Goal: Task Accomplishment & Management: Manage account settings

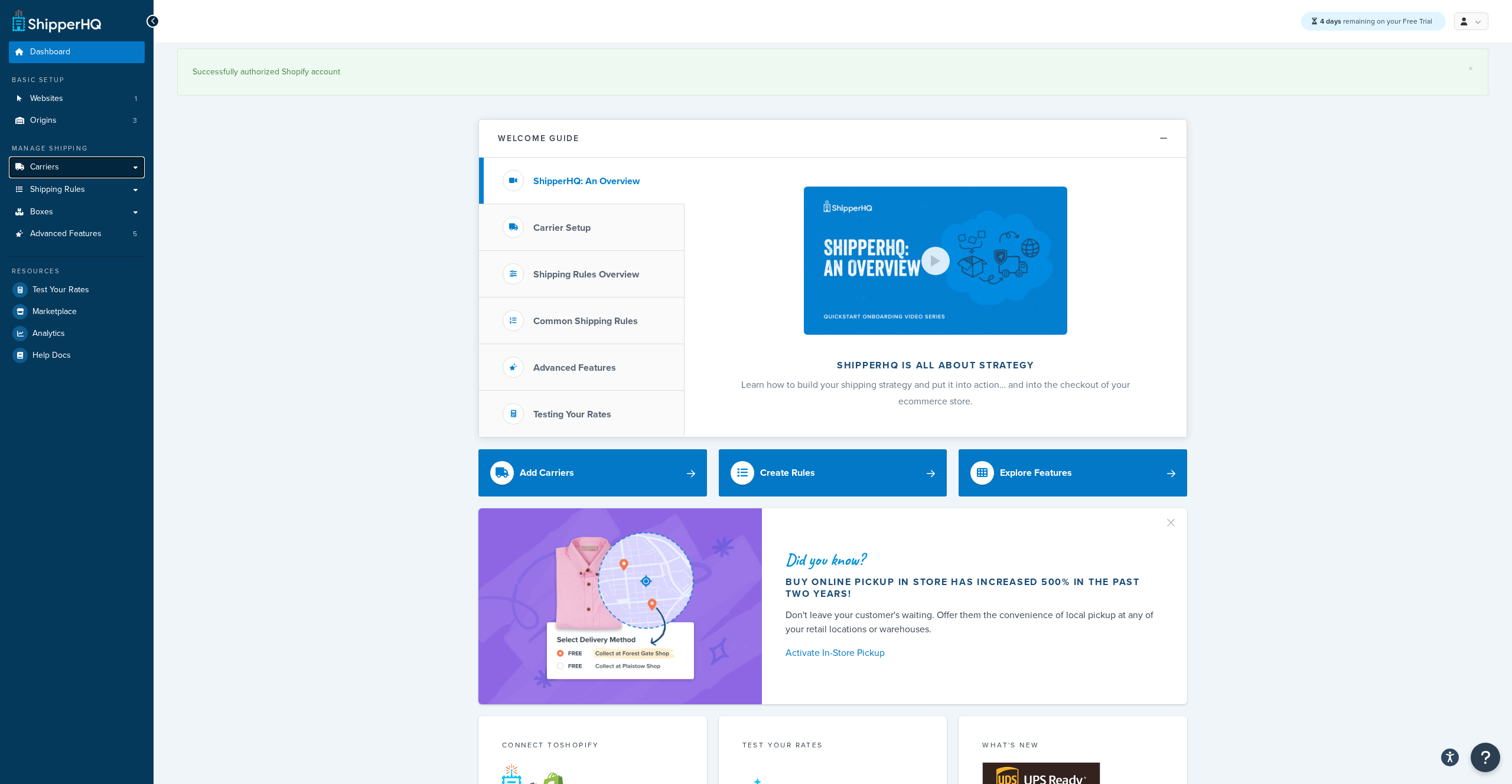
click at [80, 167] on link "Carriers" at bounding box center [77, 167] width 136 height 22
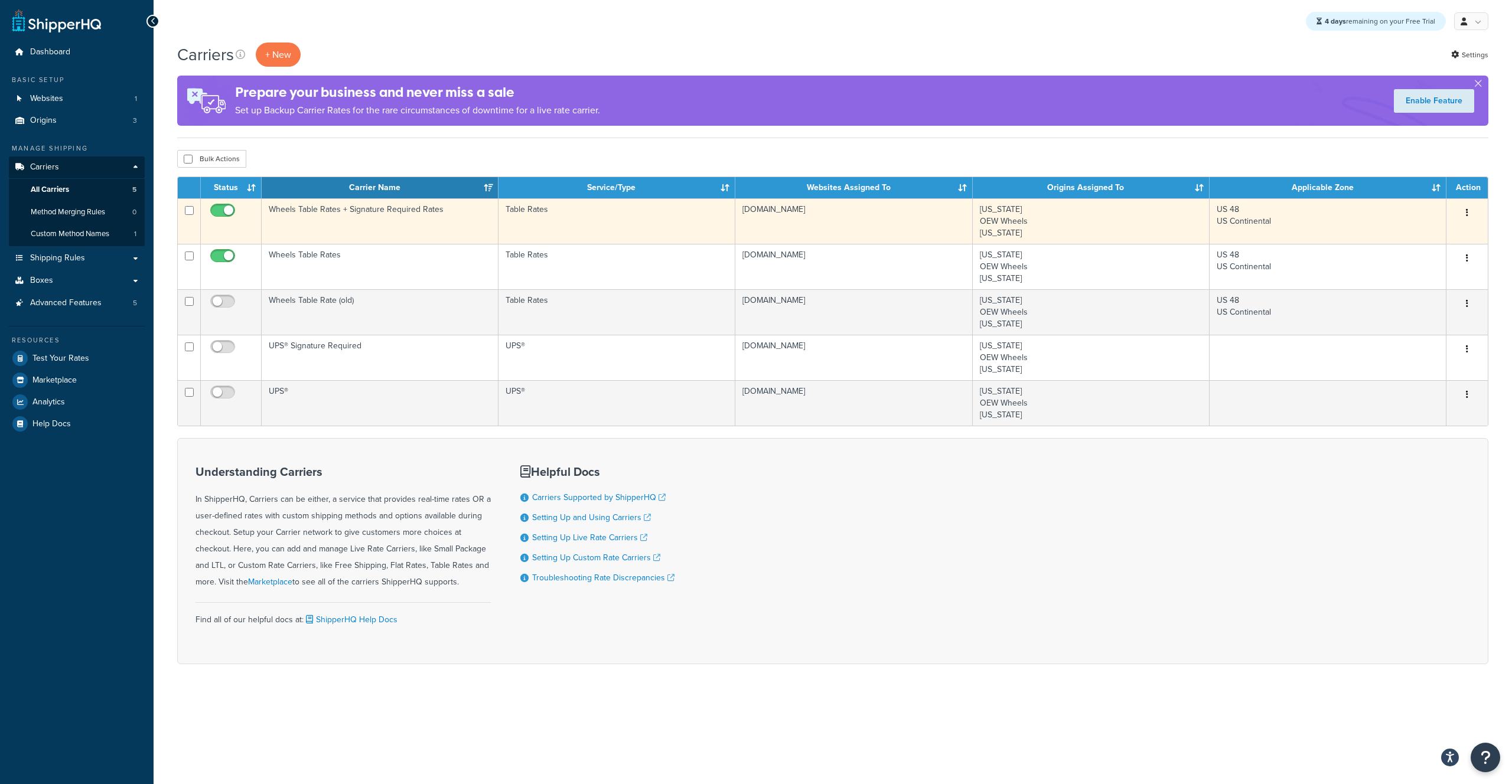
click at [376, 212] on td "Wheels Table Rates + Signature Required Rates" at bounding box center [380, 221] width 237 height 46
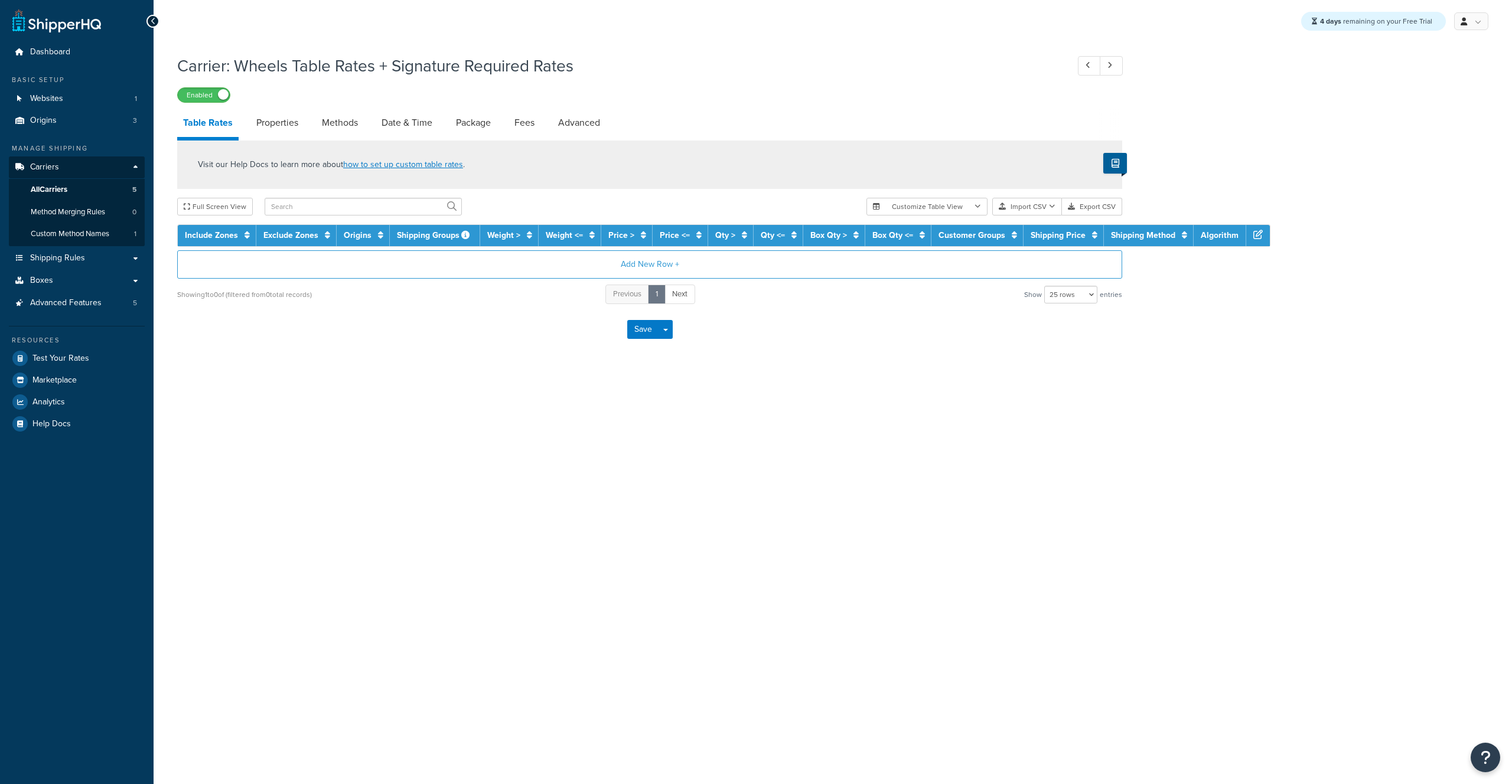
select select "25"
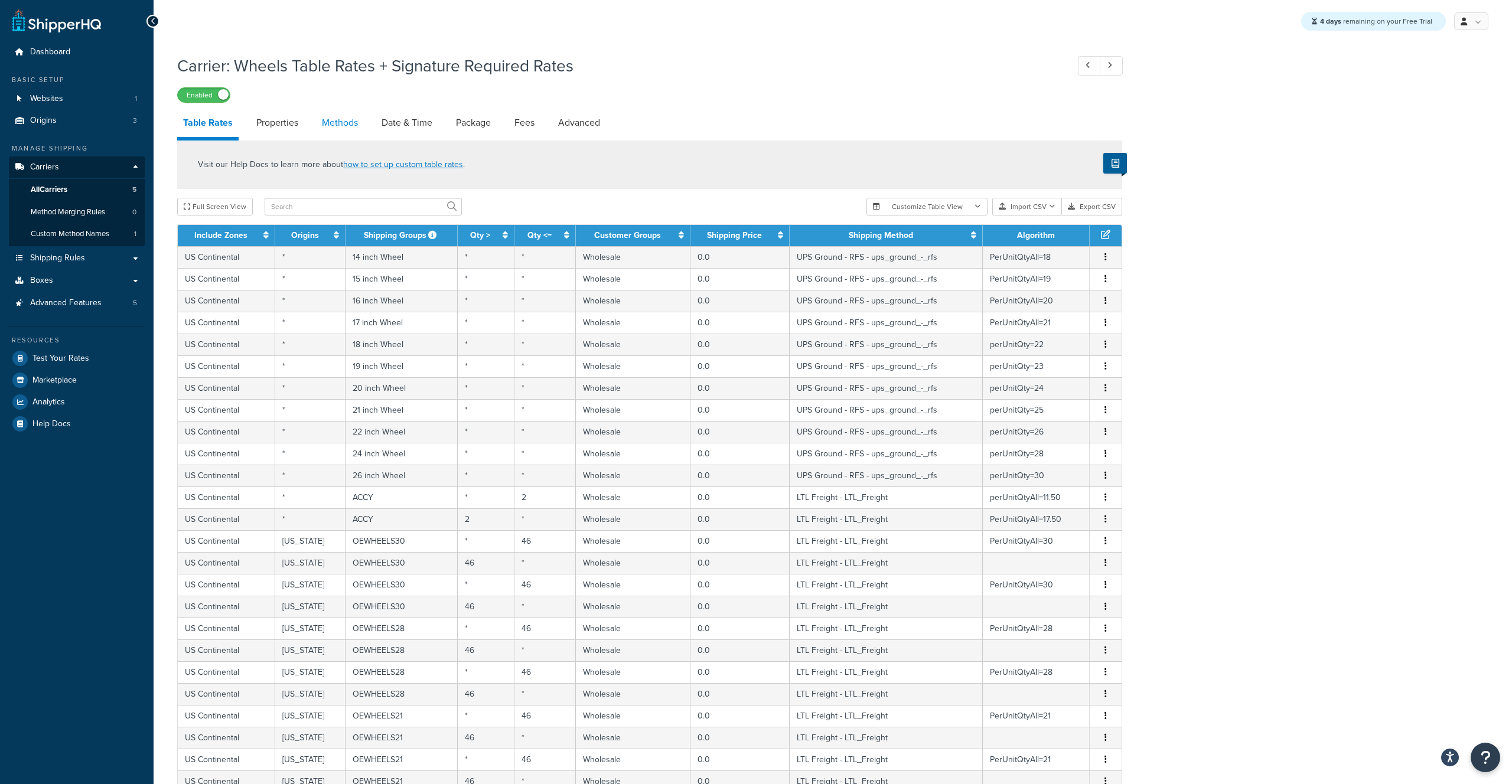
click at [341, 123] on link "Methods" at bounding box center [339, 122] width 48 height 28
select select "25"
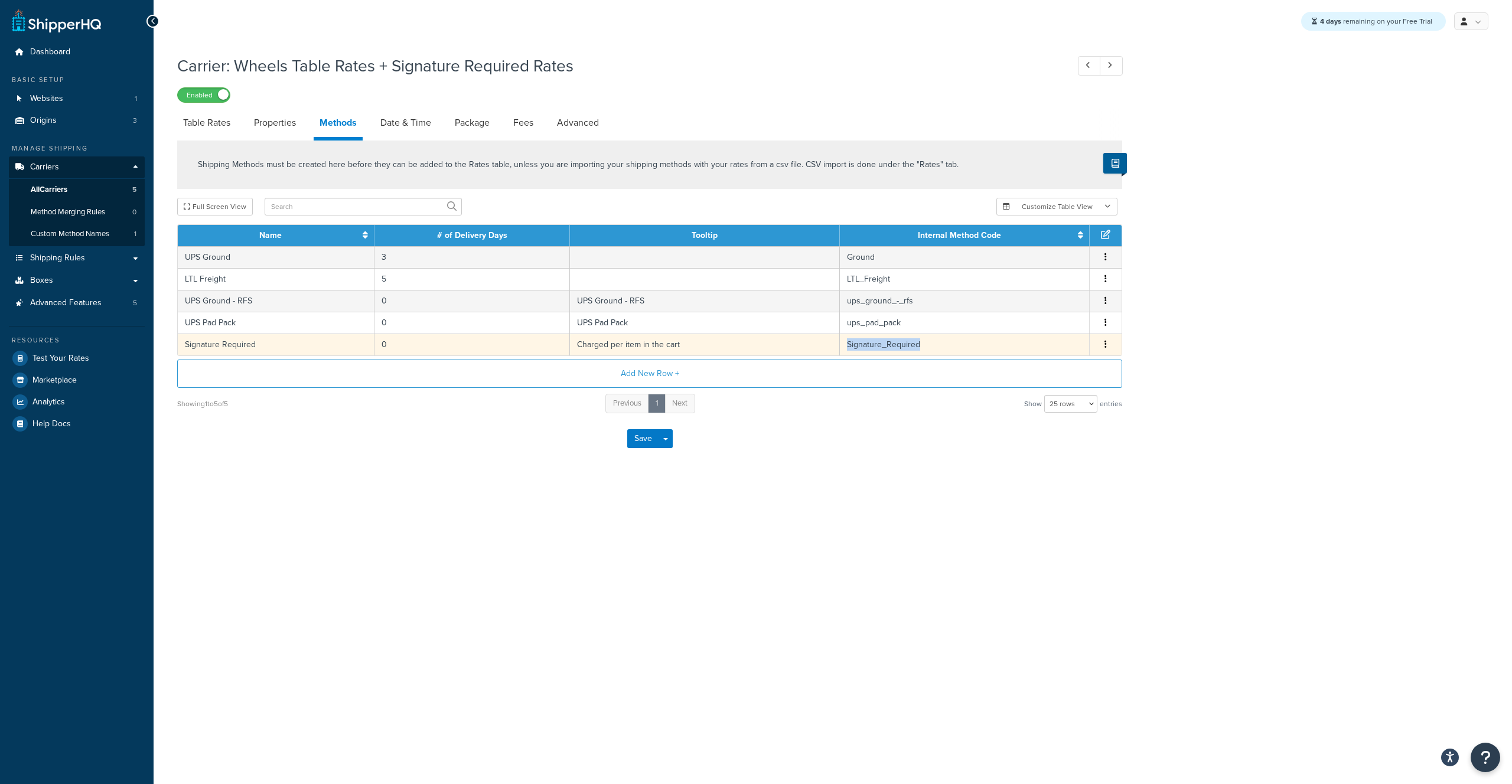
drag, startPoint x: 940, startPoint y: 345, endPoint x: 848, endPoint y: 350, distance: 92.1
click at [848, 350] on td "Signature_Required" at bounding box center [964, 344] width 250 height 22
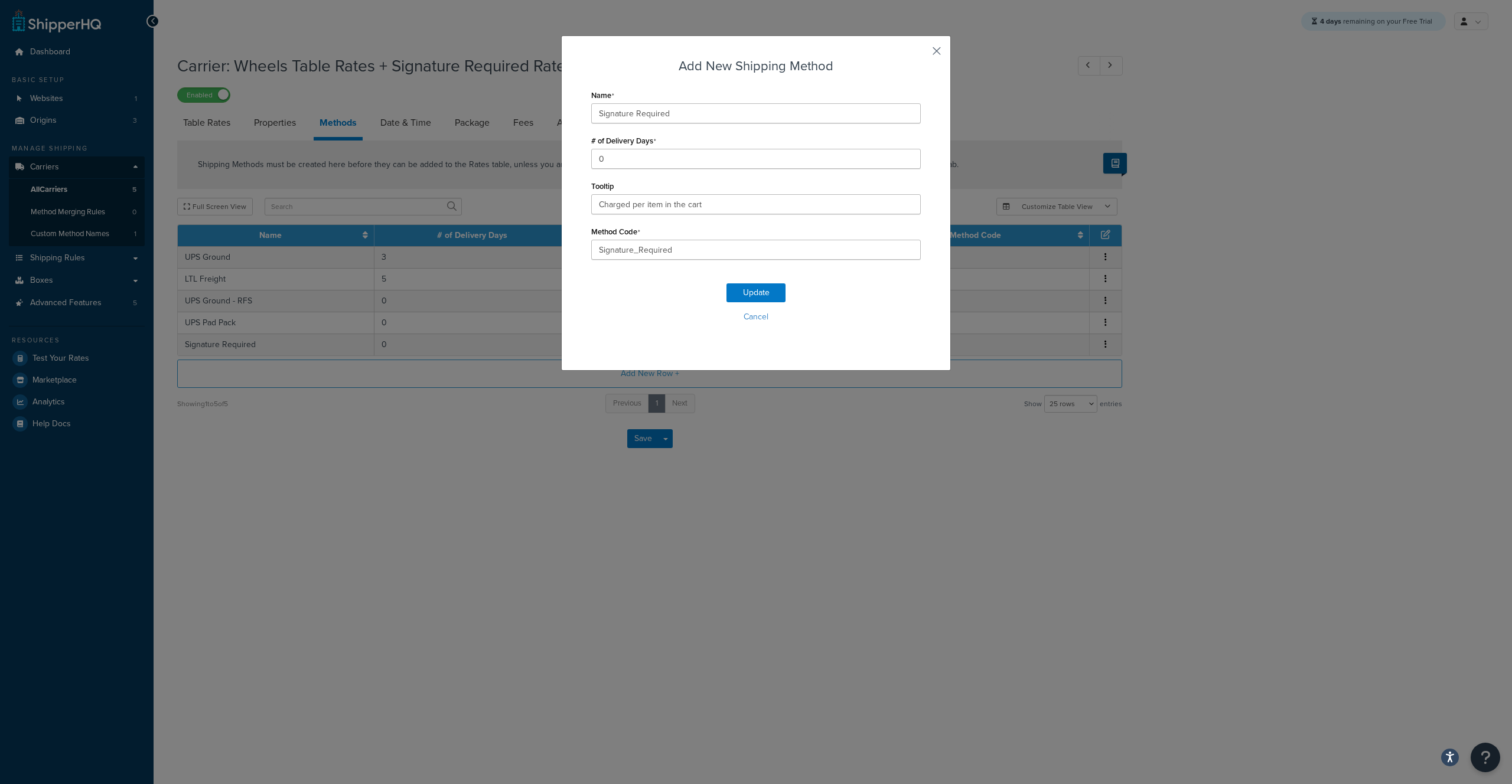
click at [920, 54] on button "button" at bounding box center [919, 55] width 3 height 3
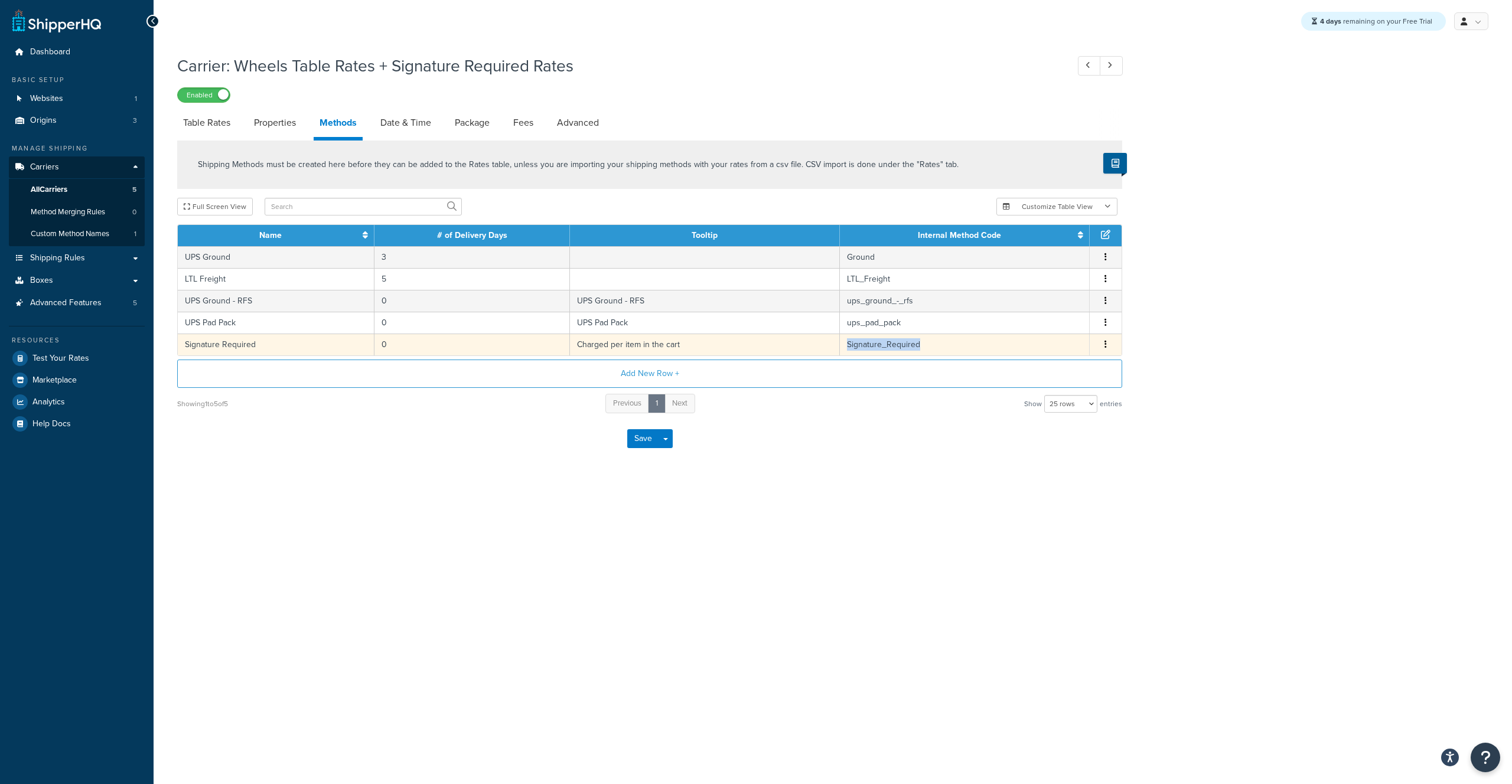
click at [933, 348] on td "Signature_Required" at bounding box center [964, 344] width 250 height 22
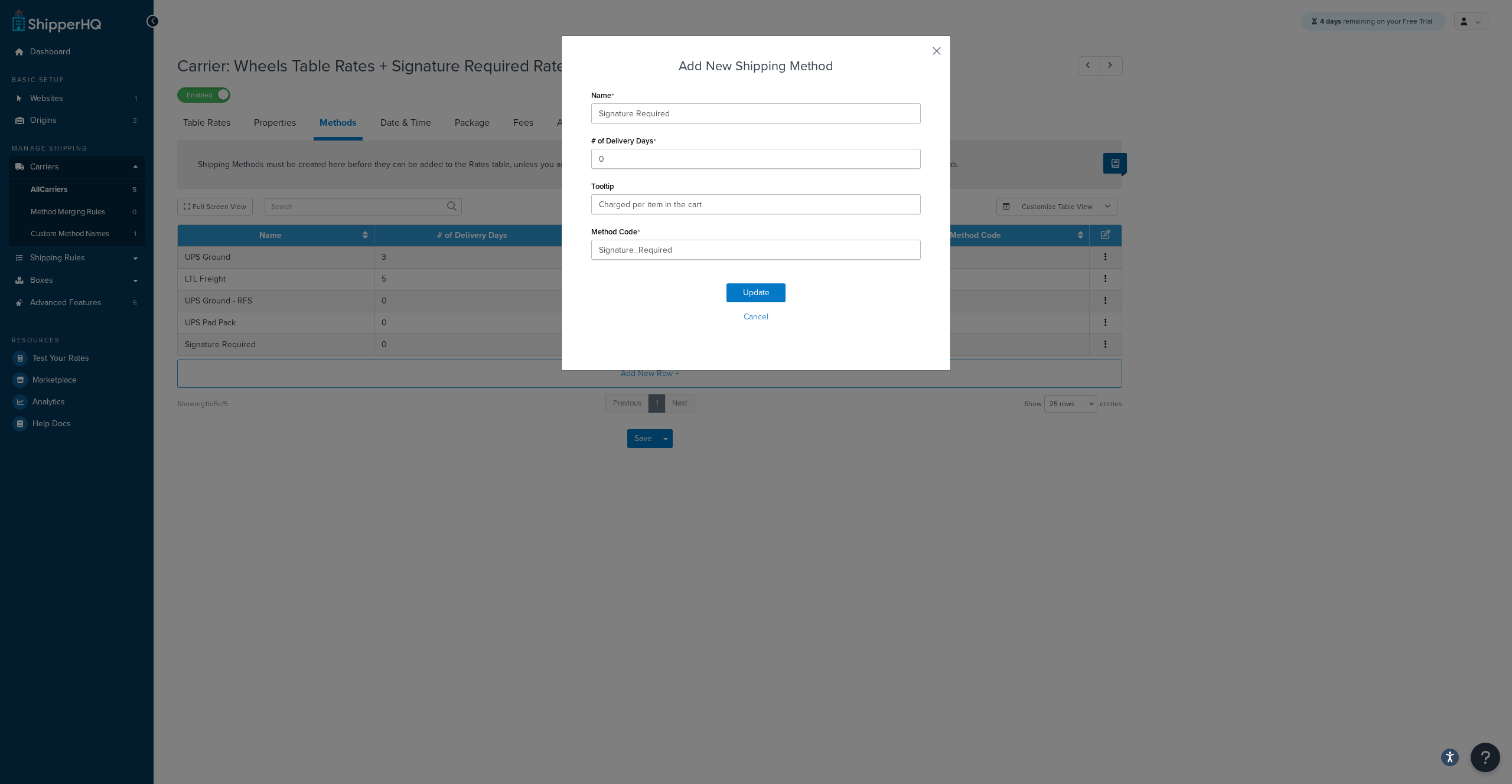
click at [920, 54] on button "button" at bounding box center [919, 55] width 3 height 3
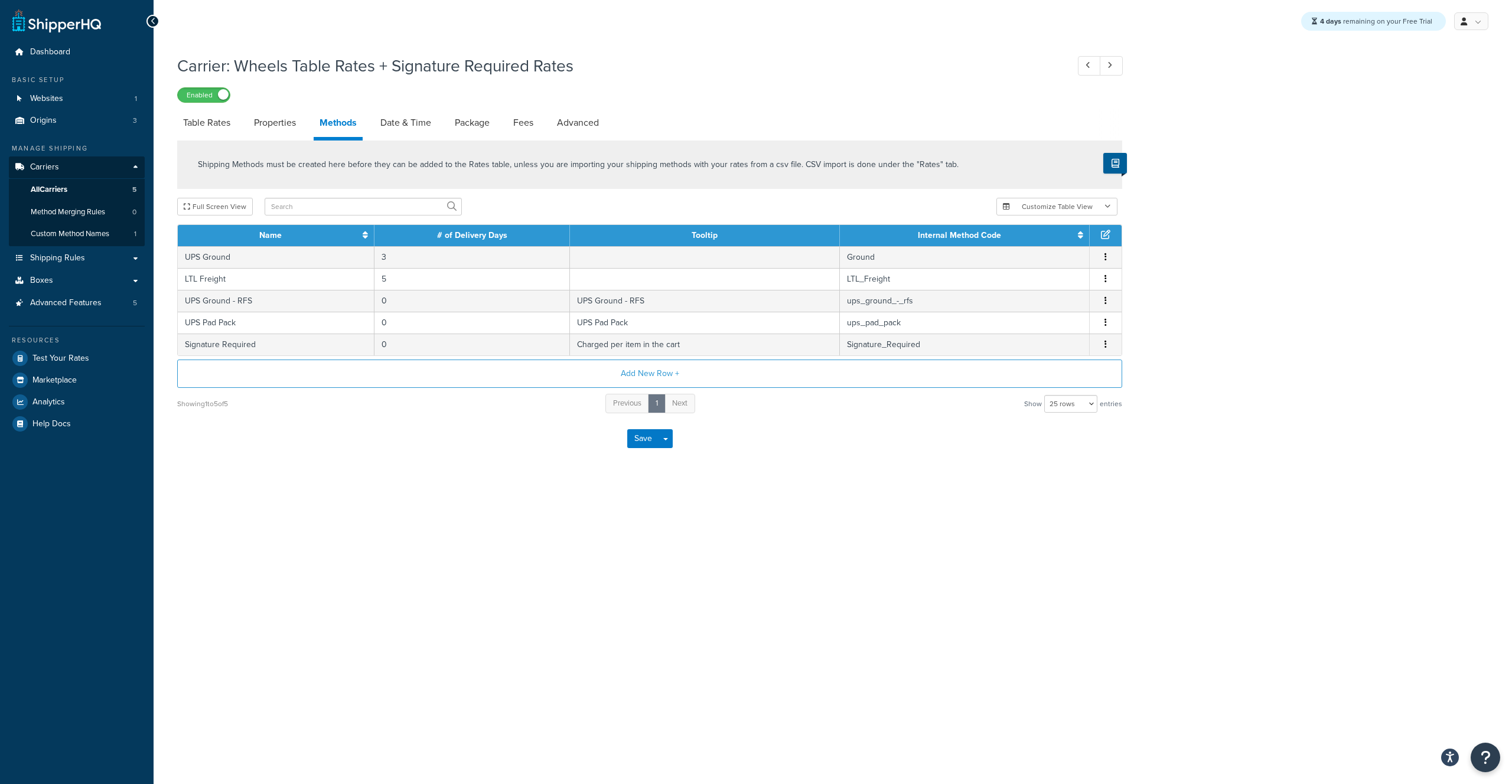
click at [936, 49] on div "Carrier: Wheels Table Rates + Signature Required Rates Enabled" at bounding box center [649, 76] width 945 height 55
click at [49, 167] on span "Carriers" at bounding box center [44, 167] width 29 height 10
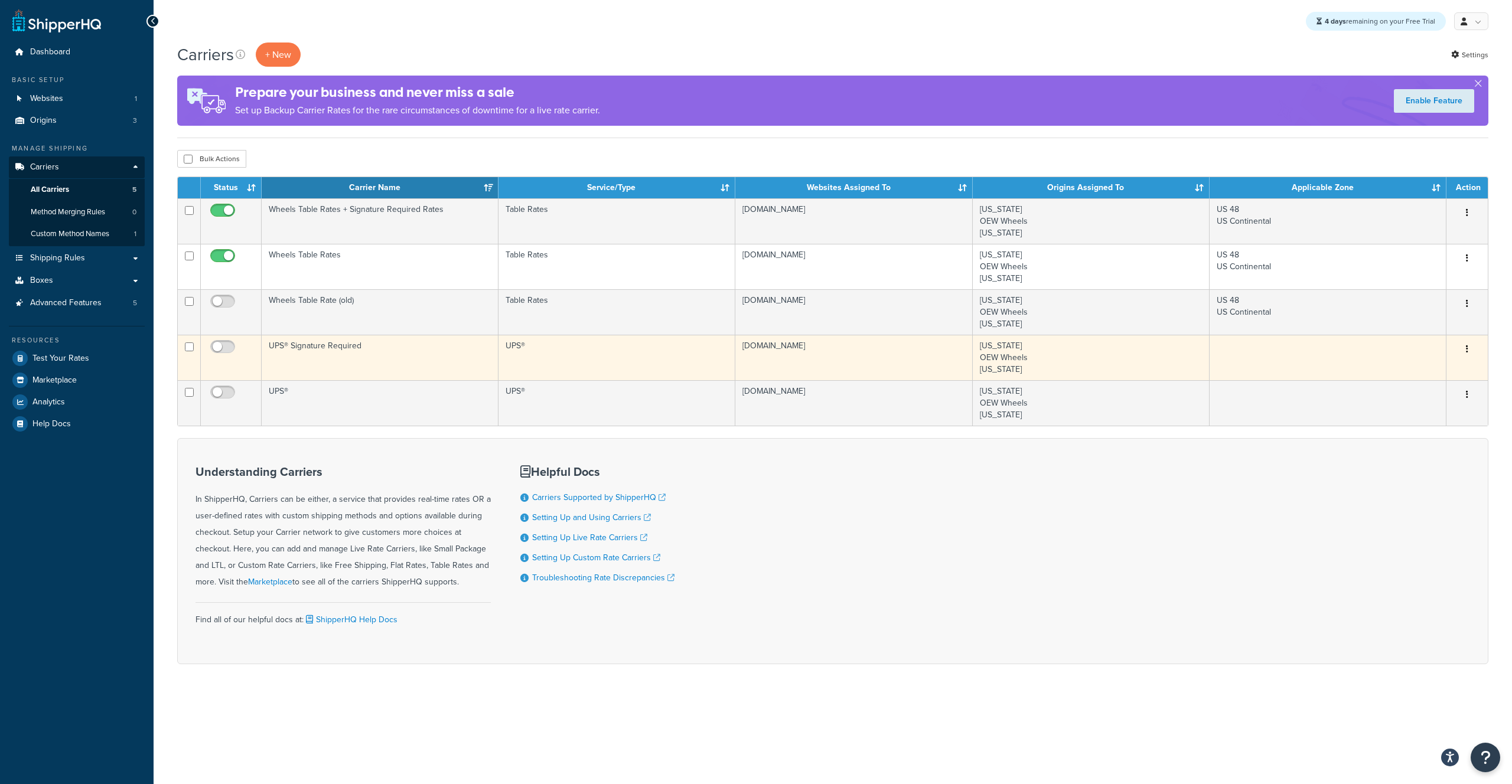
click at [324, 345] on td "UPS® Signature Required" at bounding box center [380, 358] width 237 height 46
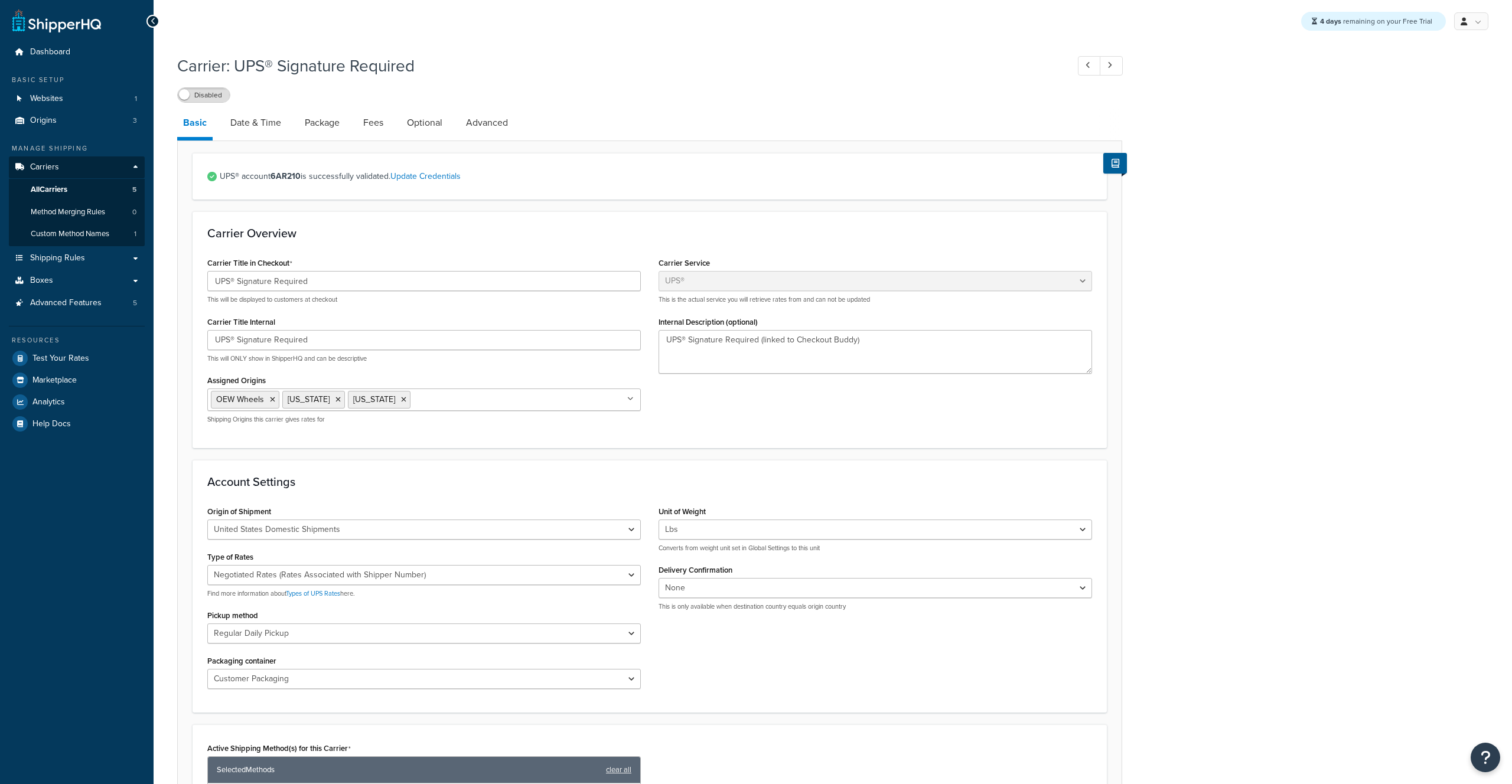
select select "ups"
click at [59, 169] on link "Carriers" at bounding box center [77, 167] width 136 height 22
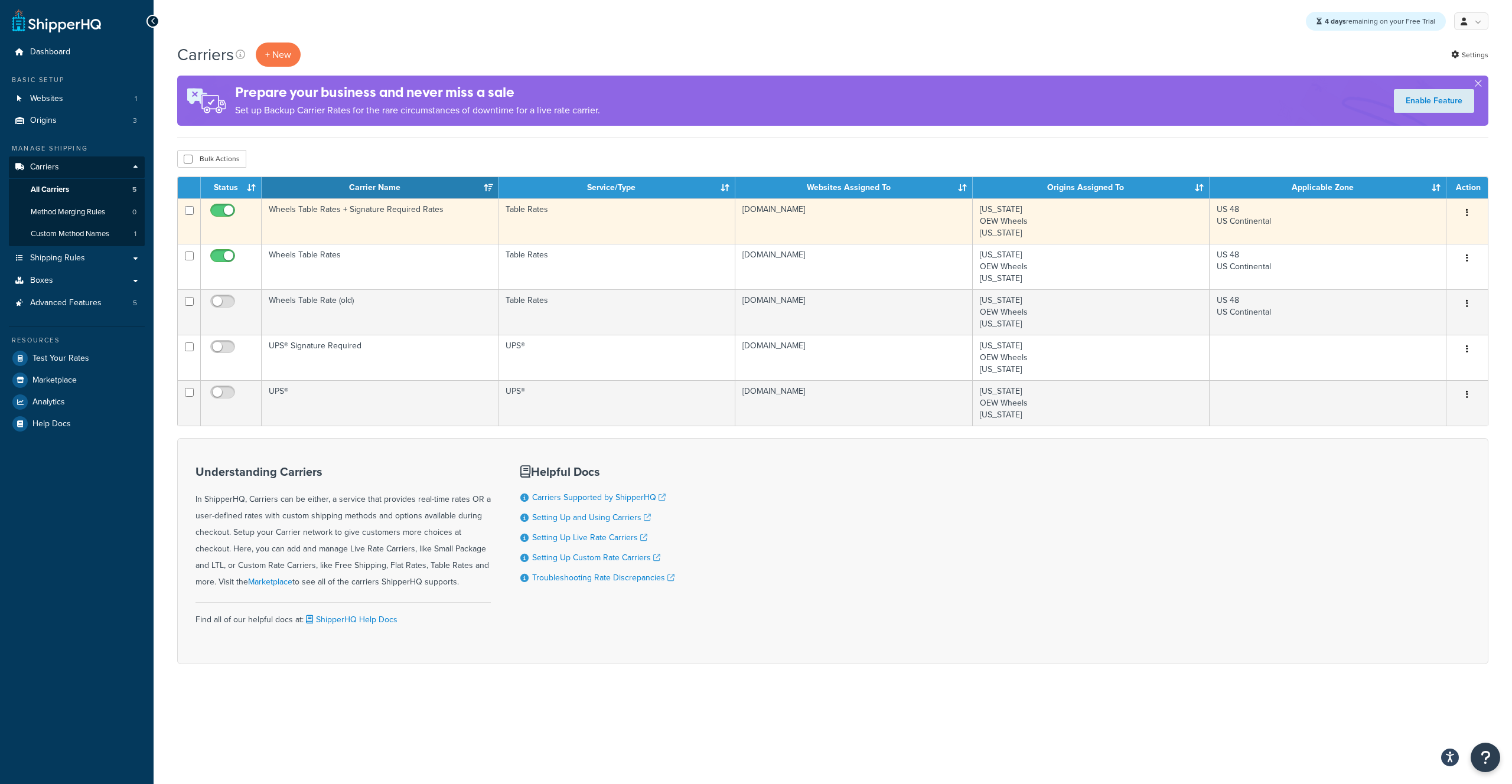
click at [322, 206] on td "Wheels Table Rates + Signature Required Rates" at bounding box center [380, 221] width 237 height 46
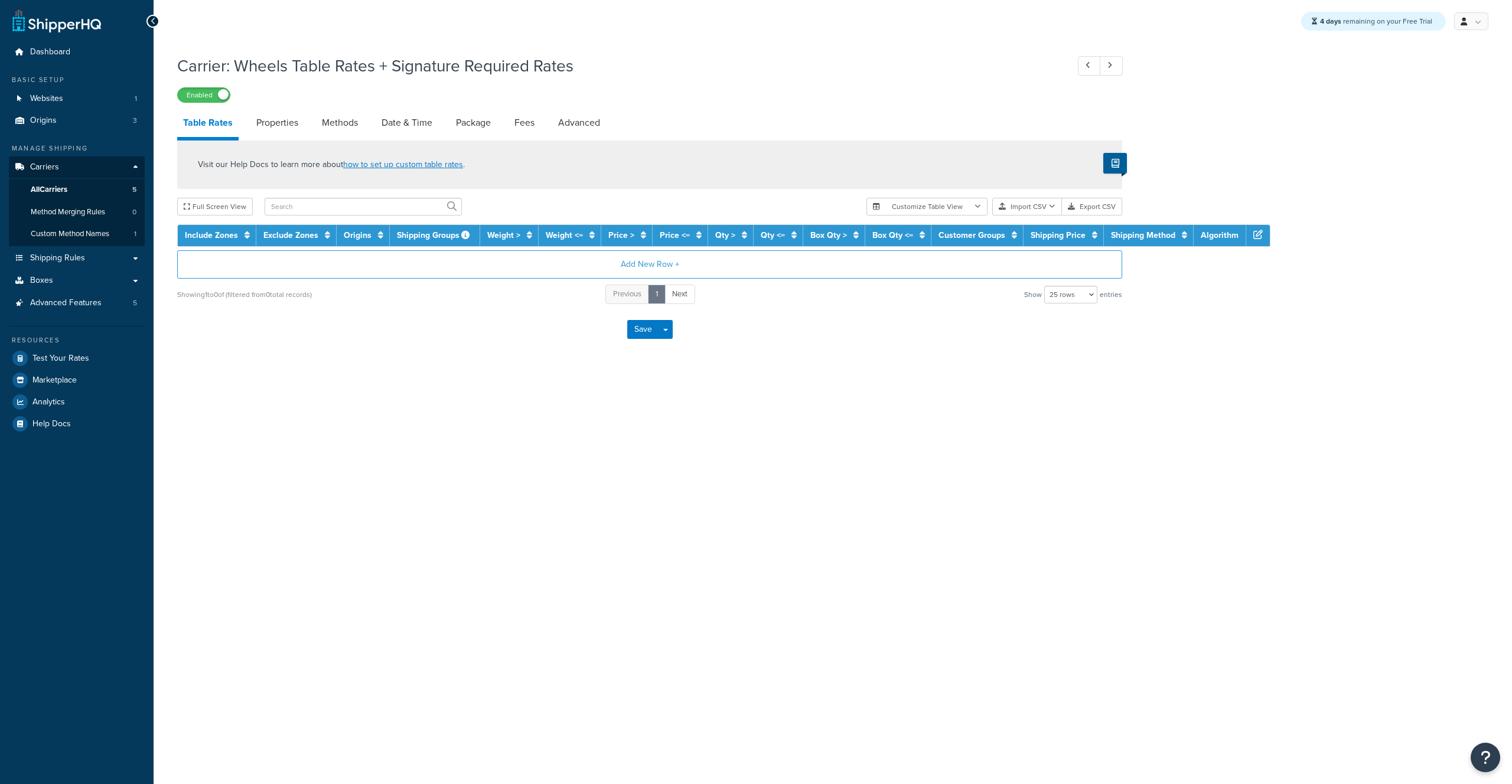
select select "25"
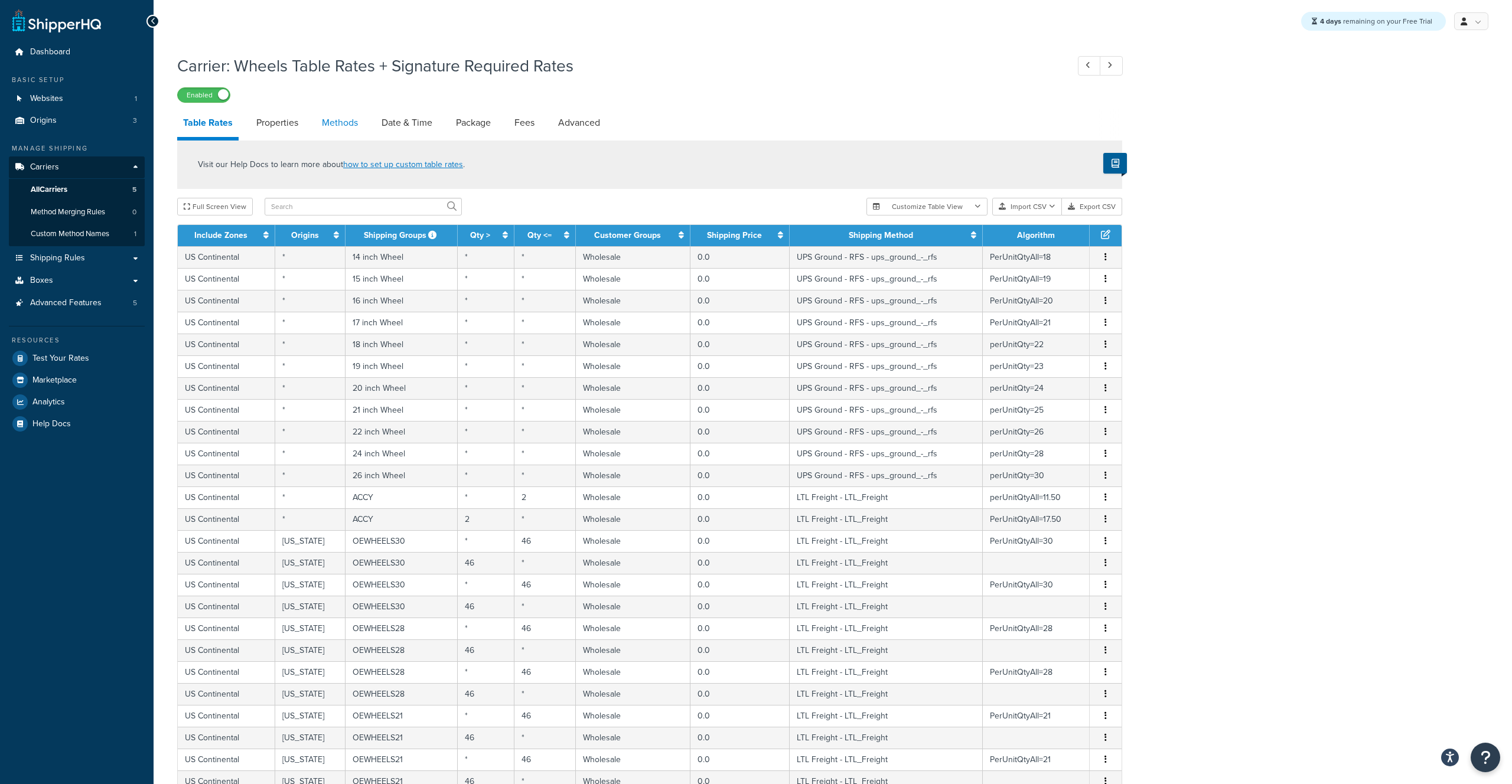
click at [337, 126] on link "Methods" at bounding box center [339, 122] width 48 height 28
select select "25"
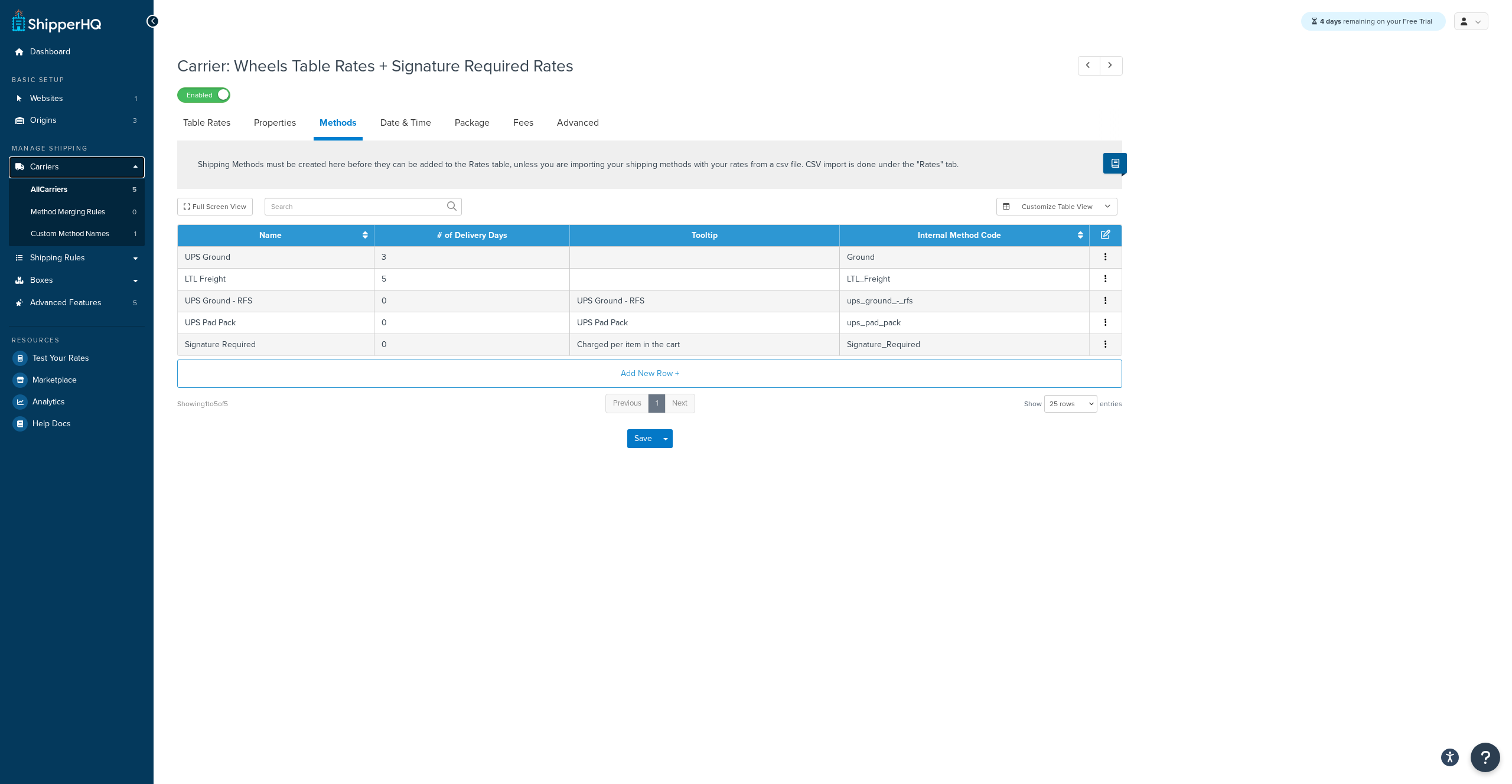
click at [49, 165] on span "Carriers" at bounding box center [44, 167] width 29 height 10
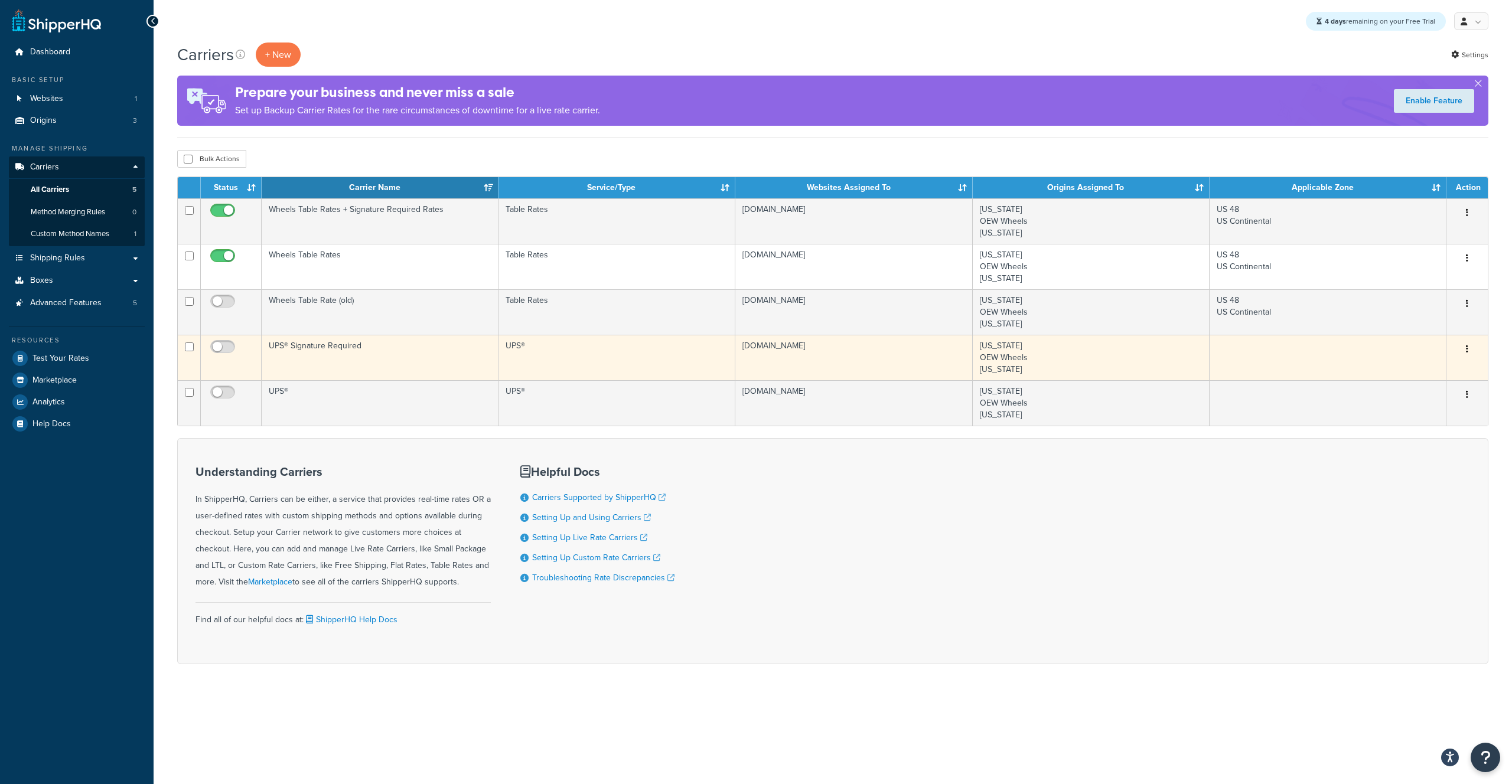
click at [324, 345] on td "UPS® Signature Required" at bounding box center [380, 358] width 237 height 46
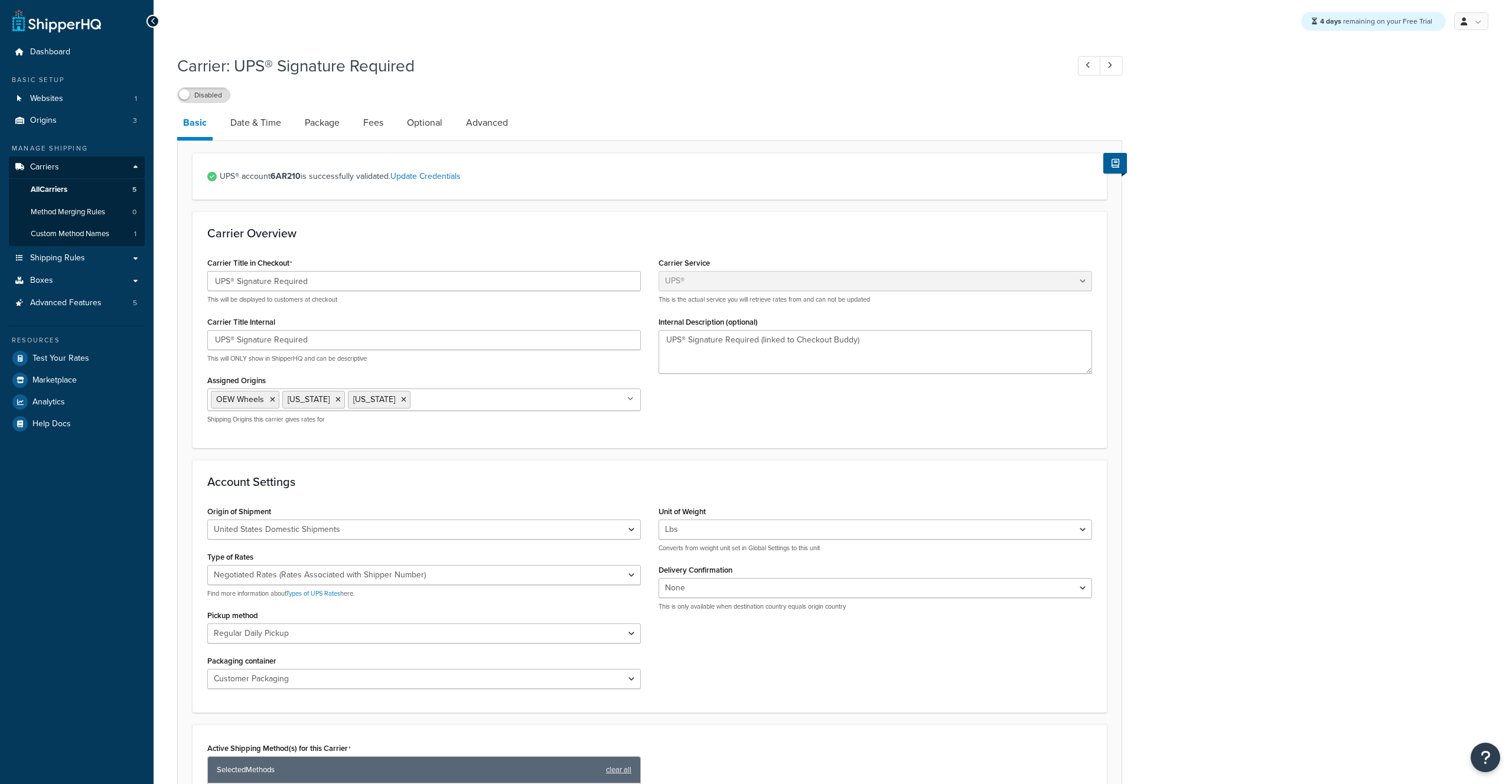
select select "ups"
click at [84, 235] on span "Custom Method Names" at bounding box center [70, 235] width 78 height 10
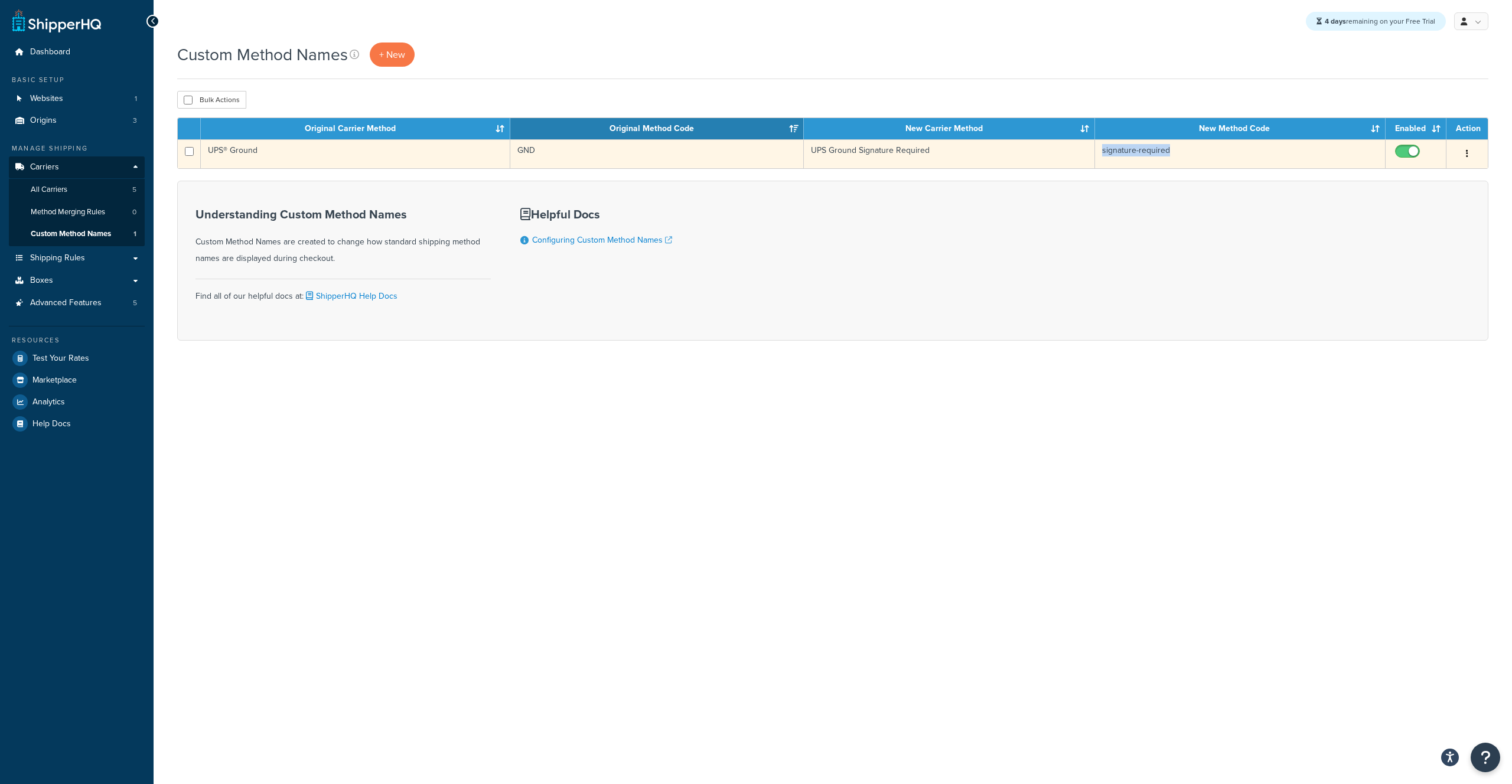
drag, startPoint x: 1103, startPoint y: 150, endPoint x: 1171, endPoint y: 152, distance: 68.0
click at [1171, 152] on td "signature-required" at bounding box center [1240, 153] width 291 height 29
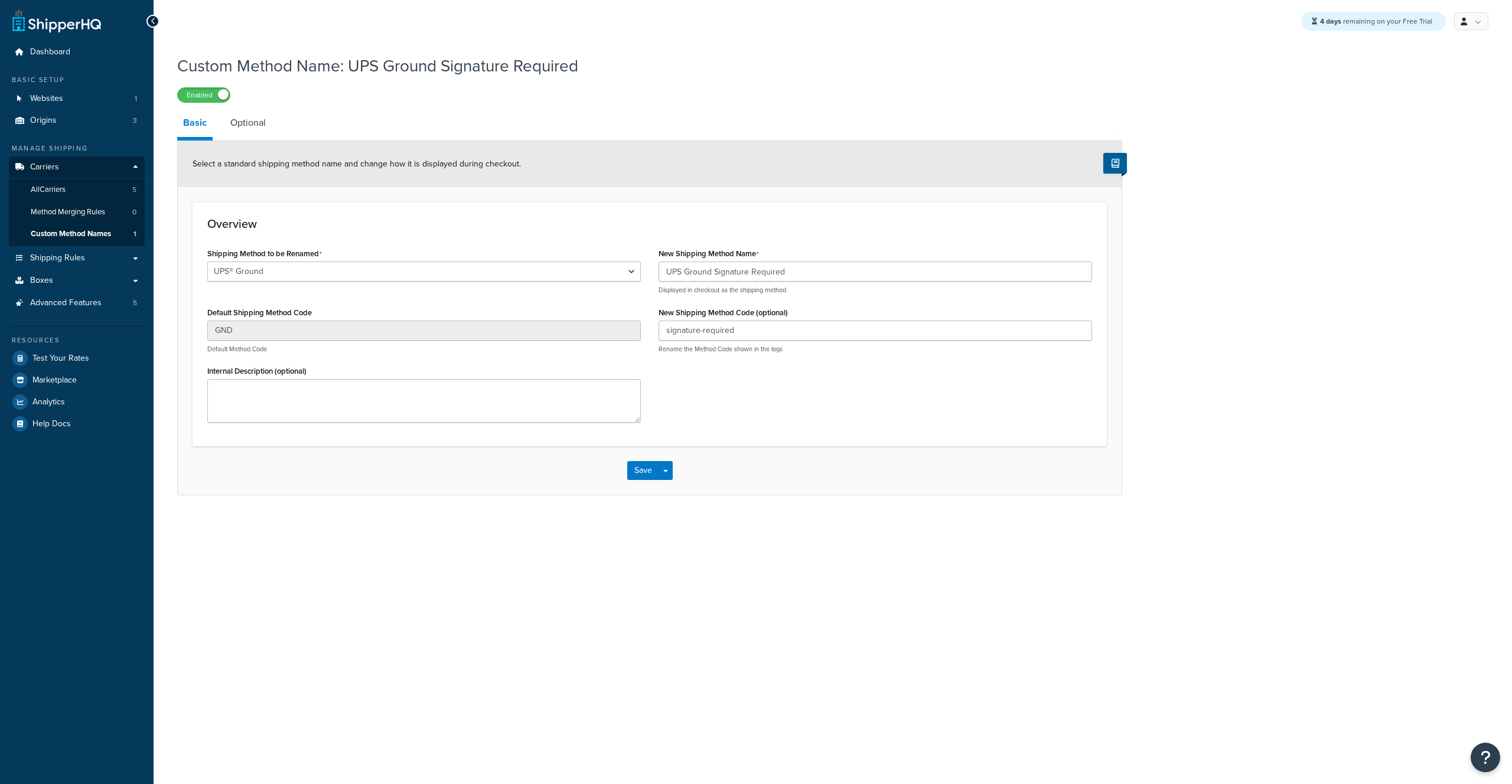
select select "695891"
drag, startPoint x: 759, startPoint y: 337, endPoint x: 655, endPoint y: 316, distance: 106.1
click at [659, 322] on input "signature-required" at bounding box center [875, 330] width 434 height 20
type input "Signature_Required"
click at [63, 164] on link "Carriers" at bounding box center [77, 167] width 136 height 22
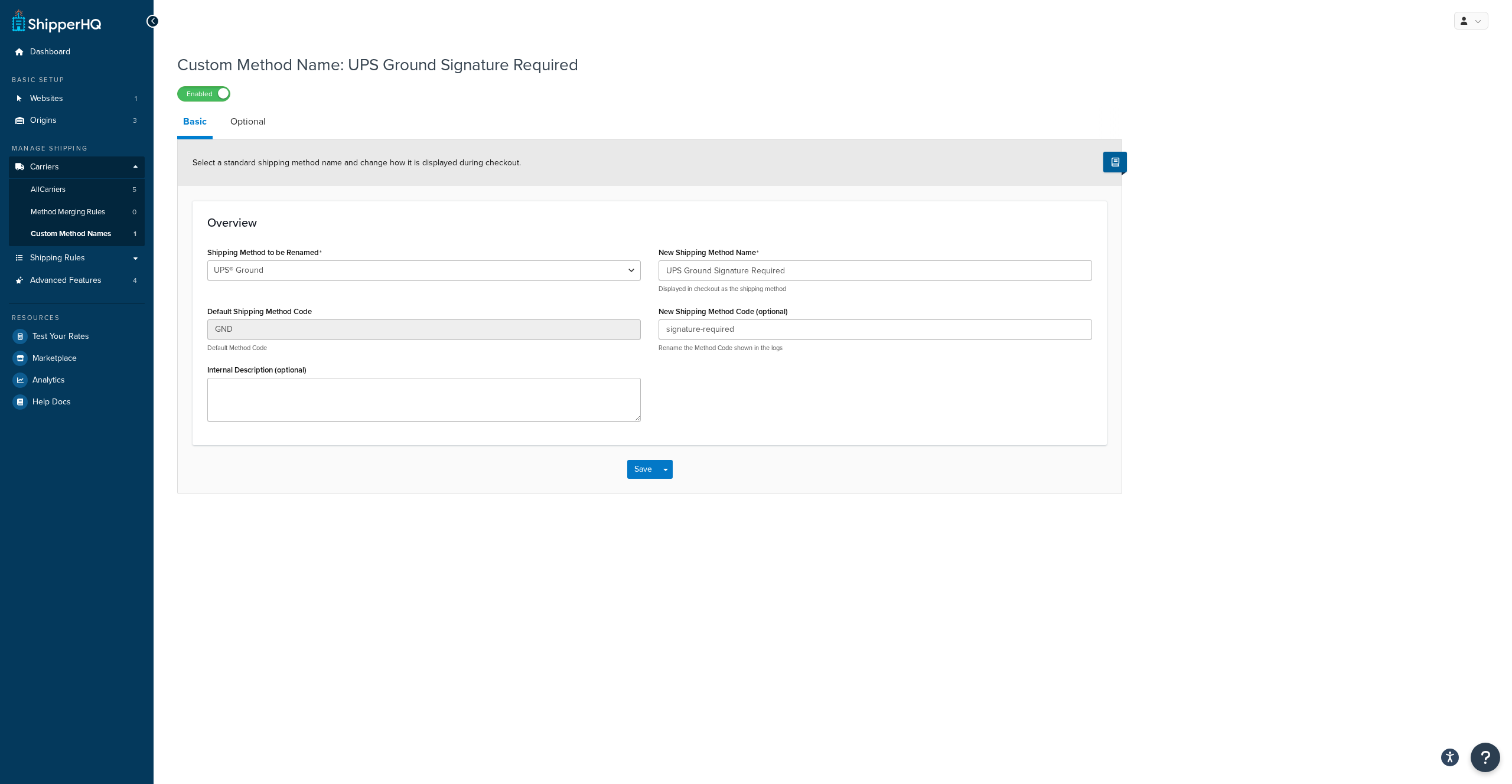
select select "695891"
drag, startPoint x: 363, startPoint y: 65, endPoint x: 622, endPoint y: 58, distance: 259.1
click at [622, 58] on h1 "Custom Method Name: UPS Ground Signature Required" at bounding box center [642, 64] width 930 height 23
click at [91, 164] on link "Carriers" at bounding box center [77, 167] width 136 height 22
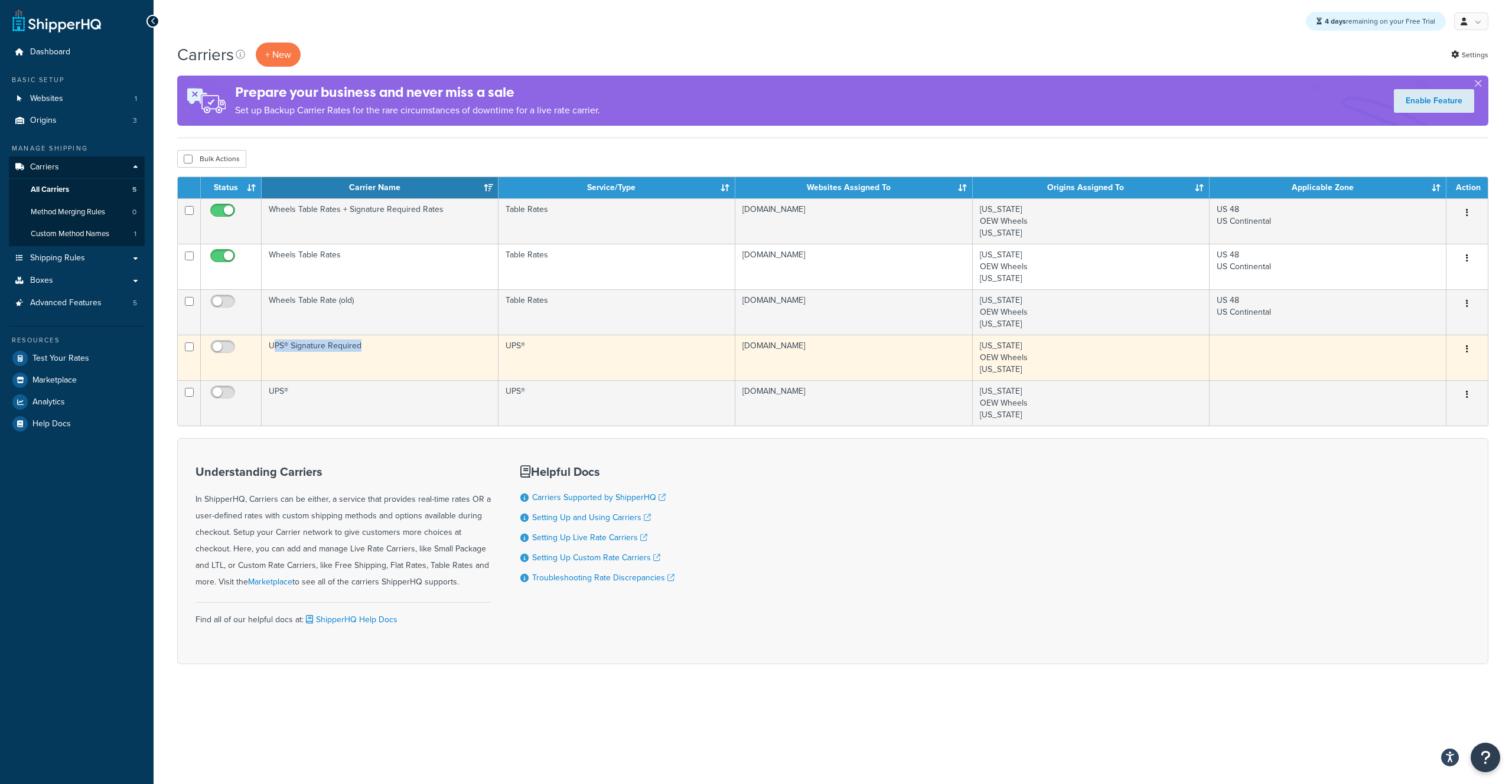
drag, startPoint x: 274, startPoint y: 348, endPoint x: 374, endPoint y: 344, distance: 100.1
click at [374, 344] on td "UPS® Signature Required" at bounding box center [380, 358] width 237 height 46
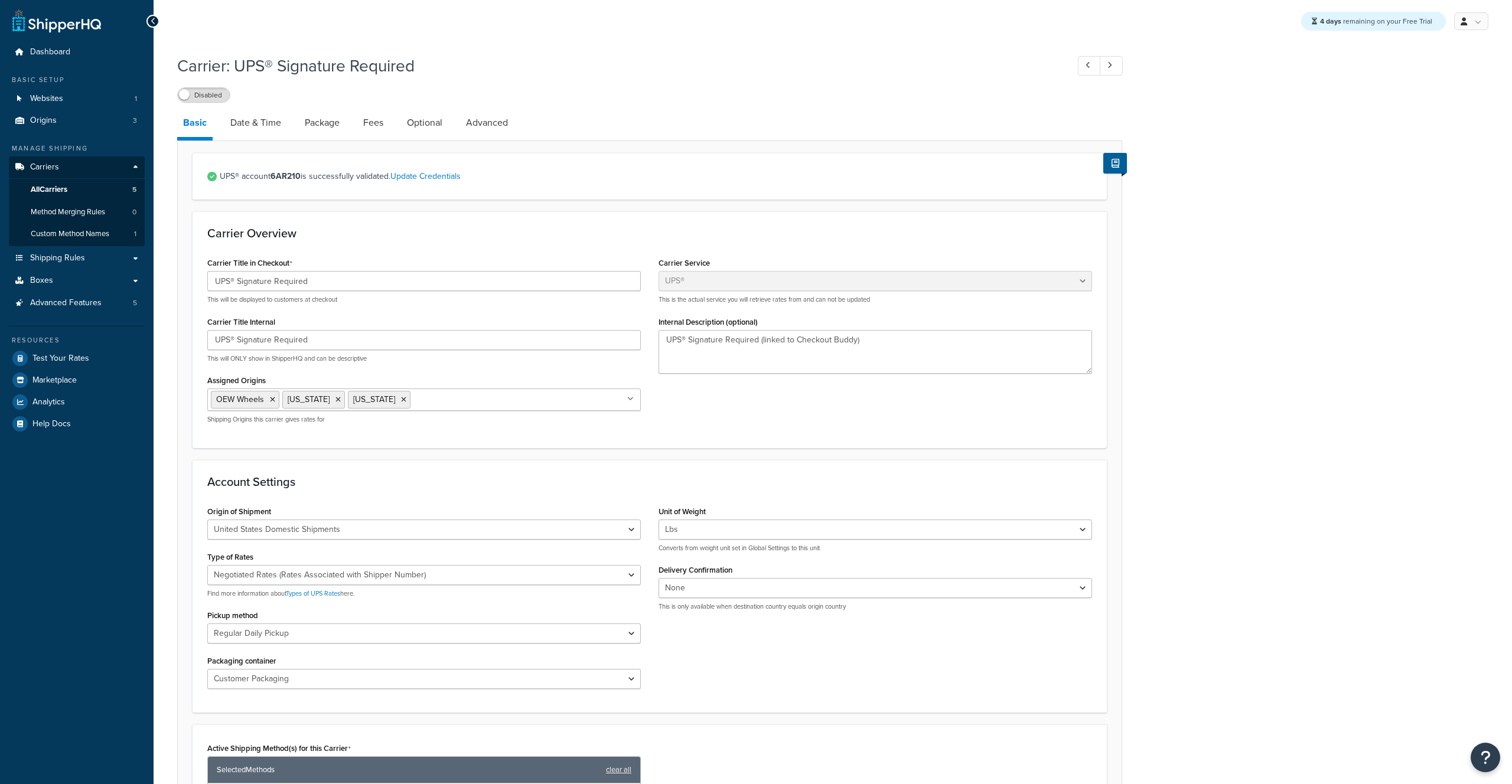
select select "ups"
click at [50, 165] on span "Carriers" at bounding box center [44, 167] width 29 height 10
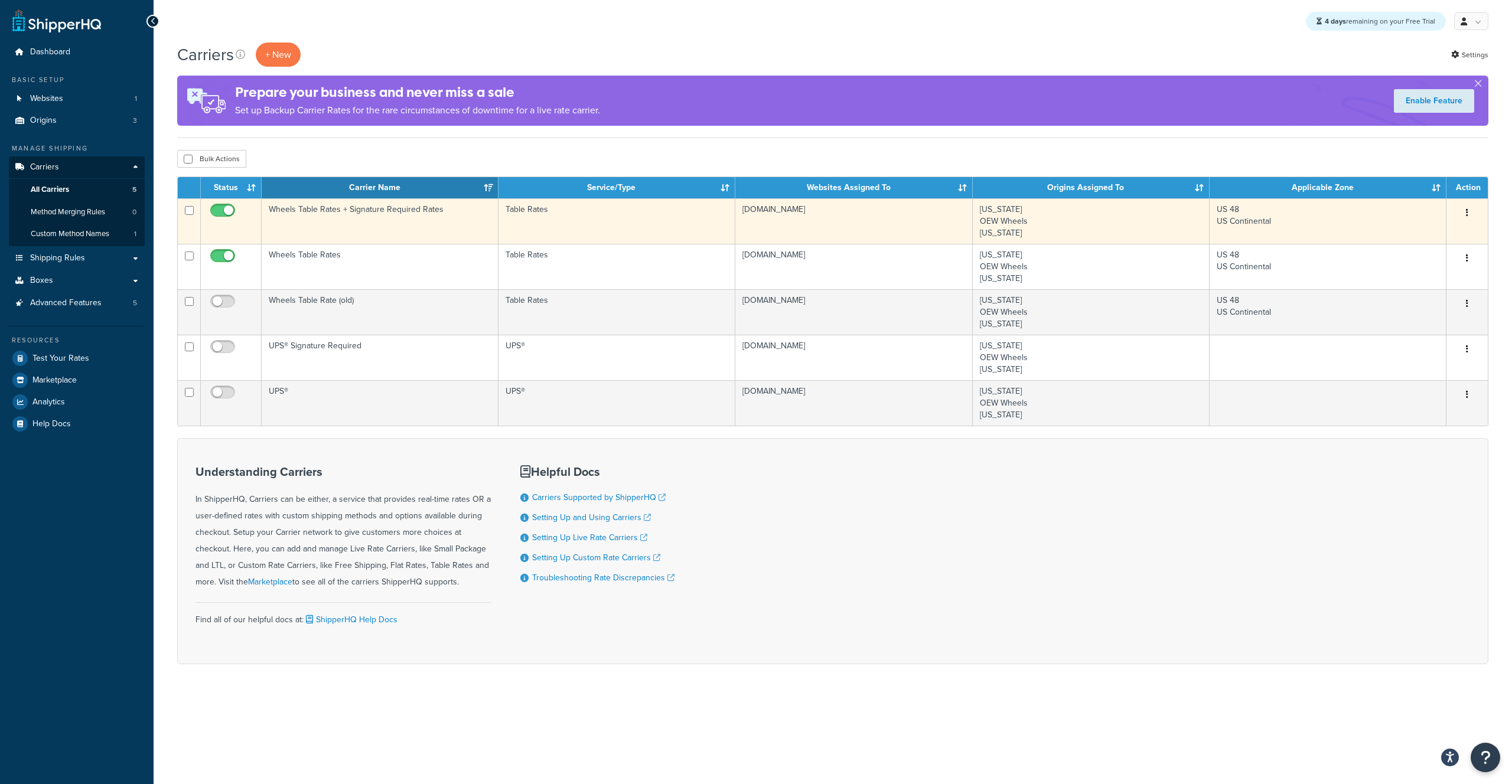
click at [381, 212] on td "Wheels Table Rates + Signature Required Rates" at bounding box center [380, 221] width 237 height 46
click at [381, 210] on td "Wheels Table Rates + Signature Required Rates" at bounding box center [380, 221] width 237 height 46
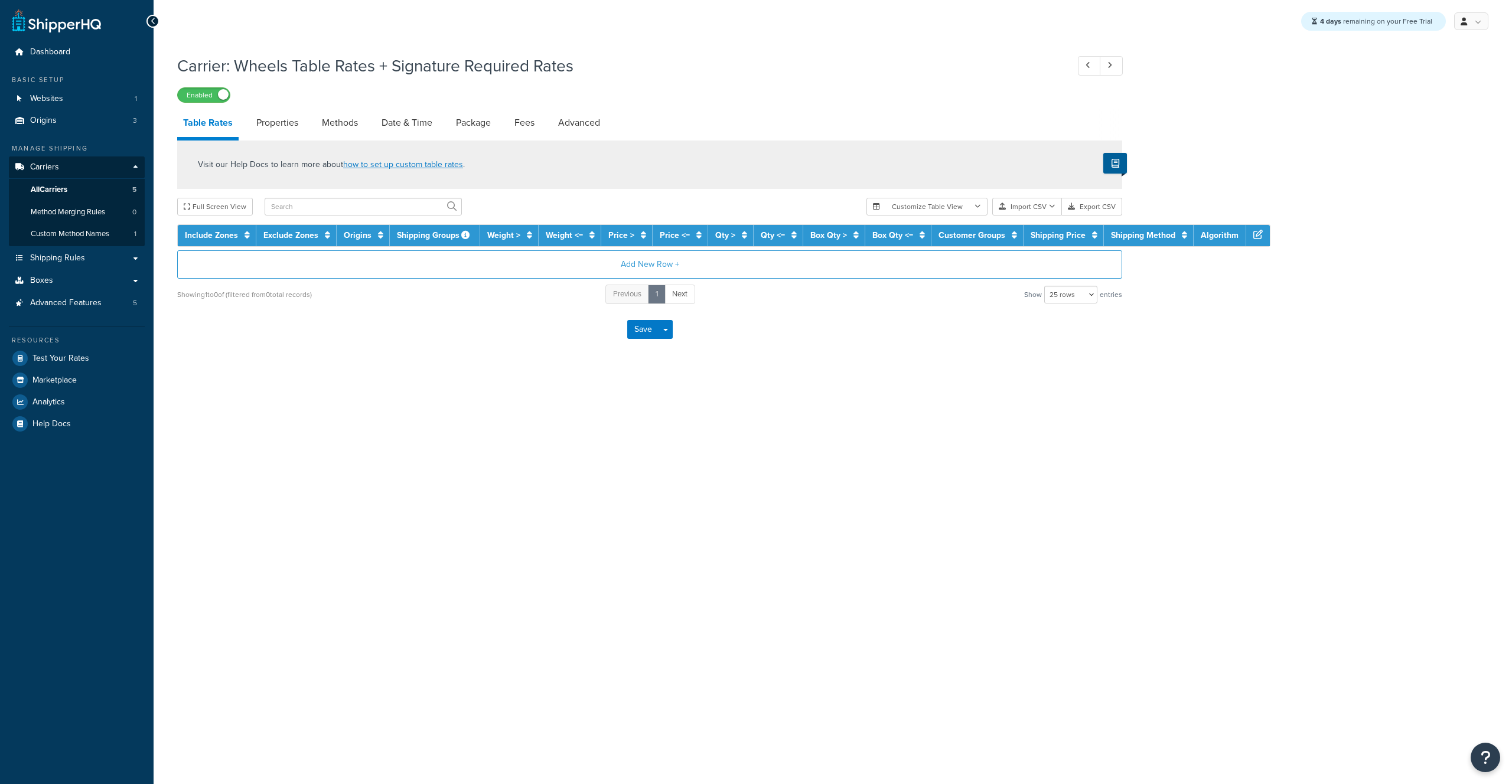
select select "25"
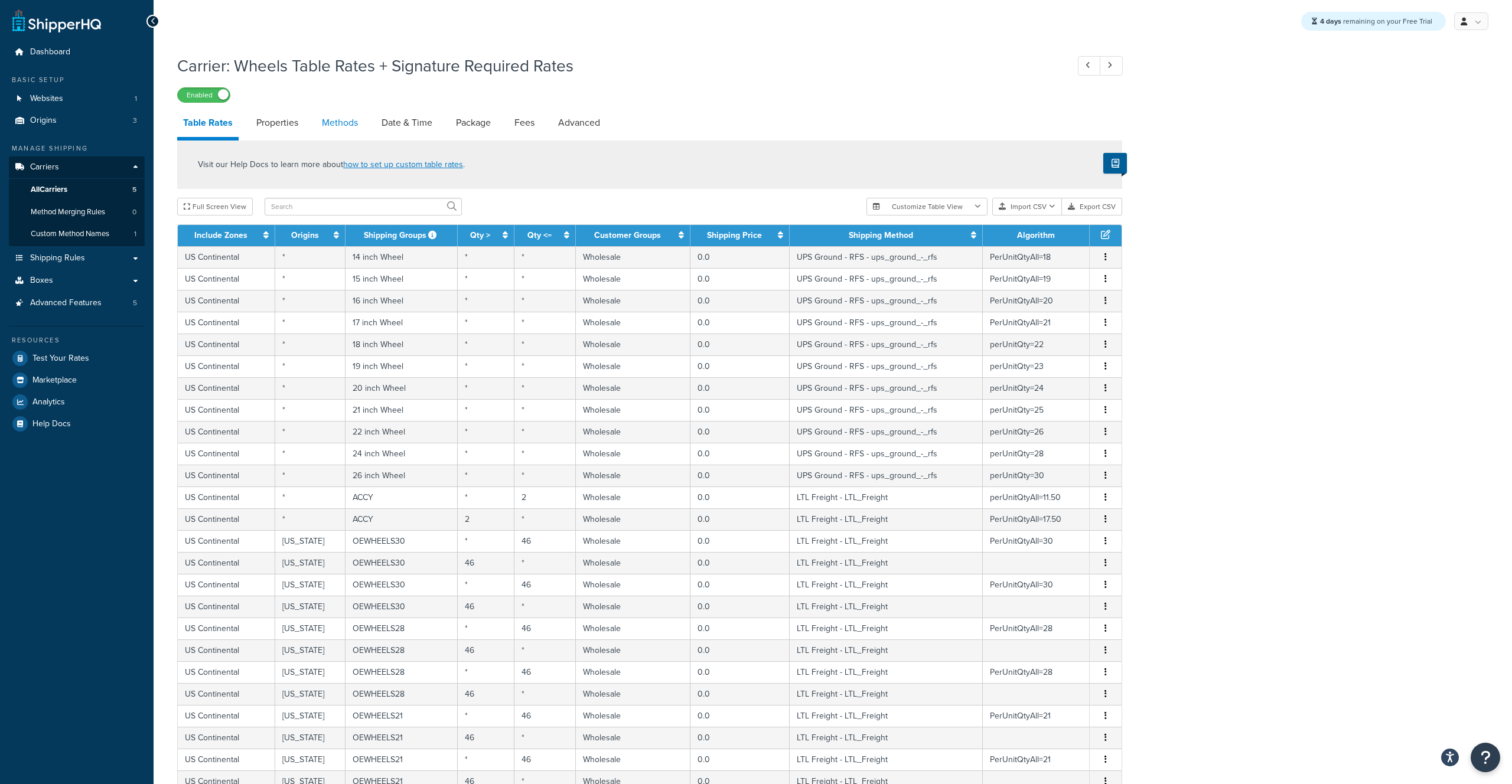
click at [345, 128] on link "Methods" at bounding box center [339, 122] width 48 height 28
select select "25"
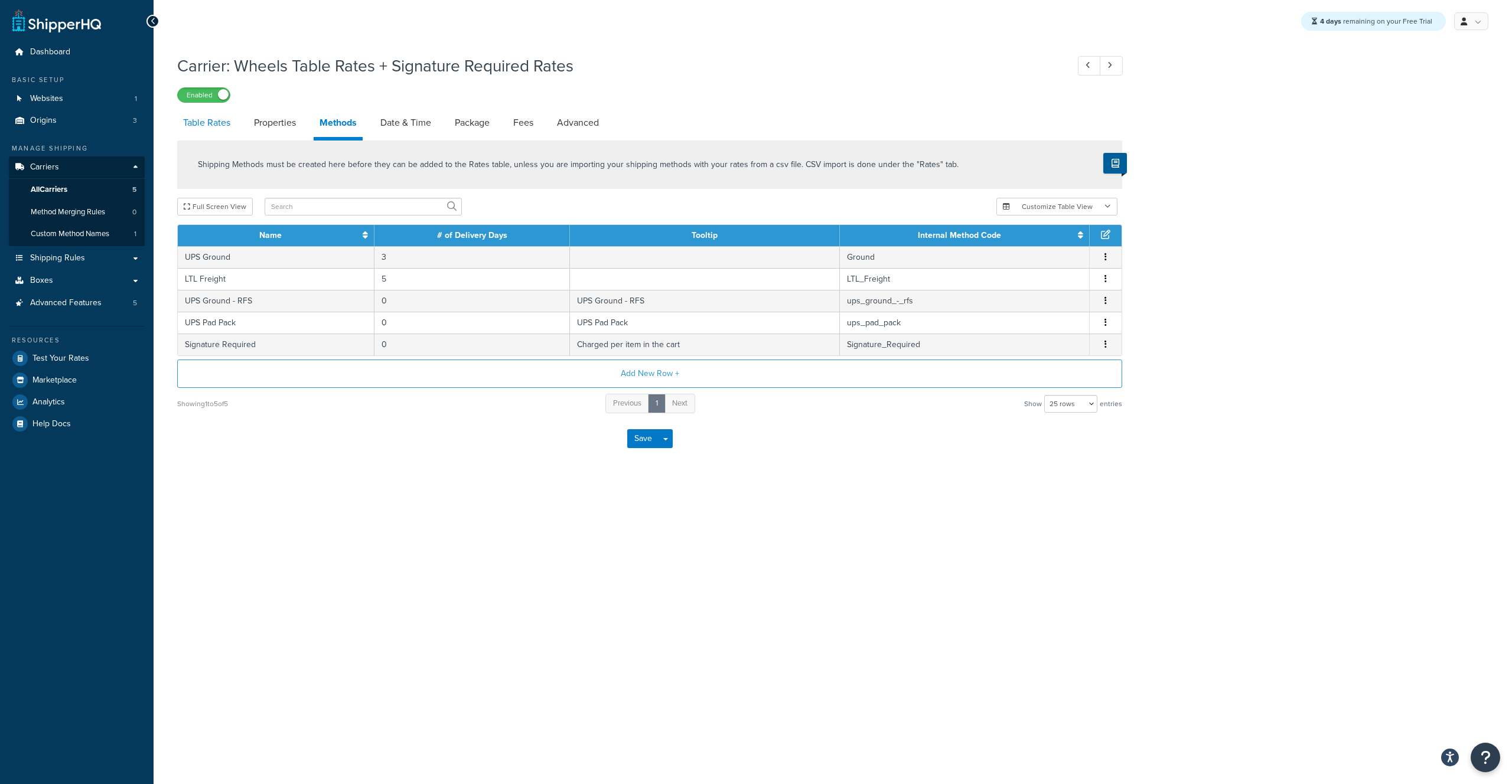
click at [229, 122] on link "Table Rates" at bounding box center [207, 122] width 59 height 28
select select "25"
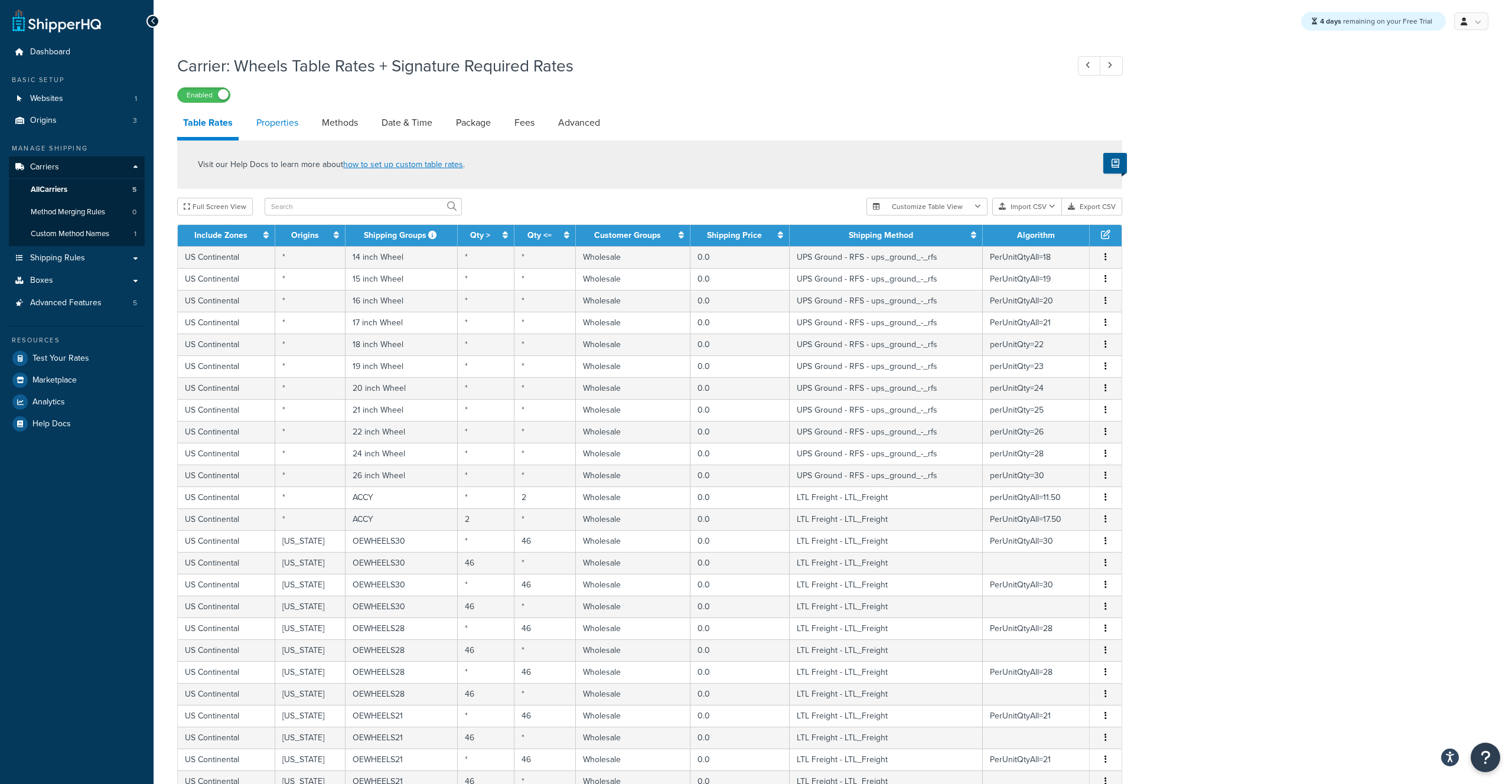
click at [290, 127] on link "Properties" at bounding box center [277, 122] width 54 height 28
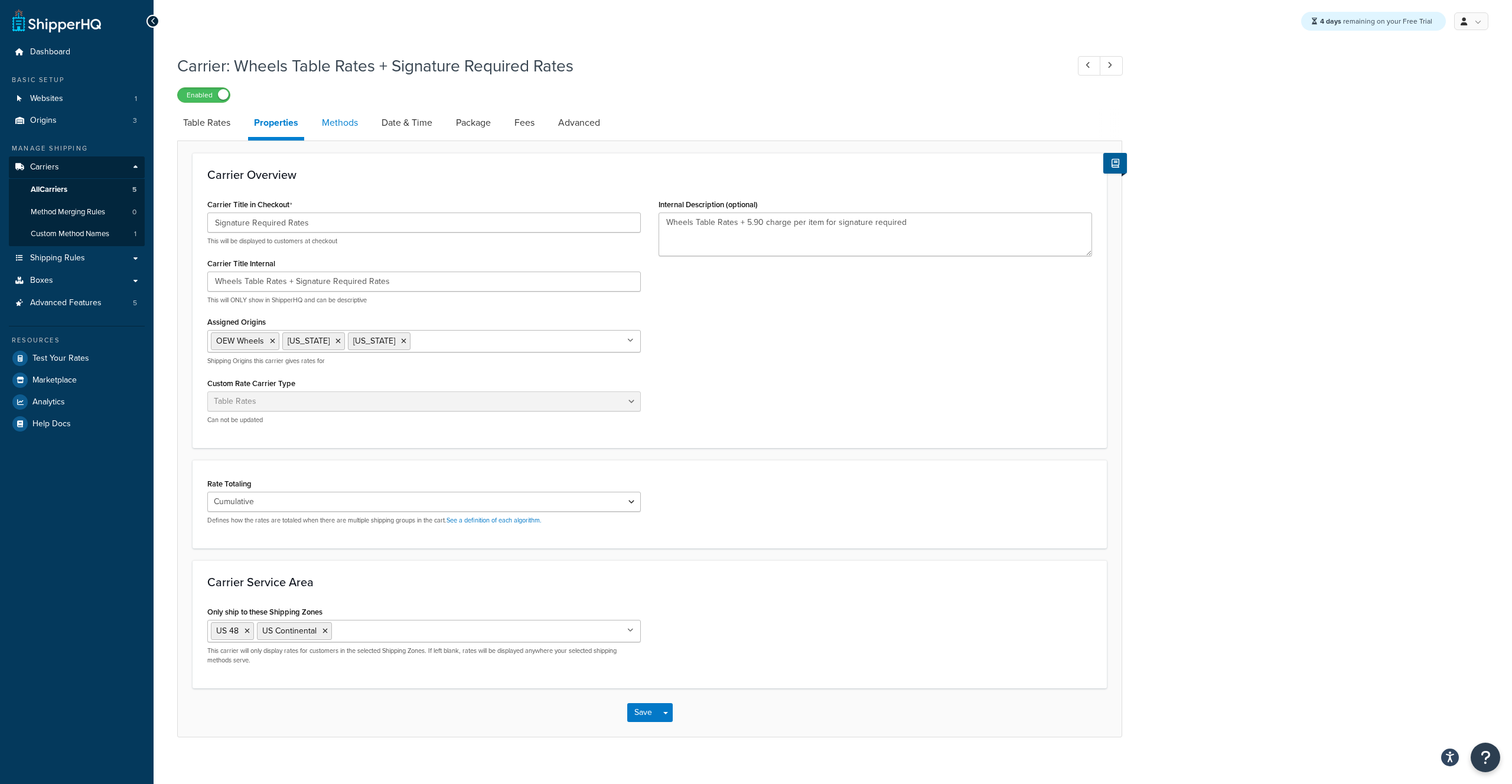
click at [353, 122] on link "Methods" at bounding box center [339, 122] width 48 height 28
select select "25"
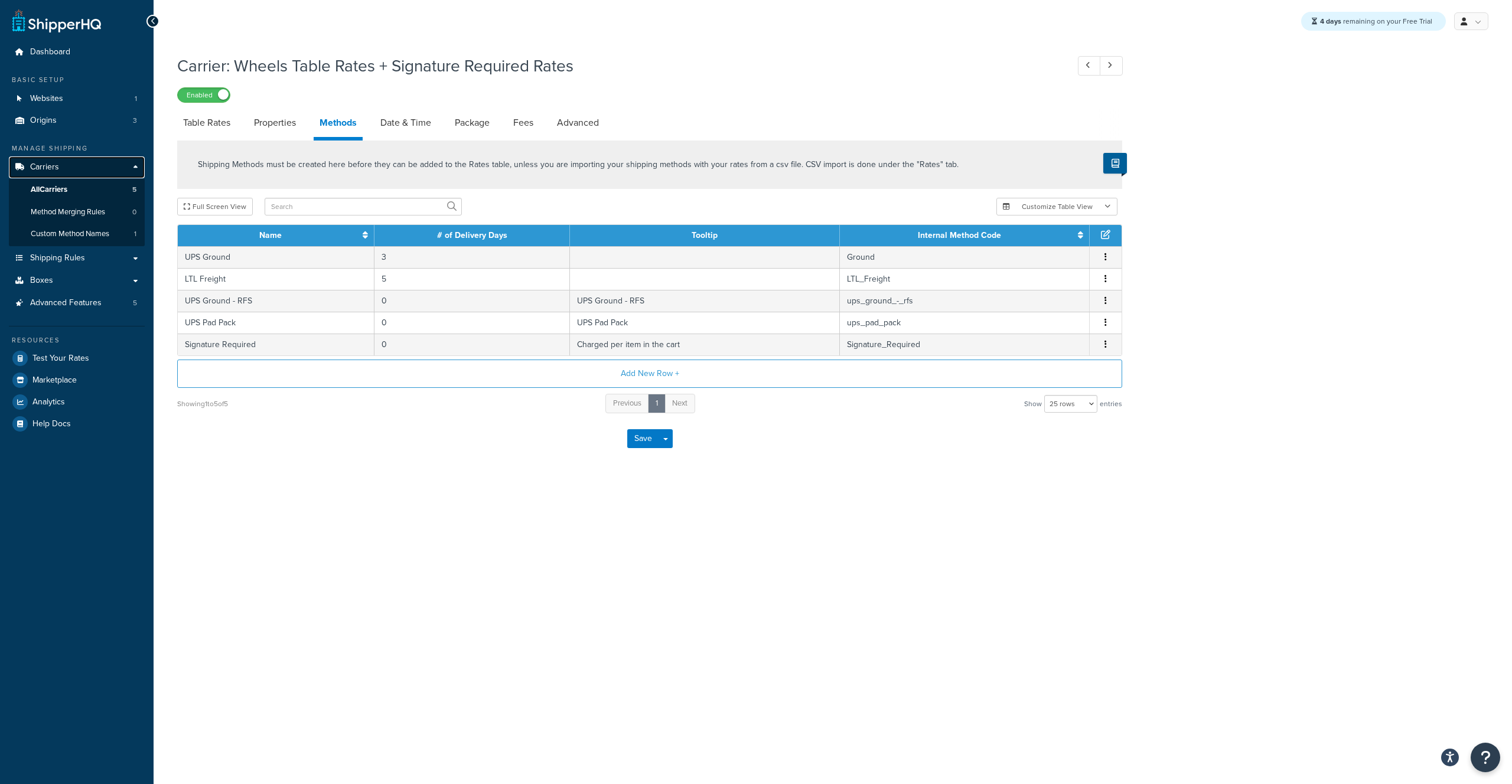
click at [46, 167] on span "Carriers" at bounding box center [44, 167] width 29 height 10
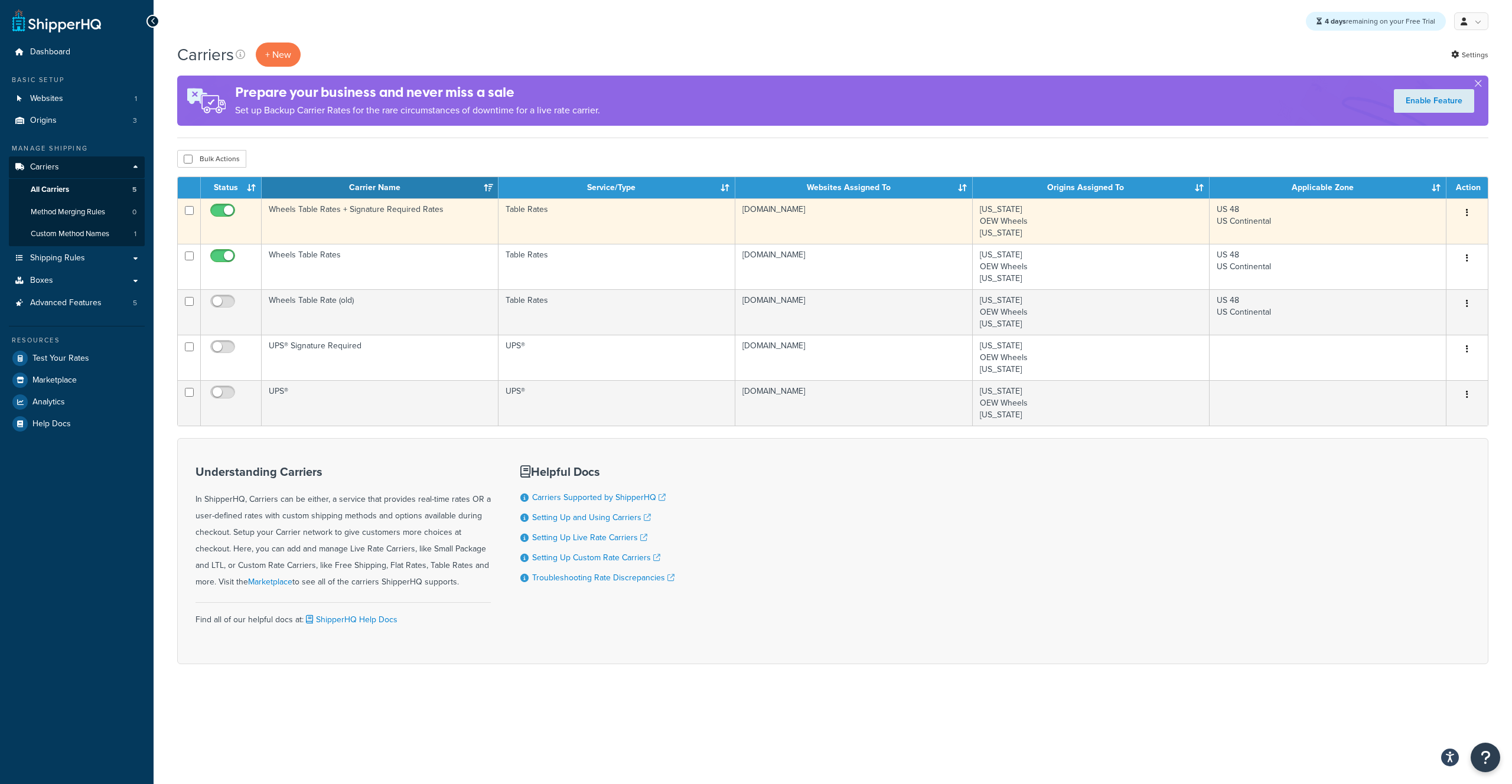
click at [328, 212] on td "Wheels Table Rates + Signature Required Rates" at bounding box center [380, 221] width 237 height 46
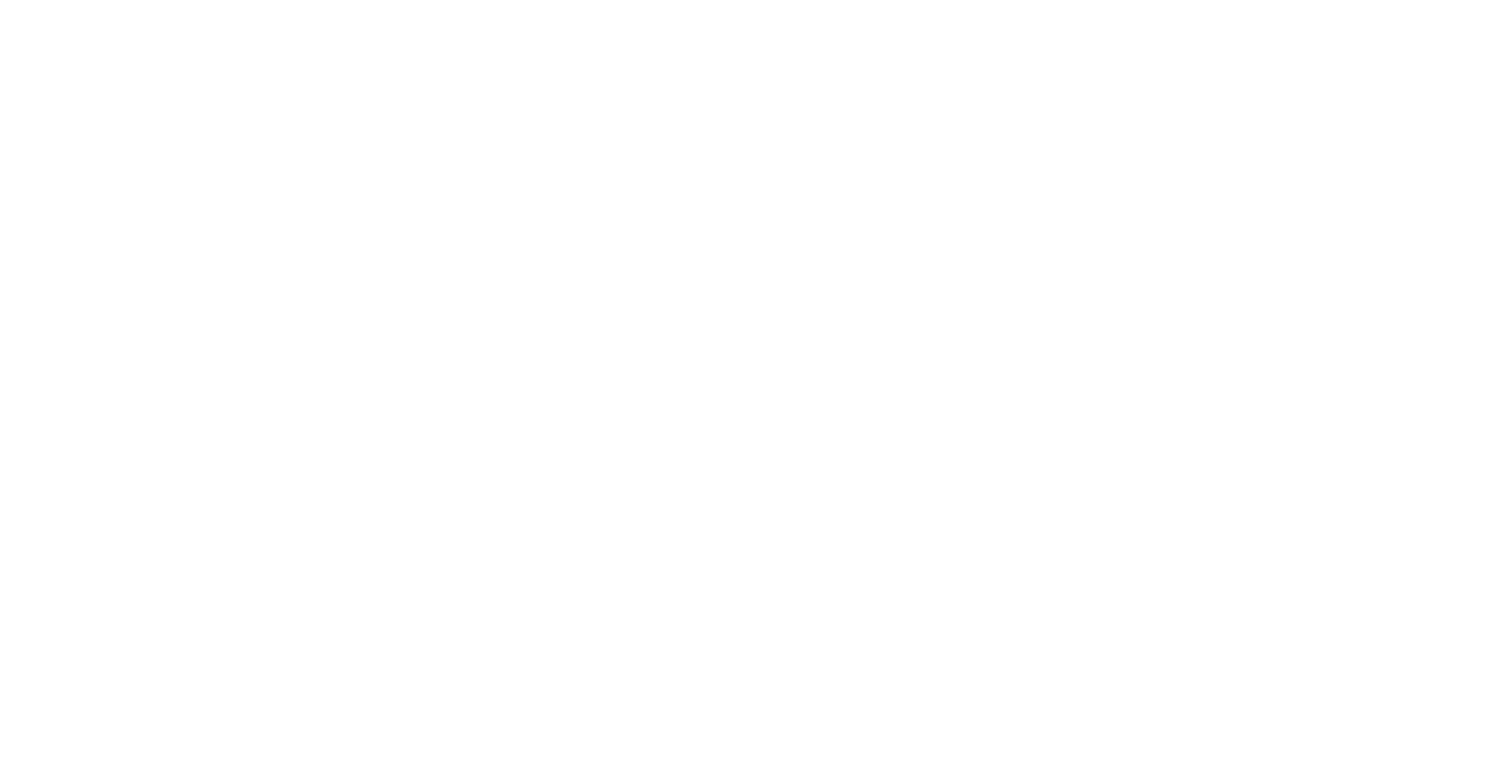
select select "25"
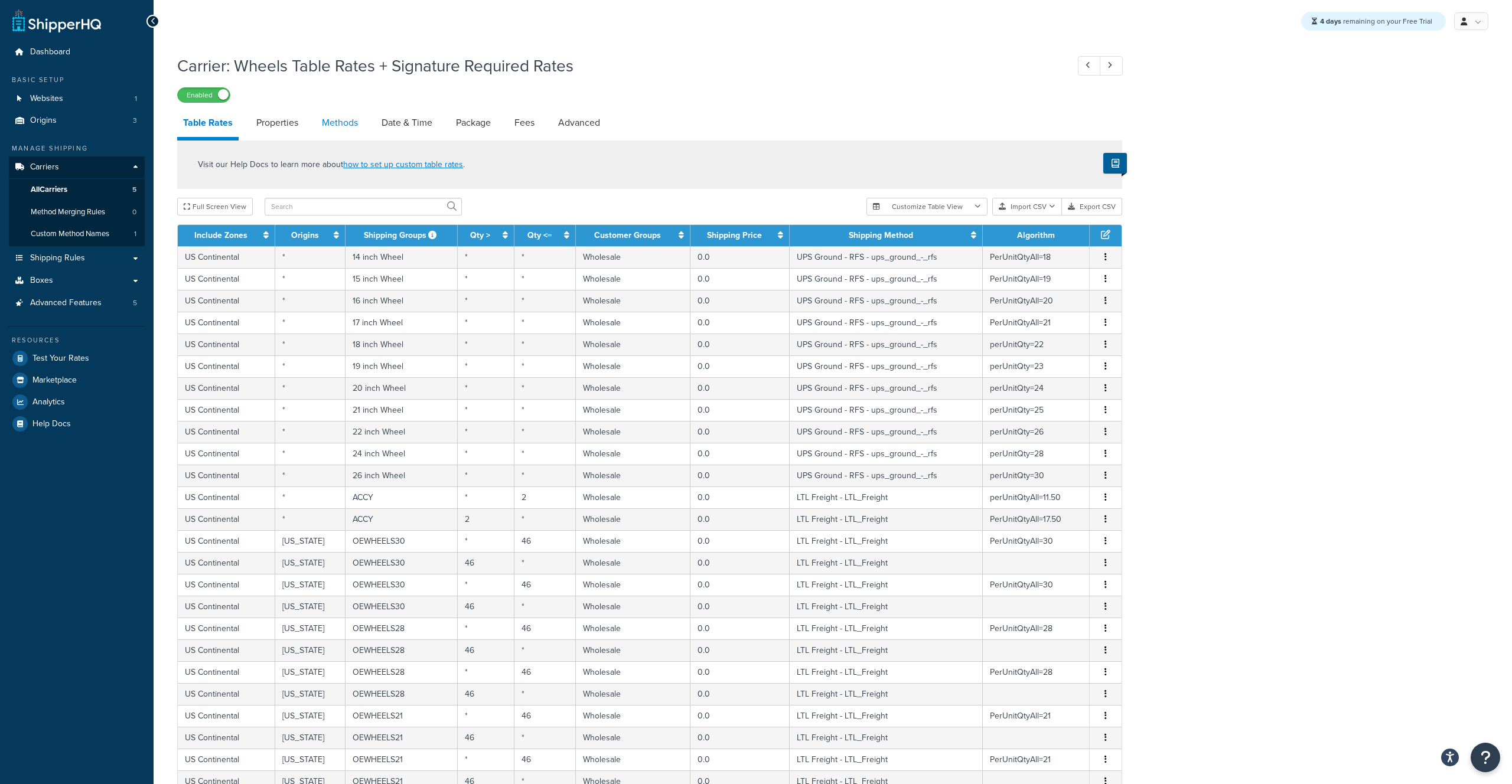
click at [330, 126] on link "Methods" at bounding box center [339, 122] width 48 height 28
select select "25"
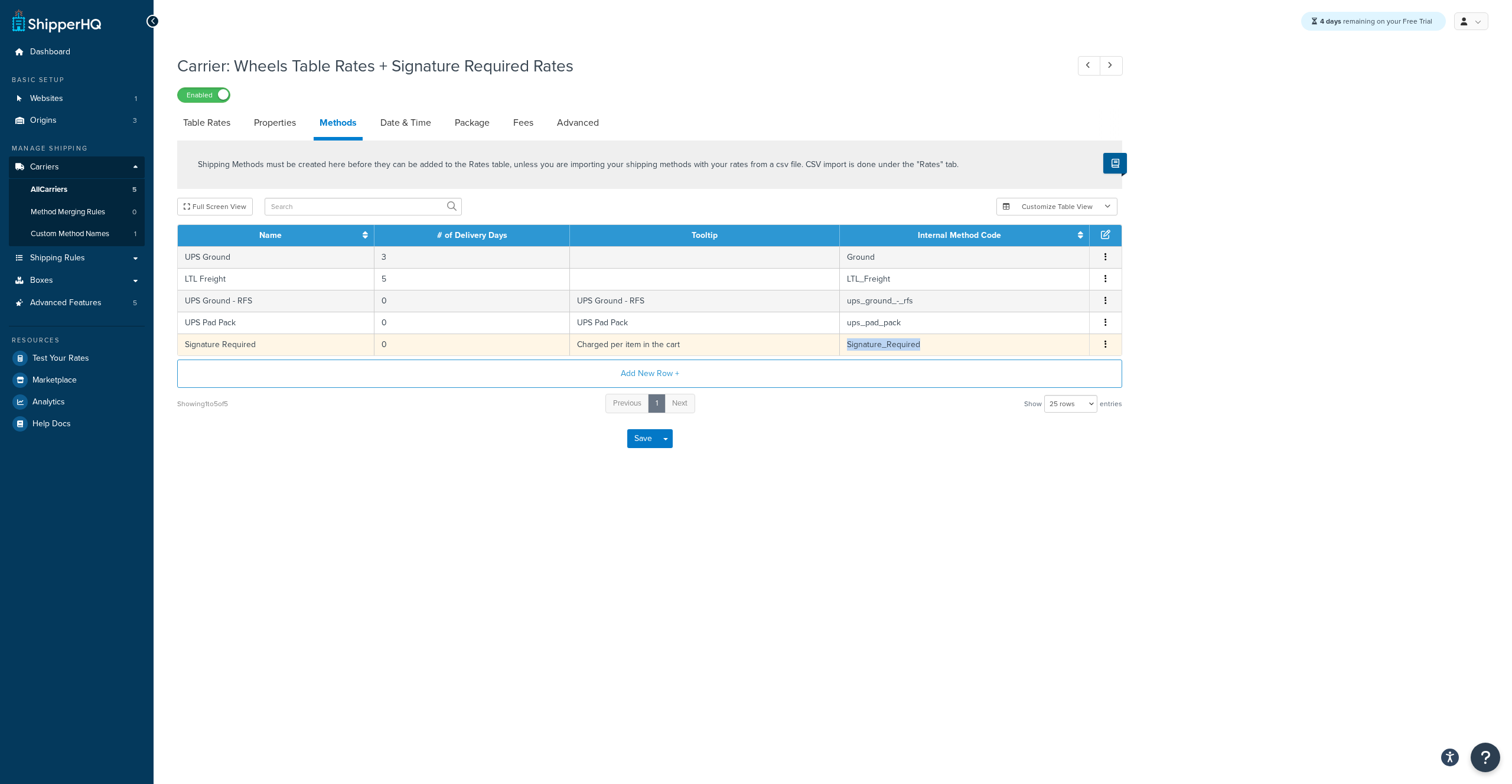
drag, startPoint x: 932, startPoint y: 348, endPoint x: 845, endPoint y: 346, distance: 87.0
click at [845, 346] on td "Signature_Required" at bounding box center [964, 344] width 250 height 22
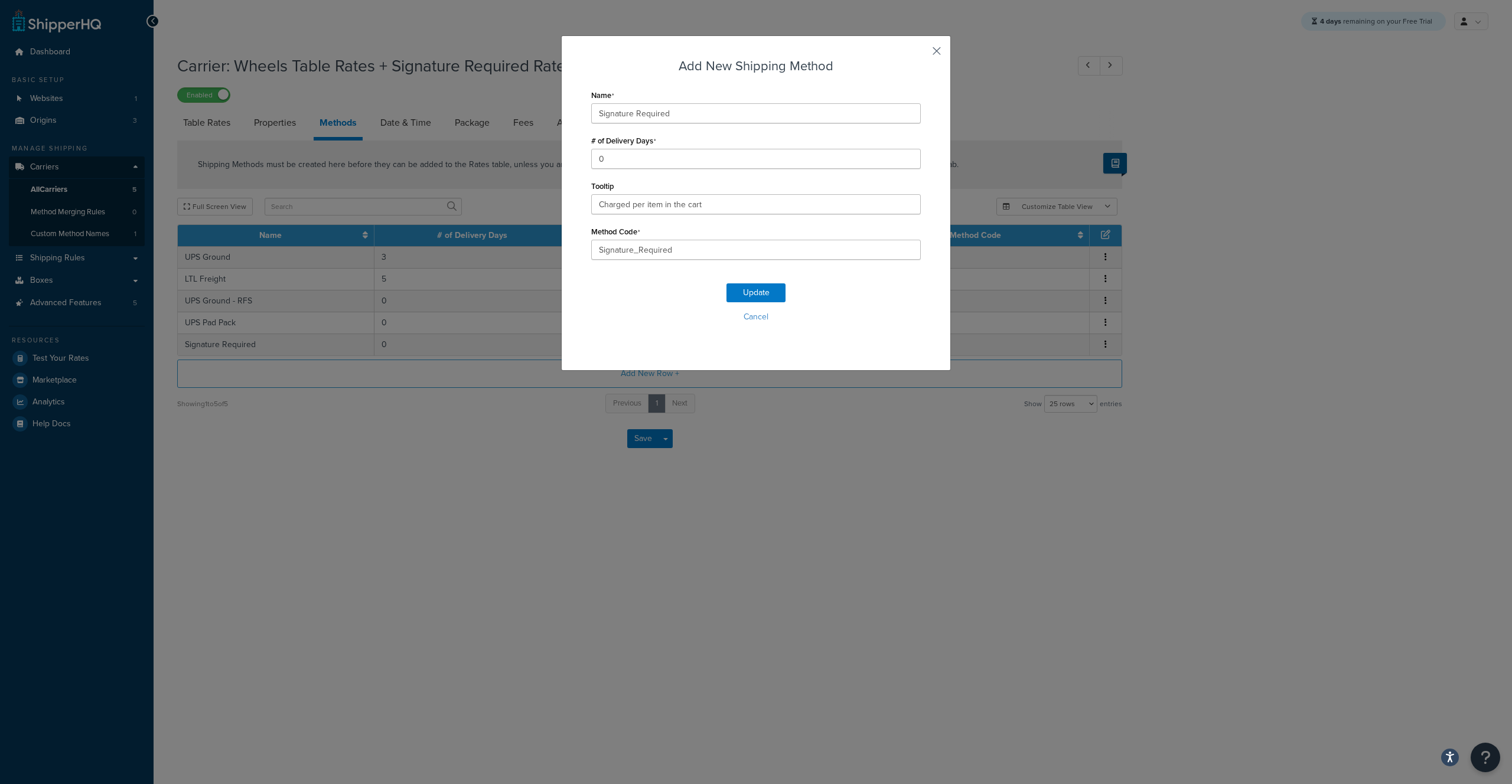
click at [920, 54] on button "button" at bounding box center [919, 55] width 3 height 3
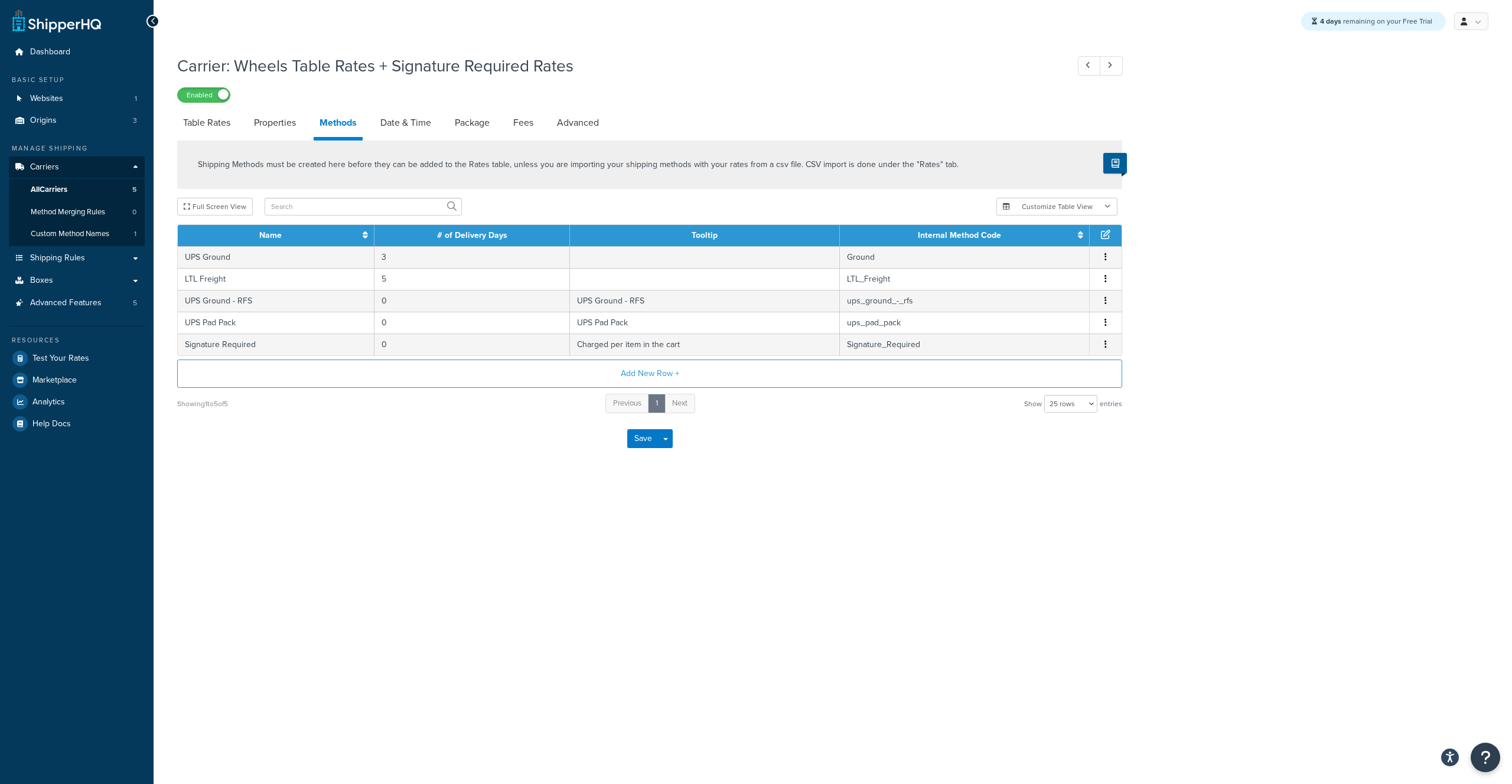
drag, startPoint x: 918, startPoint y: 55, endPoint x: 842, endPoint y: 61, distance: 76.2
click at [918, 55] on h1 "Carrier: Wheels Table Rates + Signature Required Rates" at bounding box center [616, 66] width 878 height 23
click at [51, 167] on span "Carriers" at bounding box center [44, 167] width 29 height 10
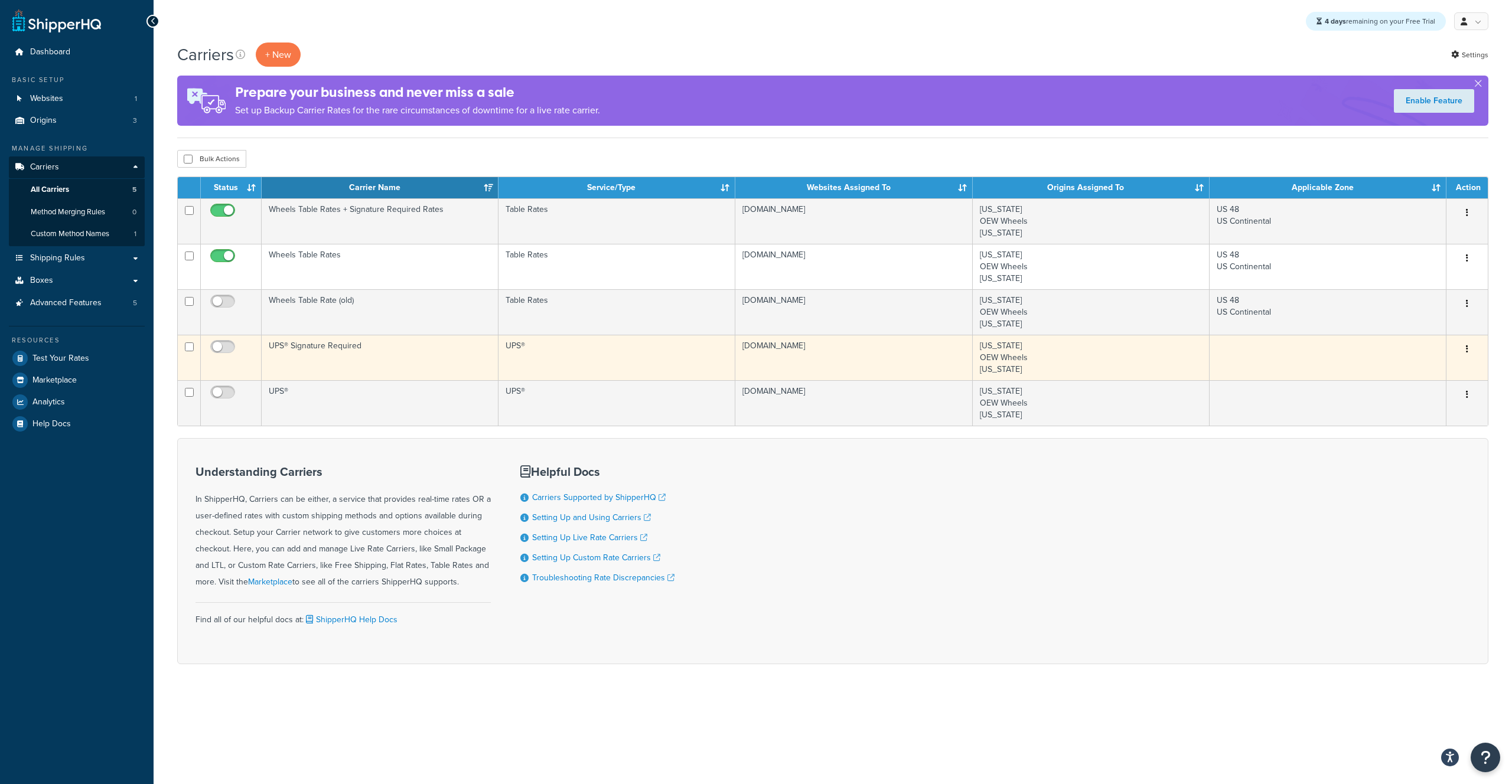
click at [313, 345] on td "UPS® Signature Required" at bounding box center [380, 358] width 237 height 46
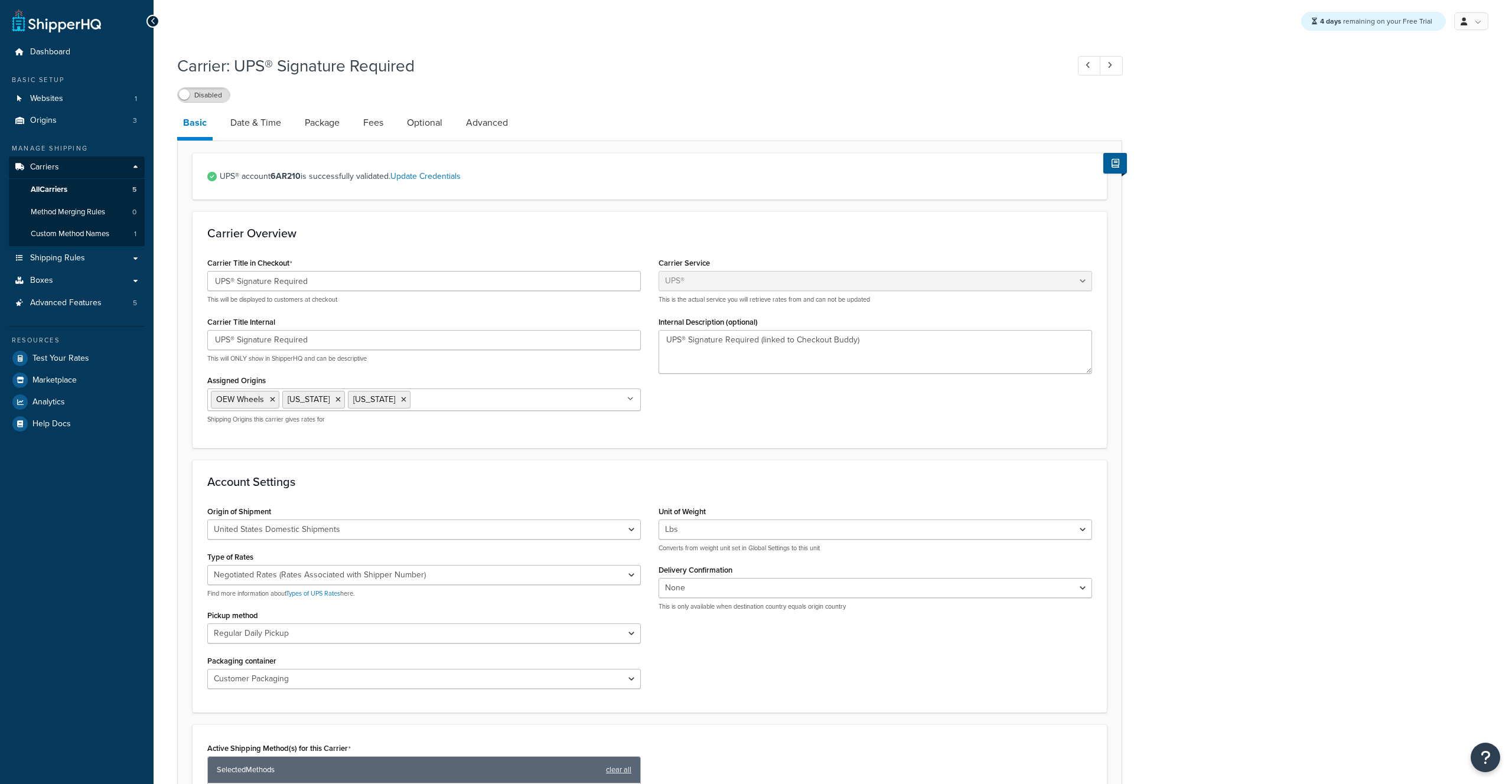
select select "ups"
click at [73, 235] on span "Custom Method Names" at bounding box center [70, 235] width 78 height 10
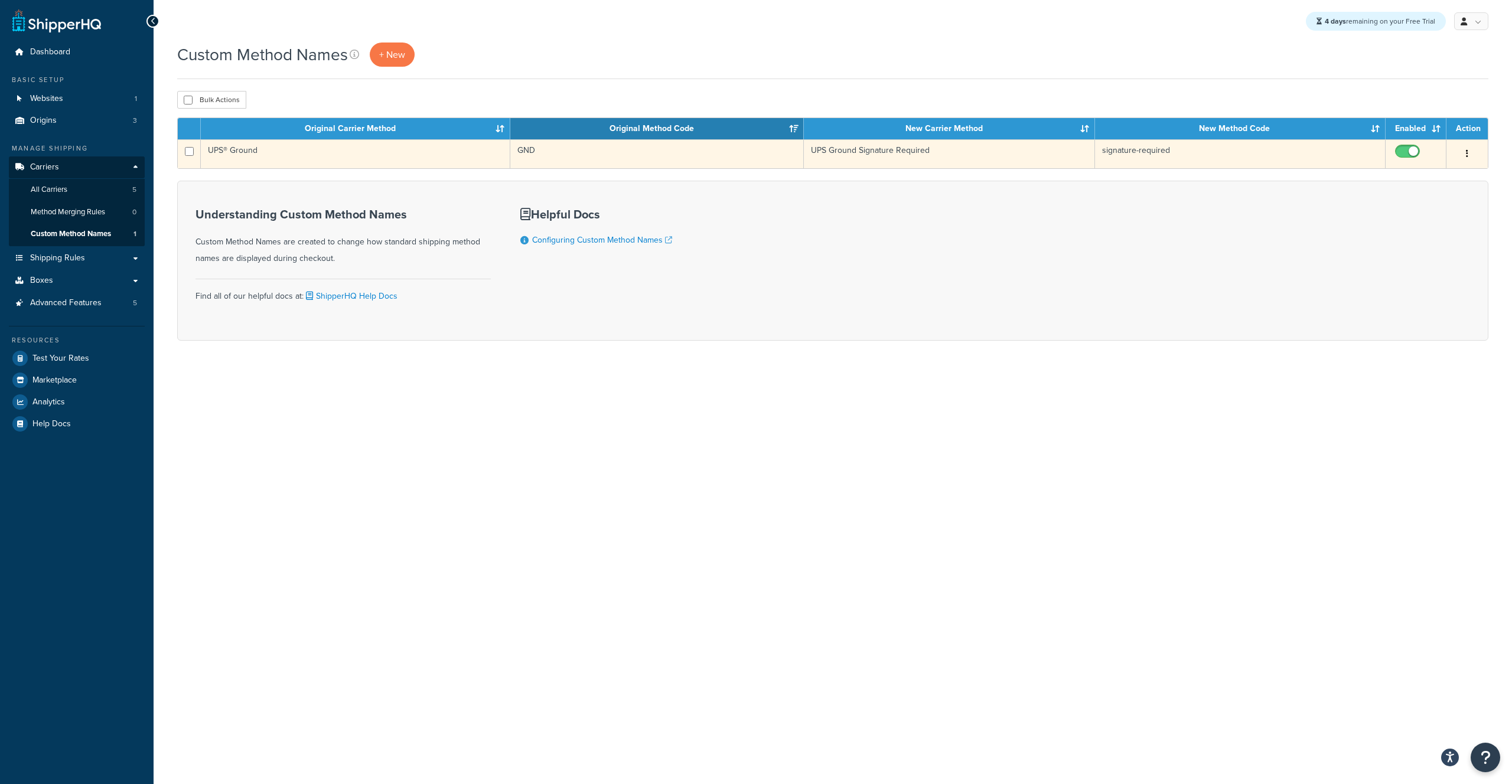
click at [1465, 152] on button "button" at bounding box center [1467, 154] width 16 height 19
click at [1391, 178] on link "Edit" at bounding box center [1419, 177] width 93 height 24
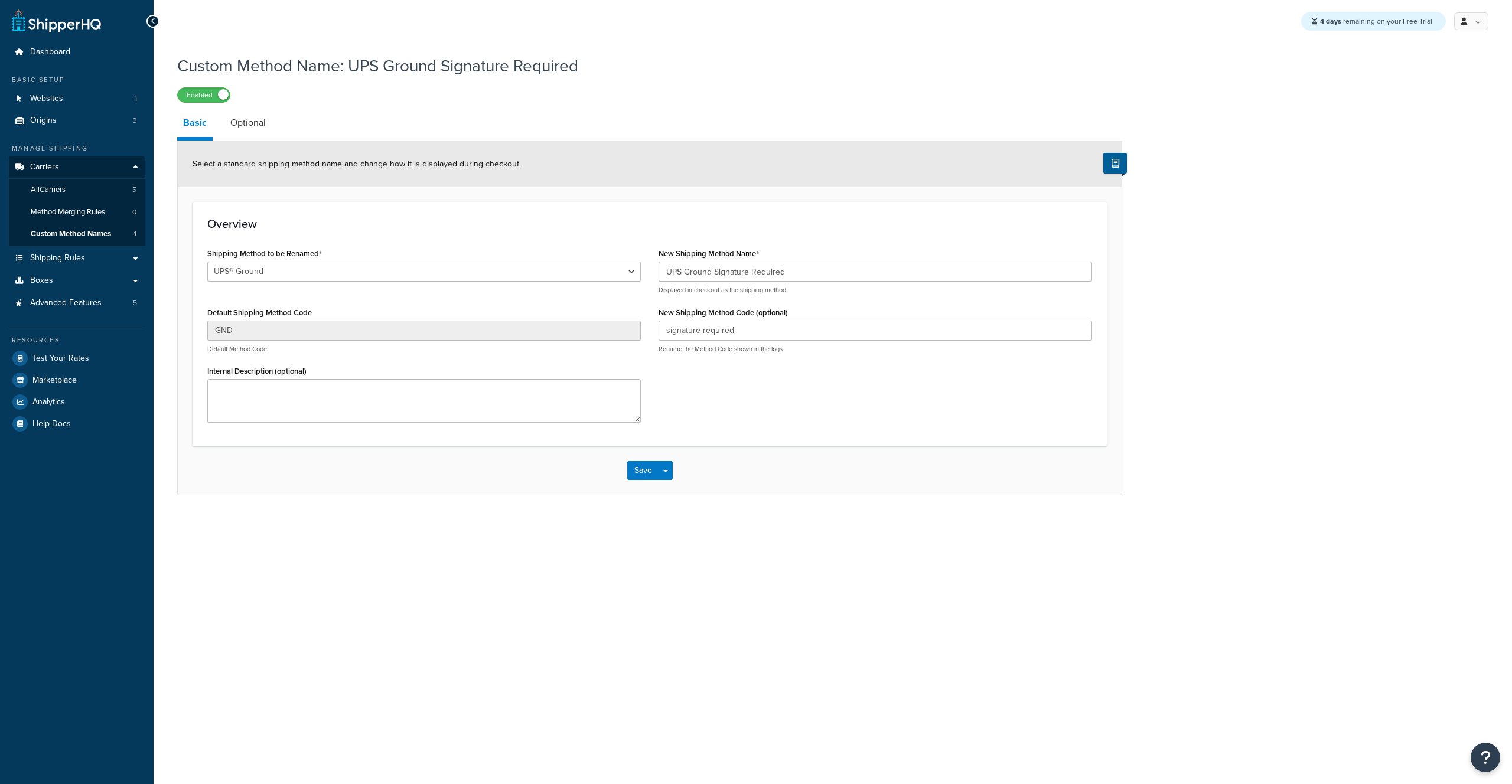
select select "695891"
click at [630, 322] on div "Shipping Method to be Renamed UPS® Ground UPS® Ground Default Shipping Method C…" at bounding box center [649, 338] width 902 height 187
type input "Sig"
drag, startPoint x: 1240, startPoint y: 379, endPoint x: 1225, endPoint y: 375, distance: 15.5
click at [1240, 375] on div "Custom Method Name: UPS Ground Signature Required Enabled Basic Optional Select…" at bounding box center [832, 287] width 1358 height 476
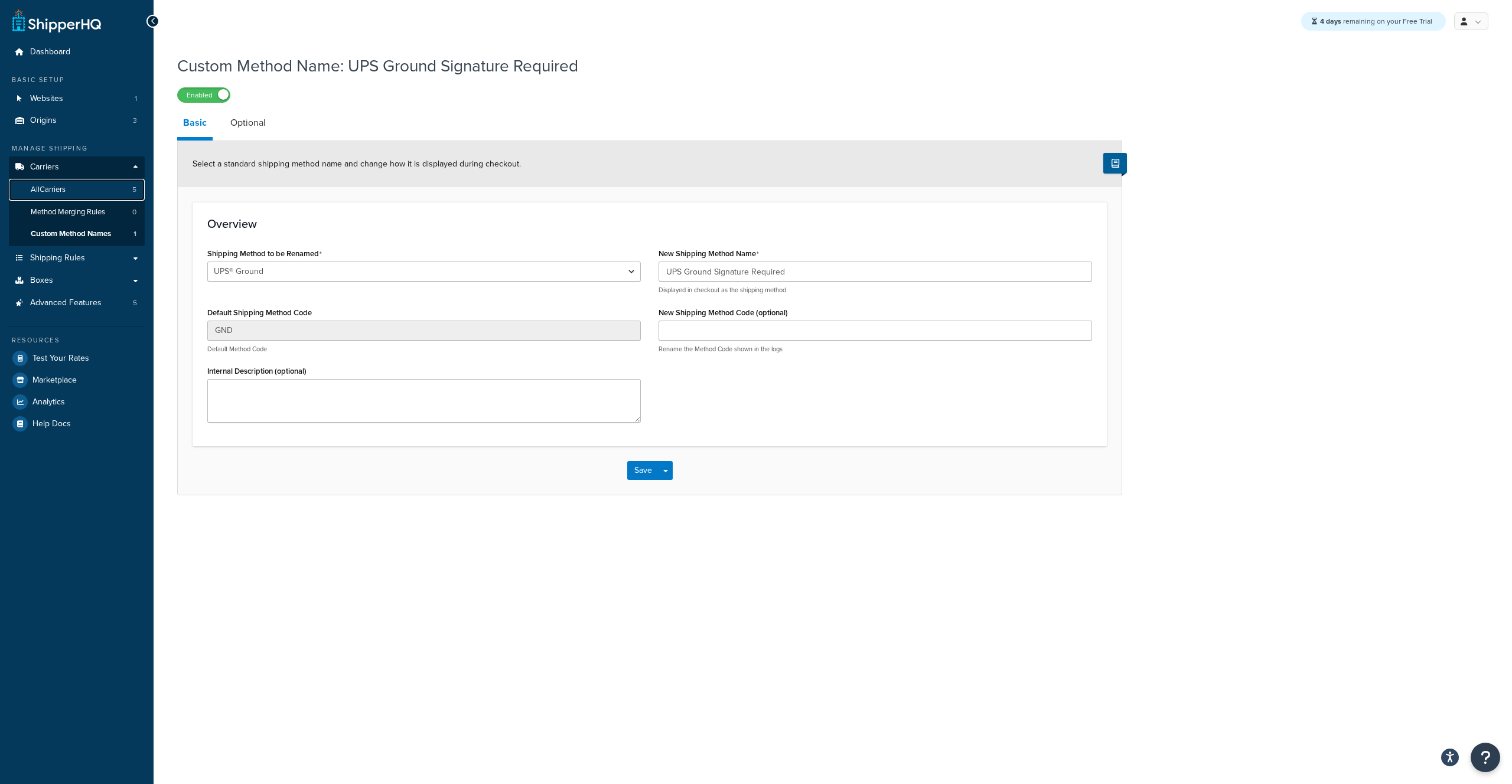
click at [66, 191] on span "All Carriers" at bounding box center [48, 190] width 35 height 10
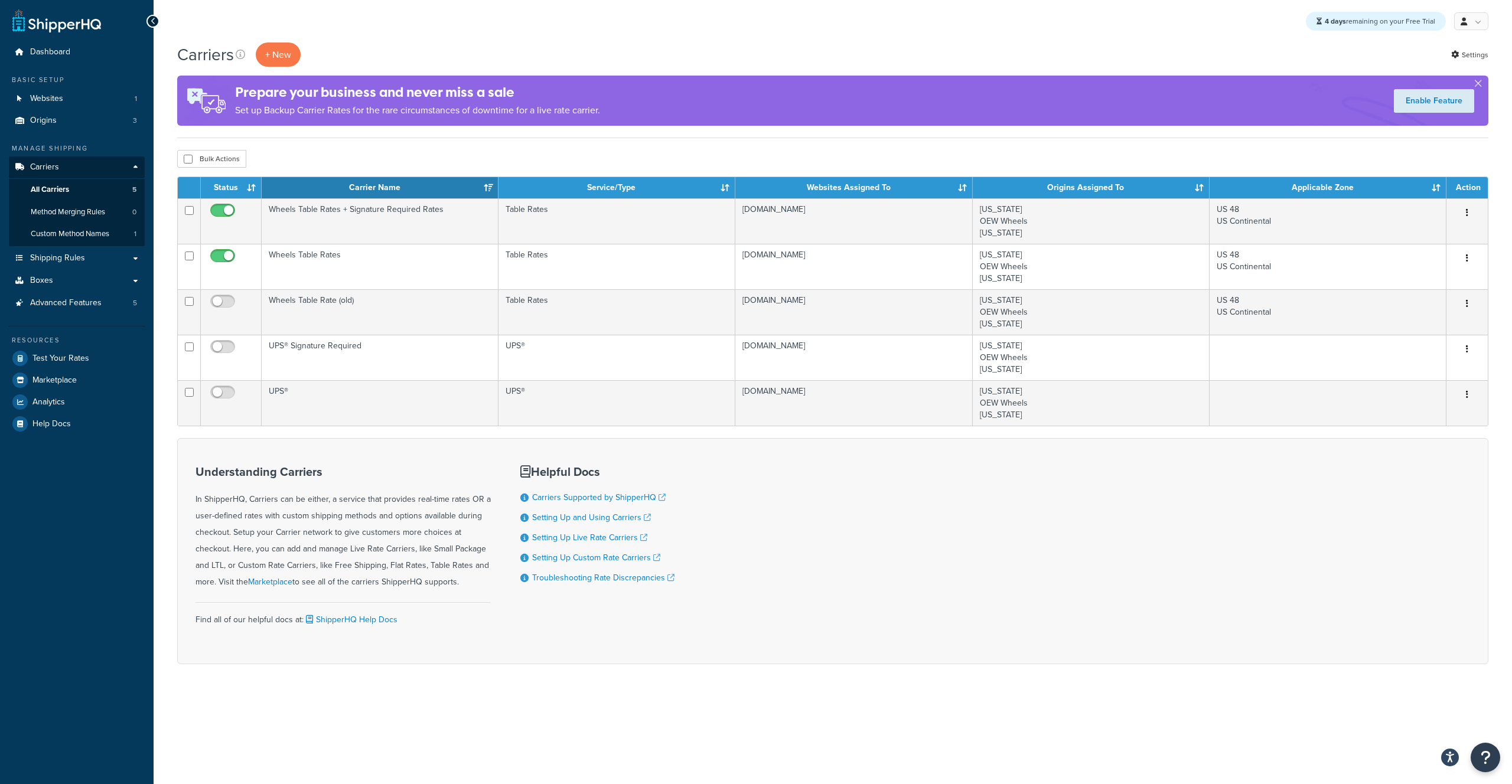
drag, startPoint x: 697, startPoint y: 35, endPoint x: 693, endPoint y: 18, distance: 17.5
click at [698, 32] on div "4 days remaining on your Free Trial My Profile Billing Global Settings Contact …" at bounding box center [832, 21] width 1358 height 43
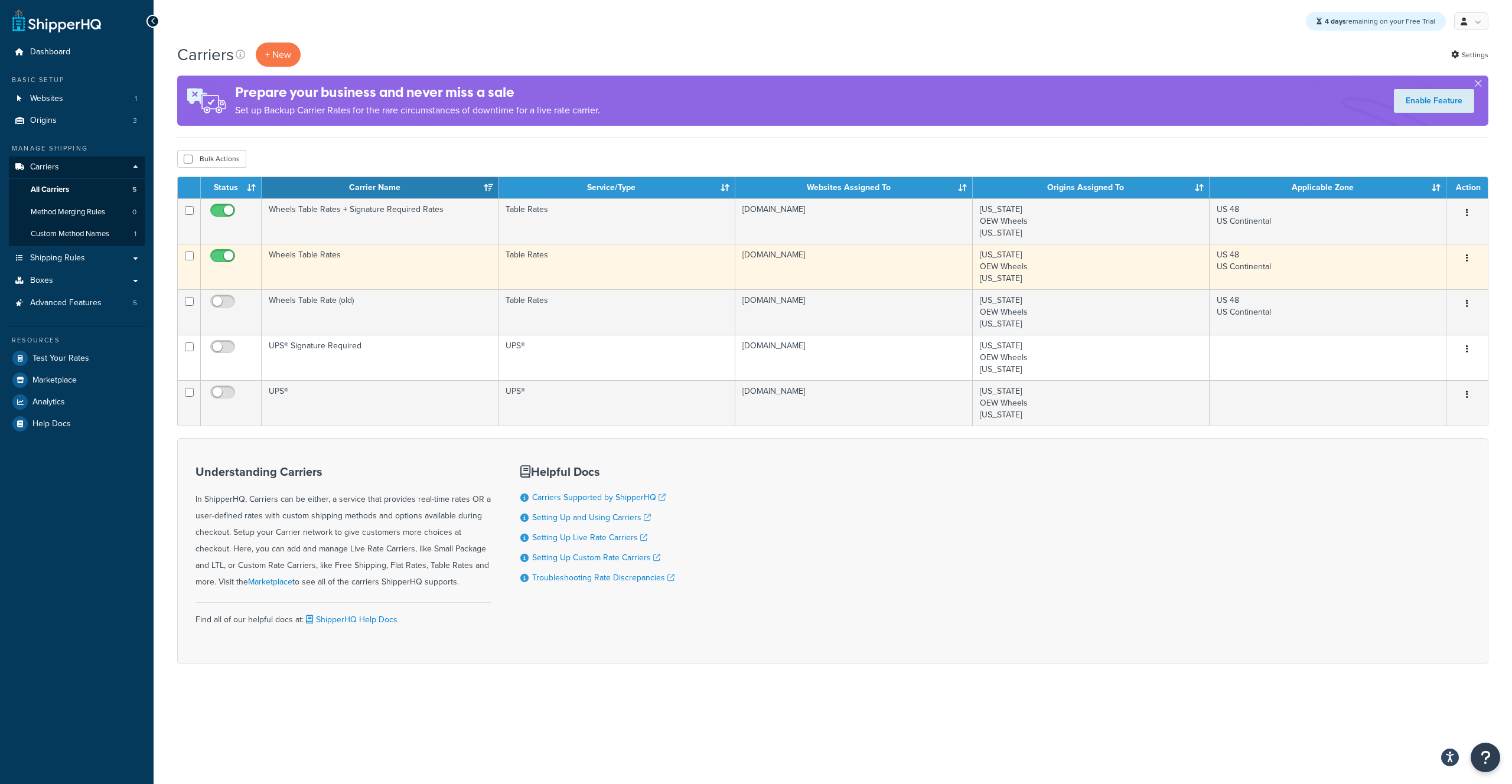
drag, startPoint x: 268, startPoint y: 203, endPoint x: 1068, endPoint y: 265, distance: 802.4
click at [1079, 264] on tbody "Wheels Table Rates + Signature Required Rates Table Rates [DOMAIN_NAME] [US_STA…" at bounding box center [833, 312] width 1310 height 227
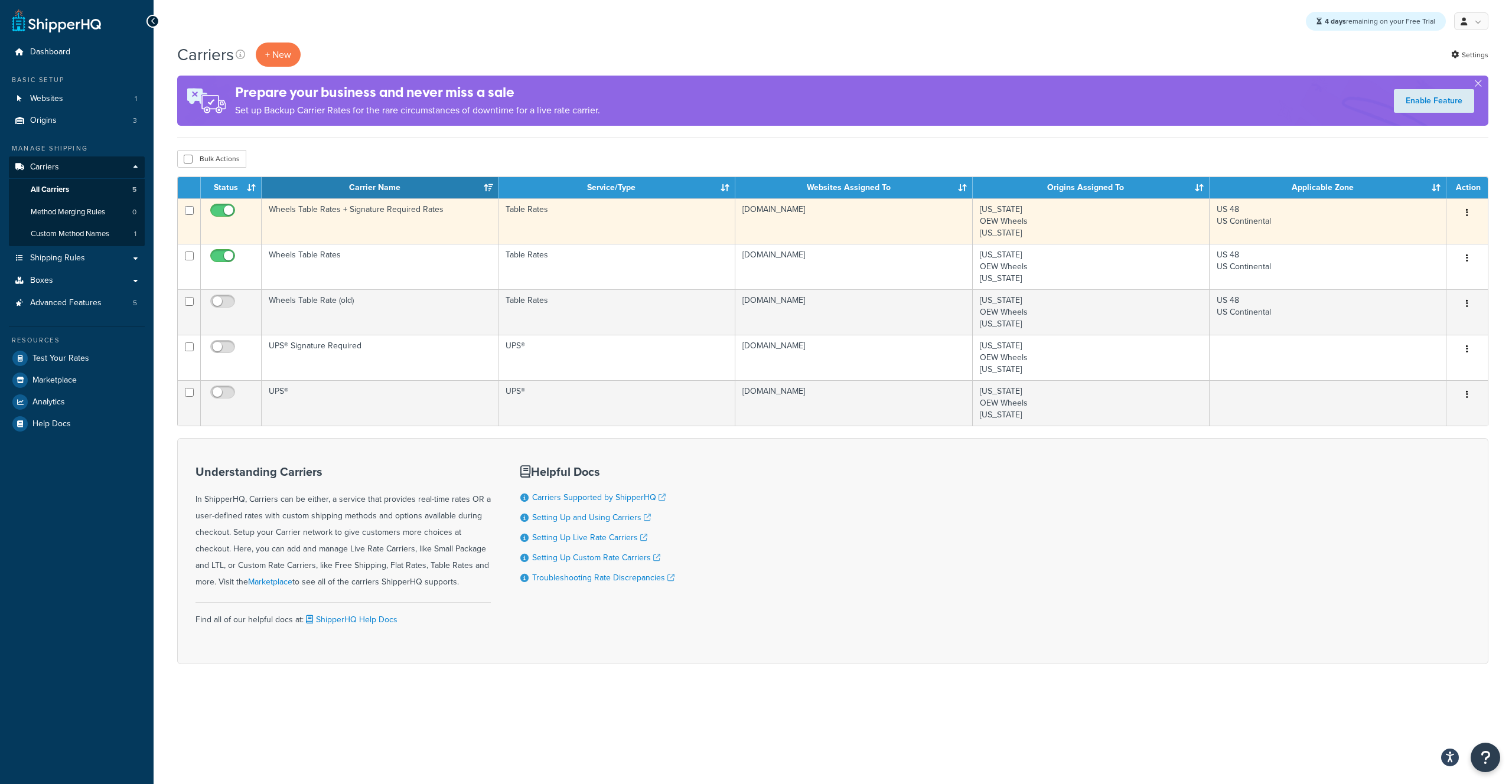
click at [301, 217] on td "Wheels Table Rates + Signature Required Rates" at bounding box center [380, 221] width 237 height 46
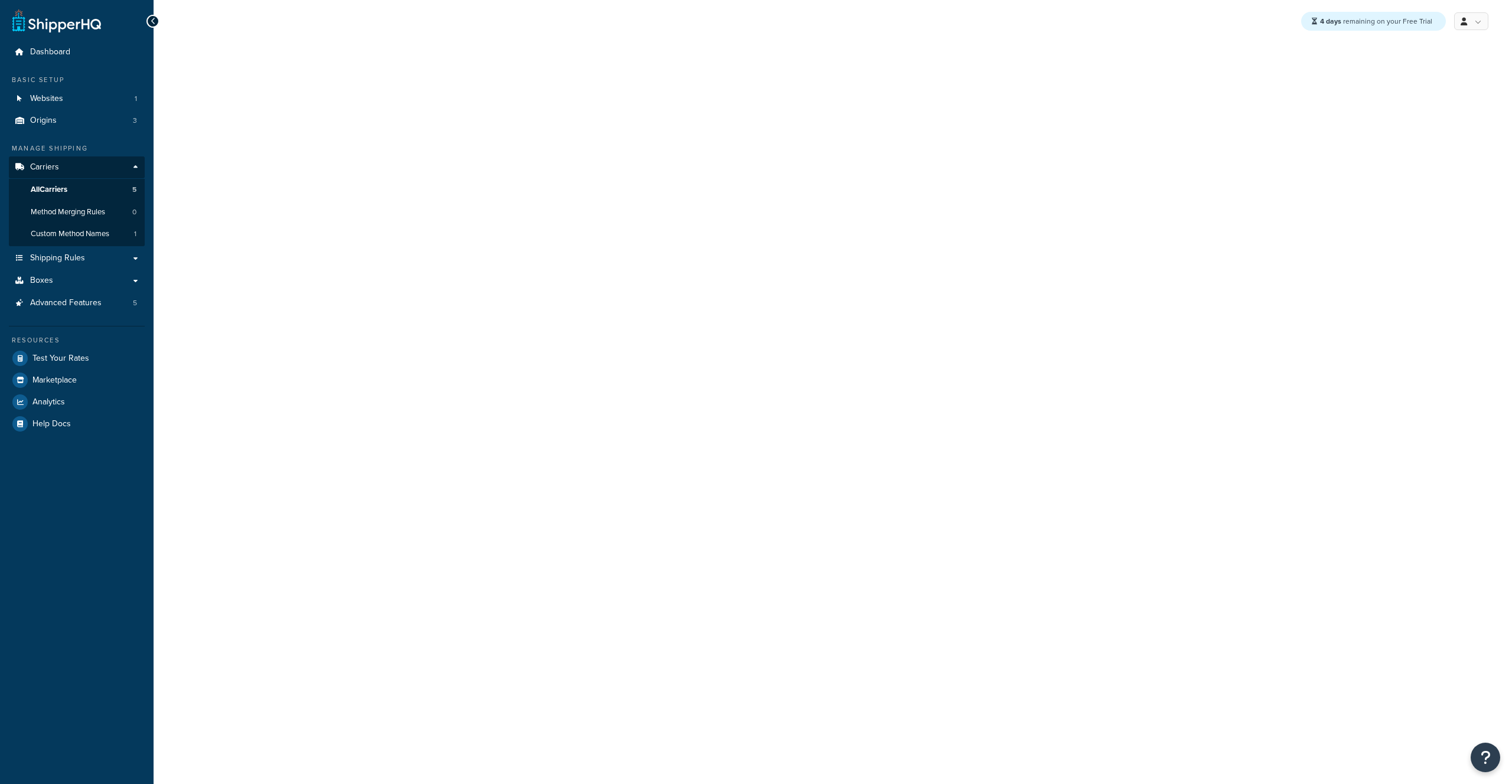
select select "25"
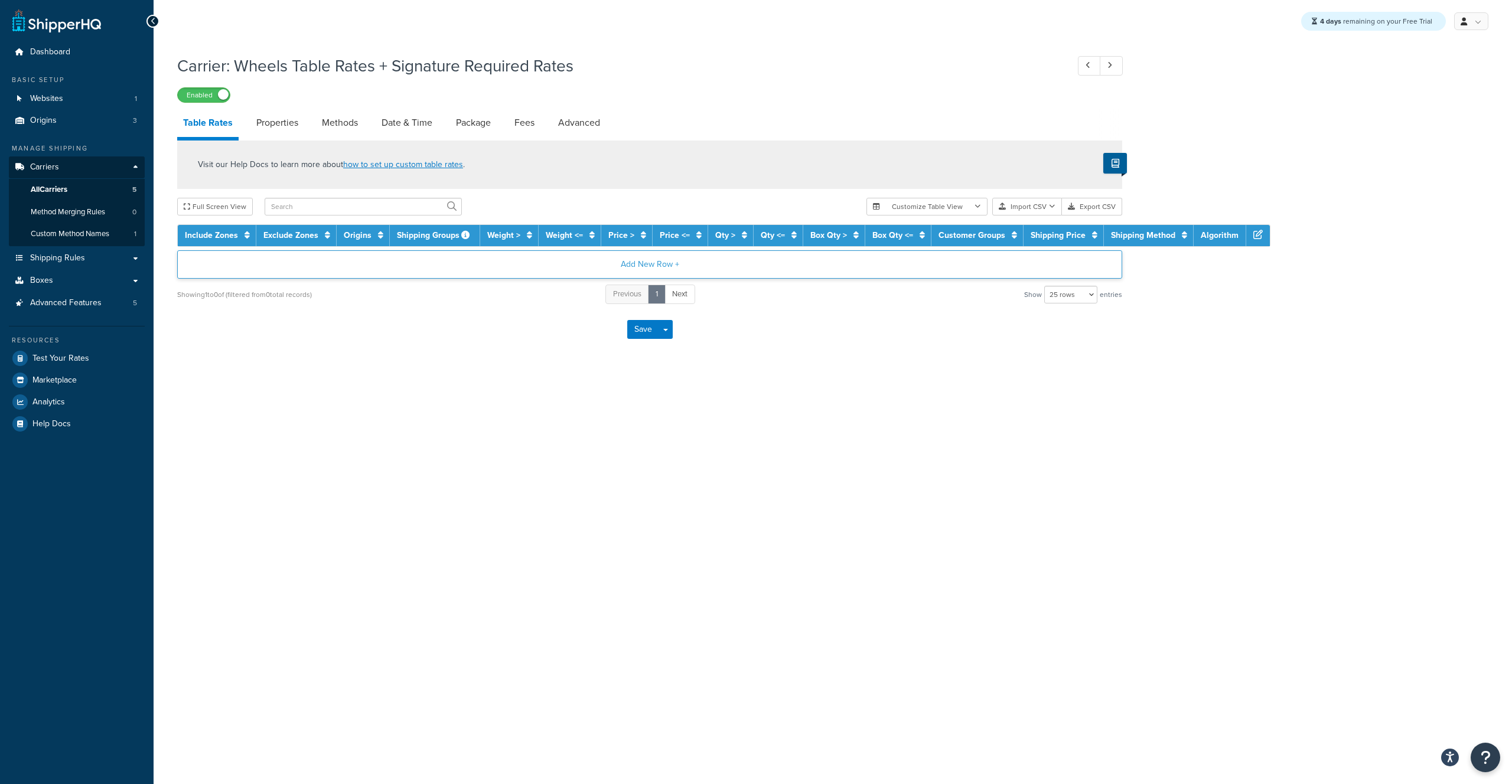
click at [339, 253] on div "Visit our Help Docs to learn more about how to set up custom table rates . Full…" at bounding box center [649, 223] width 963 height 164
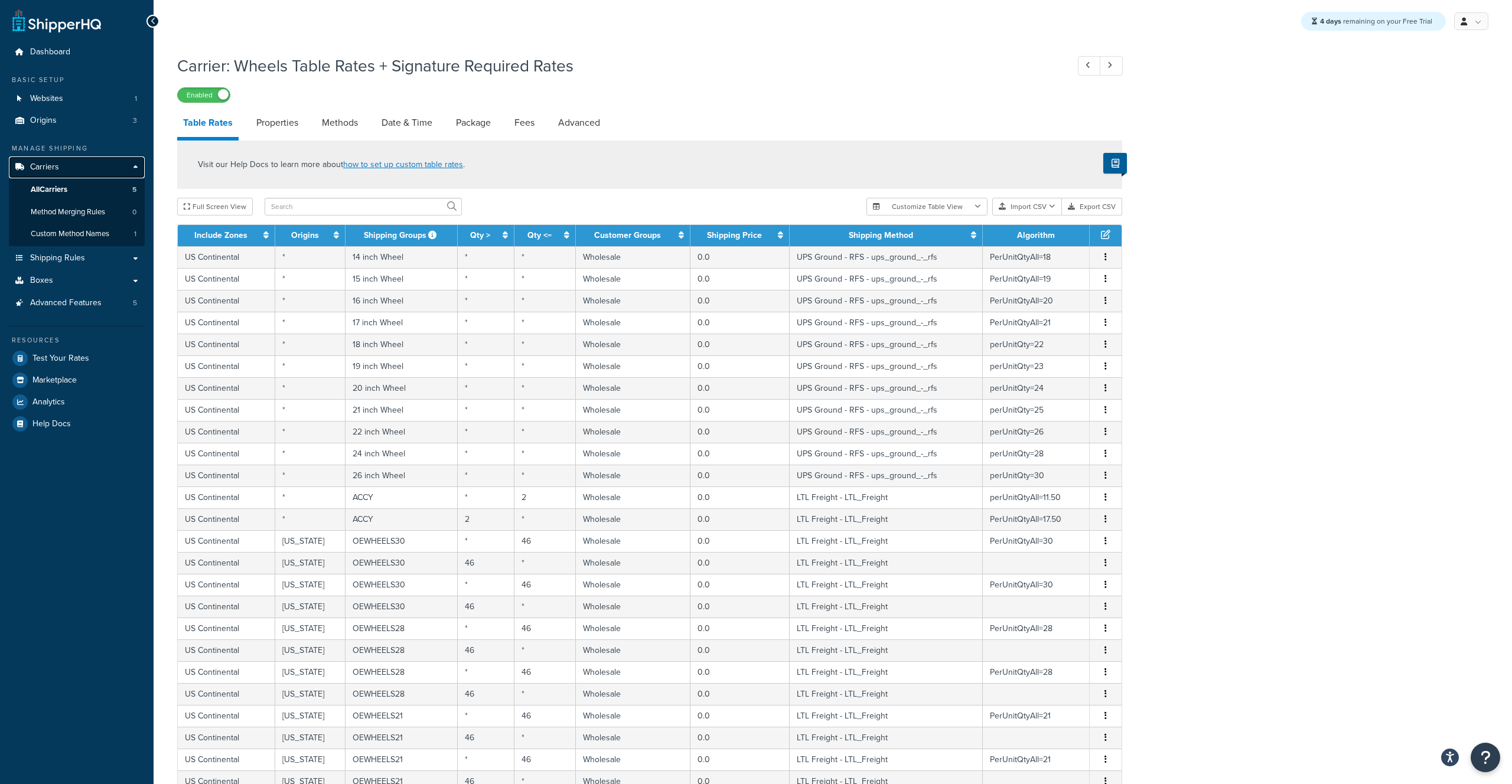
click at [52, 170] on span "Carriers" at bounding box center [44, 167] width 29 height 10
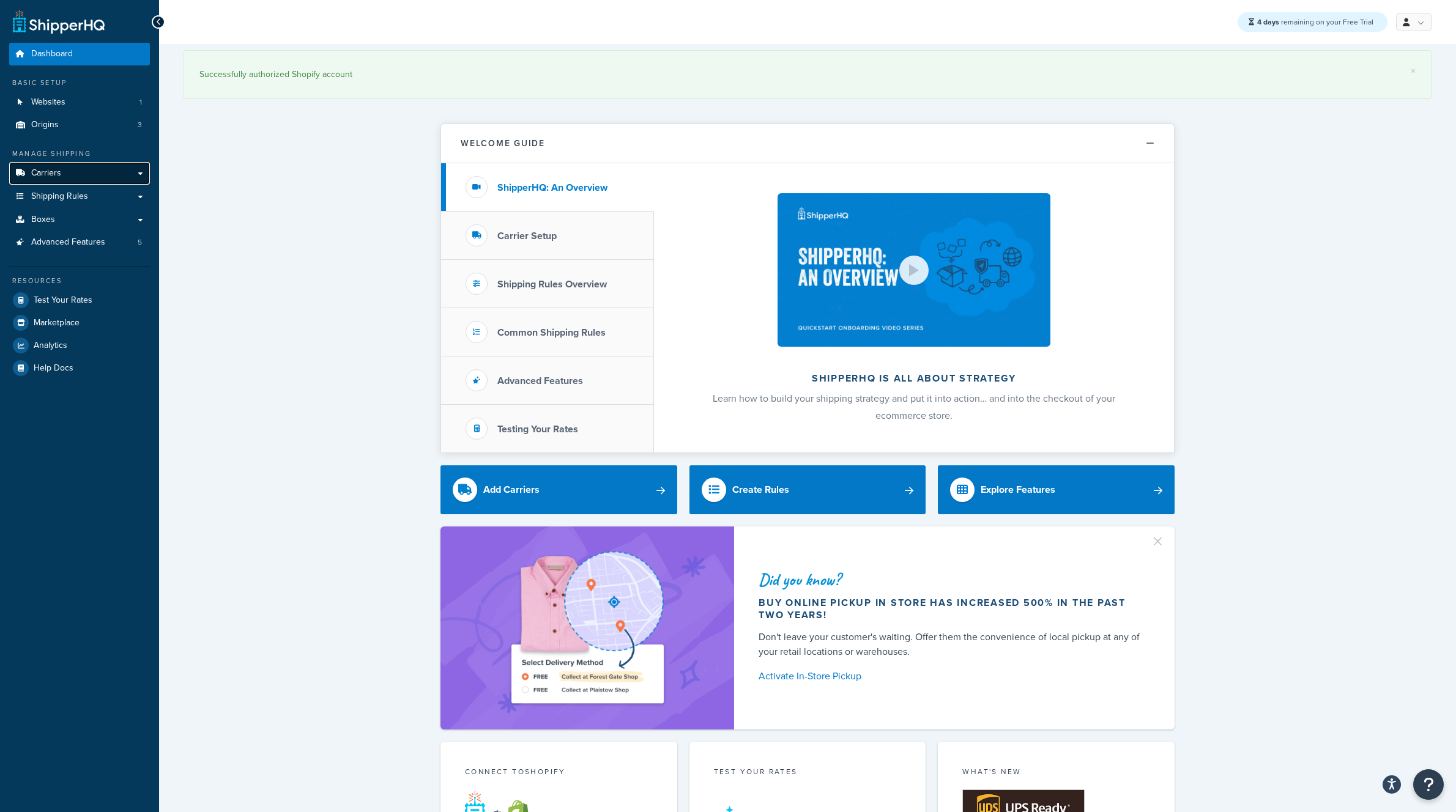
click at [60, 170] on span "Carriers" at bounding box center [46, 173] width 30 height 11
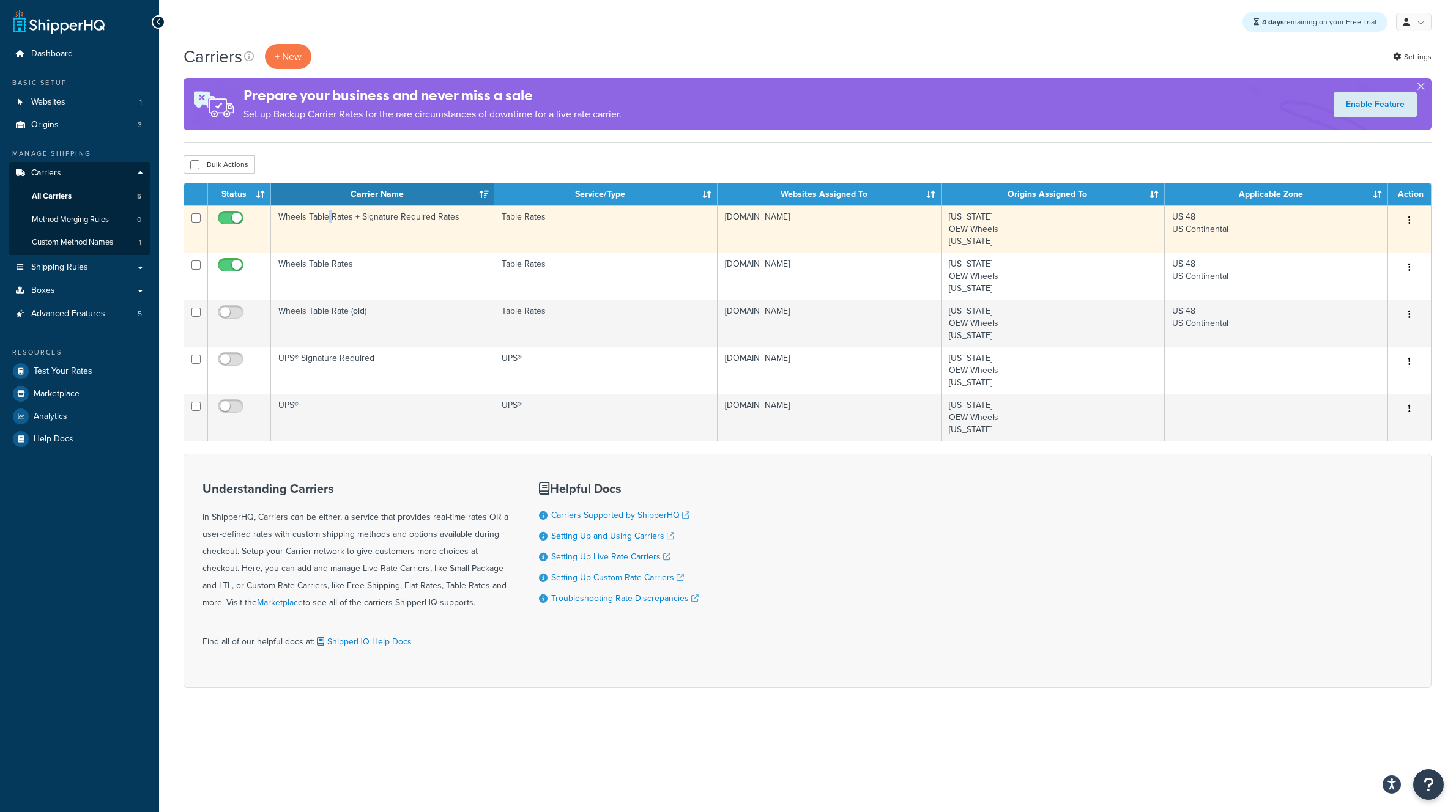
click at [330, 217] on td "Wheels Table Rates + Signature Required Rates" at bounding box center [383, 229] width 223 height 47
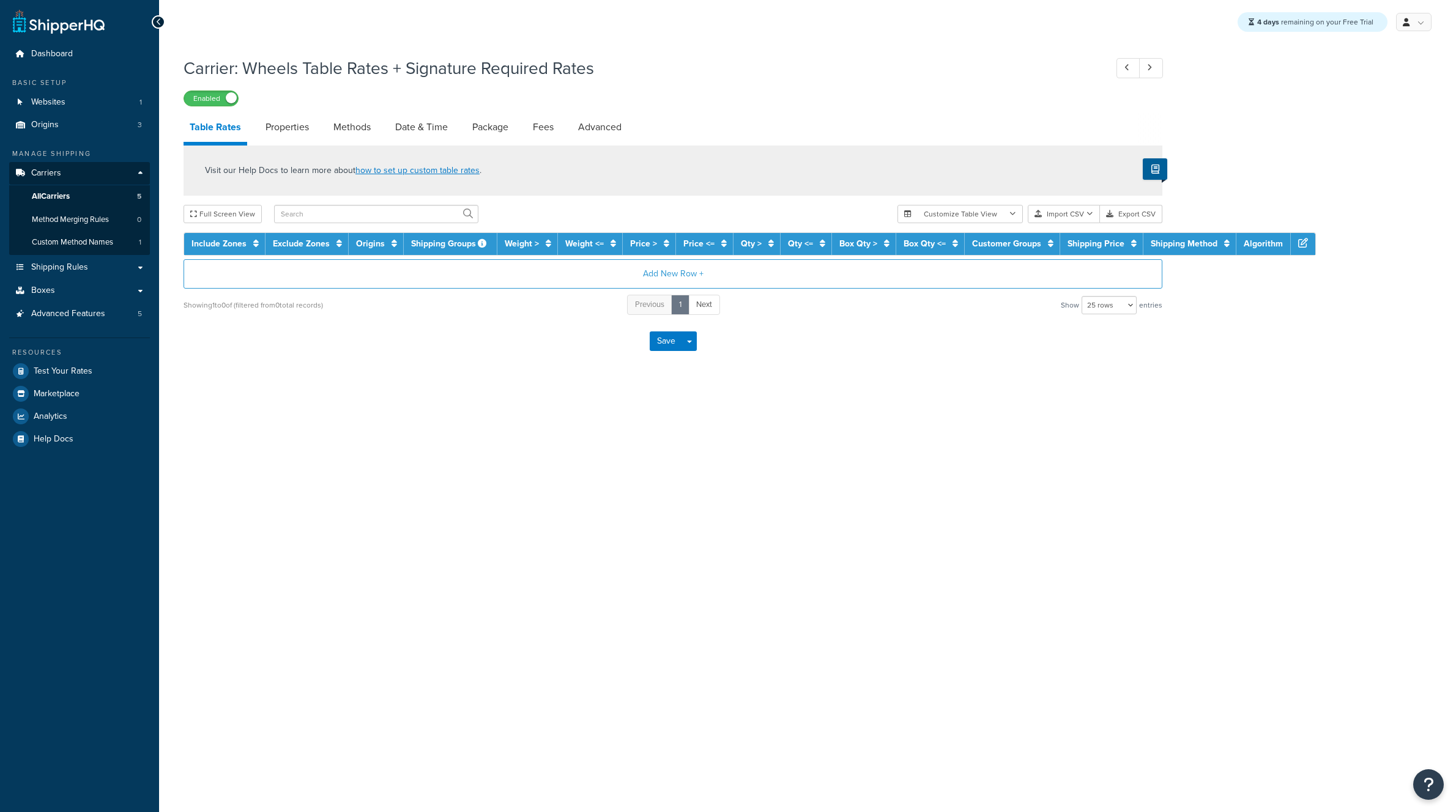
select select "25"
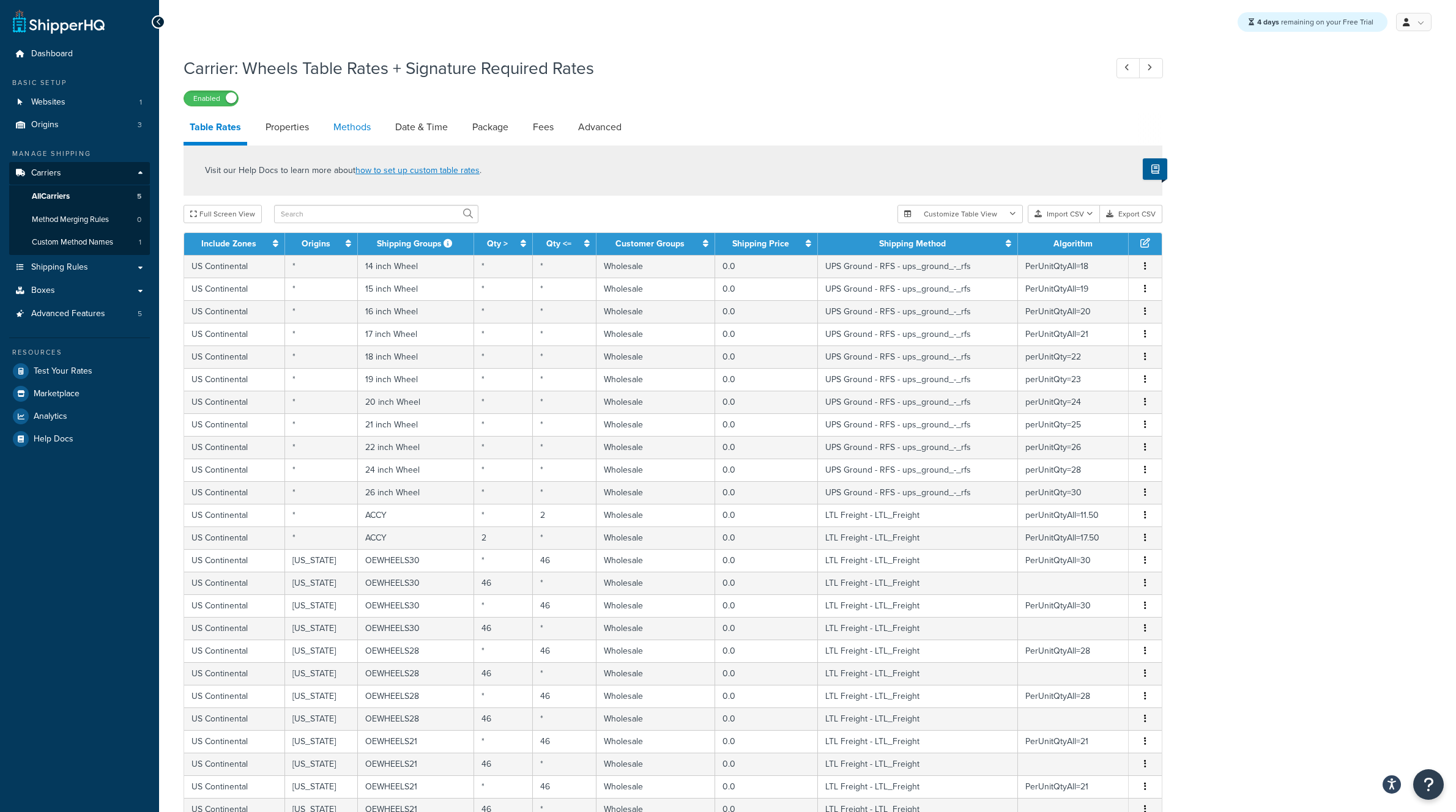
click at [362, 130] on link "Methods" at bounding box center [352, 127] width 50 height 29
select select "25"
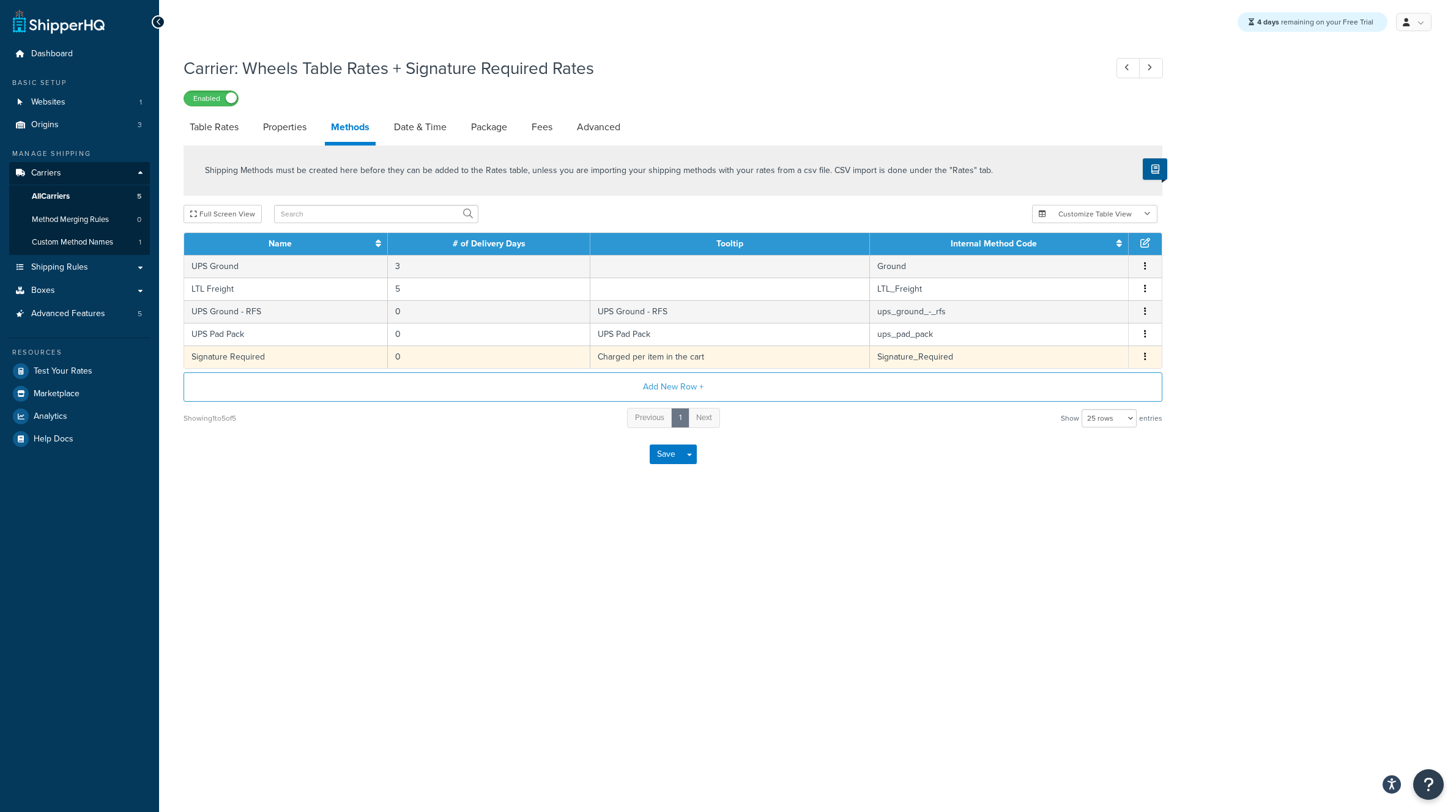
click at [1146, 356] on icon "button" at bounding box center [1145, 356] width 2 height 8
click at [1076, 343] on div "Edit" at bounding box center [1083, 345] width 87 height 25
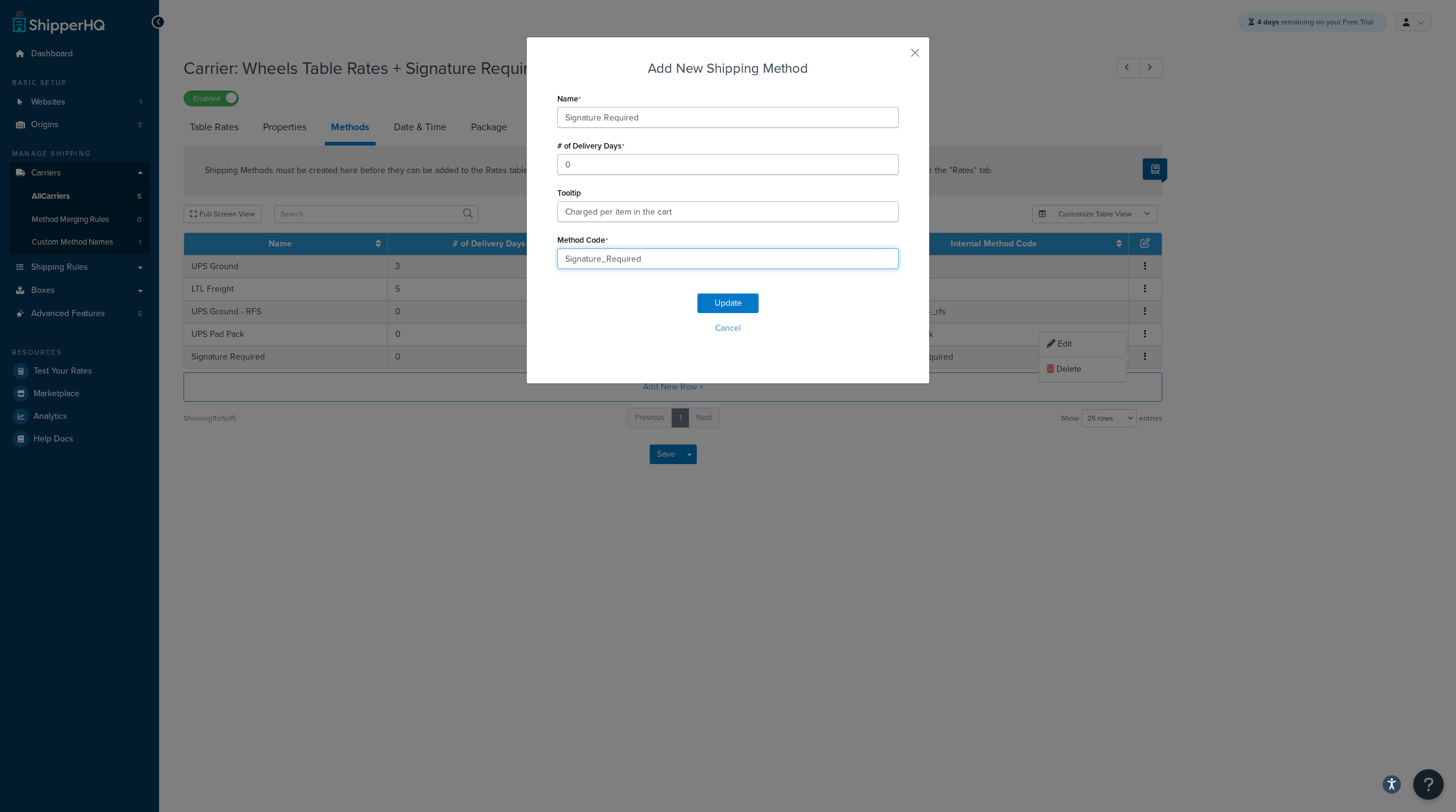
click at [661, 258] on input "Signature_Required" at bounding box center [728, 258] width 342 height 21
click at [636, 303] on div "Update Cancel" at bounding box center [728, 319] width 342 height 81
click at [605, 263] on input "signature_required" at bounding box center [728, 258] width 342 height 21
type input "signature-required"
click at [608, 310] on div "Update Cancel" at bounding box center [728, 319] width 342 height 81
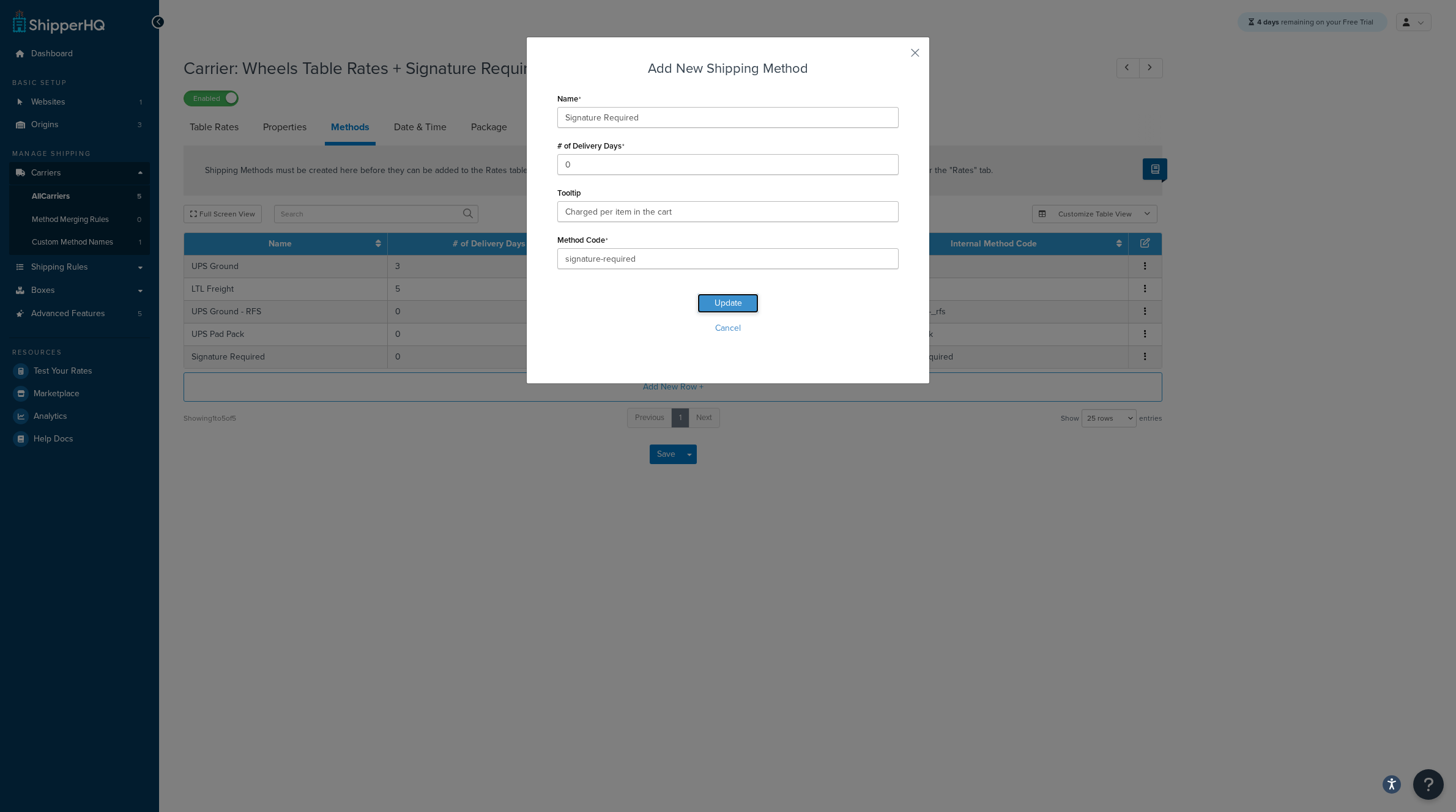
click at [722, 306] on button "Update" at bounding box center [728, 303] width 61 height 20
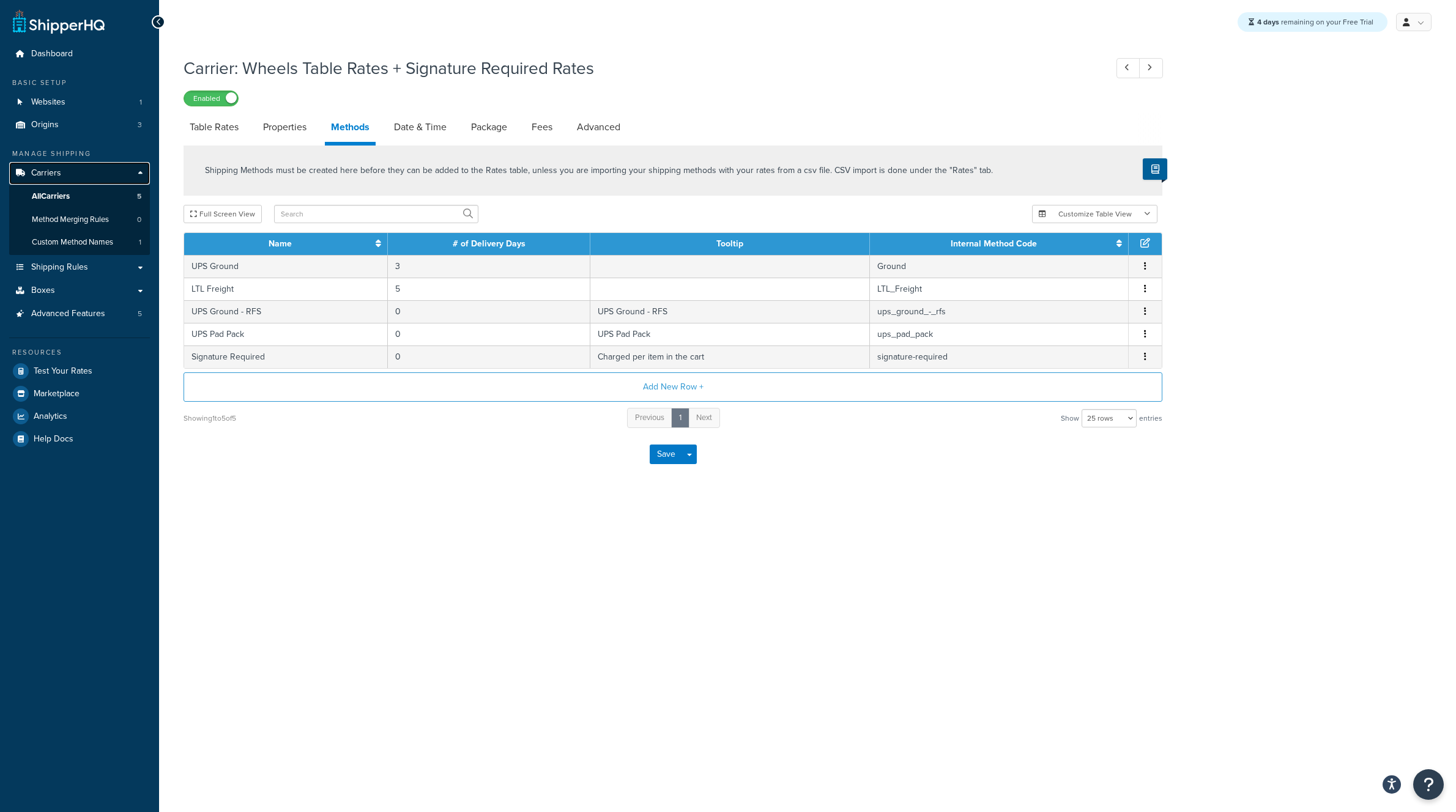
click at [54, 172] on span "Carriers" at bounding box center [46, 173] width 30 height 11
click at [661, 457] on button "Save" at bounding box center [666, 455] width 33 height 20
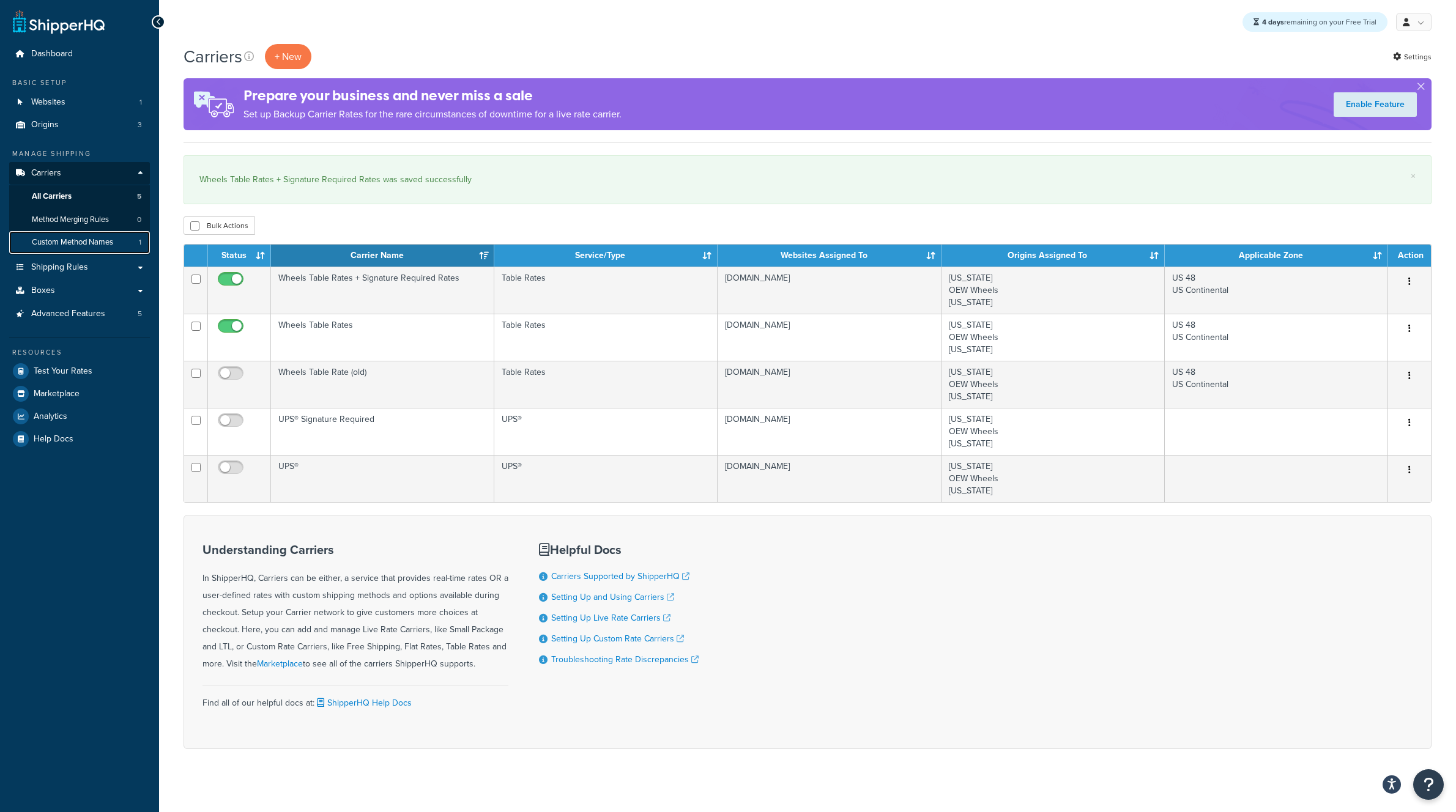
click at [87, 244] on span "Custom Method Names" at bounding box center [73, 243] width 81 height 11
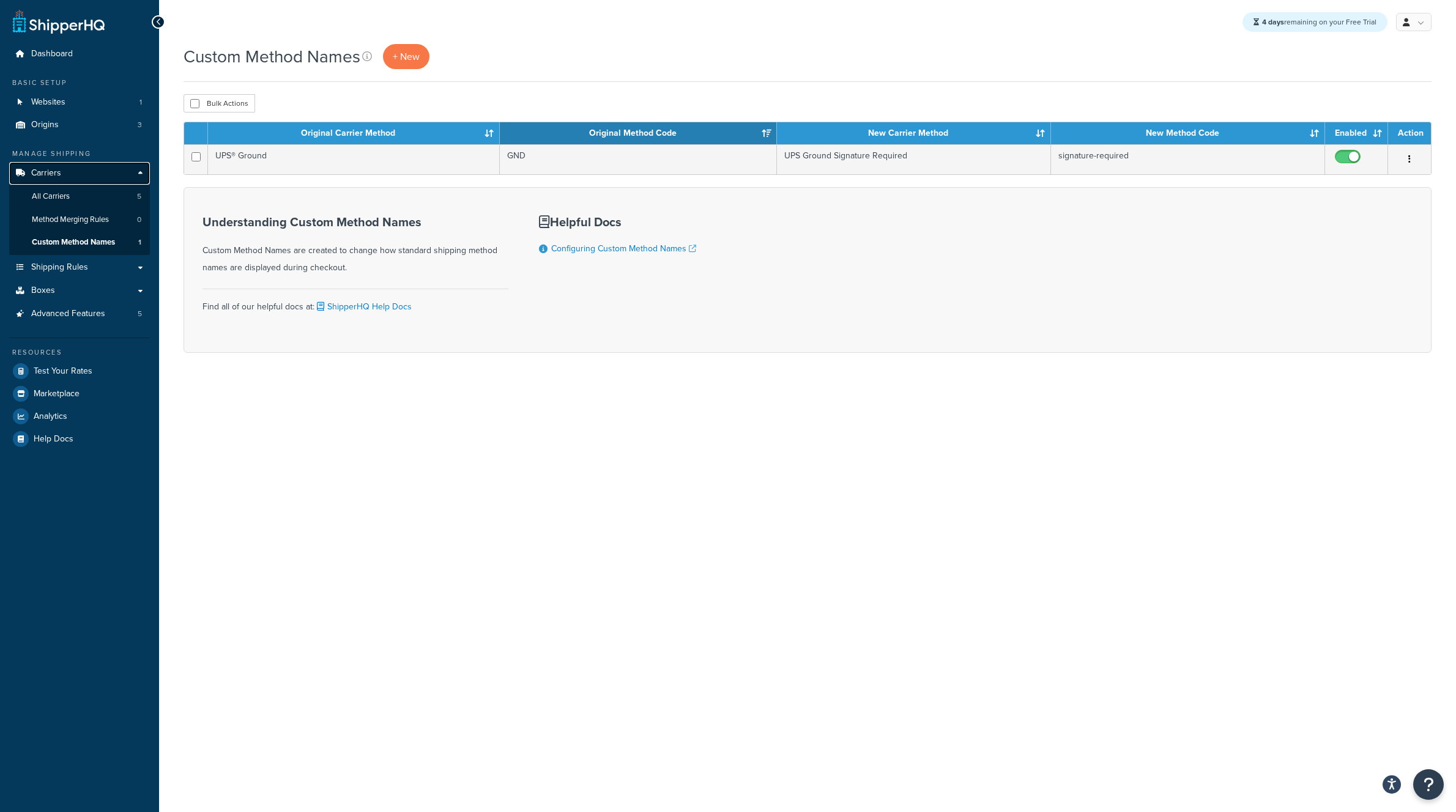
click at [63, 175] on link "Carriers" at bounding box center [79, 173] width 141 height 23
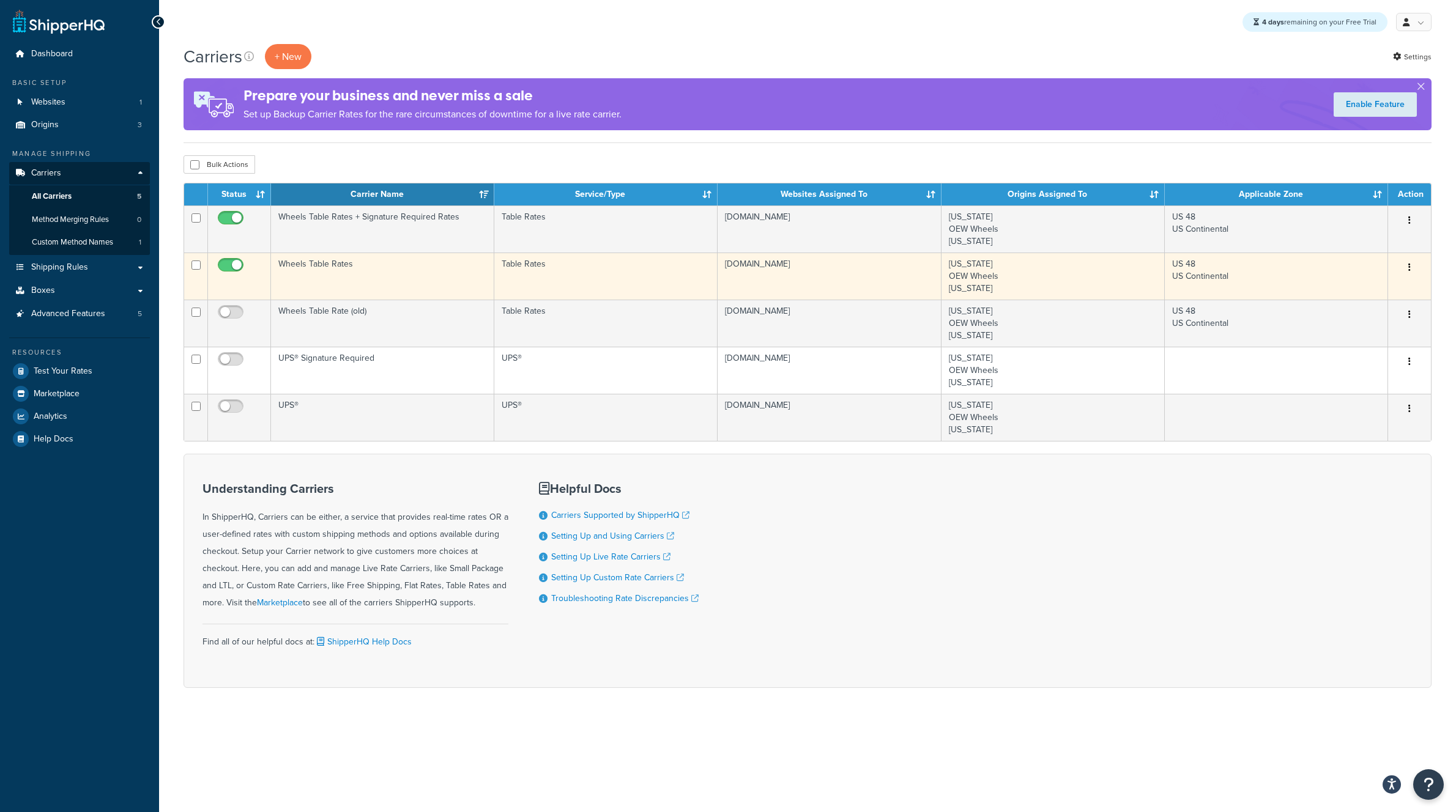
click at [330, 264] on td "Wheels Table Rates" at bounding box center [383, 277] width 223 height 47
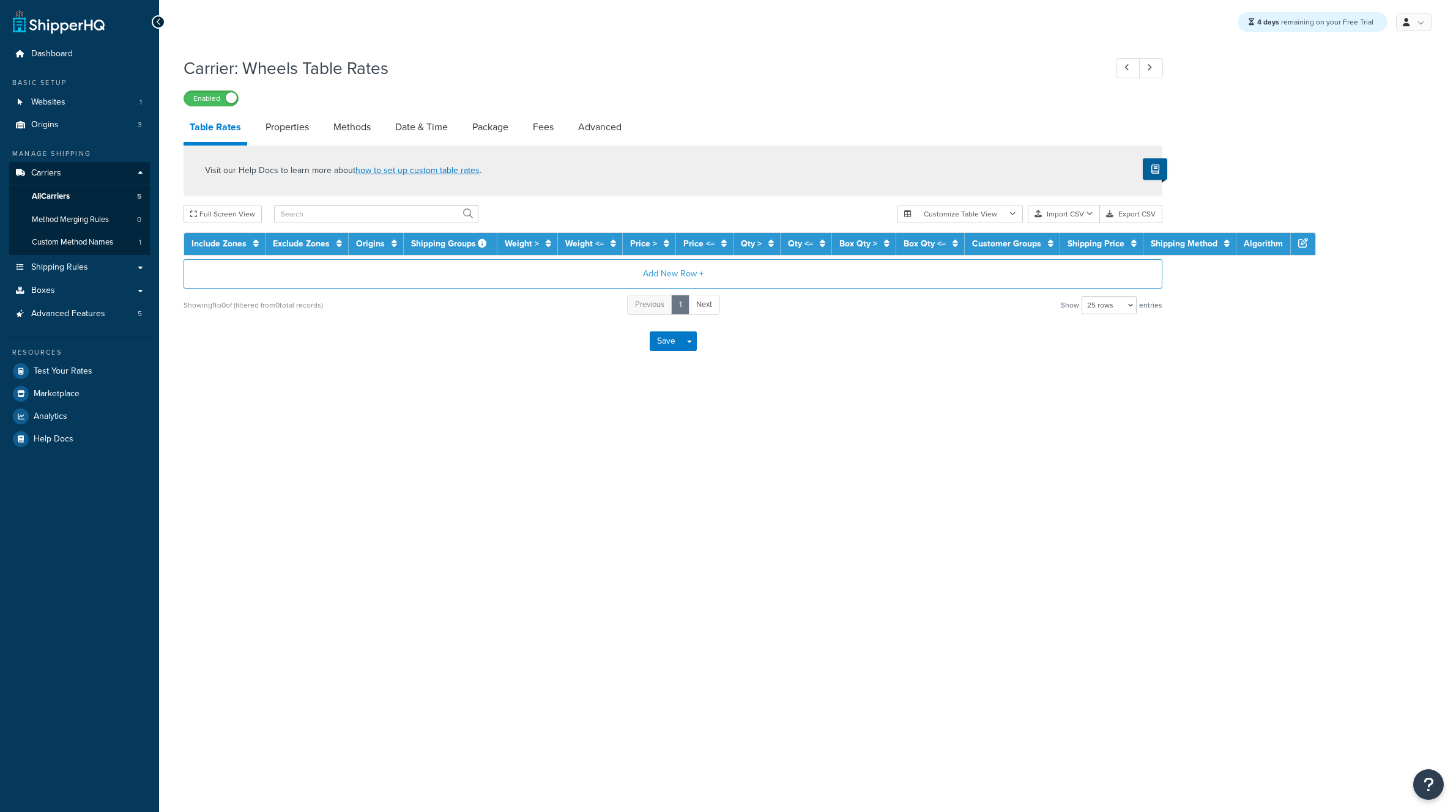
select select "25"
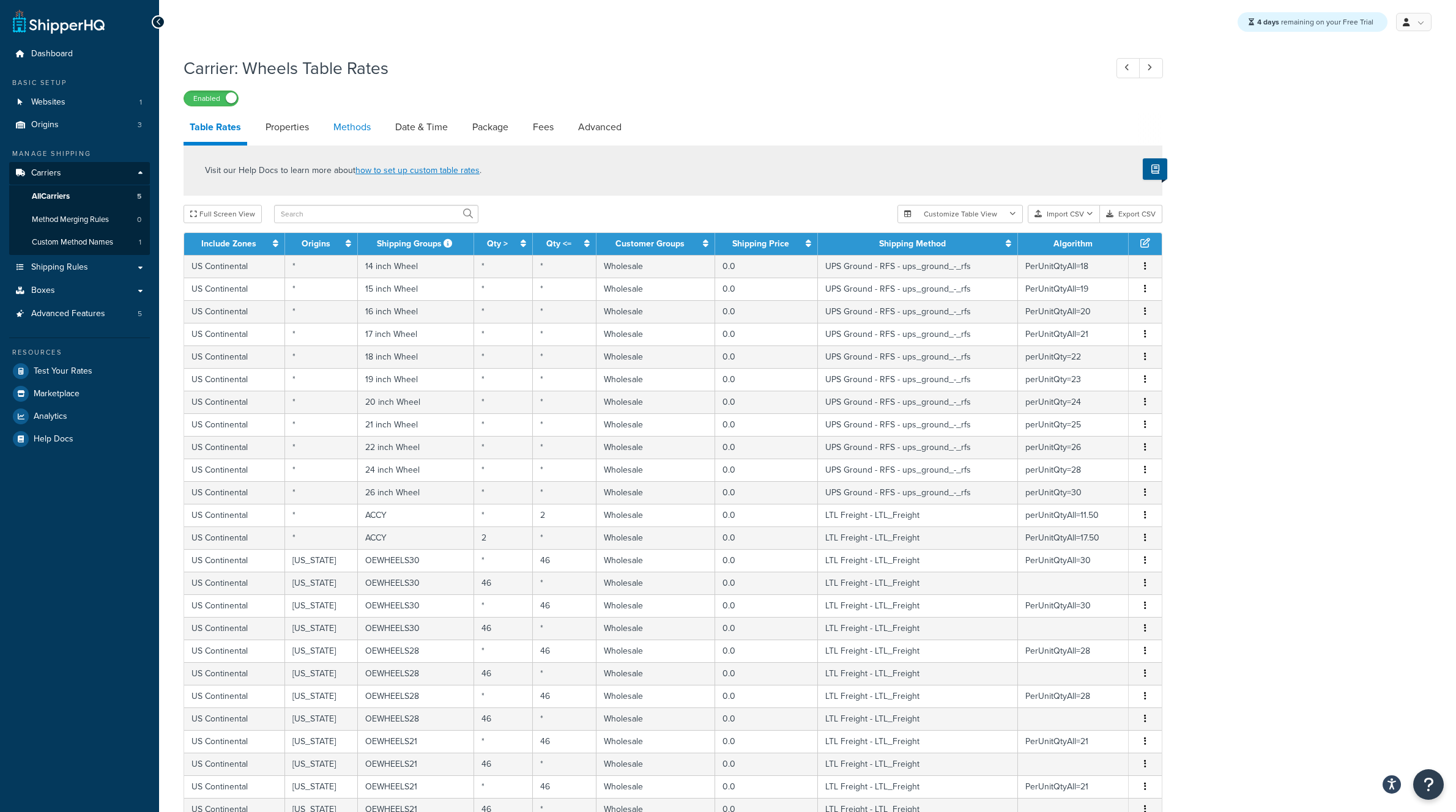
click at [355, 128] on link "Methods" at bounding box center [352, 127] width 50 height 29
select select "25"
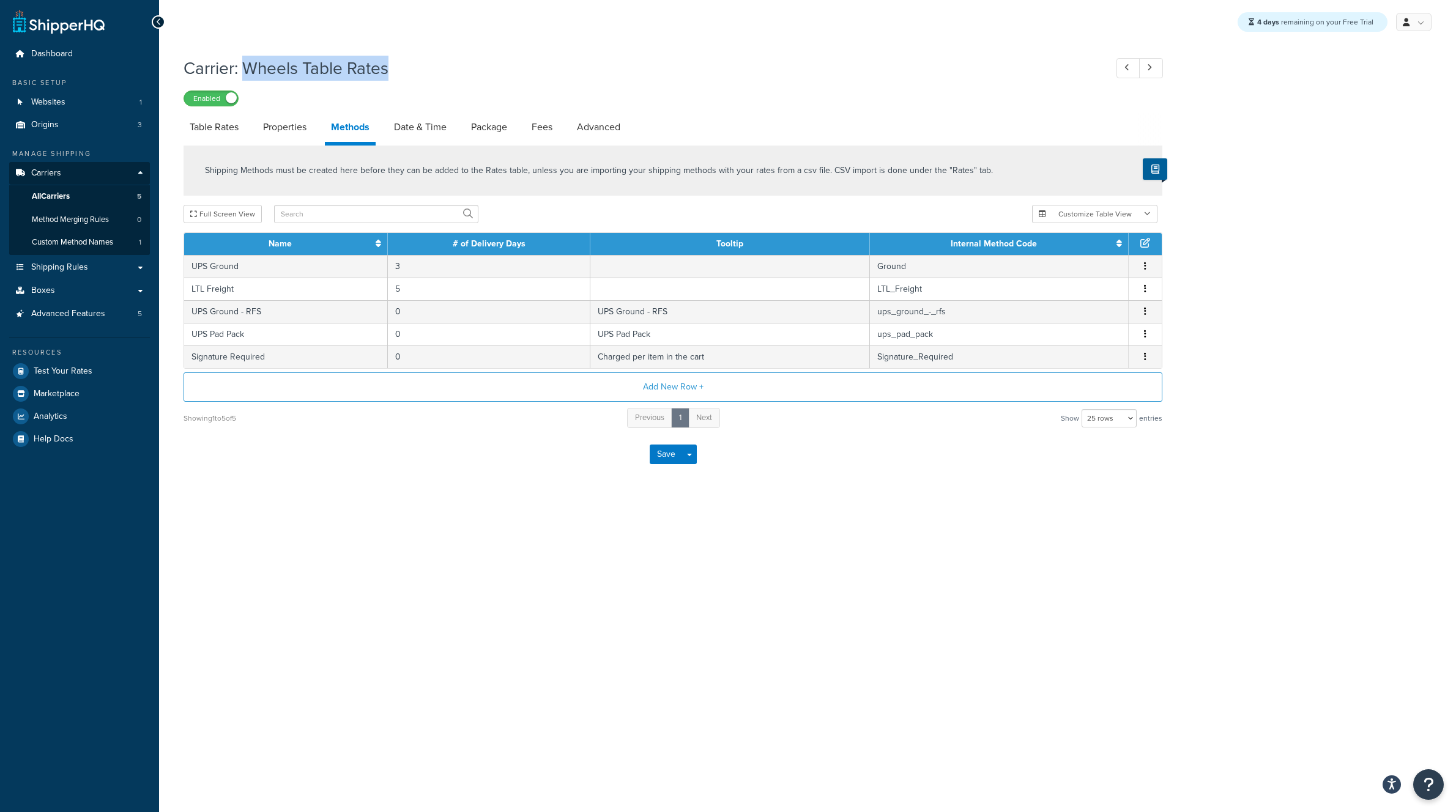
drag, startPoint x: 249, startPoint y: 68, endPoint x: 449, endPoint y: 85, distance: 200.7
click at [449, 78] on h1 "Carrier: Wheels Table Rates" at bounding box center [638, 68] width 910 height 24
click at [1146, 356] on icon "button" at bounding box center [1145, 356] width 2 height 8
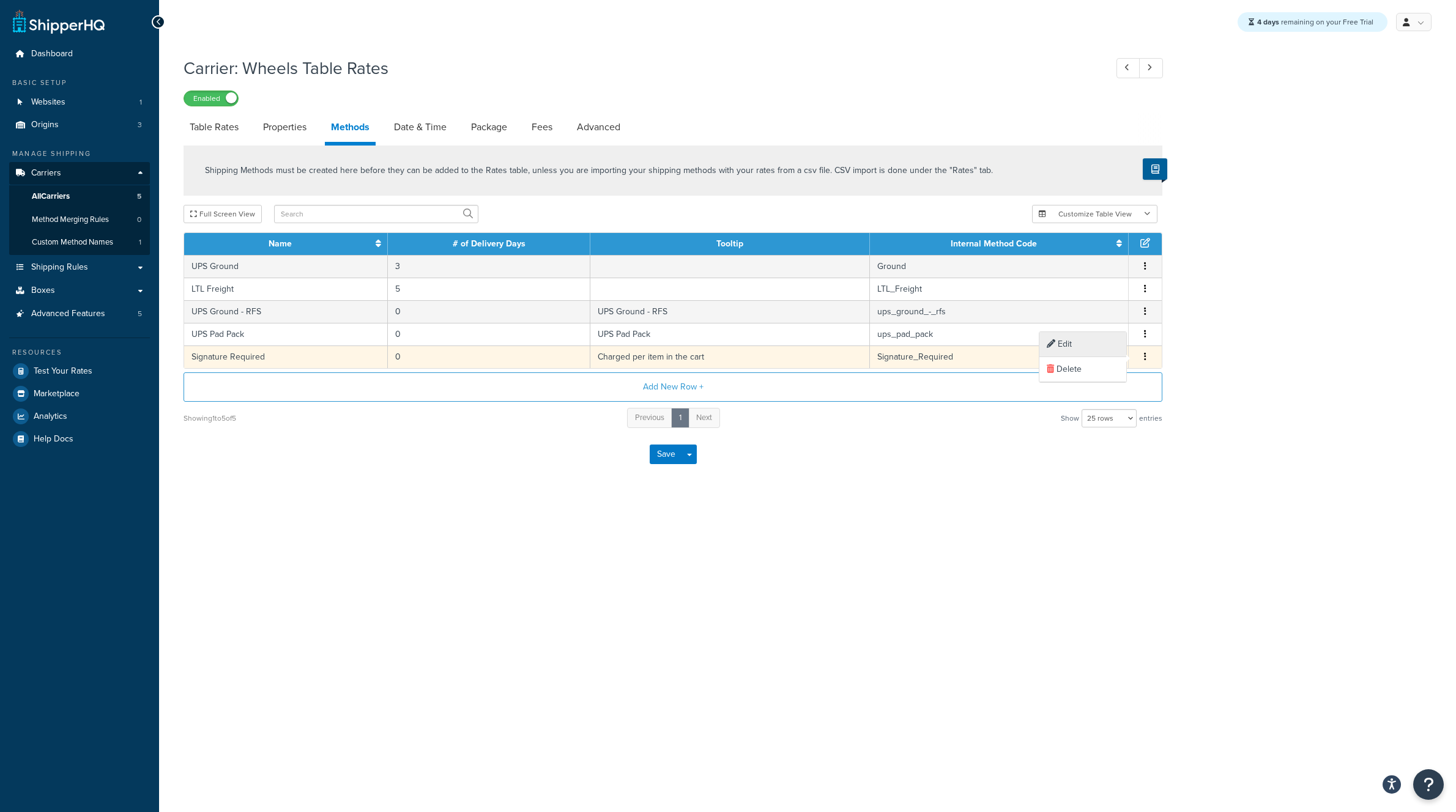
click at [1075, 345] on div "Edit" at bounding box center [1083, 345] width 87 height 25
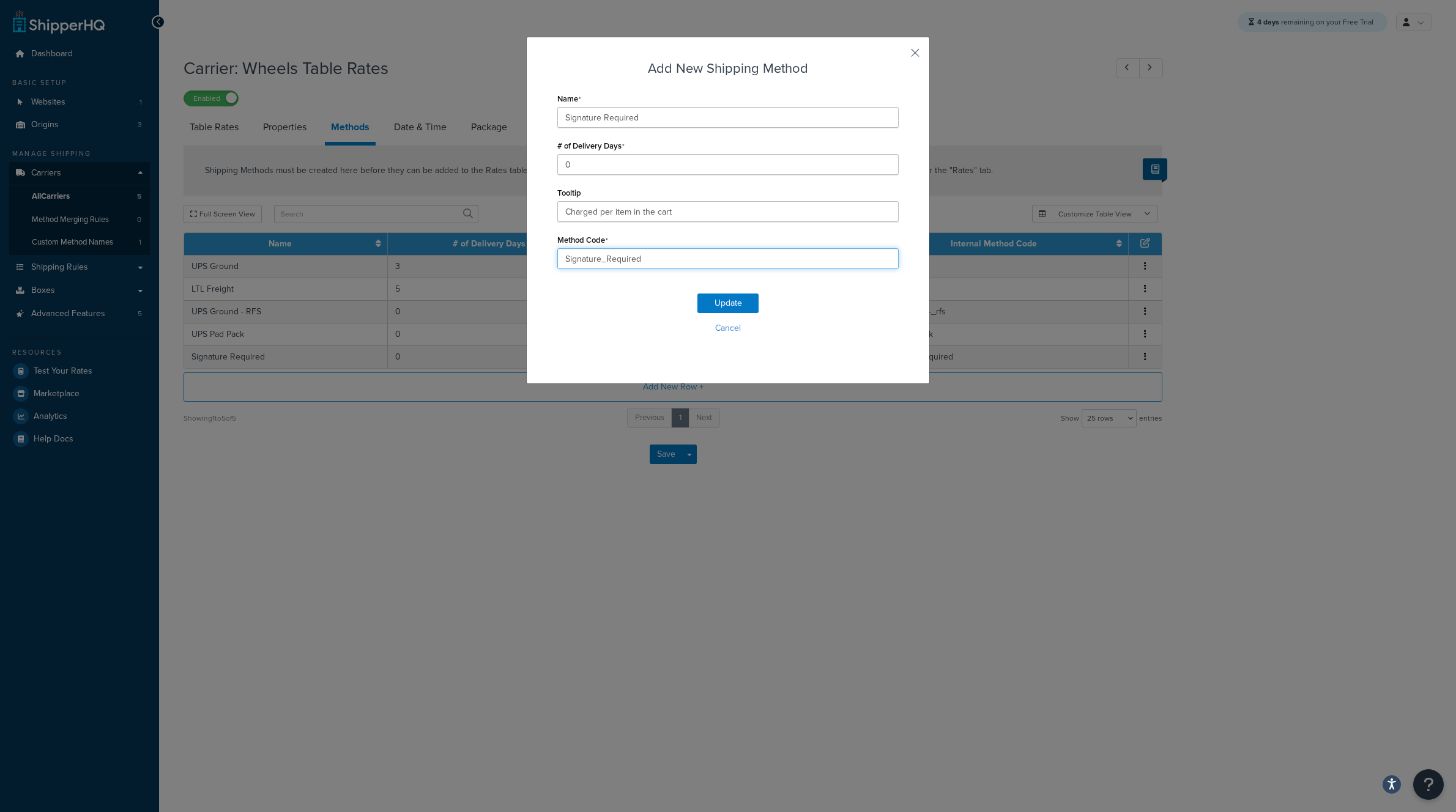
drag, startPoint x: 653, startPoint y: 259, endPoint x: 535, endPoint y: 254, distance: 118.1
click at [528, 253] on div "Add New Shipping Method Name Signature Required # of Delivery Days 0 Tooltip Ch…" at bounding box center [728, 210] width 404 height 348
type input "signature-required"
click at [726, 301] on button "Update" at bounding box center [728, 303] width 61 height 20
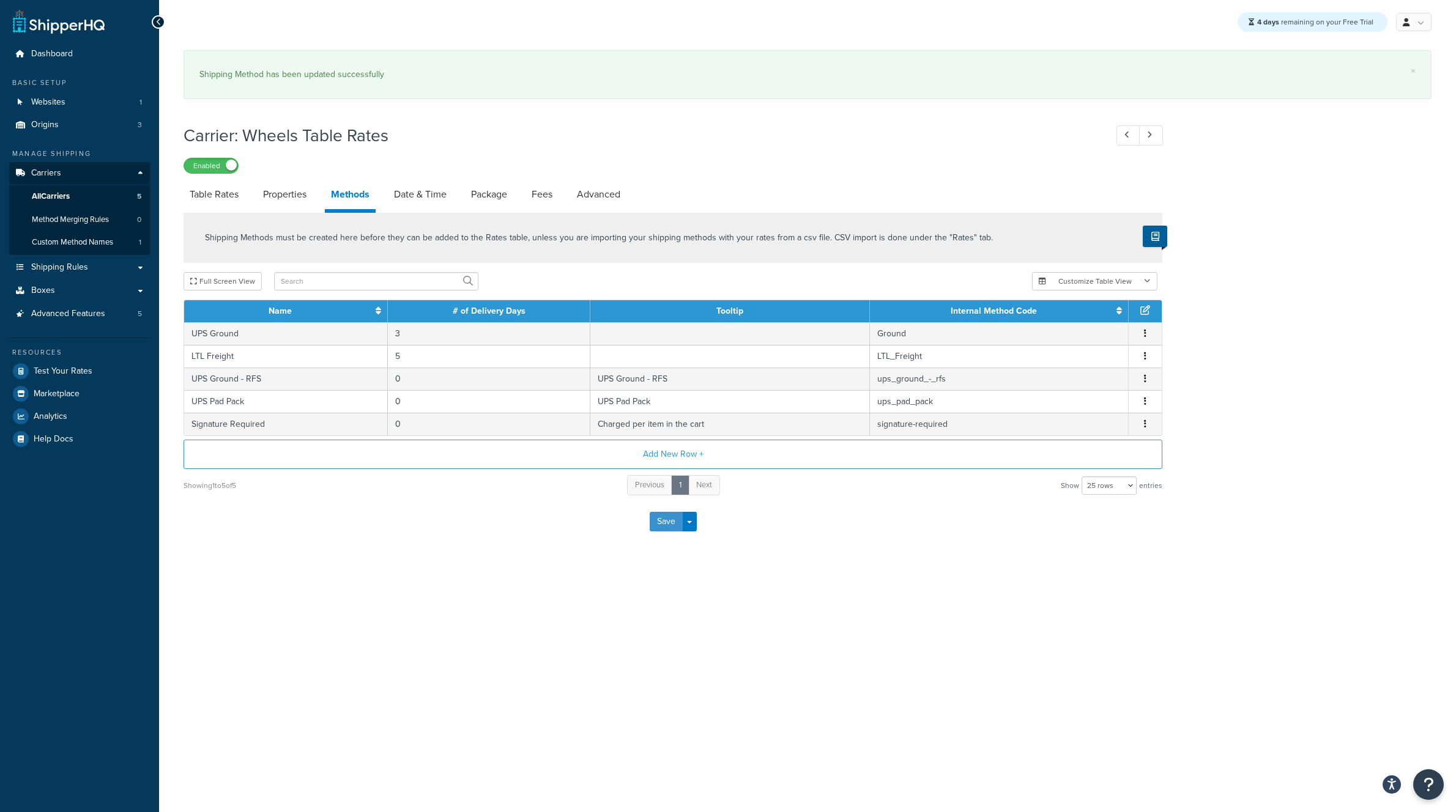
drag, startPoint x: 663, startPoint y: 519, endPoint x: 670, endPoint y: 520, distance: 7.1
click at [666, 520] on button "Save" at bounding box center [666, 522] width 33 height 20
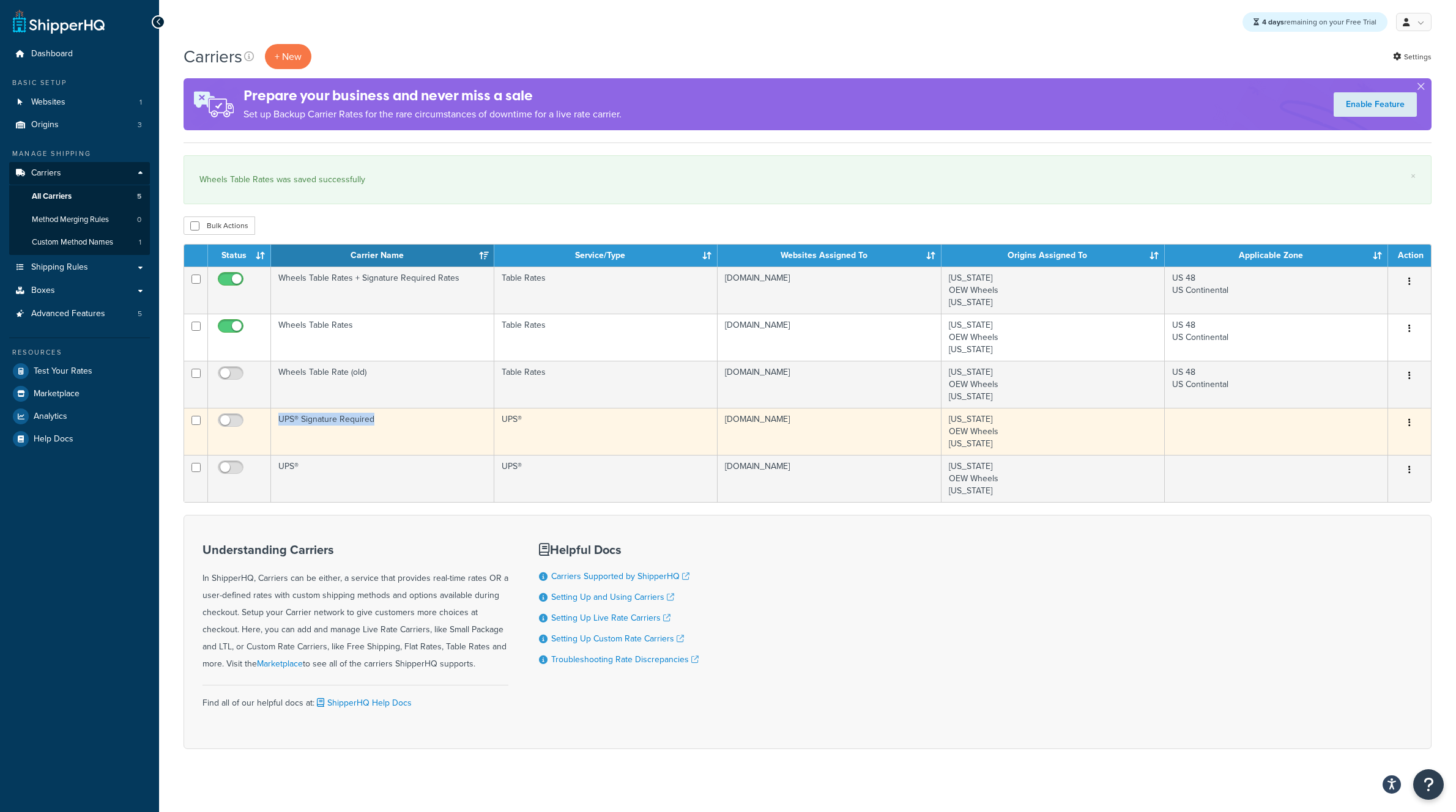
drag, startPoint x: 277, startPoint y: 420, endPoint x: 381, endPoint y: 425, distance: 104.1
click at [386, 418] on td "UPS® Signature Required" at bounding box center [383, 432] width 223 height 47
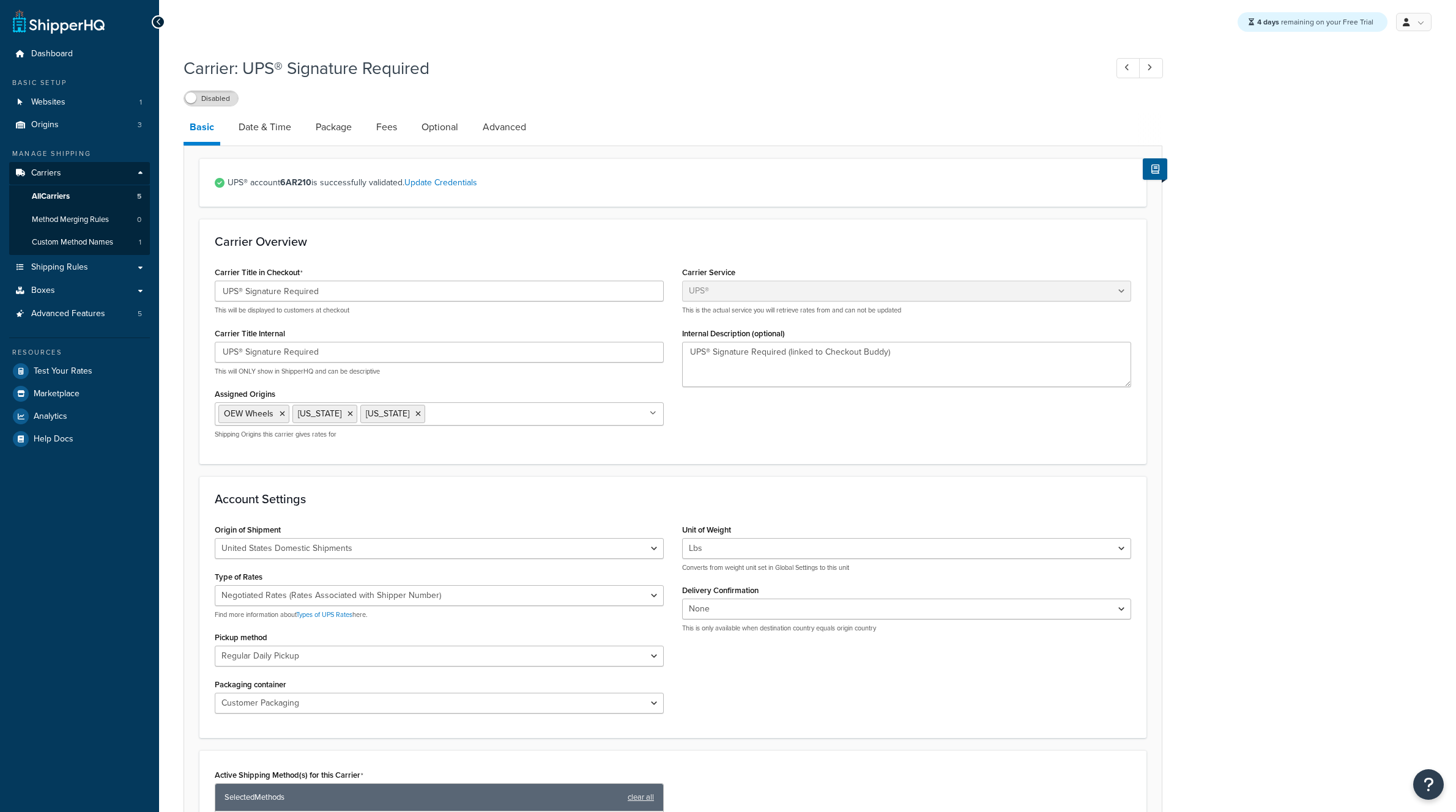
select select "ups"
click at [77, 245] on span "Custom Method Names" at bounding box center [73, 243] width 81 height 11
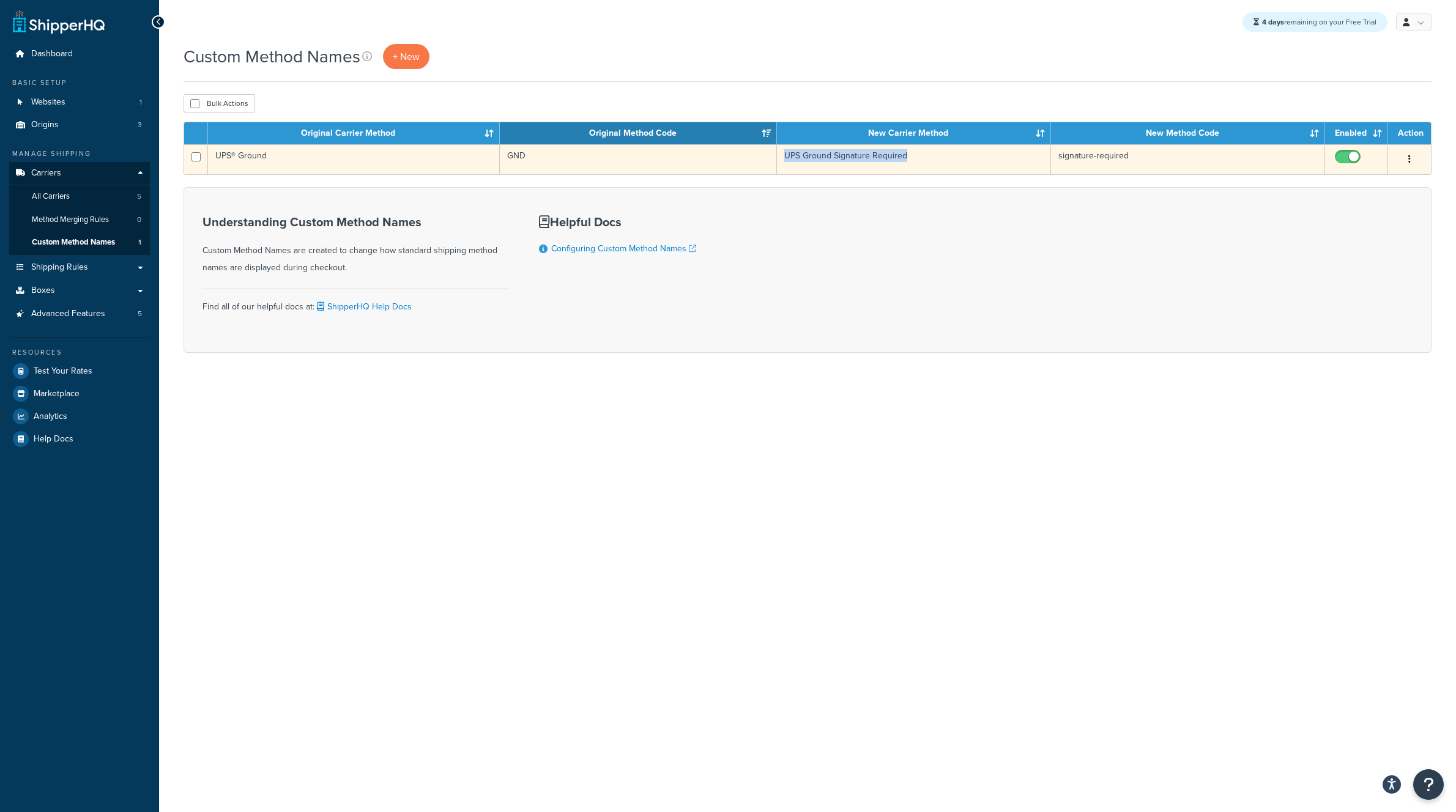
drag, startPoint x: 786, startPoint y: 157, endPoint x: 924, endPoint y: 160, distance: 138.0
click at [924, 160] on td "UPS Ground Signature Required" at bounding box center [914, 159] width 274 height 30
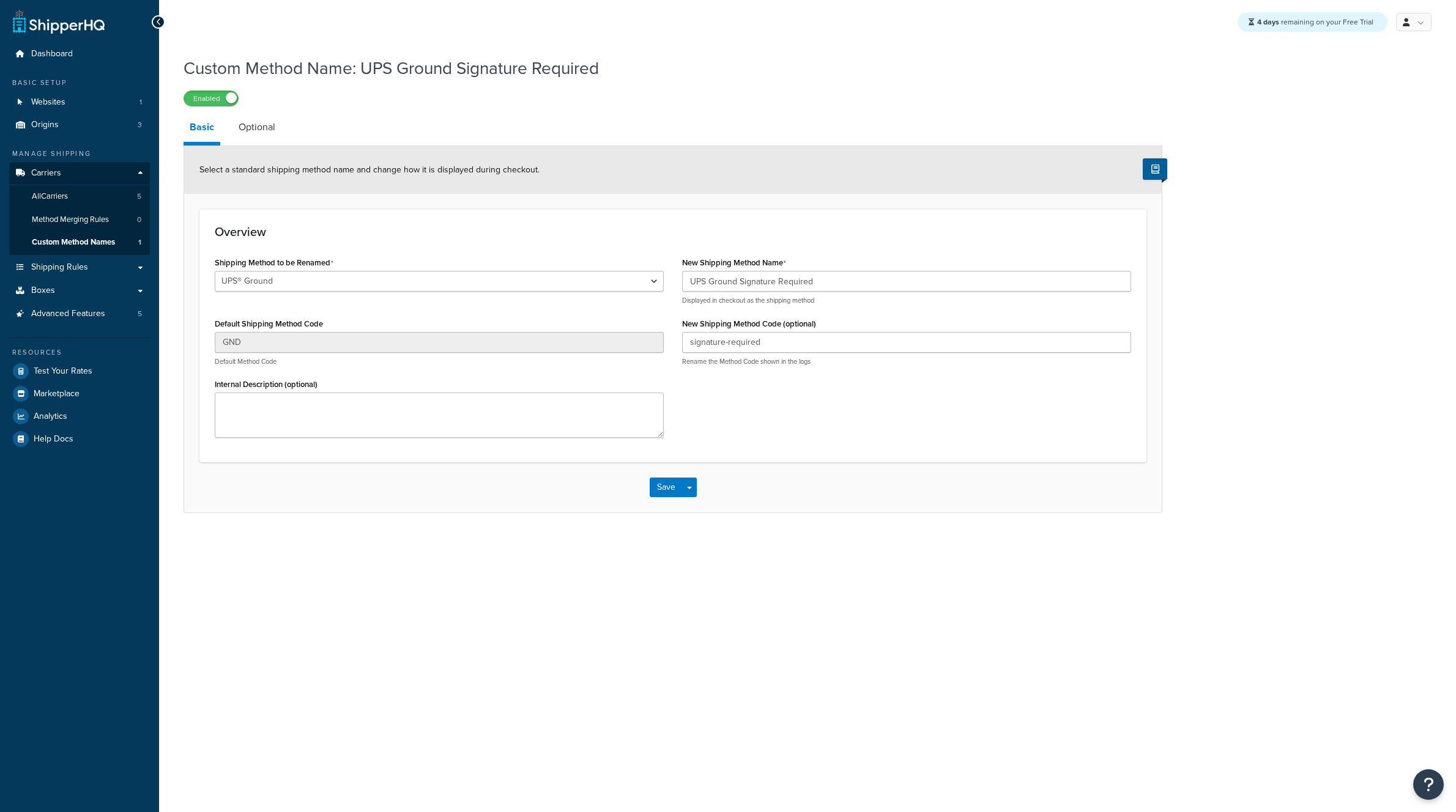
select select "695891"
drag, startPoint x: 689, startPoint y: 343, endPoint x: 798, endPoint y: 348, distance: 109.1
click at [796, 348] on input "signature-required" at bounding box center [907, 342] width 449 height 21
click at [779, 385] on div "Shipping Method to be Renamed UPS® Ground UPS® Ground Default Shipping Method C…" at bounding box center [673, 350] width 935 height 193
drag, startPoint x: 761, startPoint y: 345, endPoint x: 685, endPoint y: 353, distance: 76.4
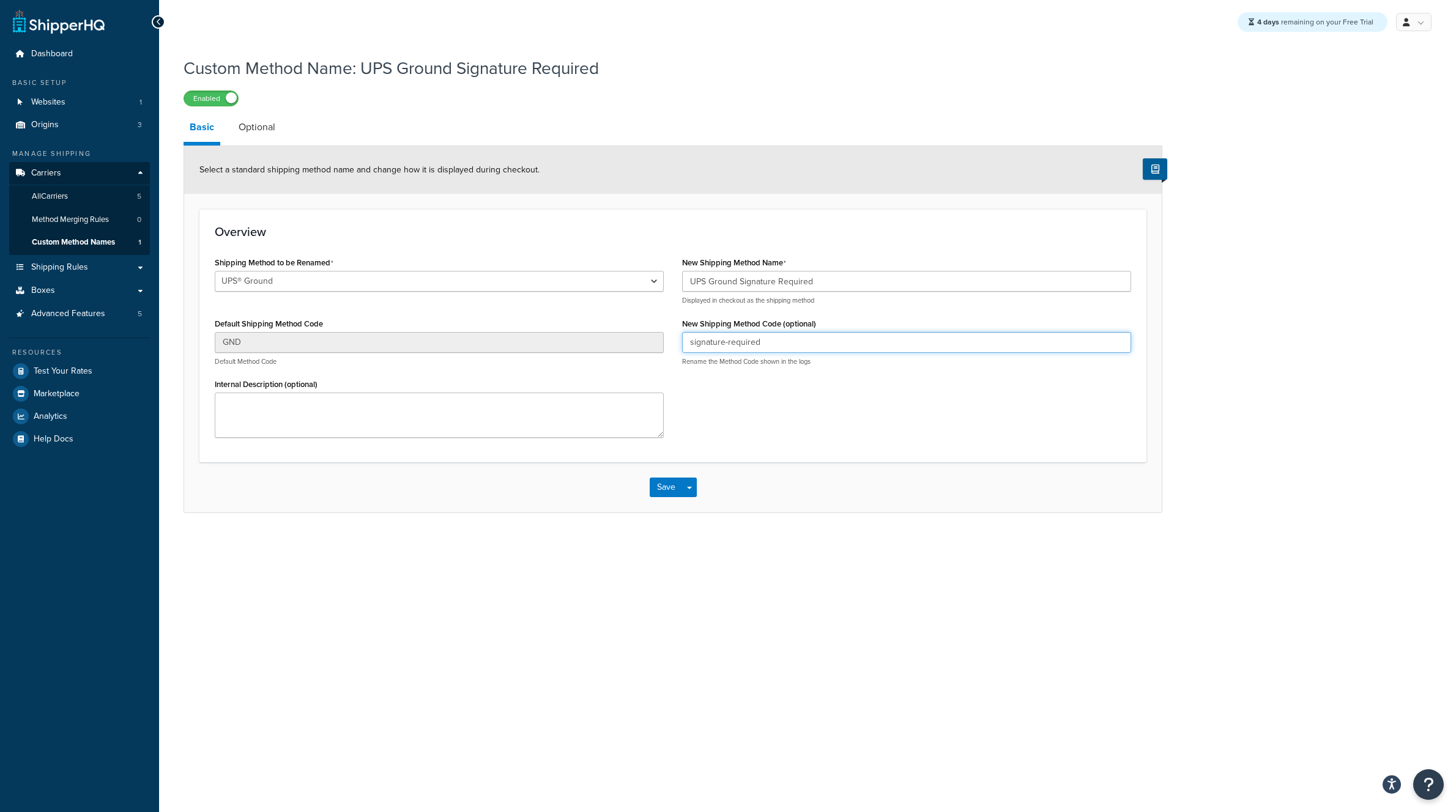
click at [678, 342] on div "New Shipping Method Name UPS Ground Signature Required Displayed in checkout as…" at bounding box center [907, 314] width 468 height 121
drag, startPoint x: 834, startPoint y: 401, endPoint x: 844, endPoint y: 420, distance: 21.5
click at [835, 402] on div "Shipping Method to be Renamed UPS® Ground UPS® Ground Default Shipping Method C…" at bounding box center [673, 350] width 935 height 193
drag, startPoint x: 670, startPoint y: 487, endPoint x: 659, endPoint y: 509, distance: 24.6
click at [670, 487] on button "Save" at bounding box center [666, 487] width 33 height 20
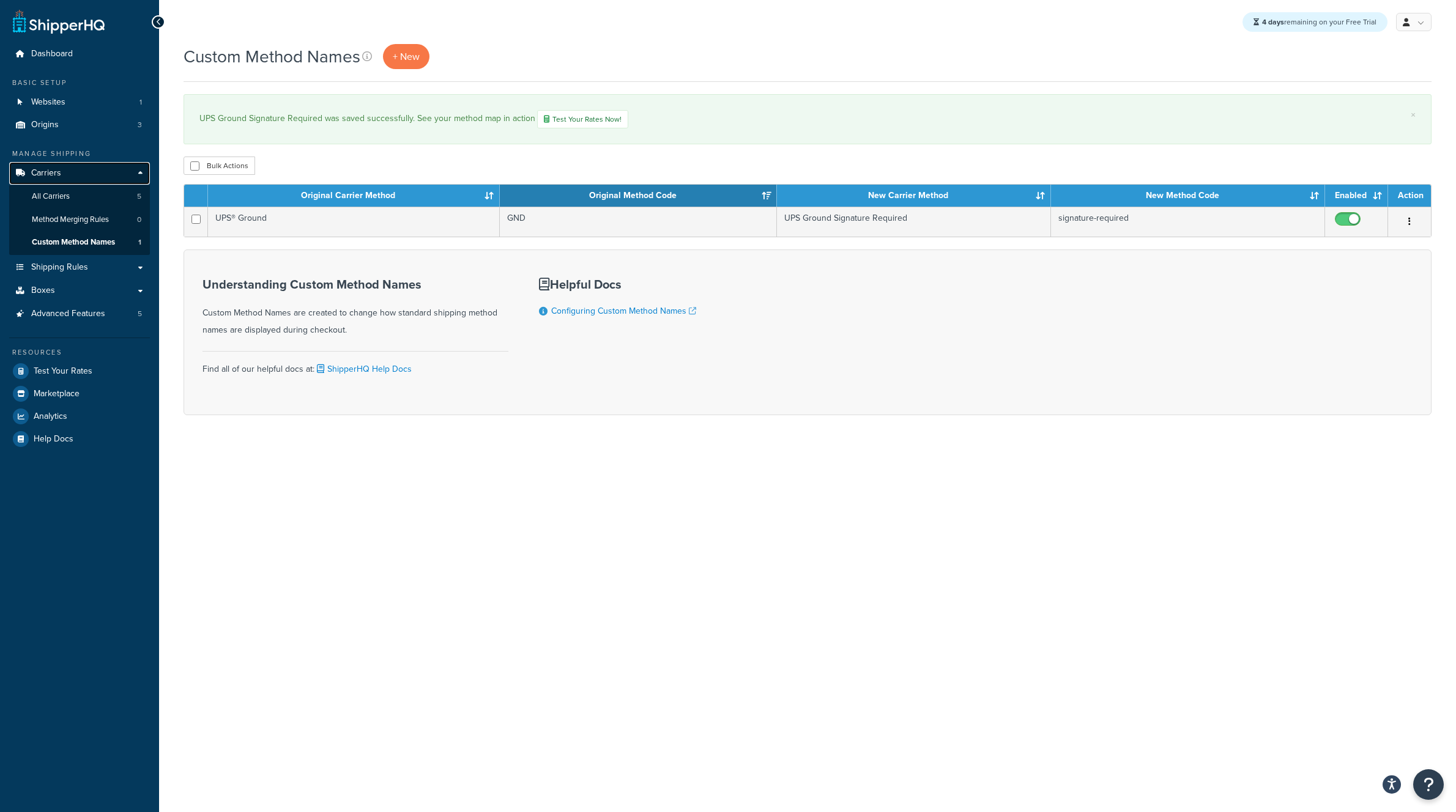
click at [60, 172] on link "Carriers" at bounding box center [79, 173] width 141 height 23
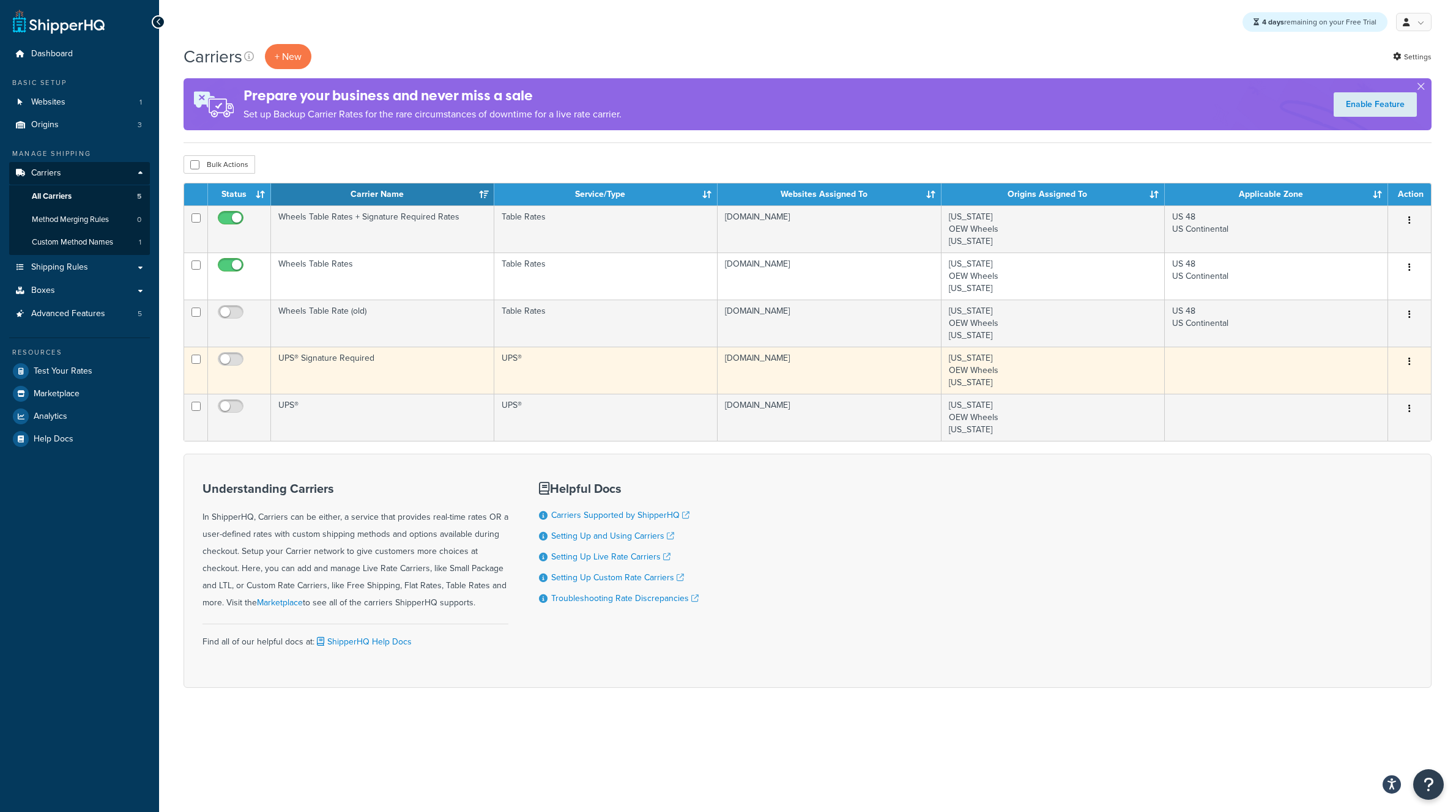
click at [342, 357] on td "UPS® Signature Required" at bounding box center [383, 370] width 223 height 47
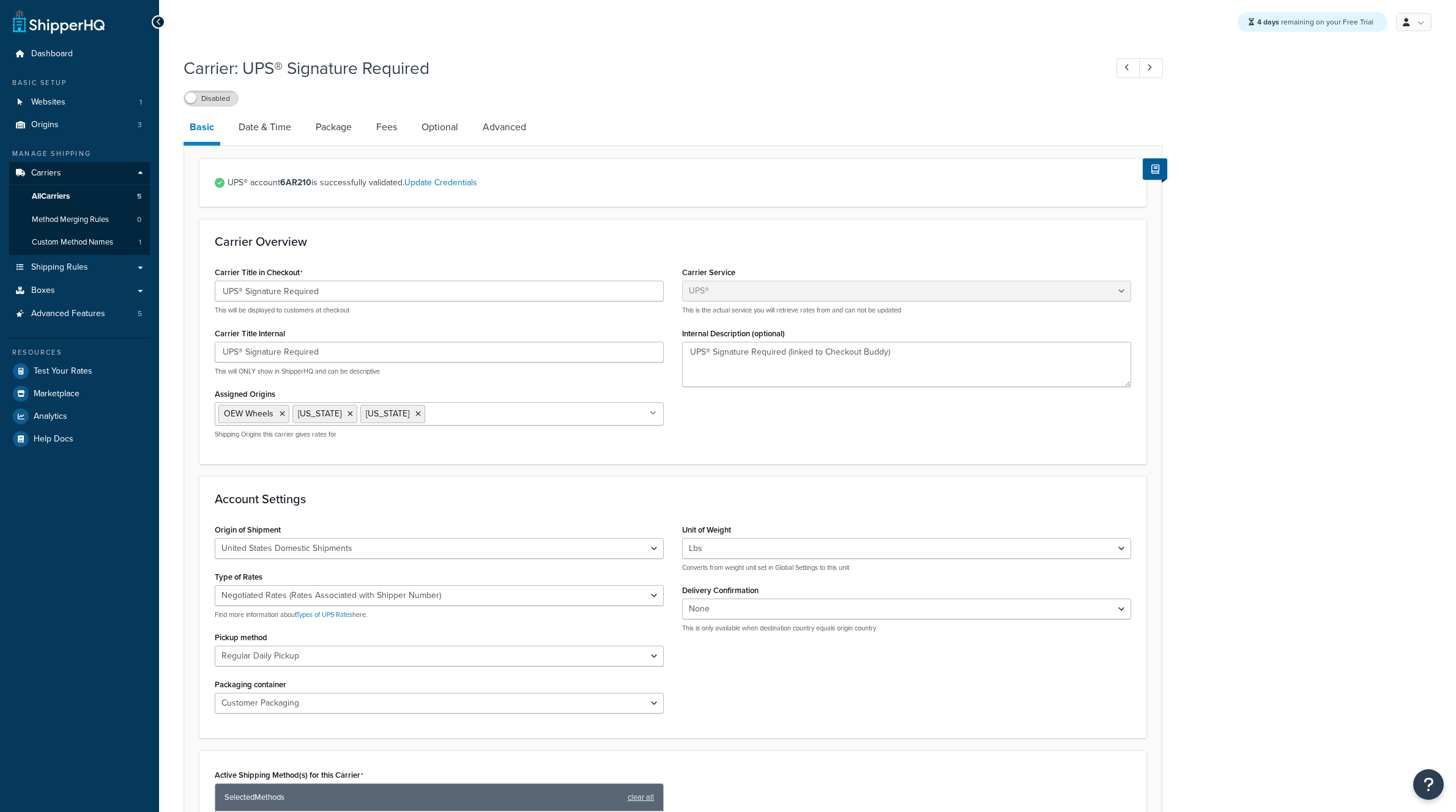
select select "ups"
click at [262, 127] on link "Date & Time" at bounding box center [264, 127] width 65 height 29
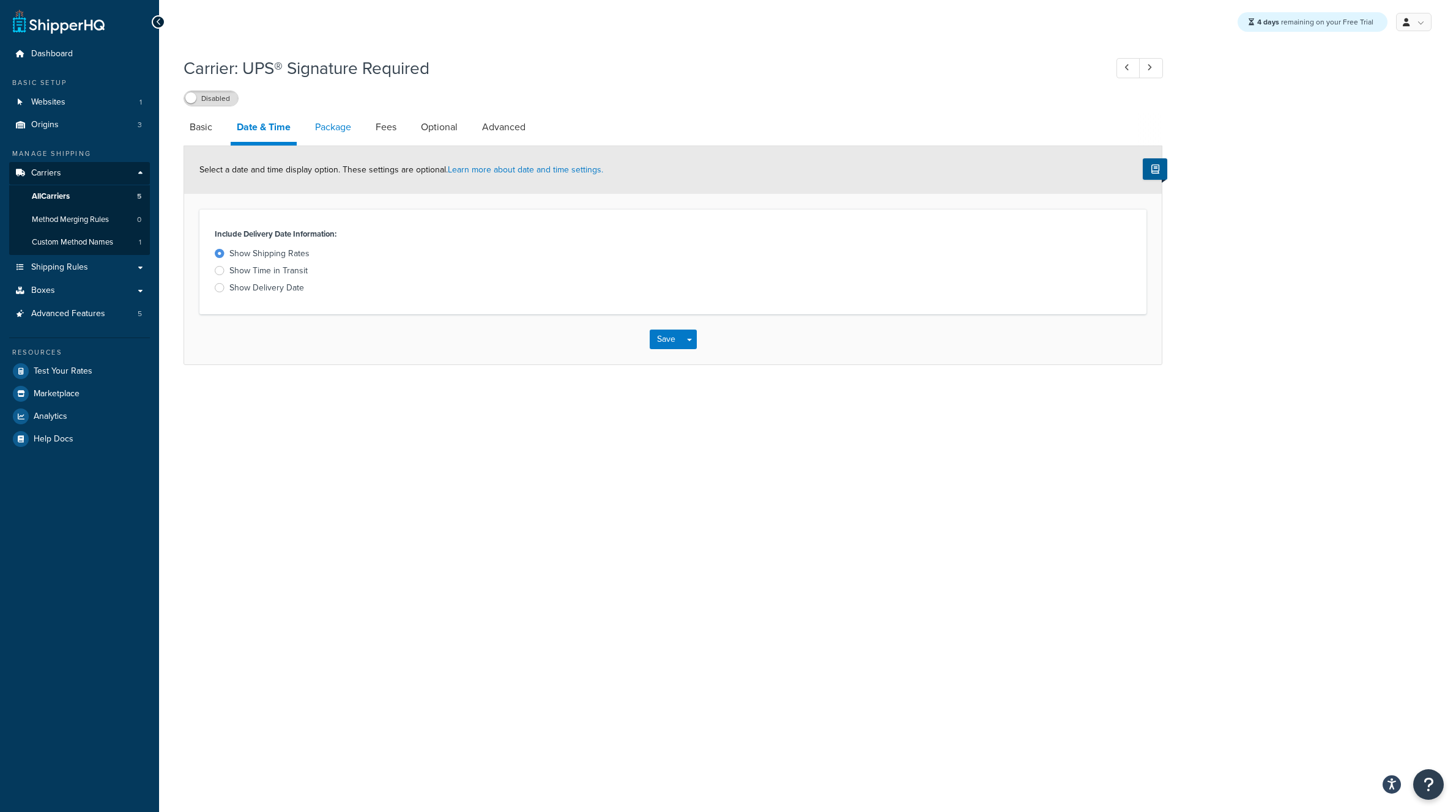
click at [335, 128] on link "Package" at bounding box center [332, 127] width 48 height 29
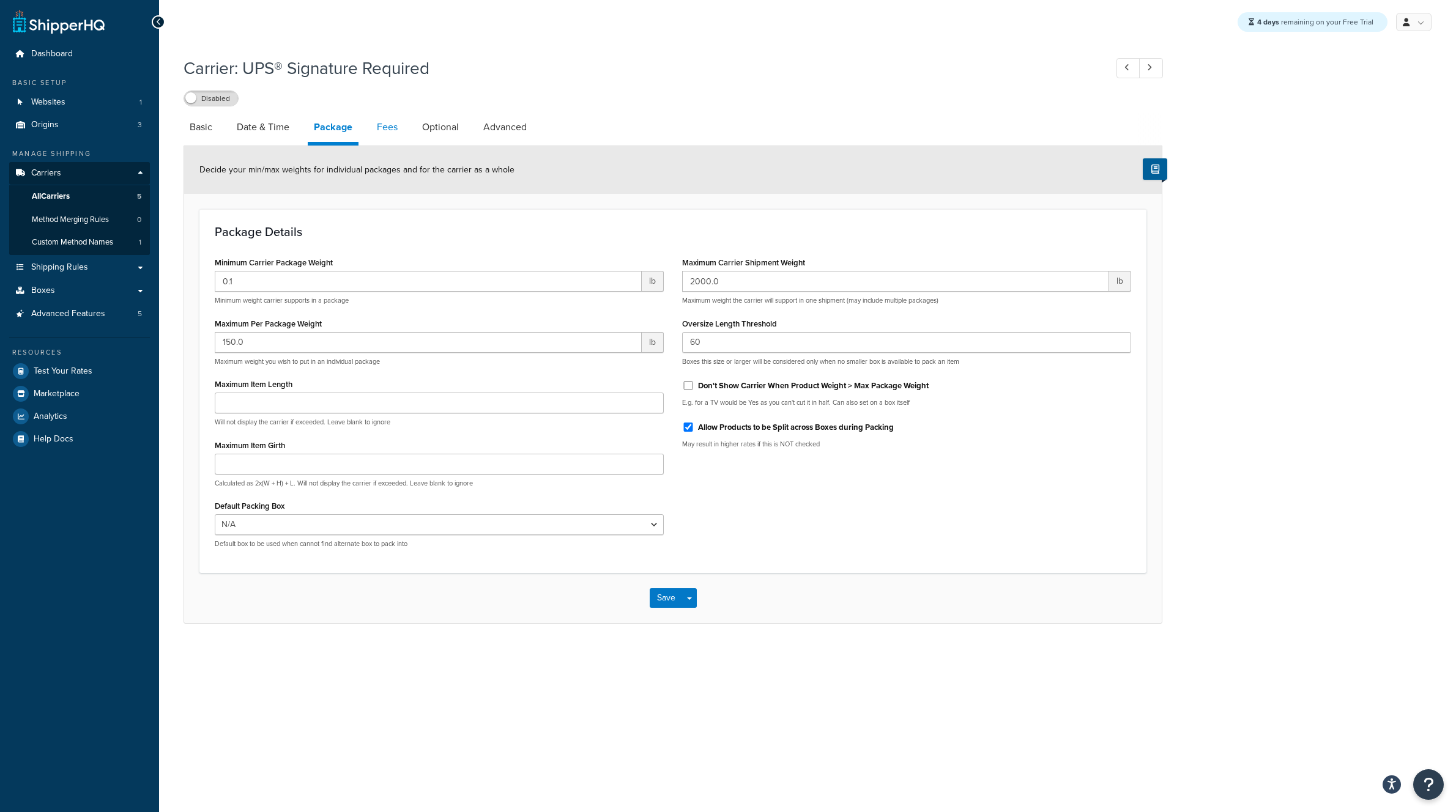
click at [390, 129] on link "Fees" at bounding box center [387, 127] width 33 height 29
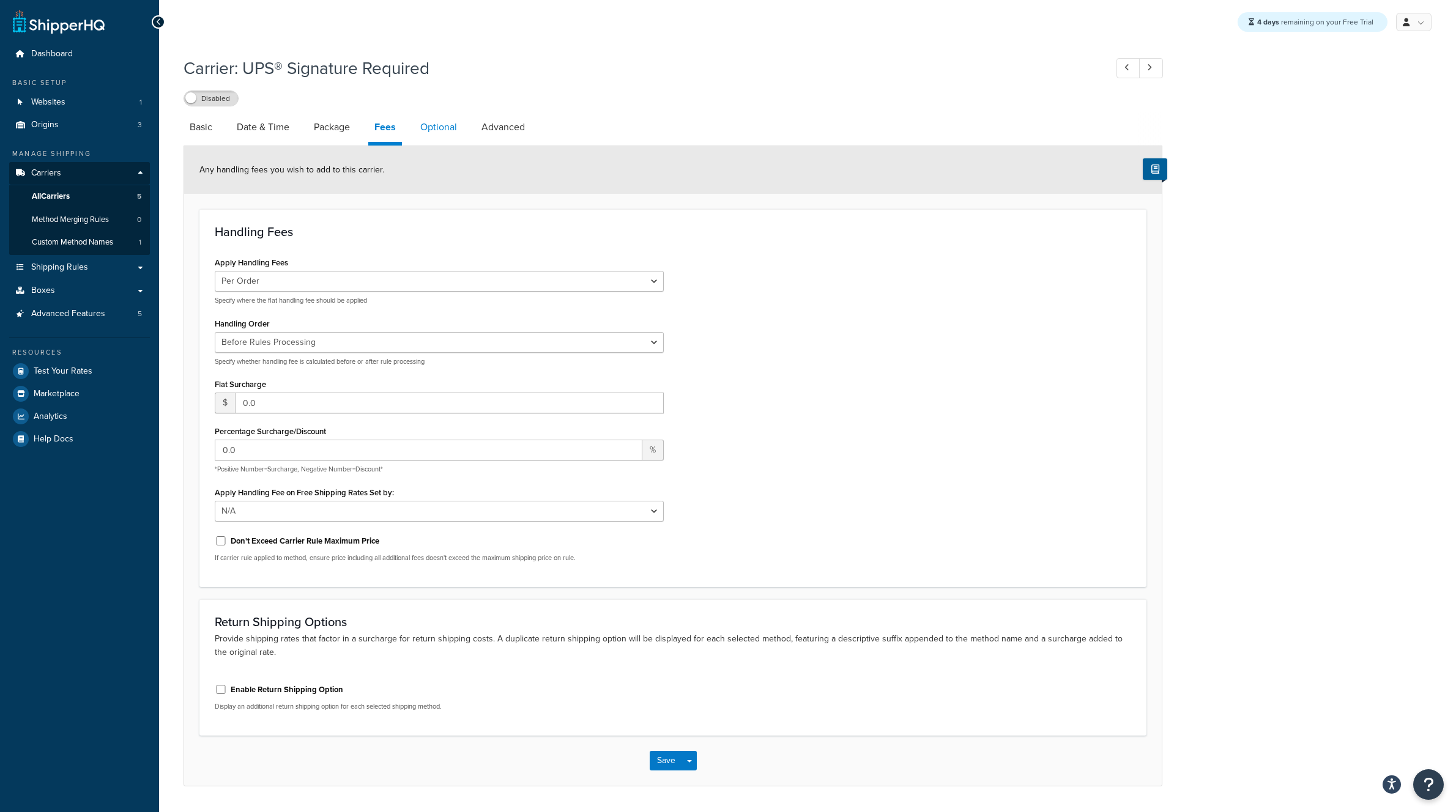
click at [441, 129] on link "Optional" at bounding box center [439, 127] width 49 height 29
select select "business"
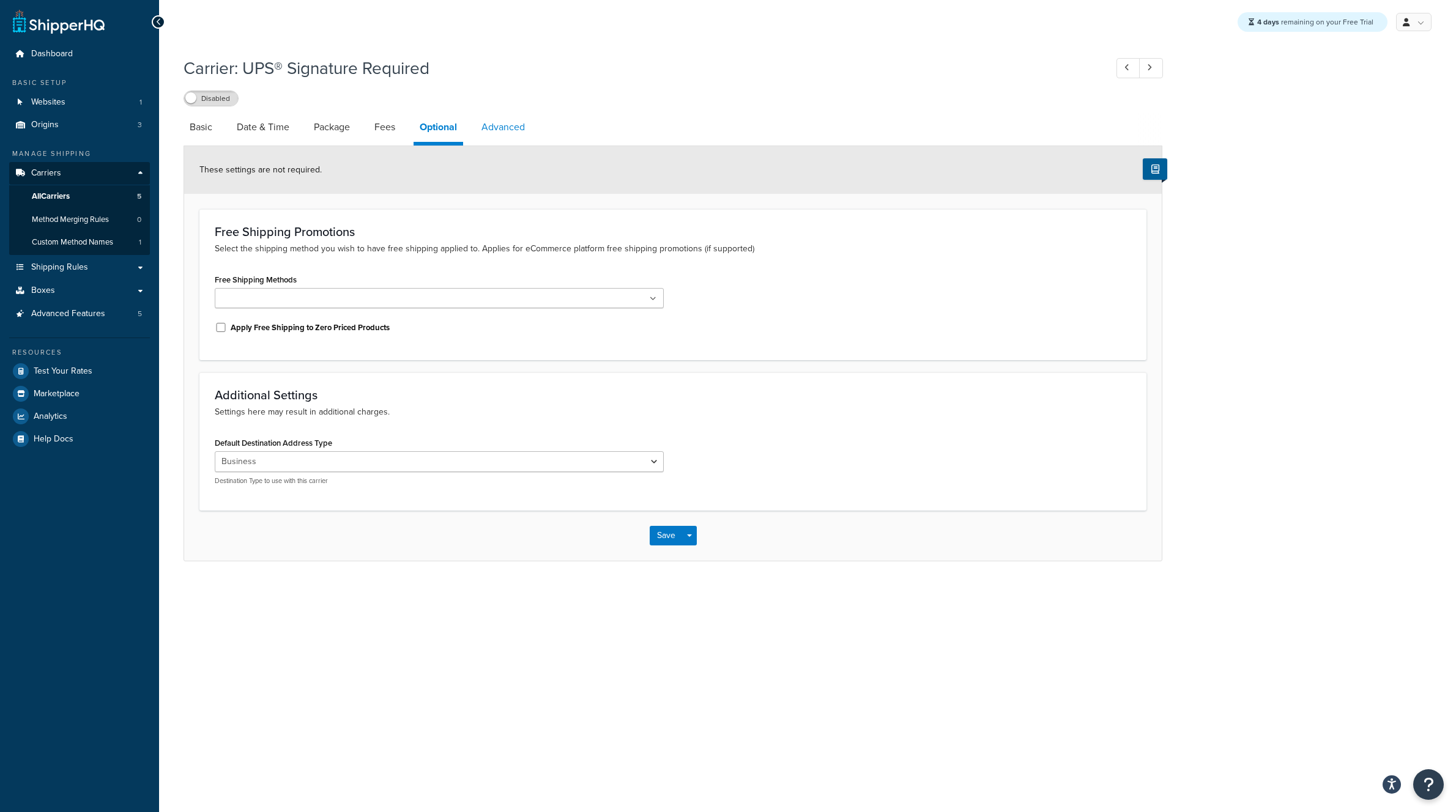
click at [500, 128] on link "Advanced" at bounding box center [503, 127] width 56 height 29
select select "false"
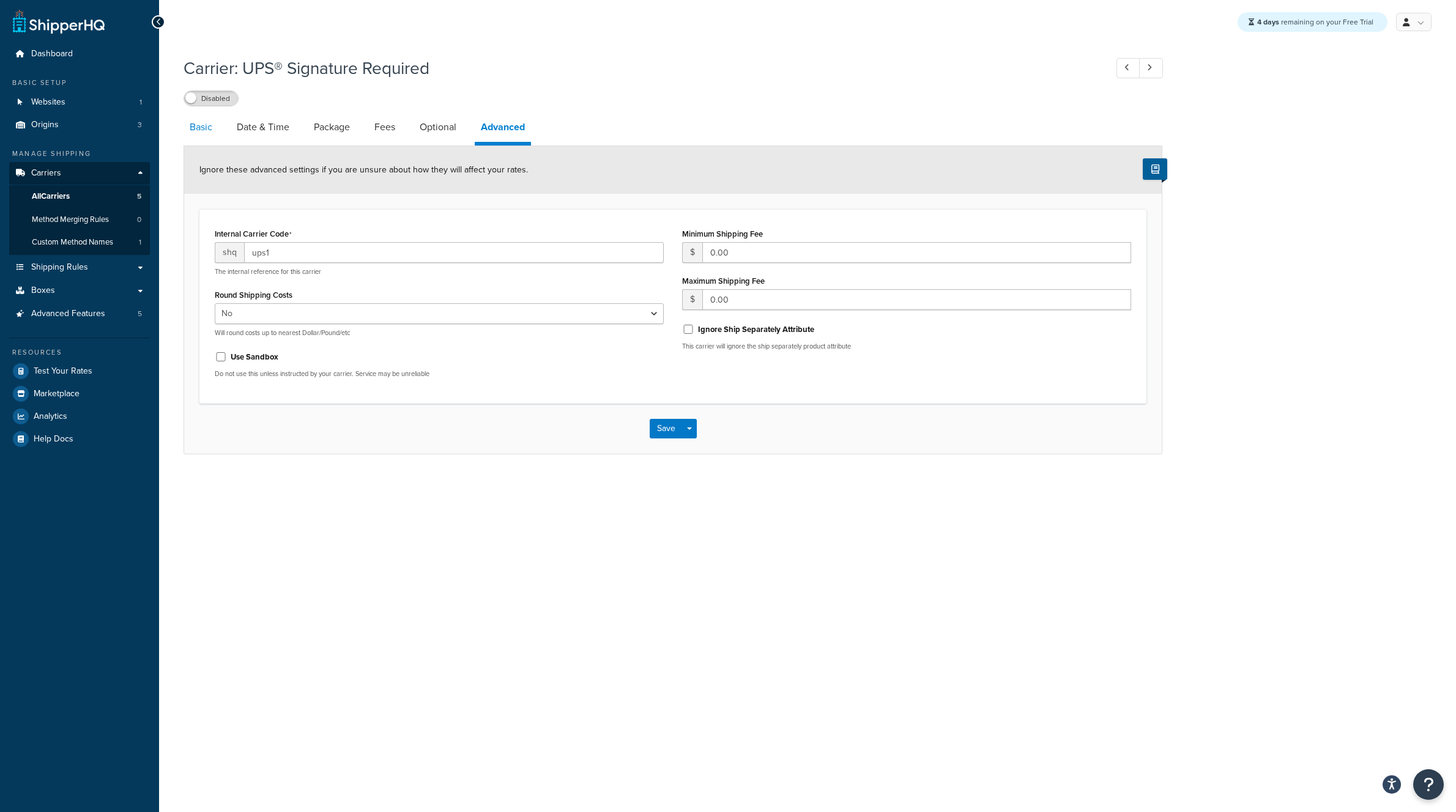
click at [207, 130] on link "Basic" at bounding box center [201, 127] width 35 height 29
select select "ups"
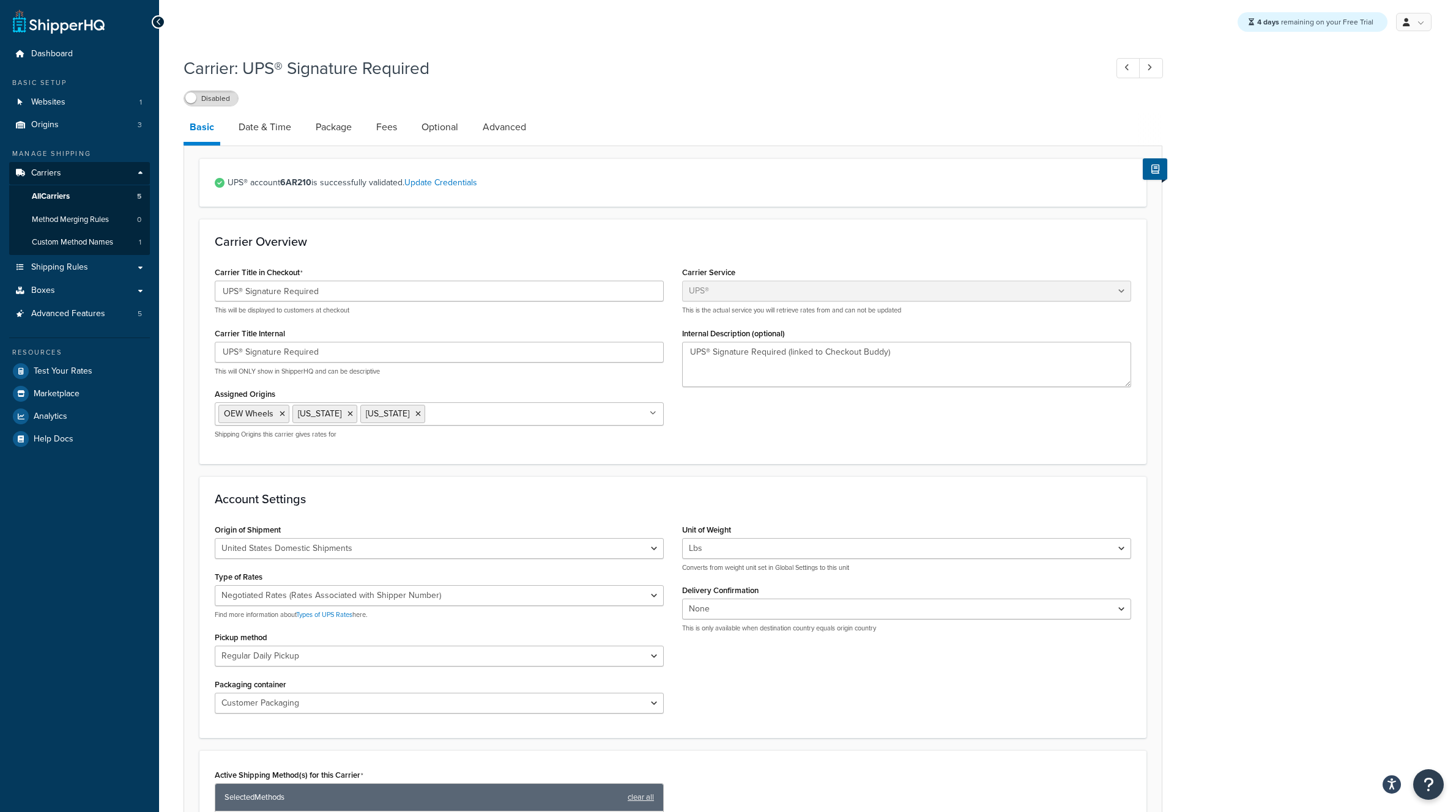
click at [773, 442] on div "Carrier Title in Checkout UPS® Signature Required This will be displayed to cus…" at bounding box center [673, 356] width 935 height 185
click at [51, 174] on span "Carriers" at bounding box center [46, 173] width 30 height 11
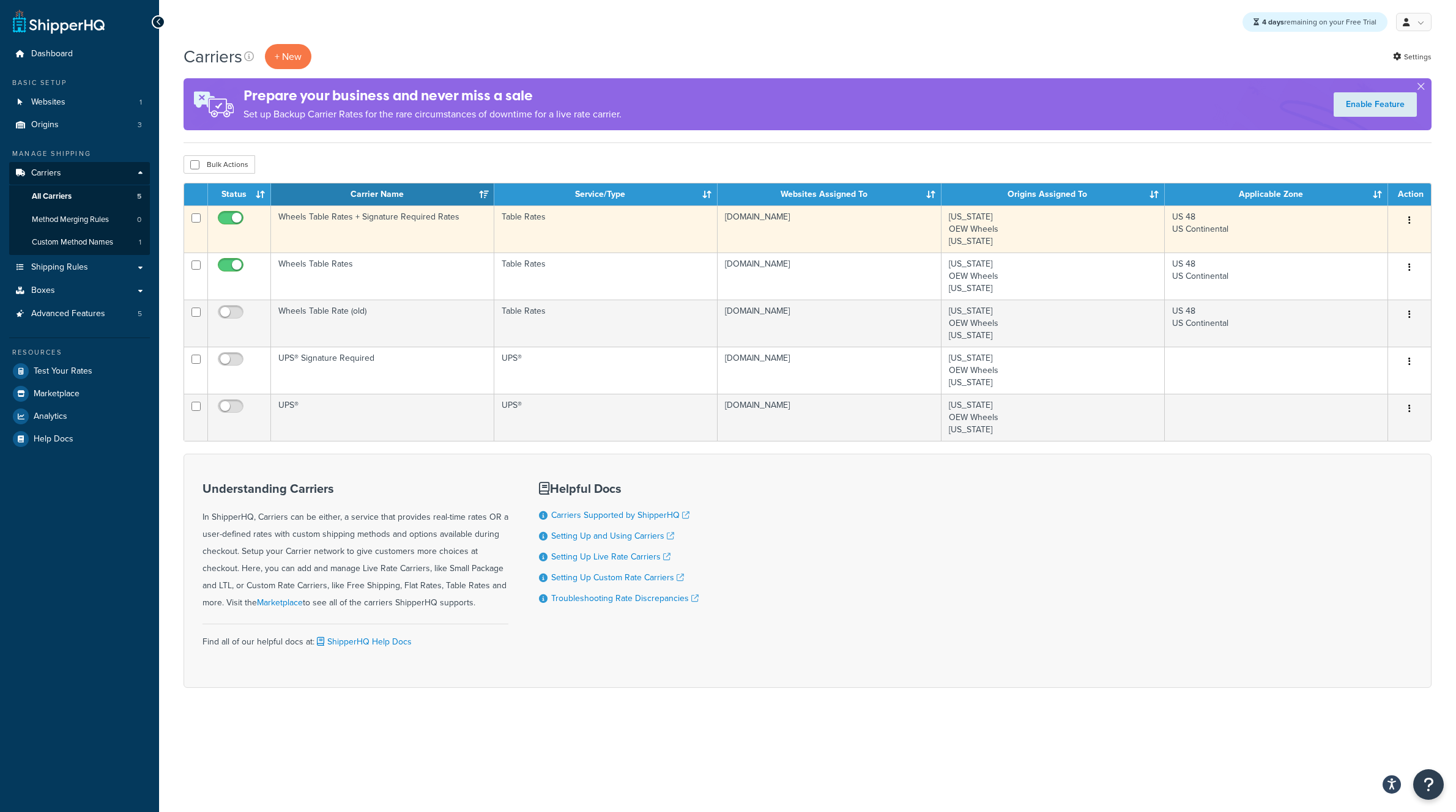
click at [326, 220] on td "Wheels Table Rates + Signature Required Rates" at bounding box center [383, 229] width 223 height 47
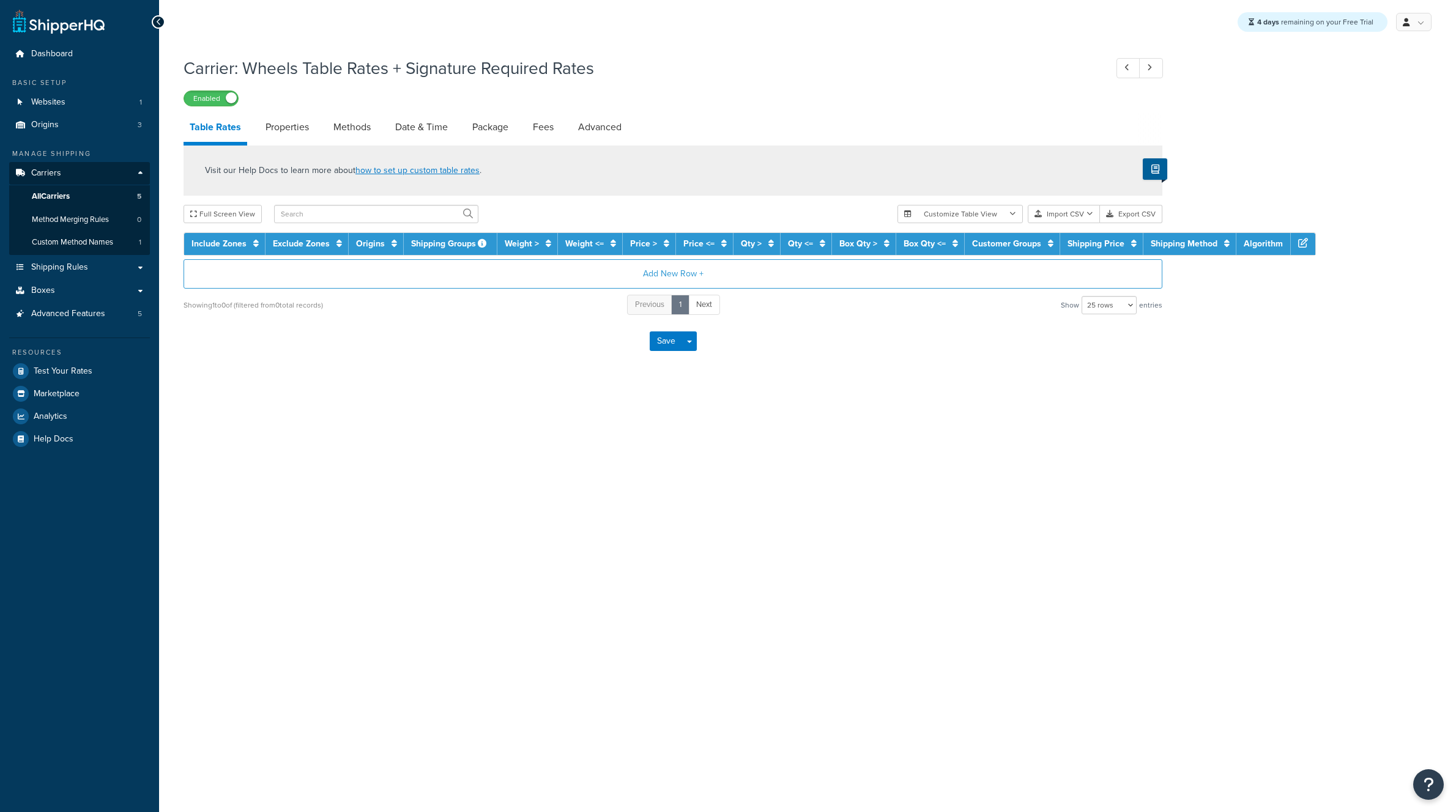
select select "25"
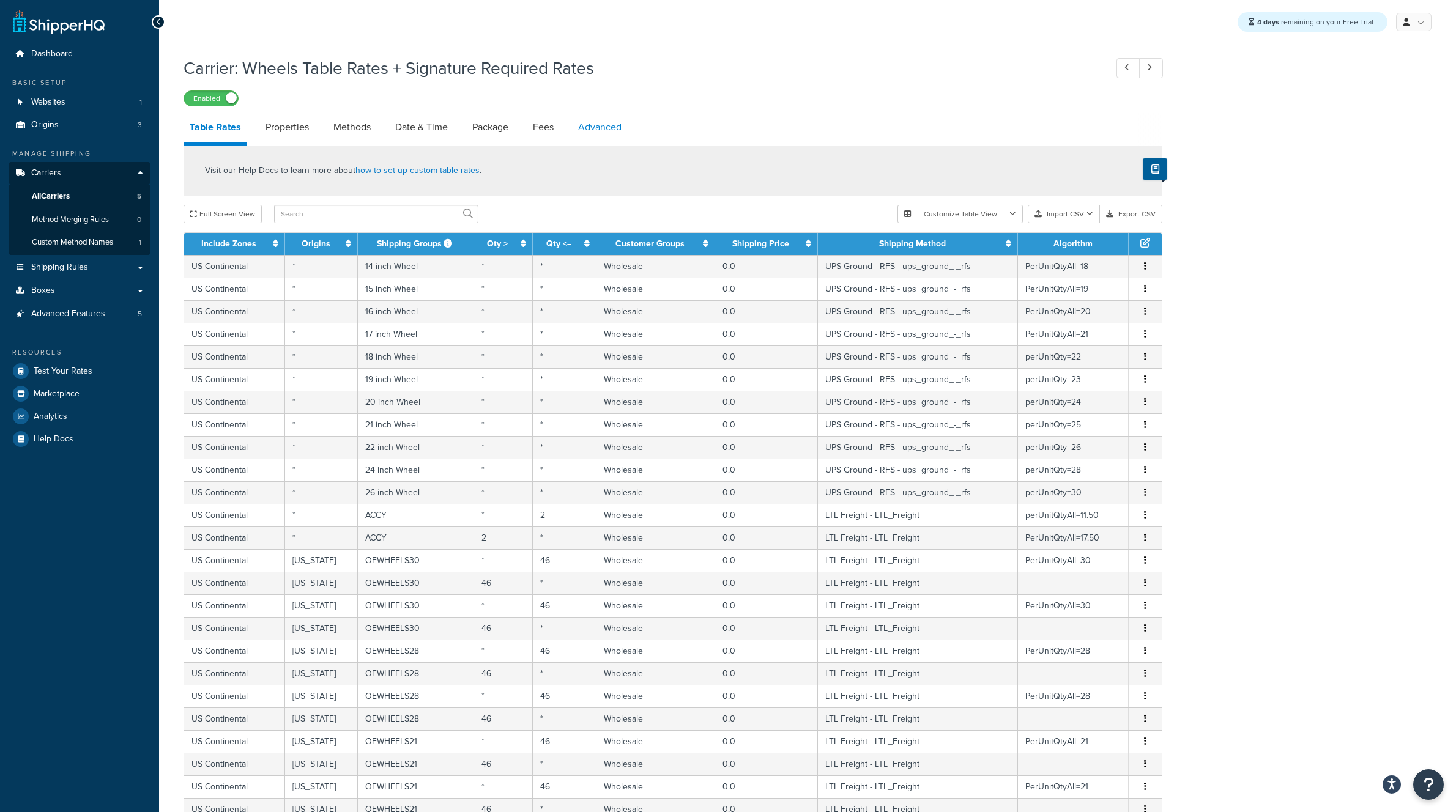
click at [600, 125] on link "Advanced" at bounding box center [600, 127] width 56 height 29
select select "false"
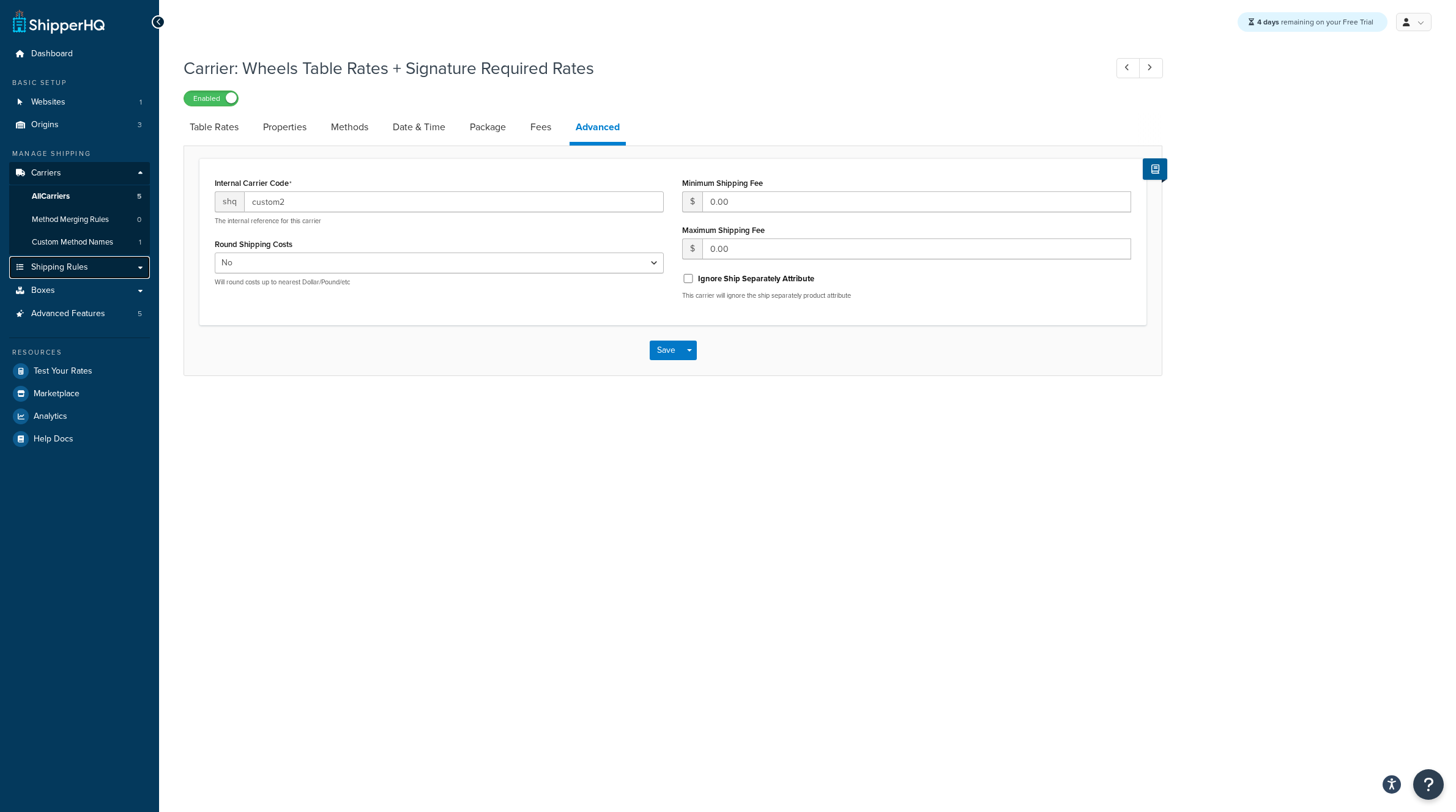
click at [66, 265] on span "Shipping Rules" at bounding box center [60, 267] width 57 height 11
click at [66, 266] on span "Shipping Rules" at bounding box center [60, 267] width 57 height 11
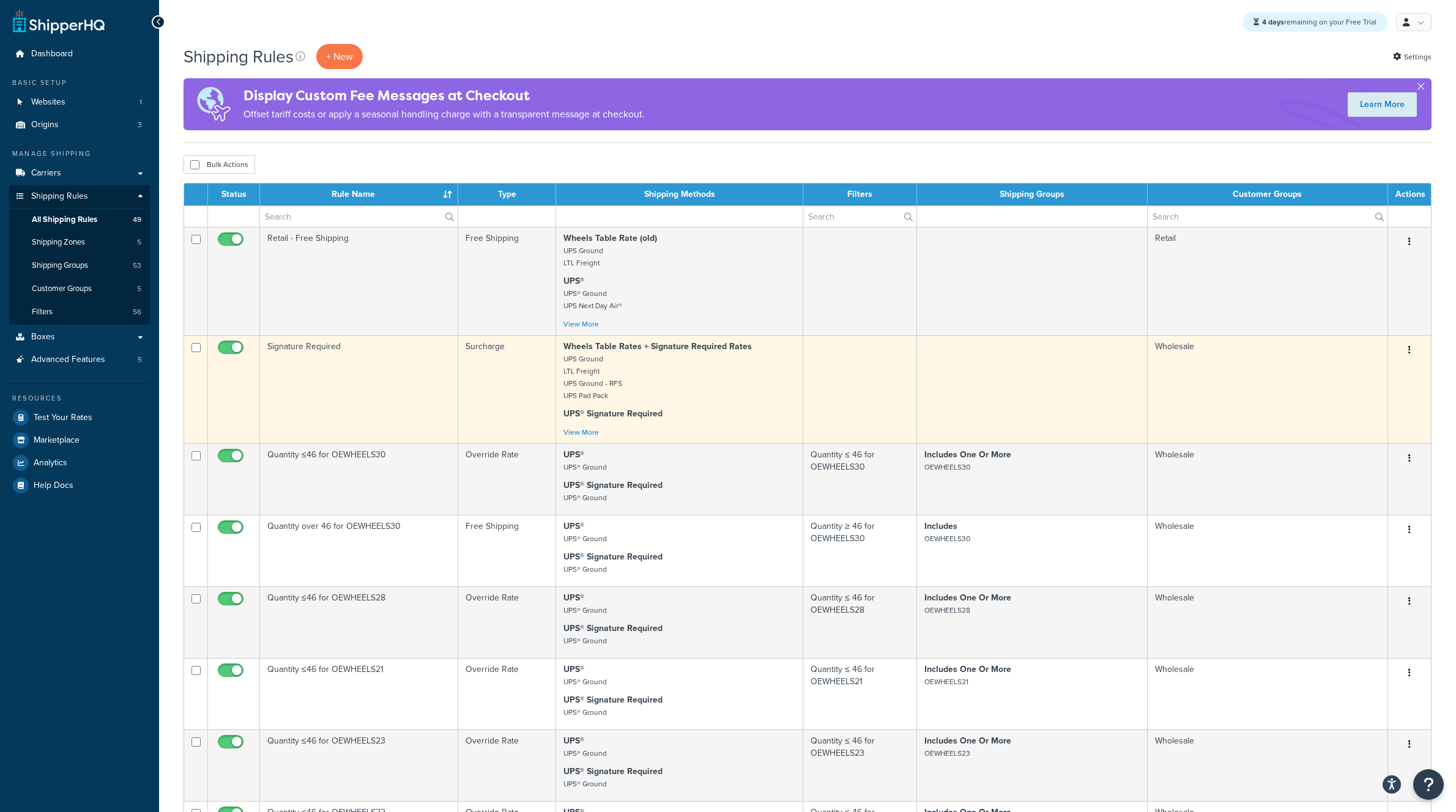
click at [1410, 351] on button "button" at bounding box center [1409, 351] width 17 height 20
click at [1364, 370] on link "Edit" at bounding box center [1370, 373] width 96 height 25
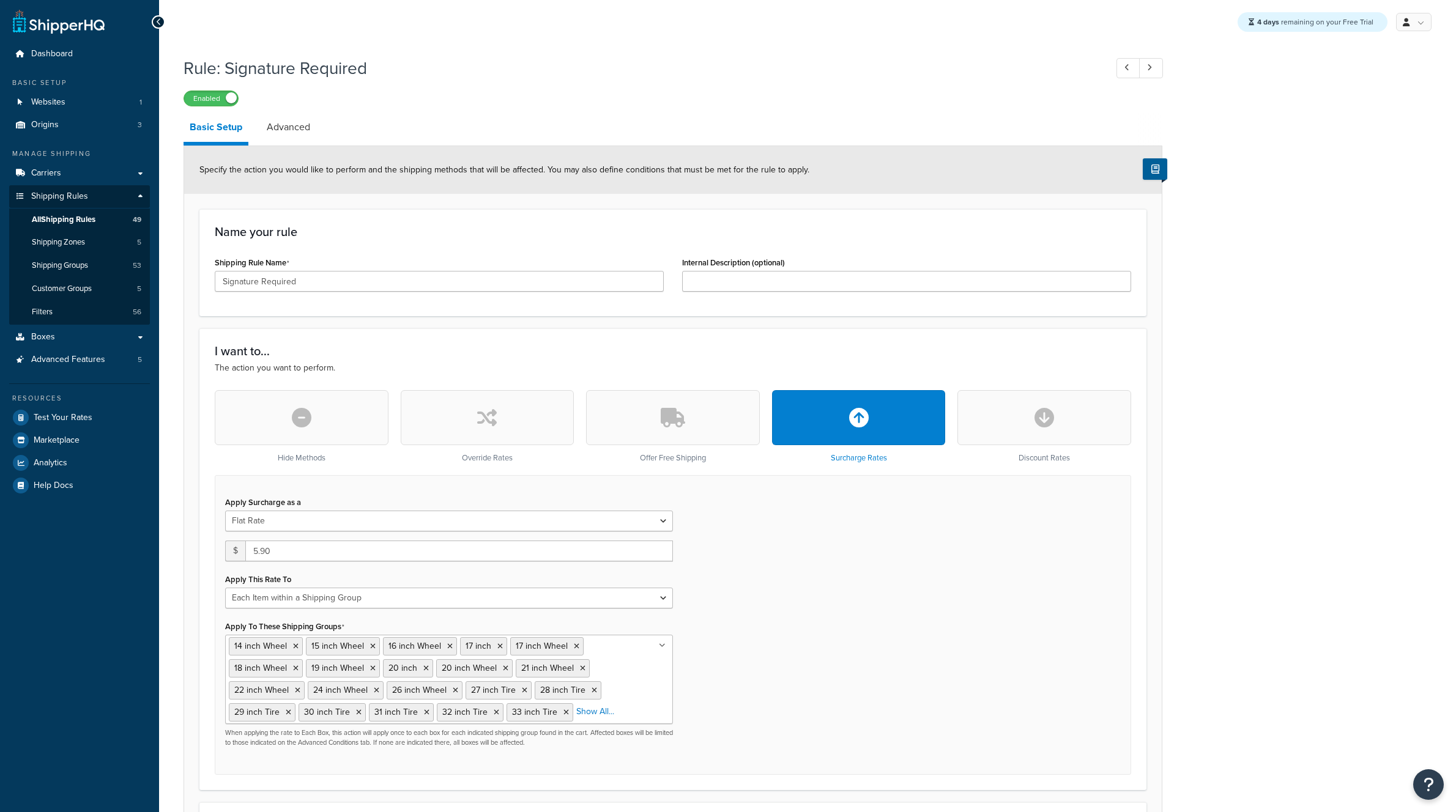
select select "ITEM"
click at [456, 411] on button "button" at bounding box center [487, 418] width 173 height 55
type input "0"
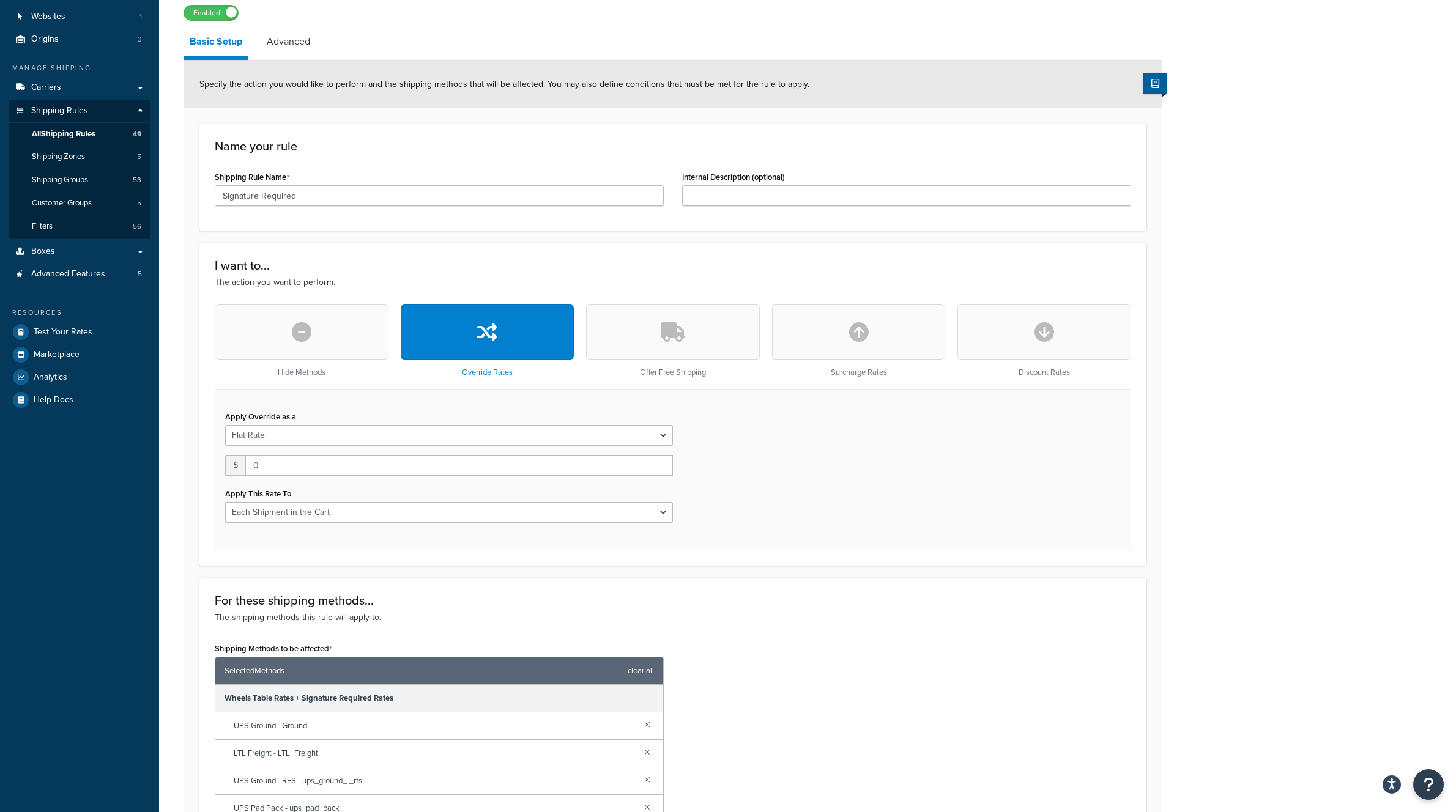
scroll to position [5, 0]
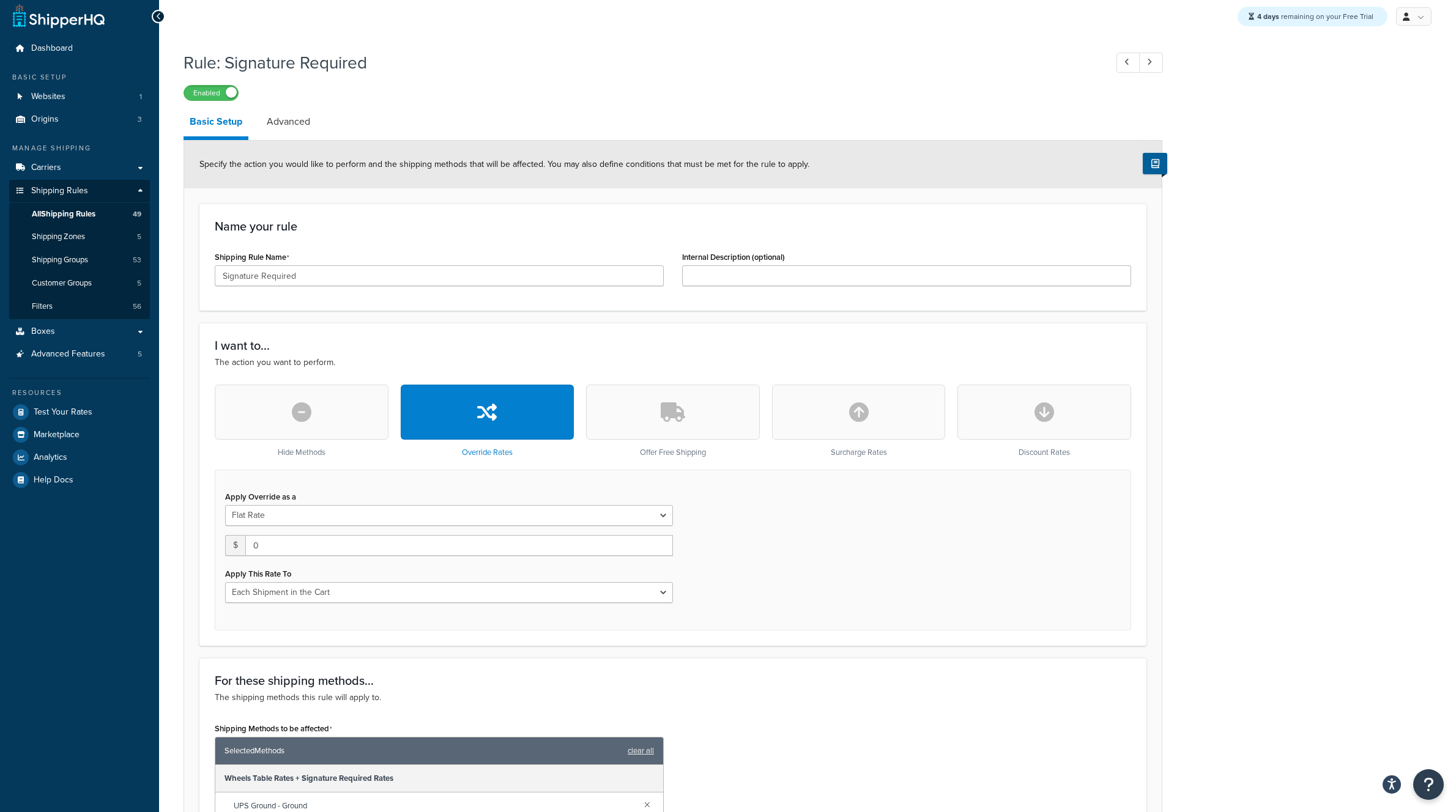
click at [298, 420] on icon "button" at bounding box center [302, 412] width 20 height 20
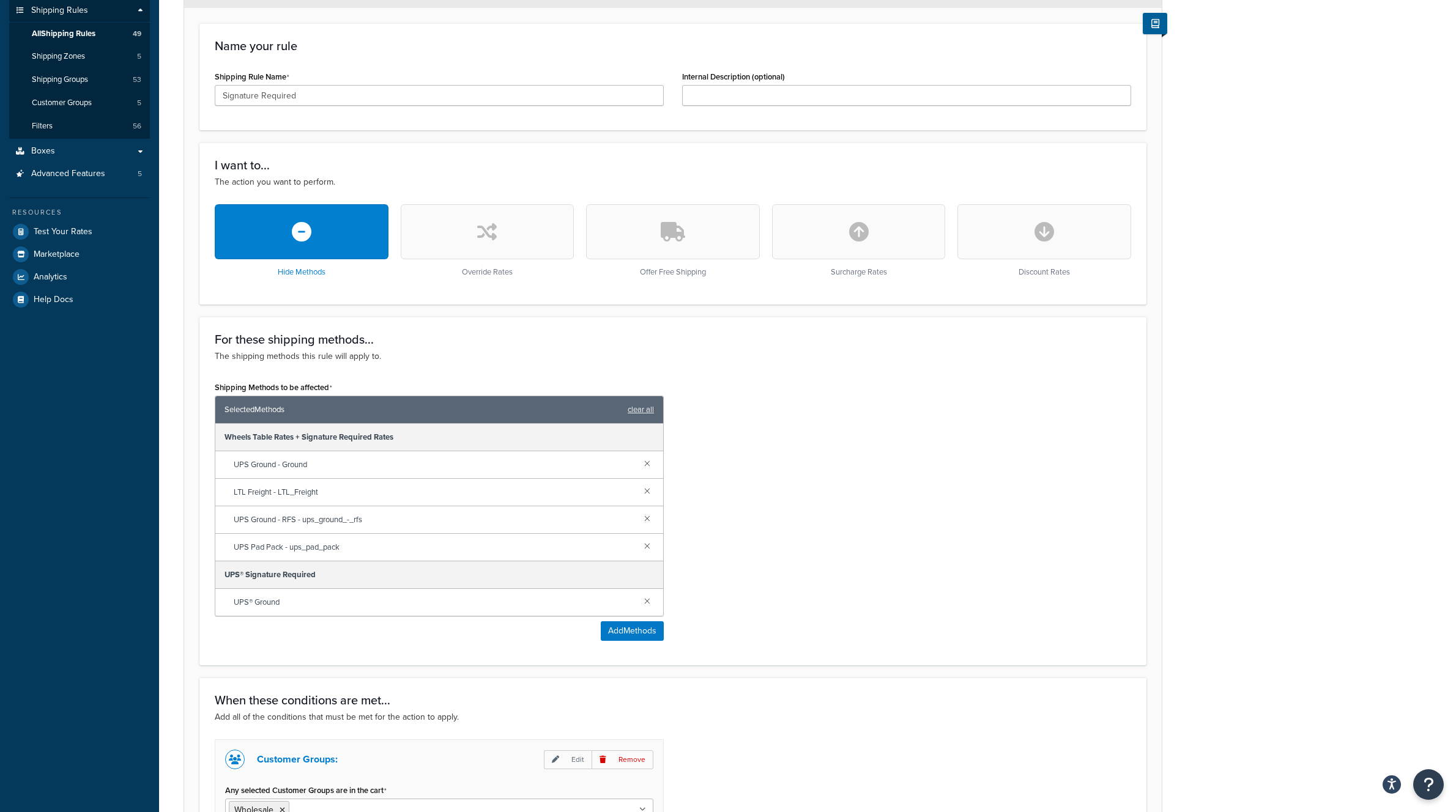
scroll to position [51, 0]
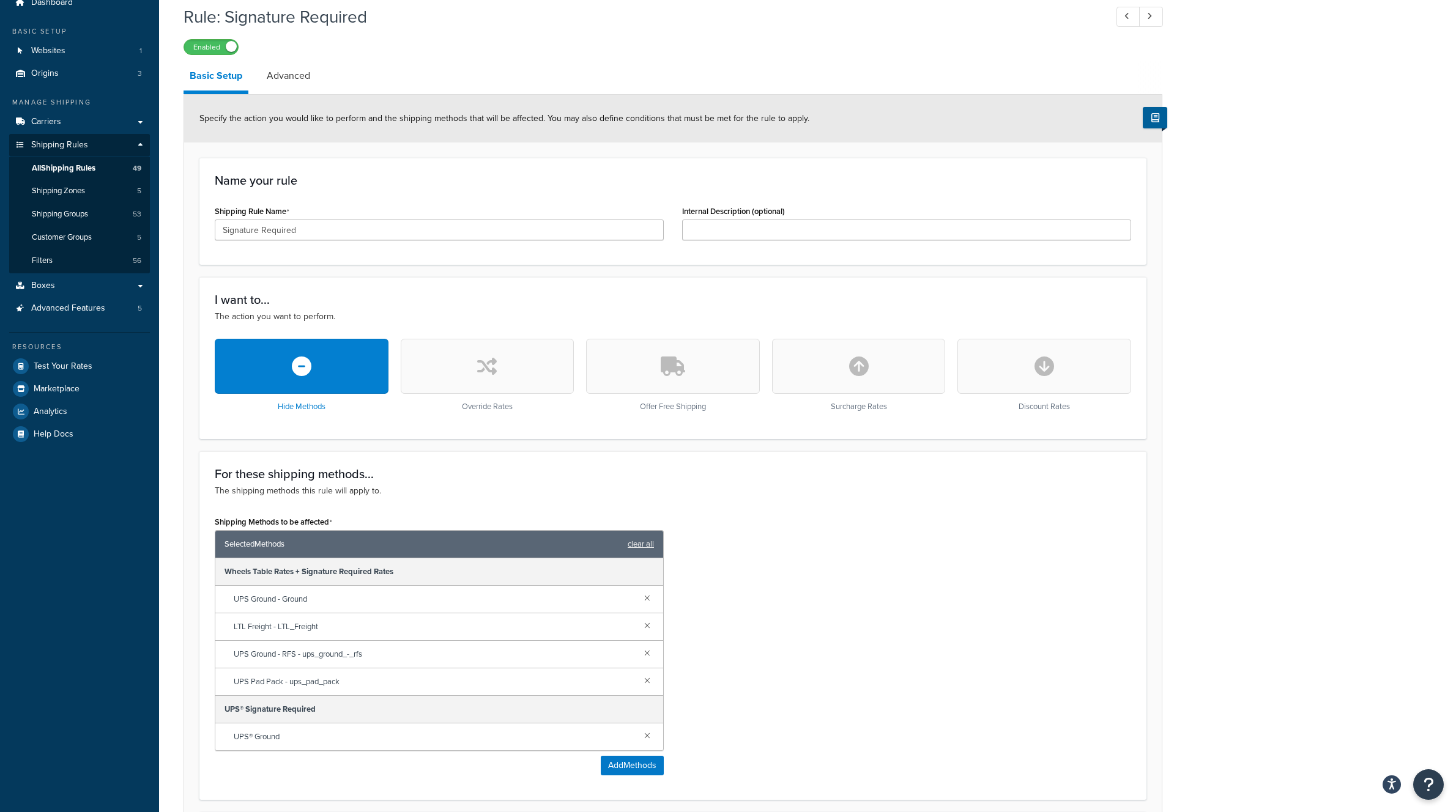
click at [468, 388] on button "button" at bounding box center [487, 367] width 173 height 55
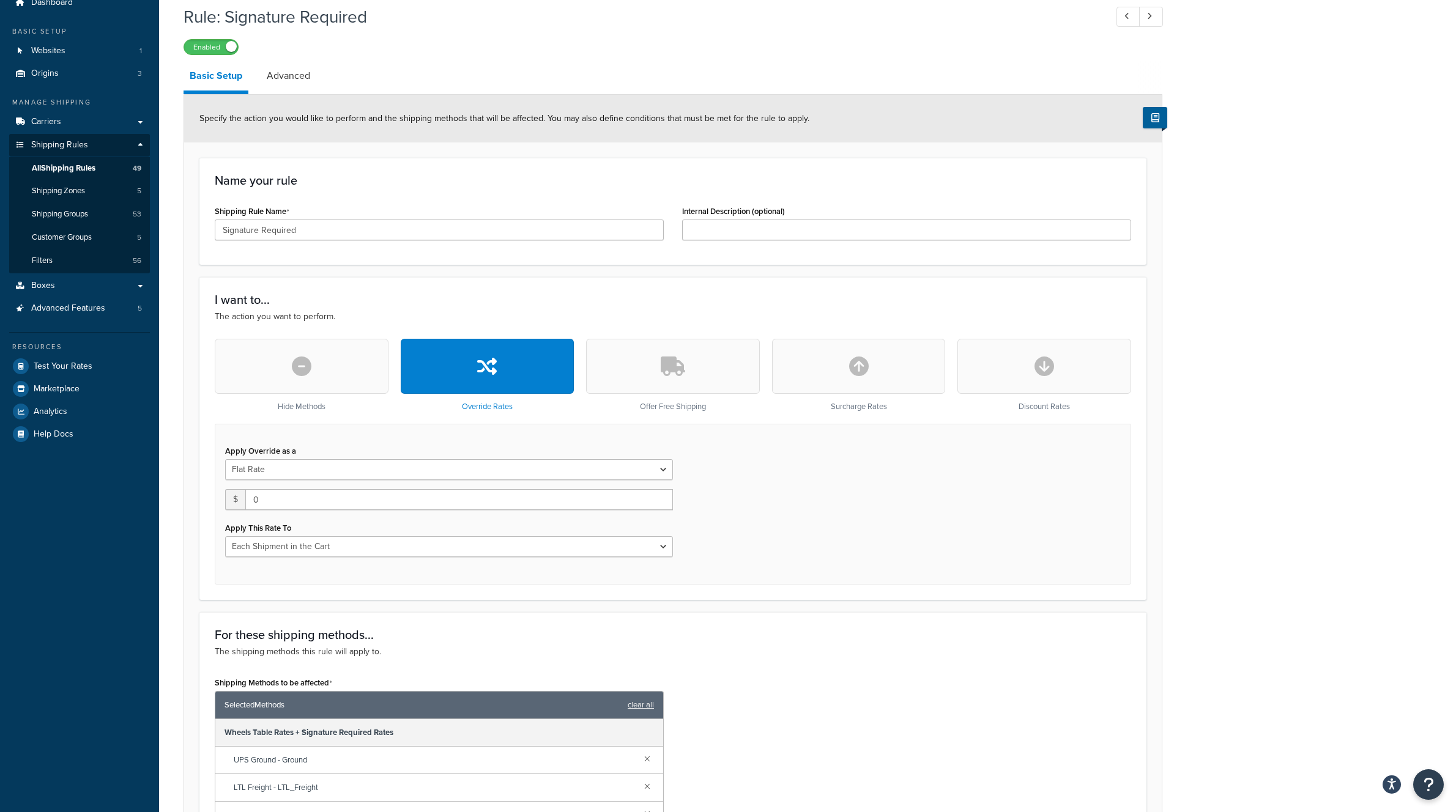
click at [646, 361] on button "button" at bounding box center [673, 367] width 173 height 55
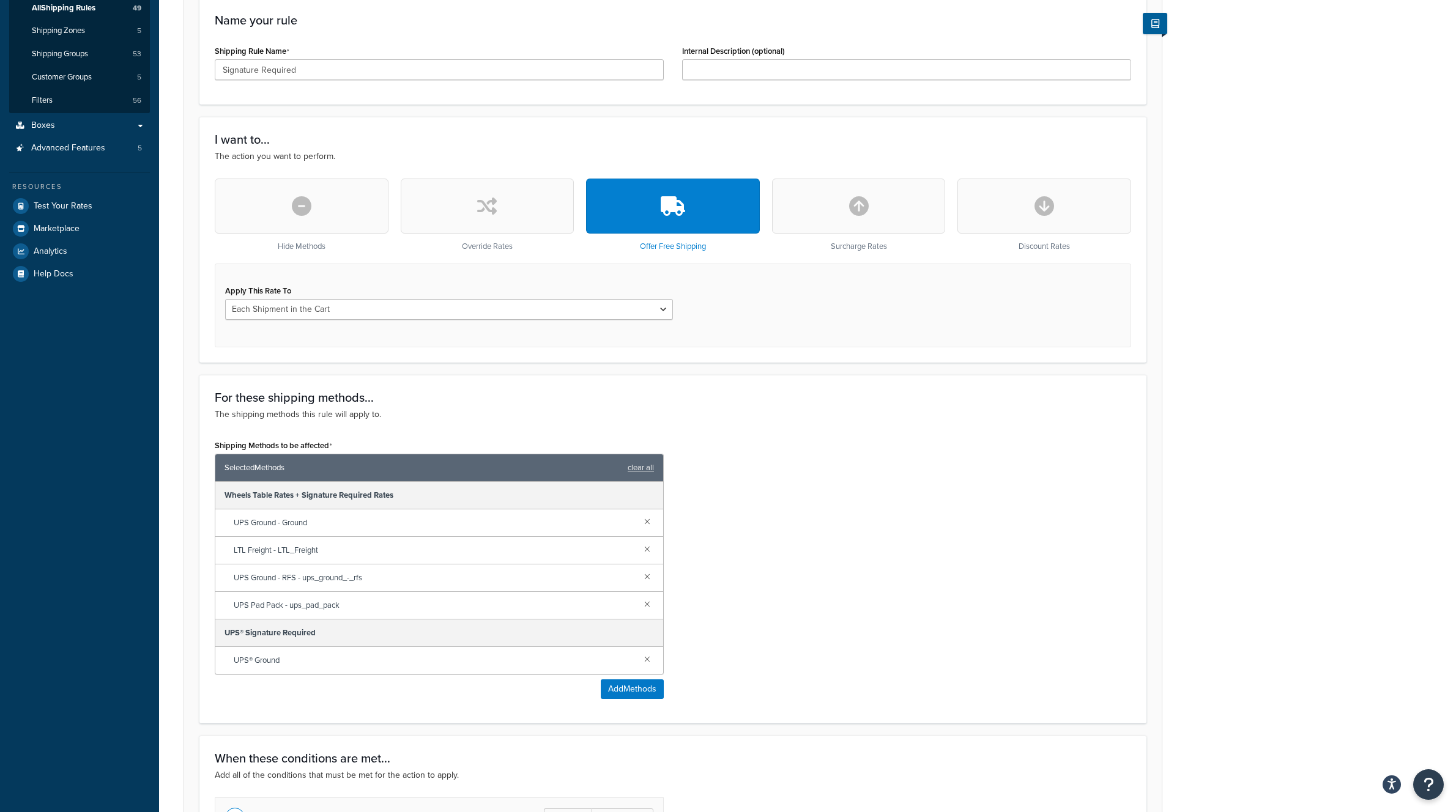
scroll to position [0, 0]
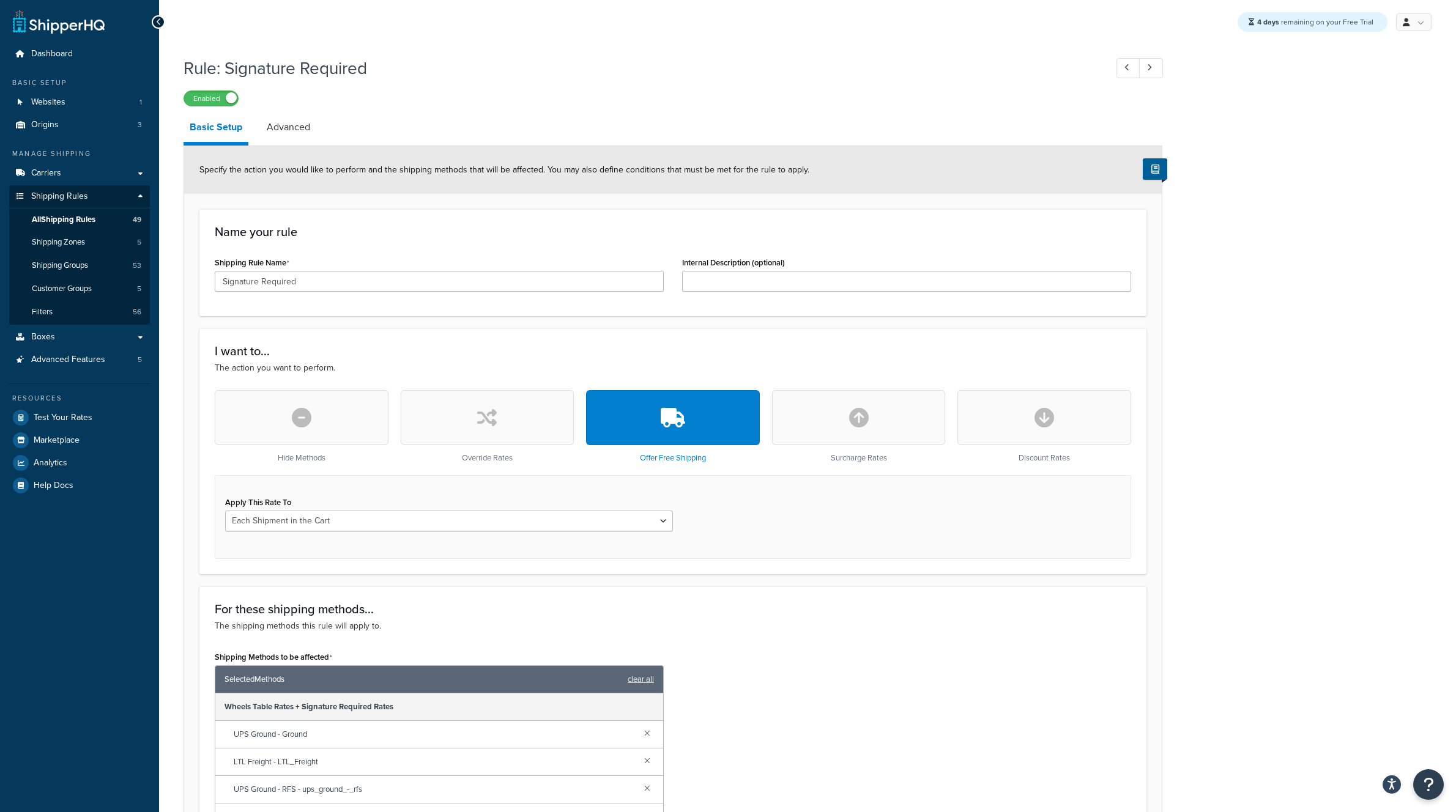
click at [847, 417] on button "button" at bounding box center [858, 418] width 173 height 55
select select "CART"
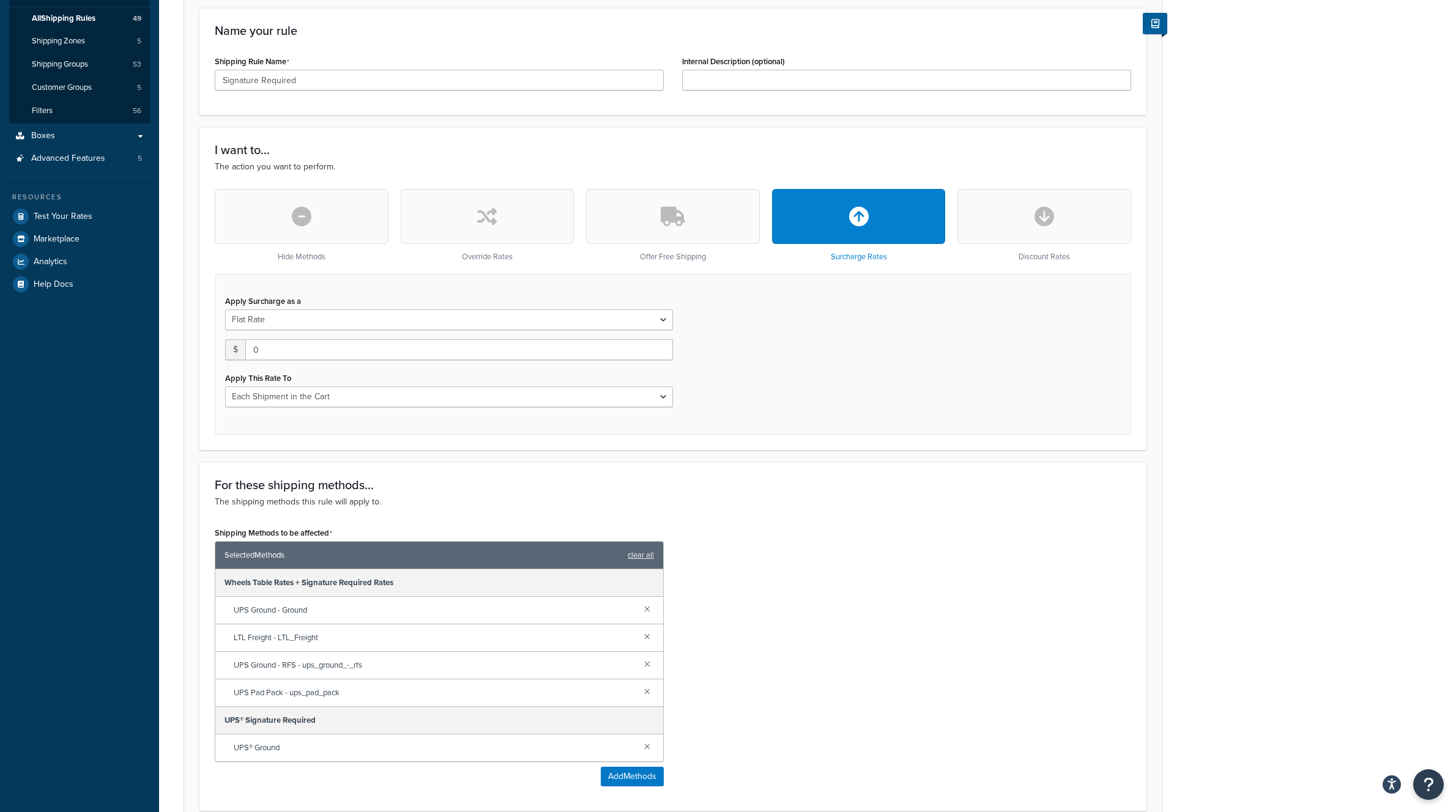
scroll to position [189, 0]
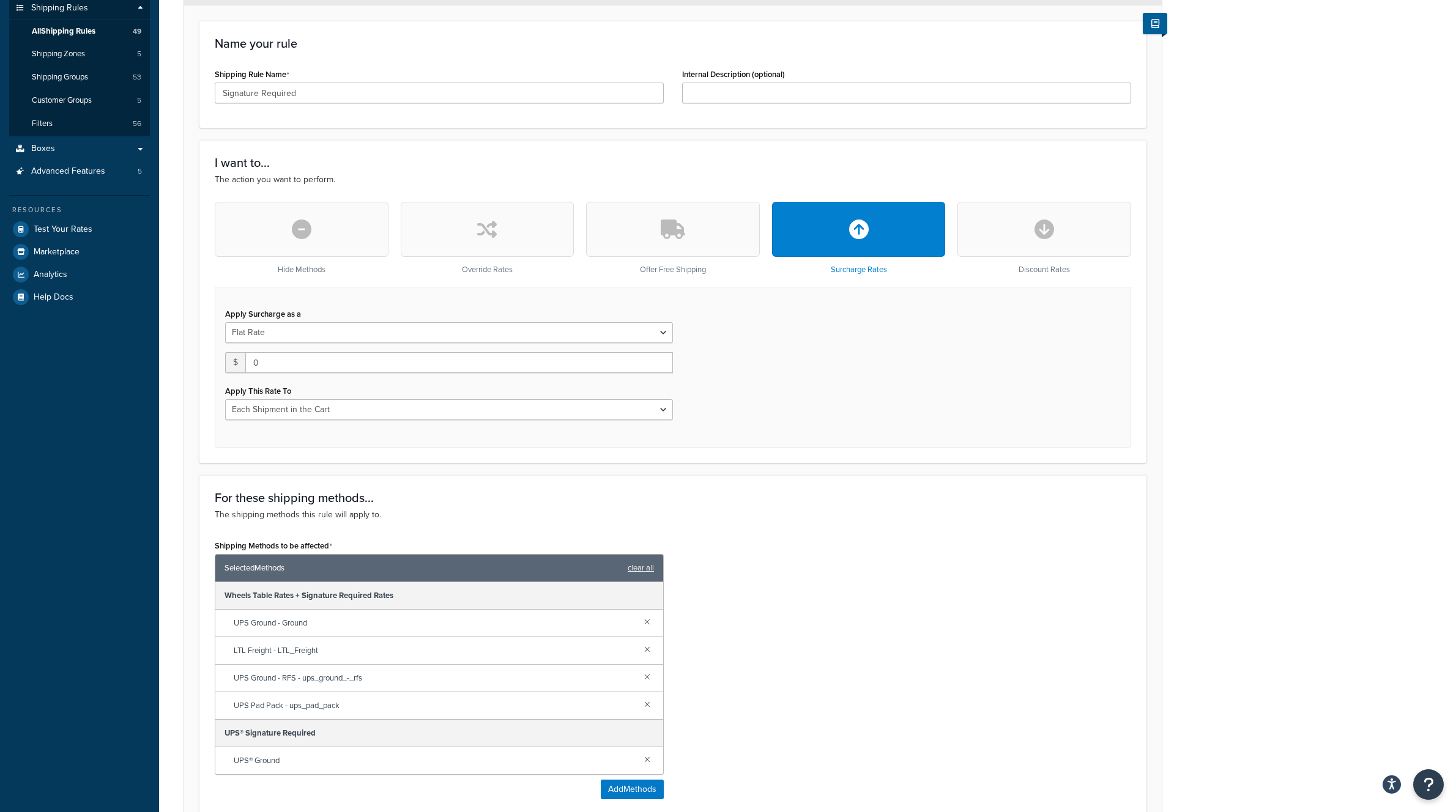
click at [1008, 235] on button "button" at bounding box center [1044, 229] width 173 height 55
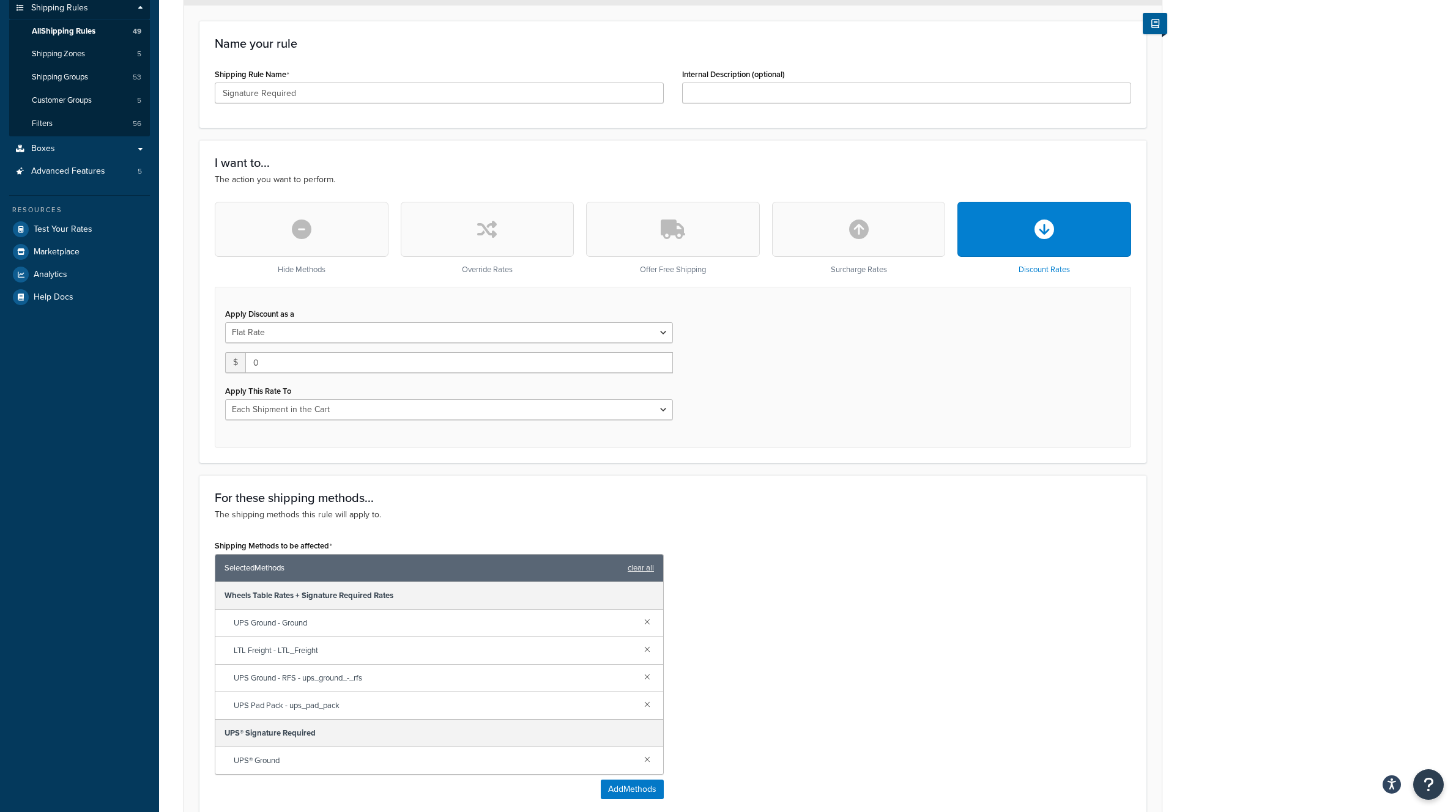
click at [490, 227] on icon "button" at bounding box center [487, 229] width 20 height 20
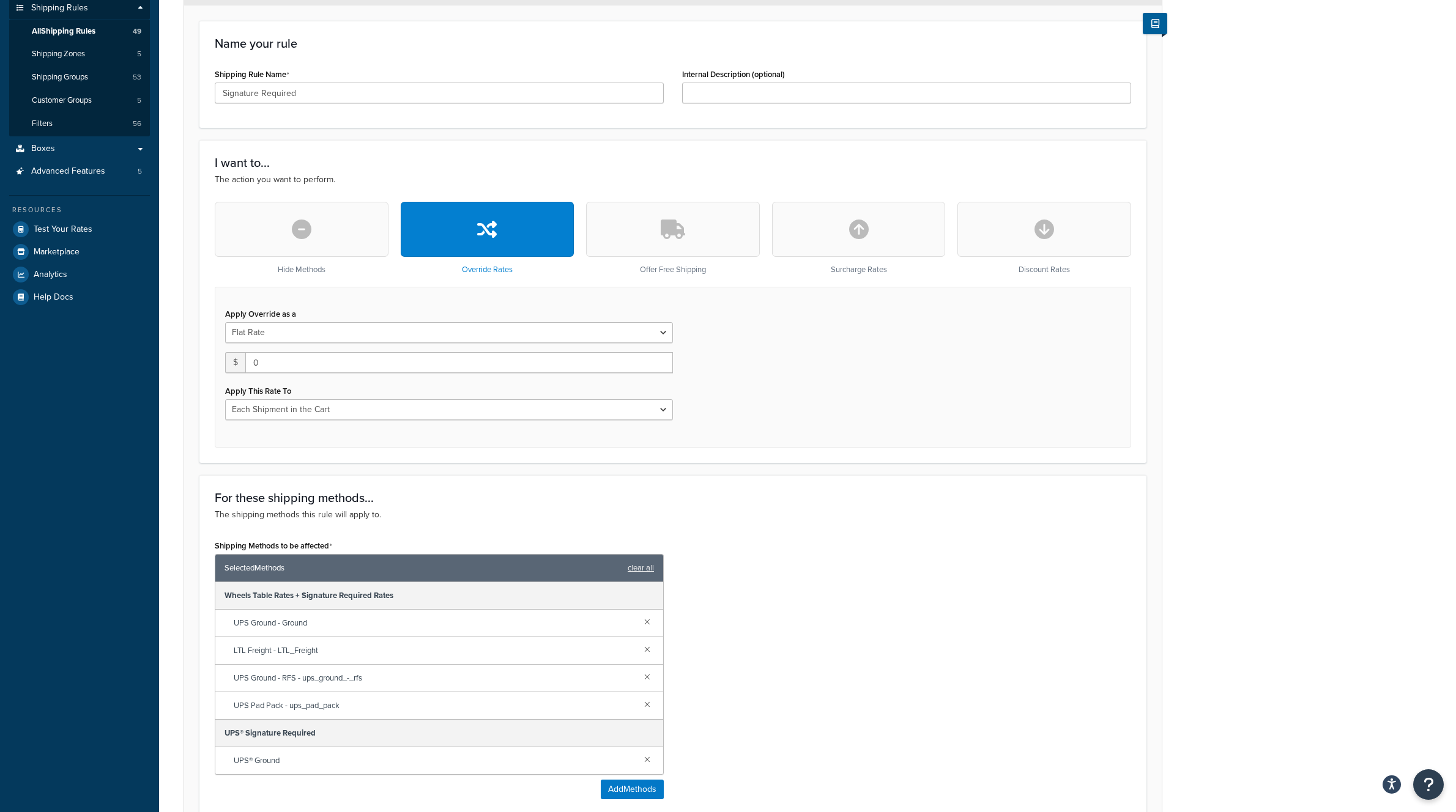
scroll to position [0, 0]
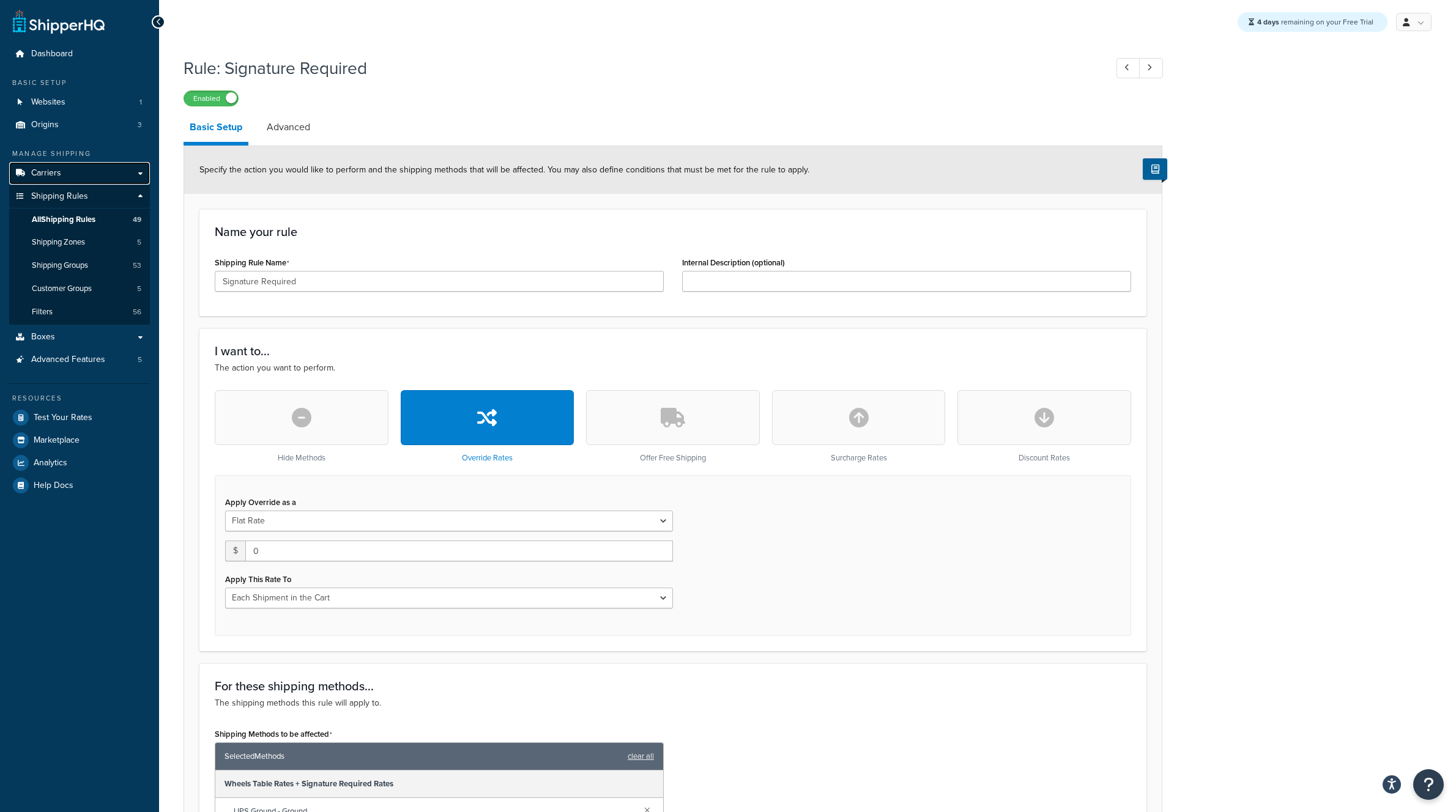
click at [42, 173] on span "Carriers" at bounding box center [46, 173] width 30 height 11
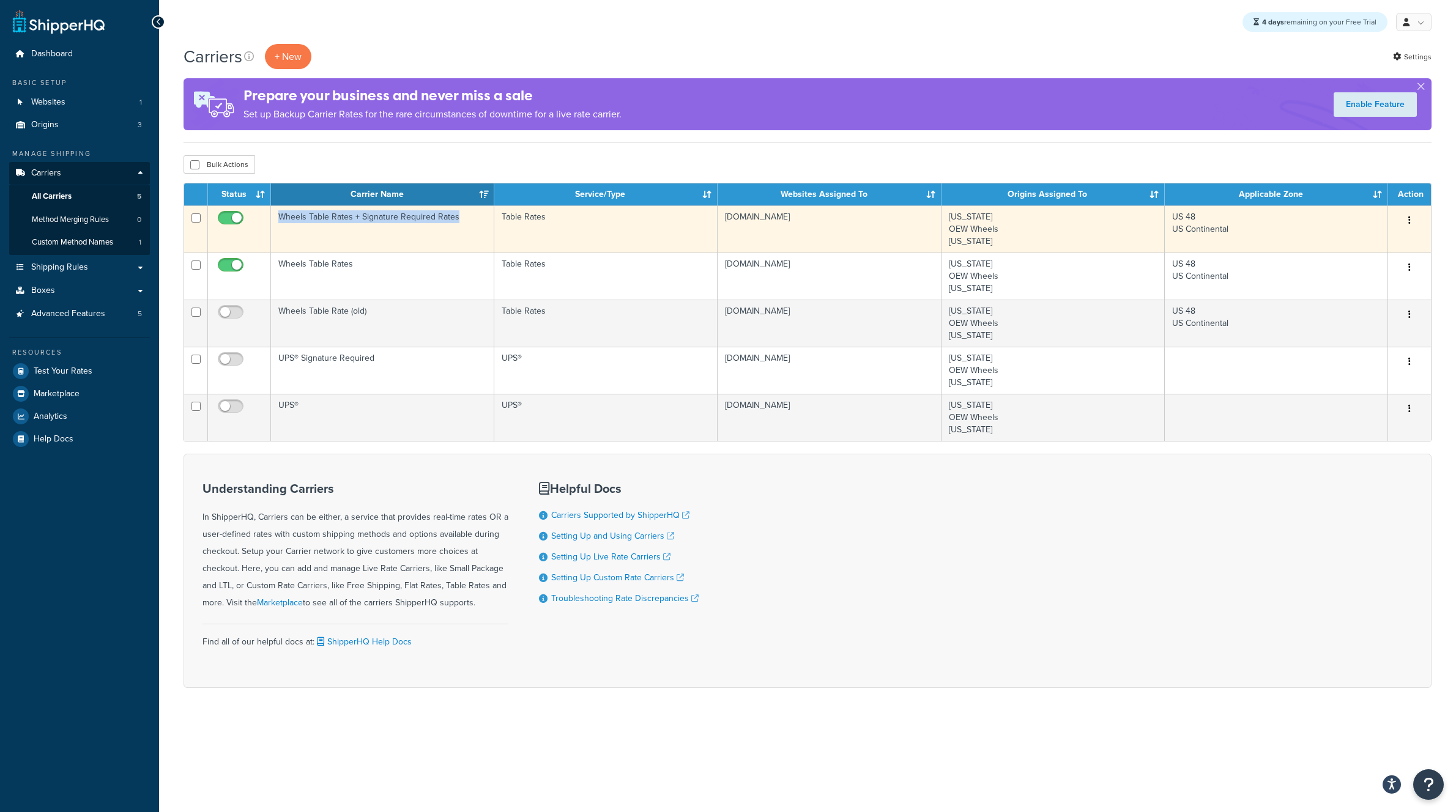
drag, startPoint x: 274, startPoint y: 216, endPoint x: 465, endPoint y: 218, distance: 191.0
click at [465, 218] on td "Wheels Table Rates + Signature Required Rates" at bounding box center [383, 229] width 223 height 47
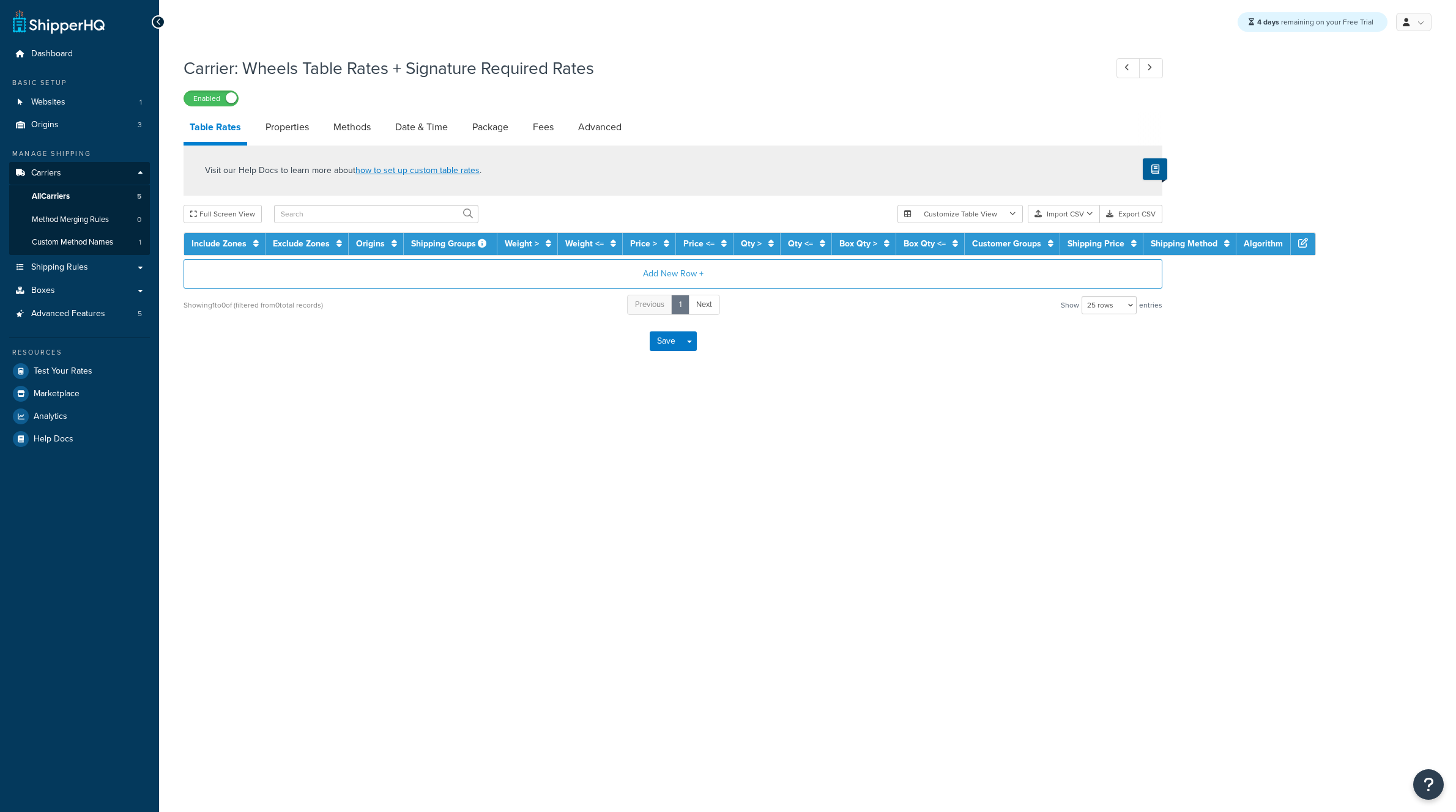
select select "25"
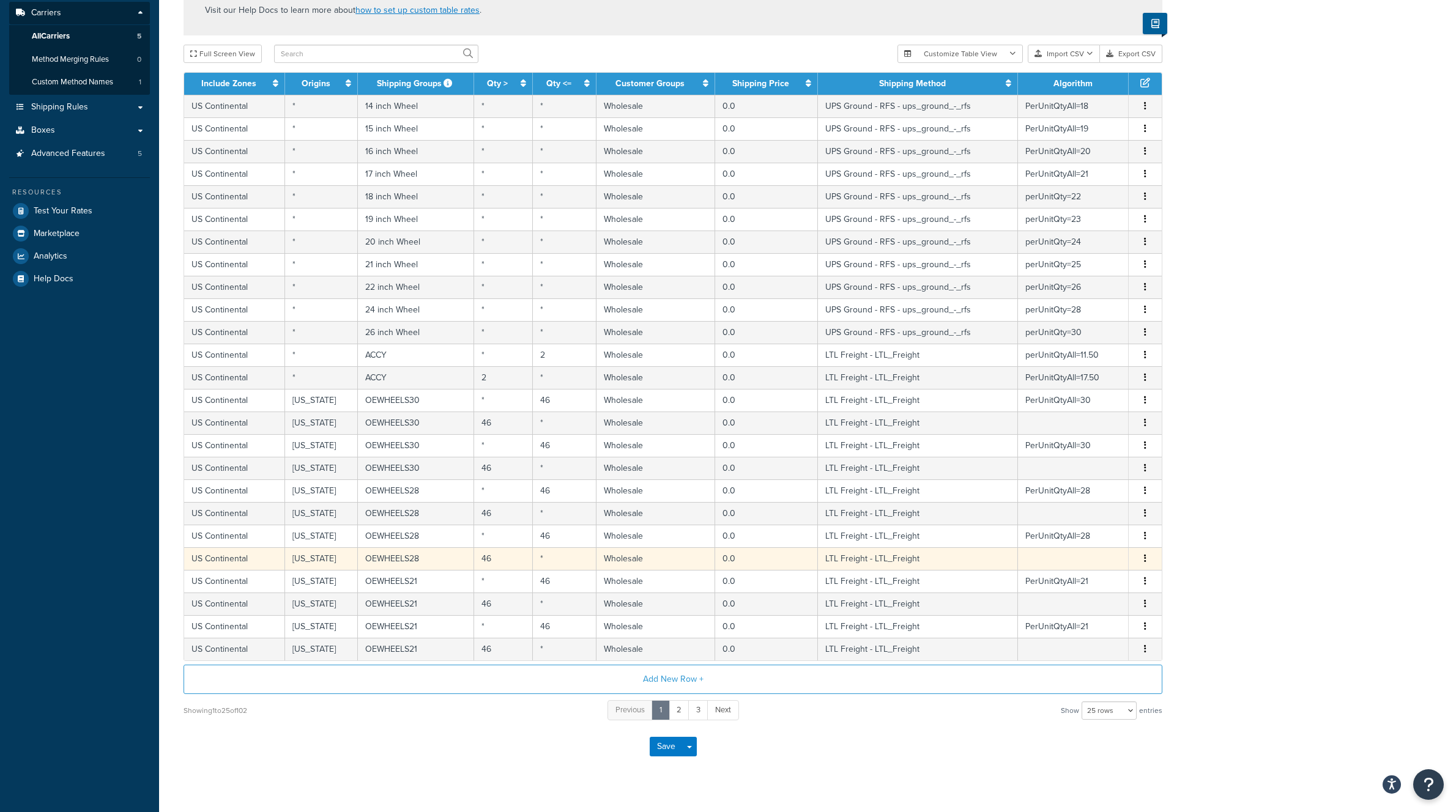
scroll to position [181, 0]
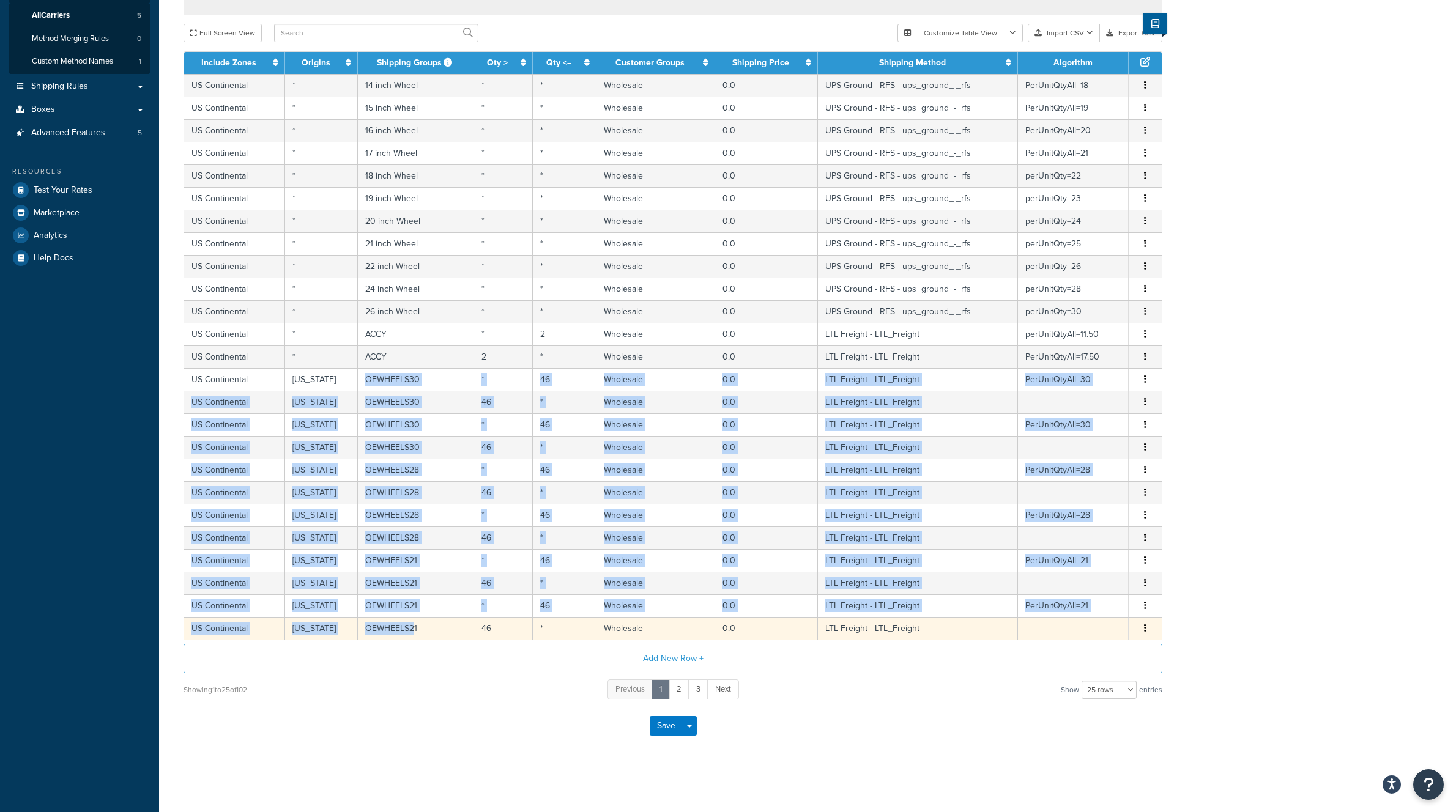
drag, startPoint x: 375, startPoint y: 370, endPoint x: 409, endPoint y: 635, distance: 267.2
click at [410, 633] on tbody "US Continental * 14 inch Wheel * * Wholesale 0.0 UPS Ground - RFS - ups_ground_…" at bounding box center [673, 357] width 978 height 566
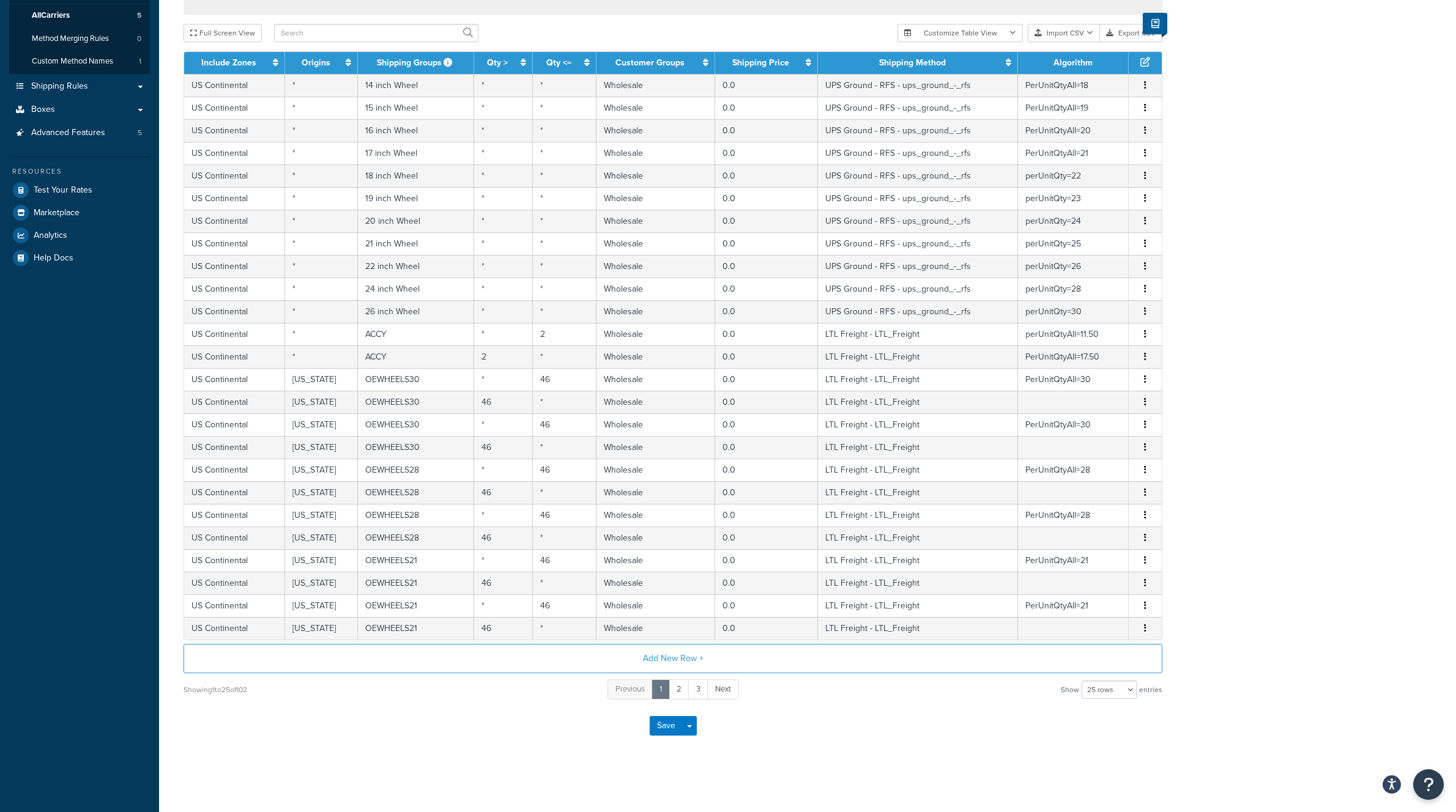
click at [439, 727] on div "Save Save Dropdown Save and Edit" at bounding box center [673, 726] width 979 height 50
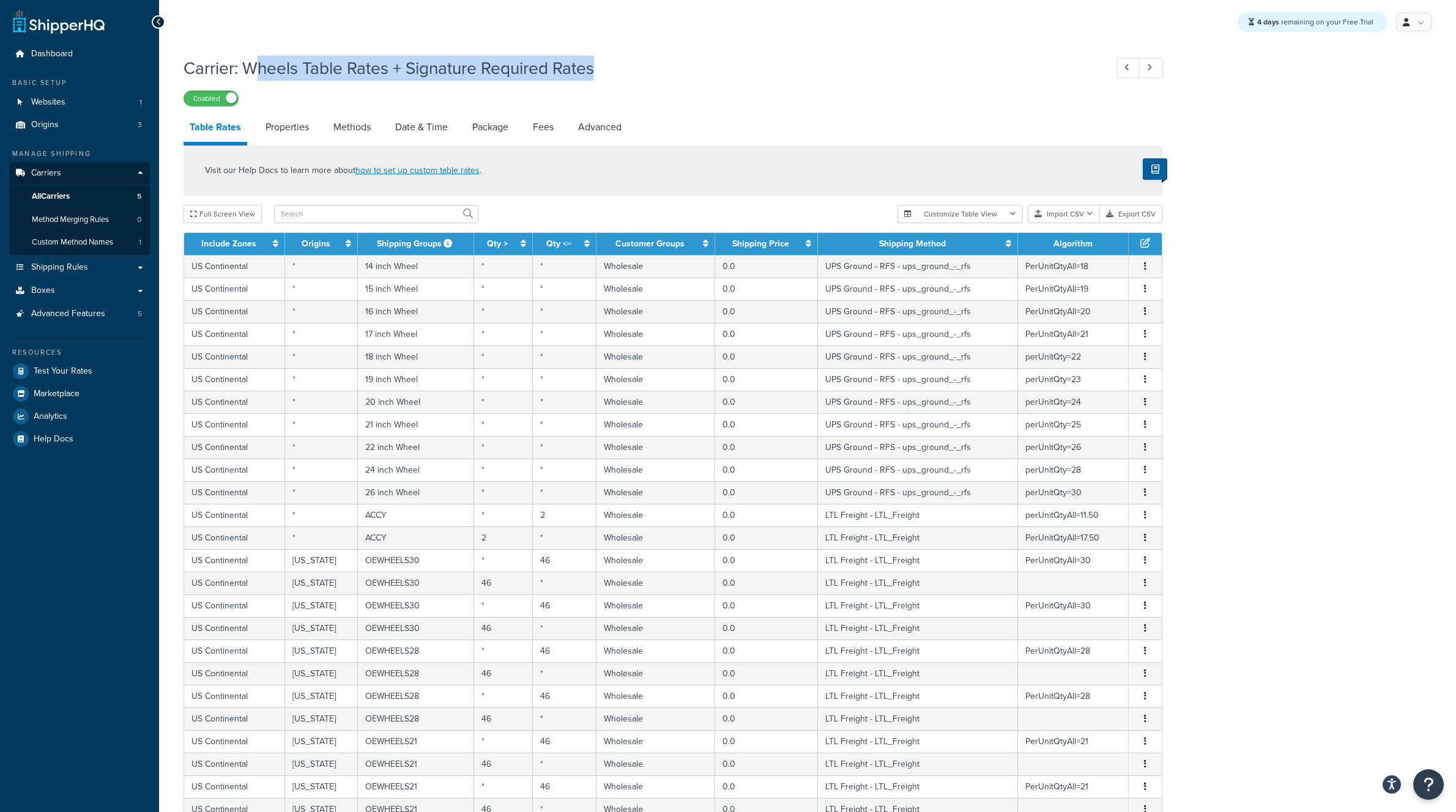
drag, startPoint x: 255, startPoint y: 69, endPoint x: 562, endPoint y: 81, distance: 307.2
click at [572, 80] on h1 "Carrier: Wheels Table Rates + Signature Required Rates" at bounding box center [638, 68] width 910 height 24
click at [69, 198] on span "All Carriers" at bounding box center [51, 197] width 38 height 11
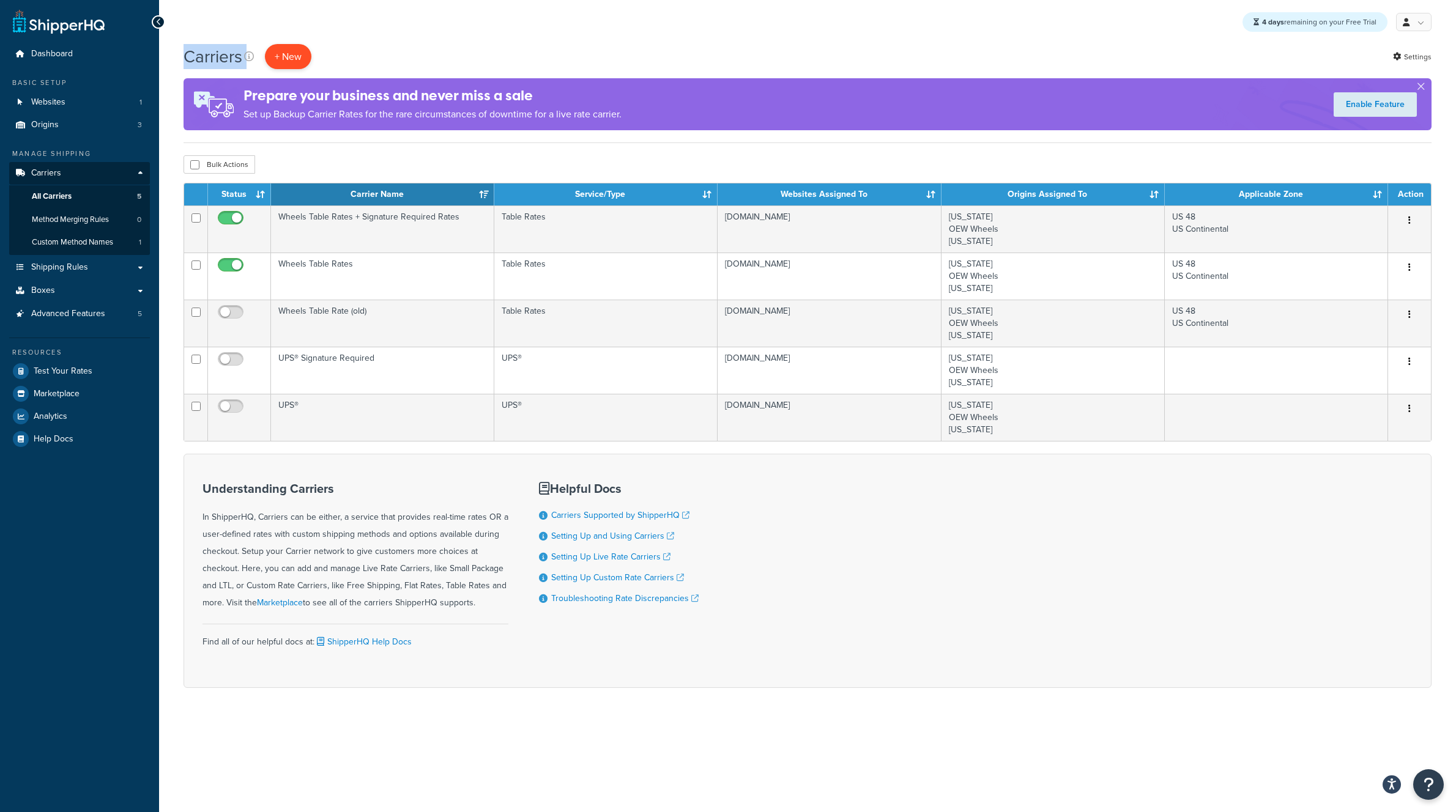
drag, startPoint x: 199, startPoint y: 57, endPoint x: 297, endPoint y: 57, distance: 98.0
click at [299, 57] on div "Carriers + New Settings Prepare your business and never miss a sale Set up Back…" at bounding box center [807, 387] width 1297 height 687
click at [386, 172] on div "Carriers + New Settings Prepare your business and never miss a sale Set up Back…" at bounding box center [807, 387] width 1297 height 687
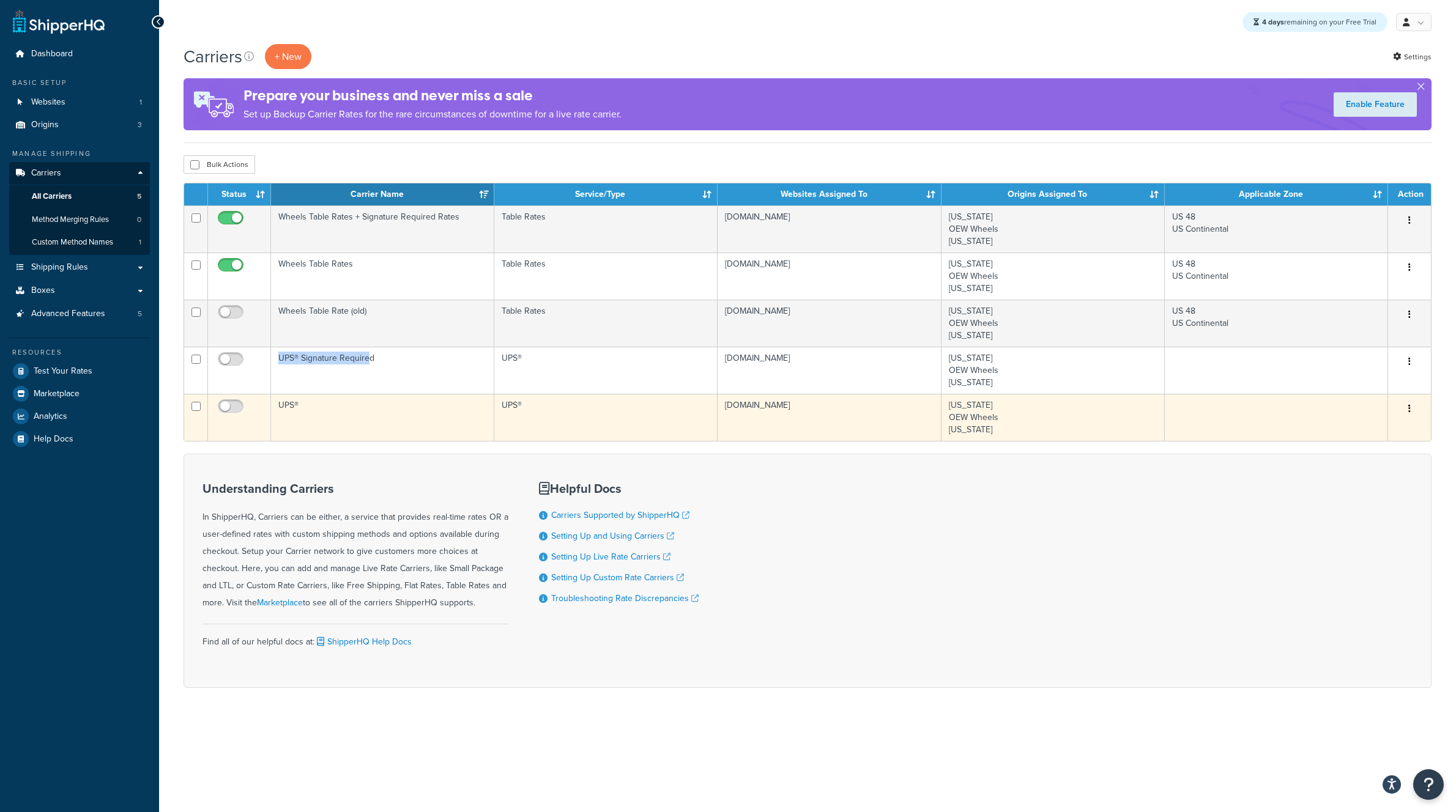
drag, startPoint x: 342, startPoint y: 357, endPoint x: 304, endPoint y: 403, distance: 59.7
click at [277, 364] on td "UPS® Signature Required" at bounding box center [383, 370] width 223 height 47
drag, startPoint x: 297, startPoint y: 403, endPoint x: 274, endPoint y: 409, distance: 23.8
click at [274, 408] on td "UPS®" at bounding box center [383, 418] width 223 height 47
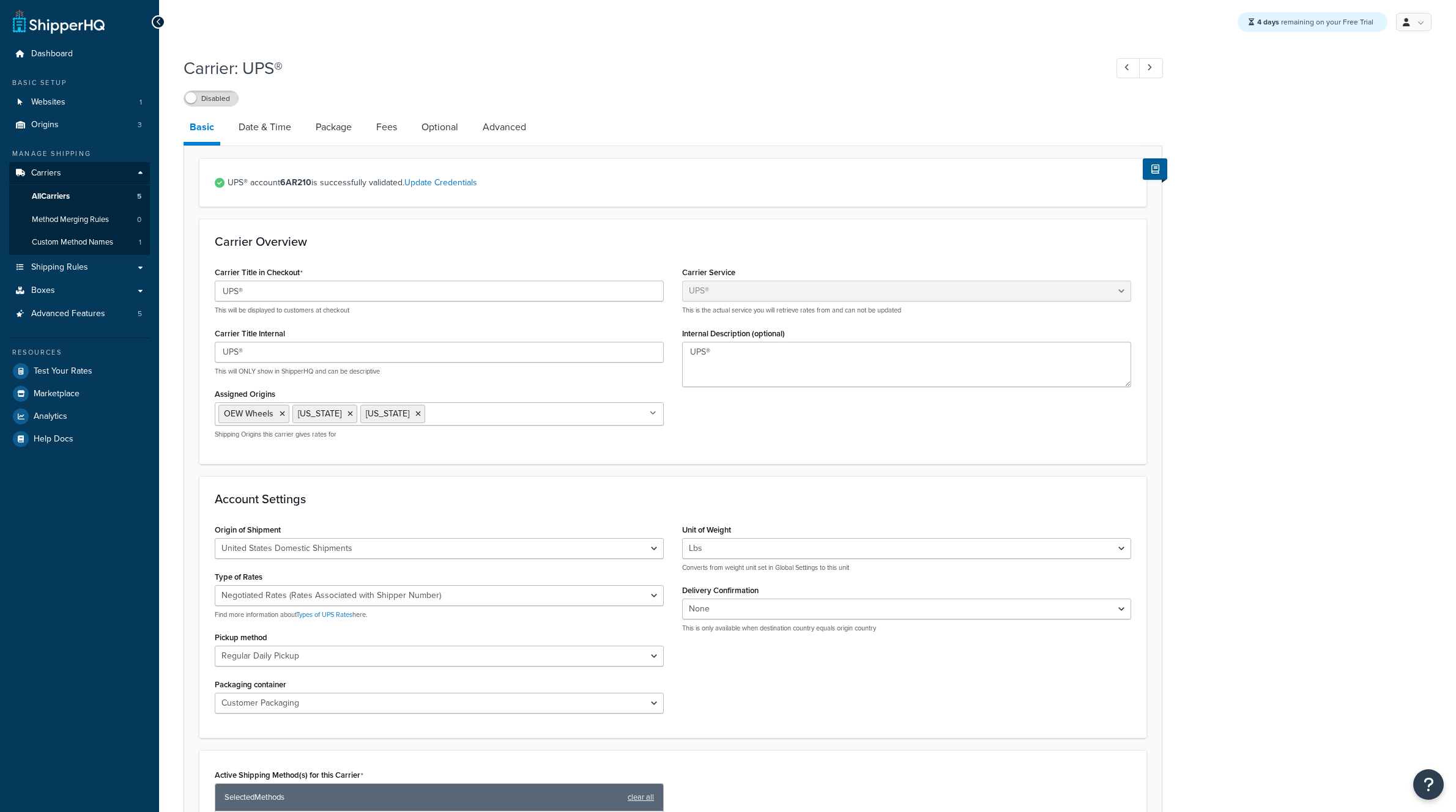
select select "ups"
click at [66, 193] on span "All Carriers" at bounding box center [51, 197] width 38 height 11
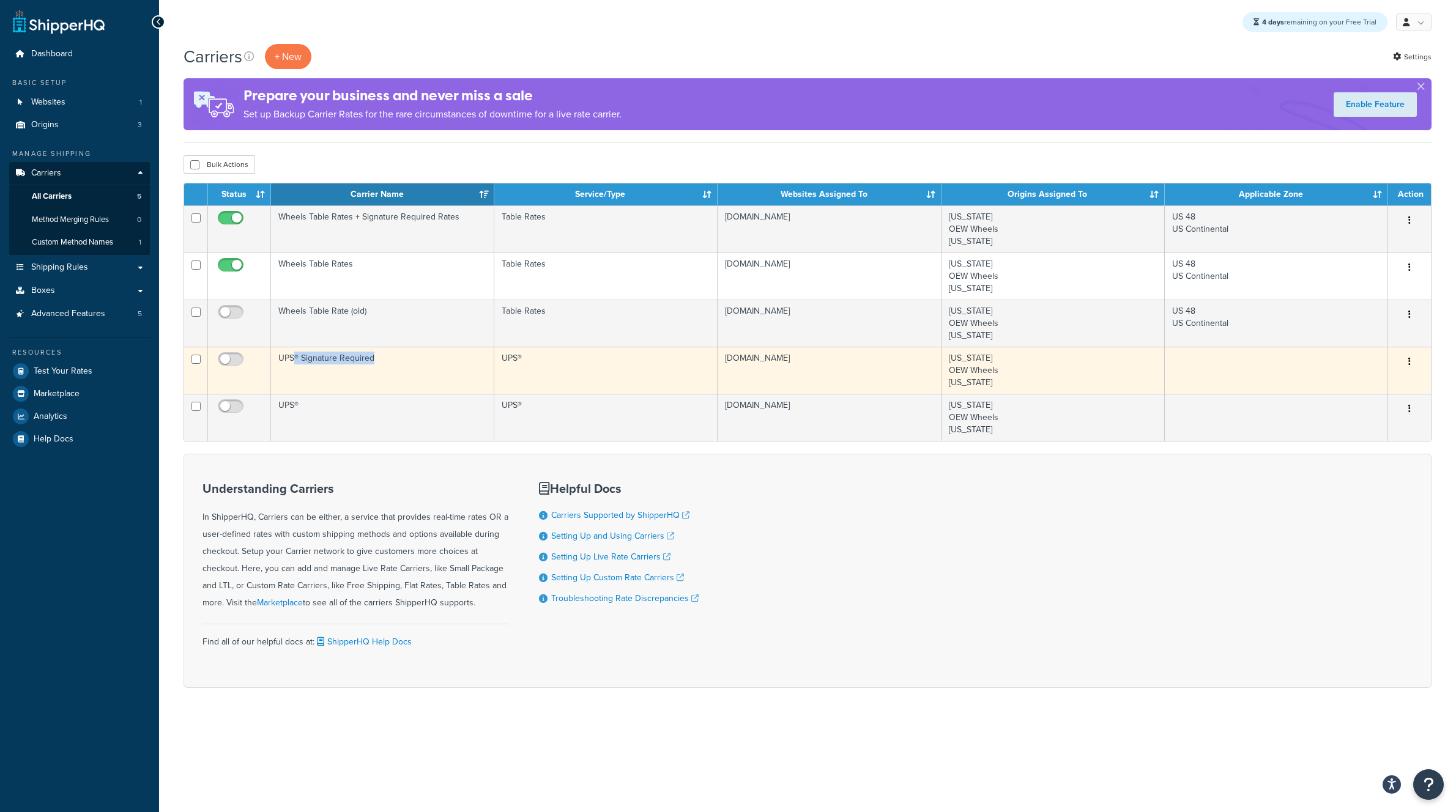
drag, startPoint x: 386, startPoint y: 362, endPoint x: 302, endPoint y: 367, distance: 84.1
click at [302, 361] on td "UPS® Signature Required" at bounding box center [383, 370] width 223 height 47
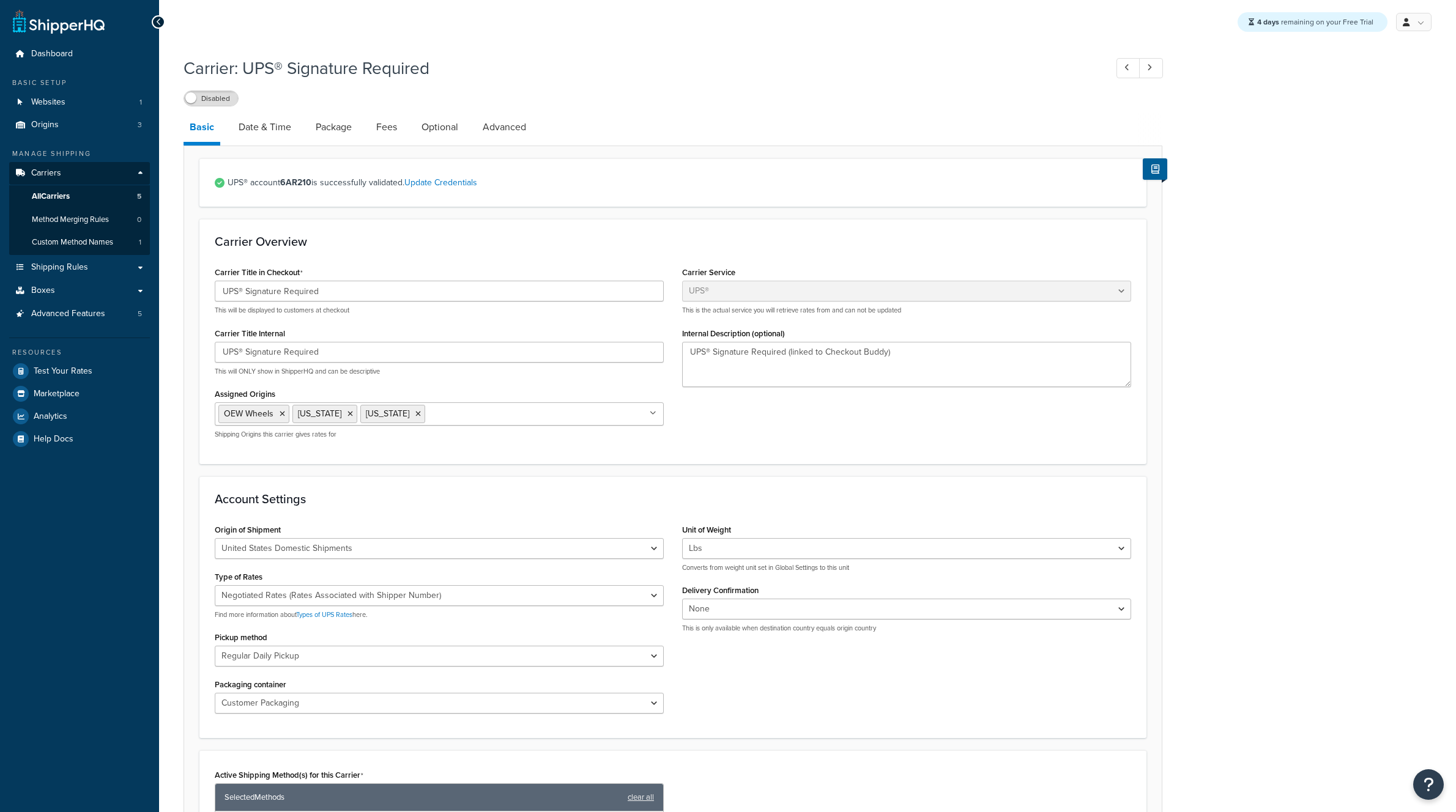
select select "ups"
click at [44, 174] on span "Carriers" at bounding box center [46, 173] width 30 height 11
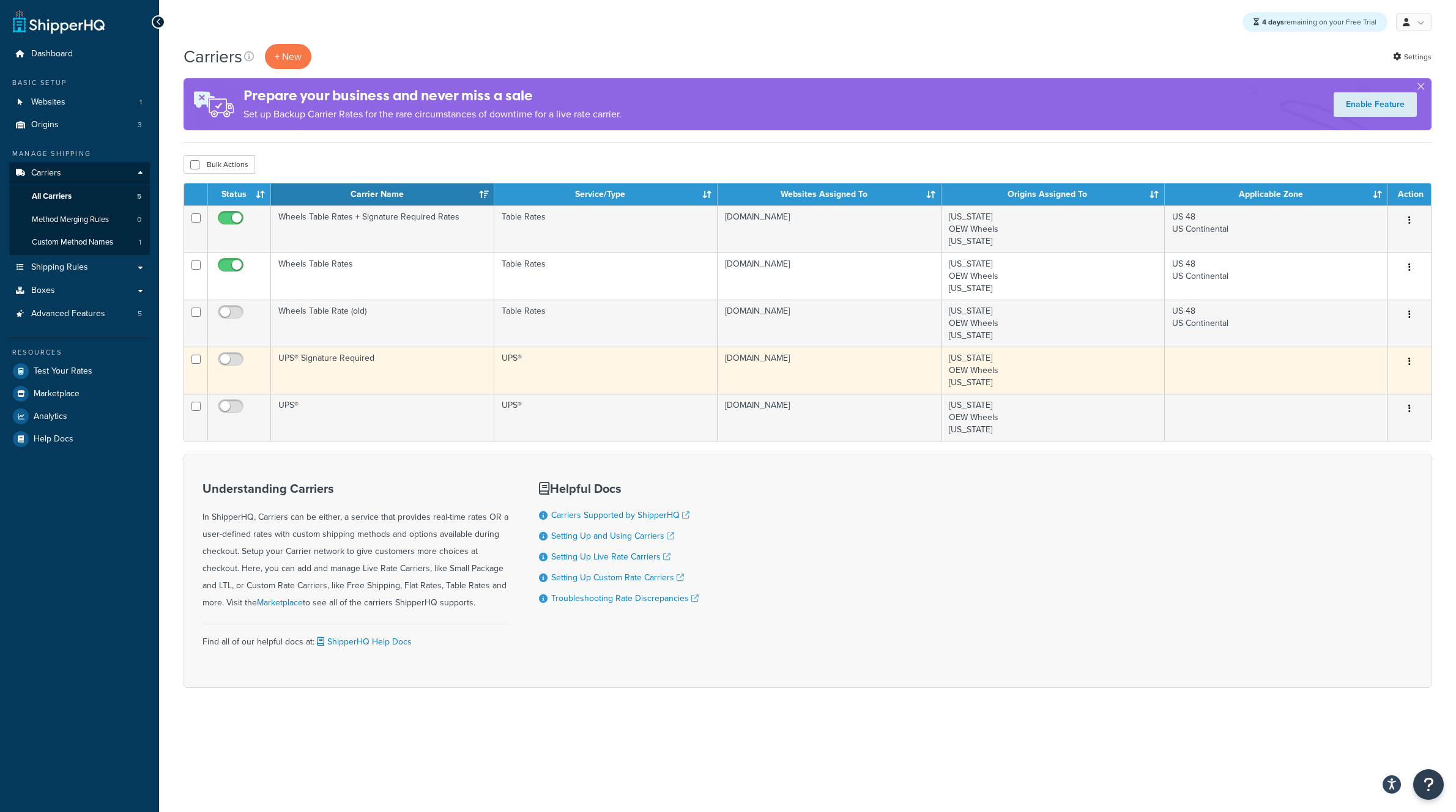
click at [349, 359] on td "UPS® Signature Required" at bounding box center [383, 370] width 223 height 47
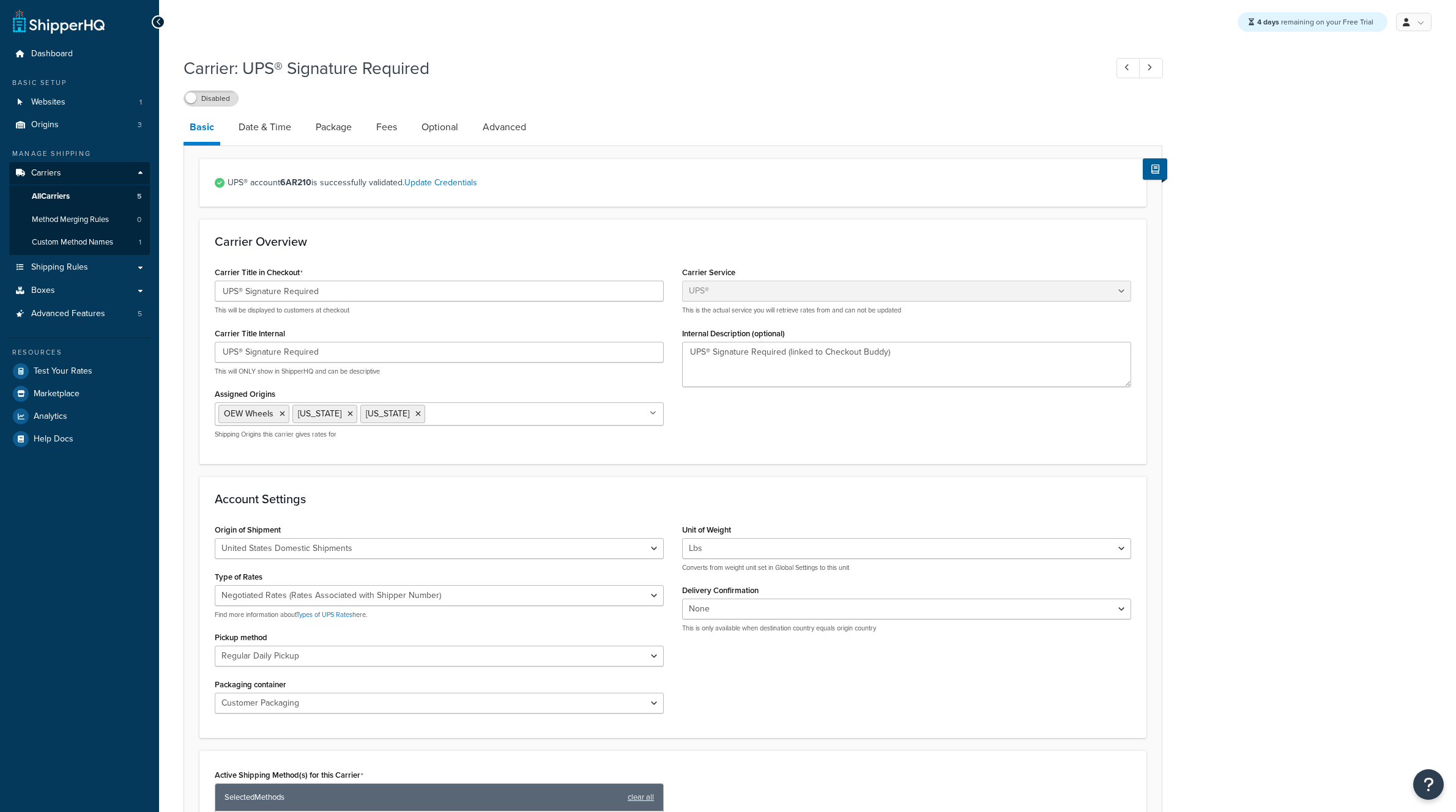
select select "ups"
click at [65, 244] on span "Custom Method Names" at bounding box center [73, 243] width 81 height 11
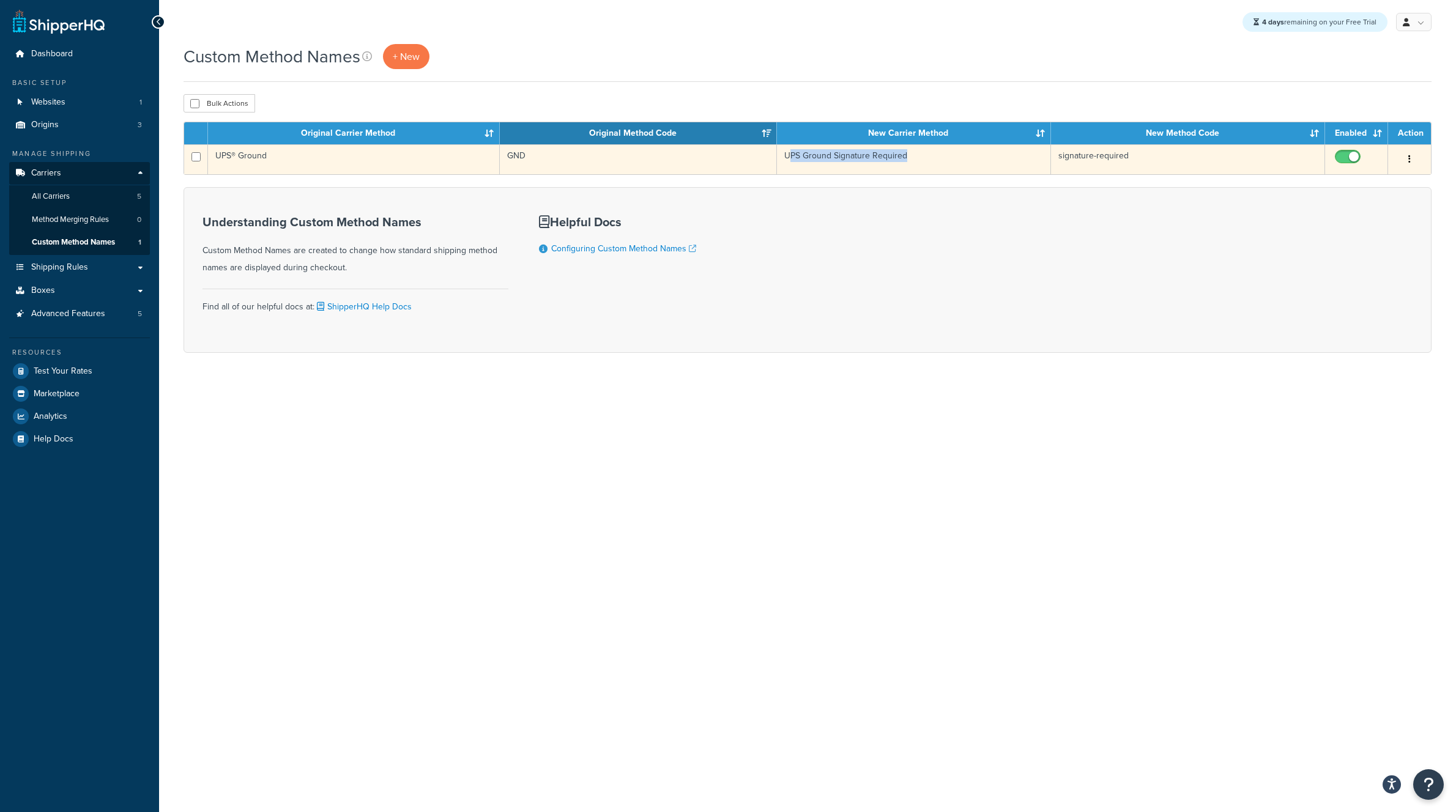
drag, startPoint x: 790, startPoint y: 155, endPoint x: 932, endPoint y: 158, distance: 142.0
click at [928, 157] on td "UPS Ground Signature Required" at bounding box center [914, 159] width 274 height 30
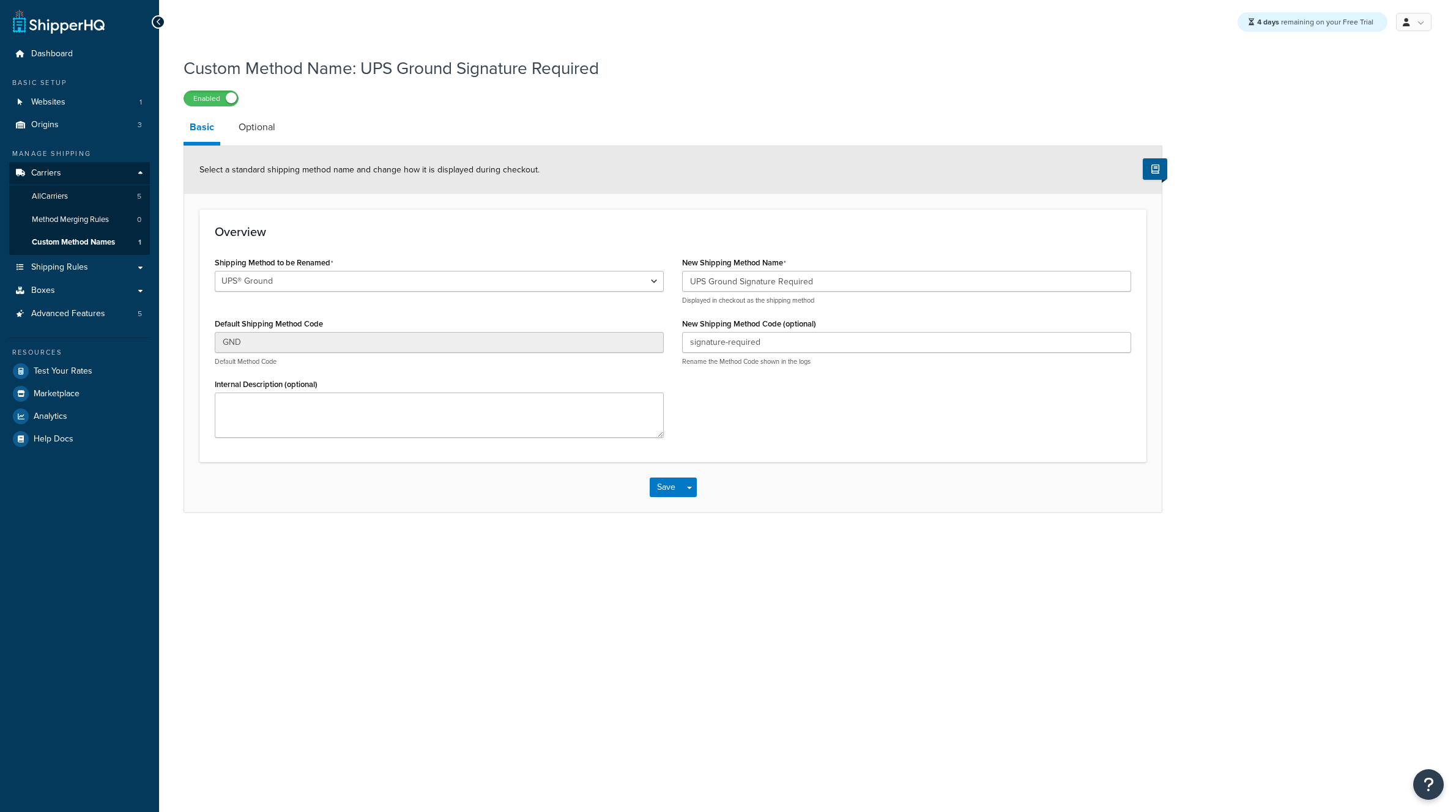
select select "695891"
drag, startPoint x: 783, startPoint y: 335, endPoint x: 799, endPoint y: 342, distance: 17.5
click at [799, 342] on input "signature-required" at bounding box center [907, 342] width 449 height 21
click at [787, 347] on input "signature-required" at bounding box center [907, 342] width 449 height 21
drag, startPoint x: 785, startPoint y: 345, endPoint x: 686, endPoint y: 350, distance: 99.1
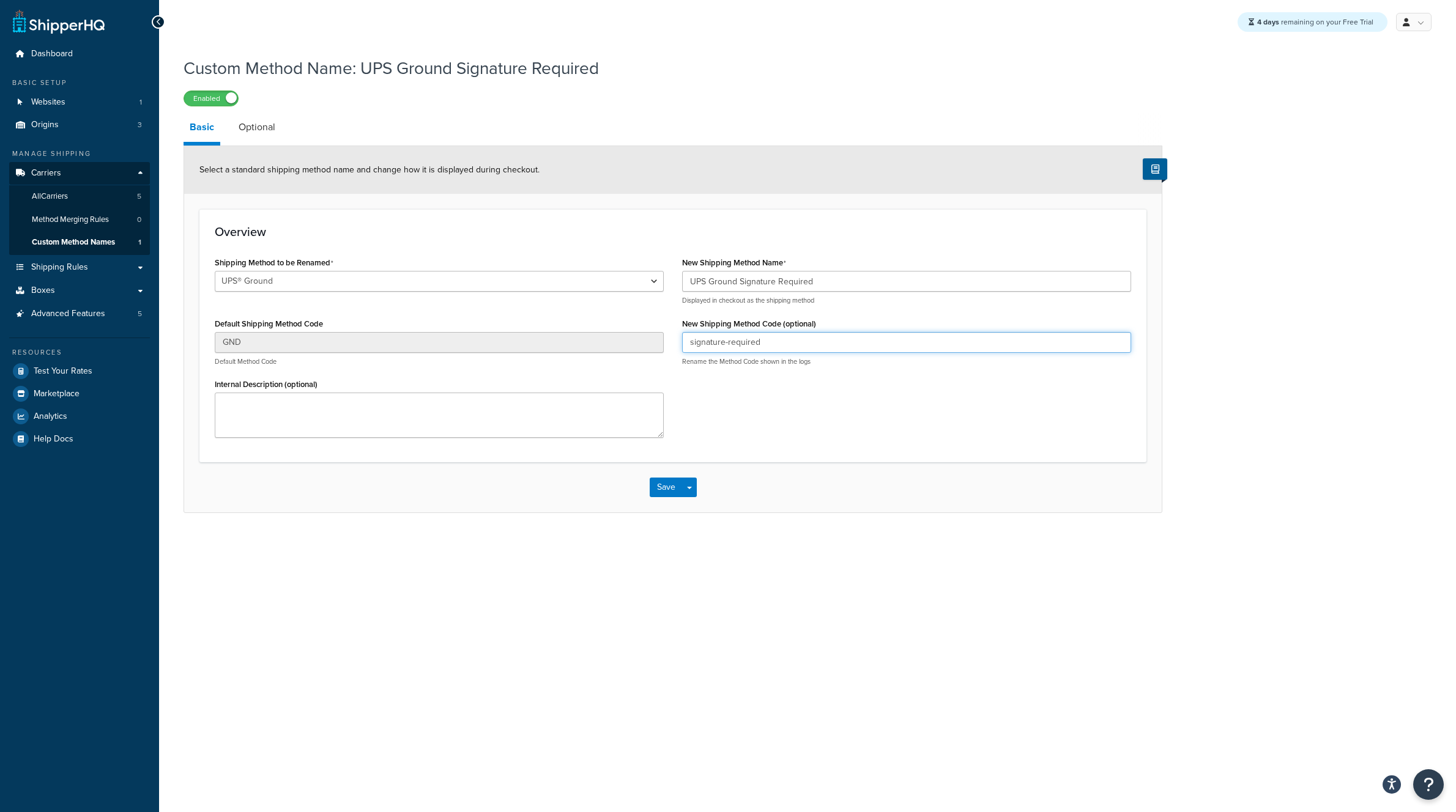
click at [670, 340] on div "Shipping Method to be Renamed UPS® Ground UPS® Ground Default Shipping Method C…" at bounding box center [673, 350] width 935 height 193
click at [49, 171] on span "Carriers" at bounding box center [46, 173] width 30 height 11
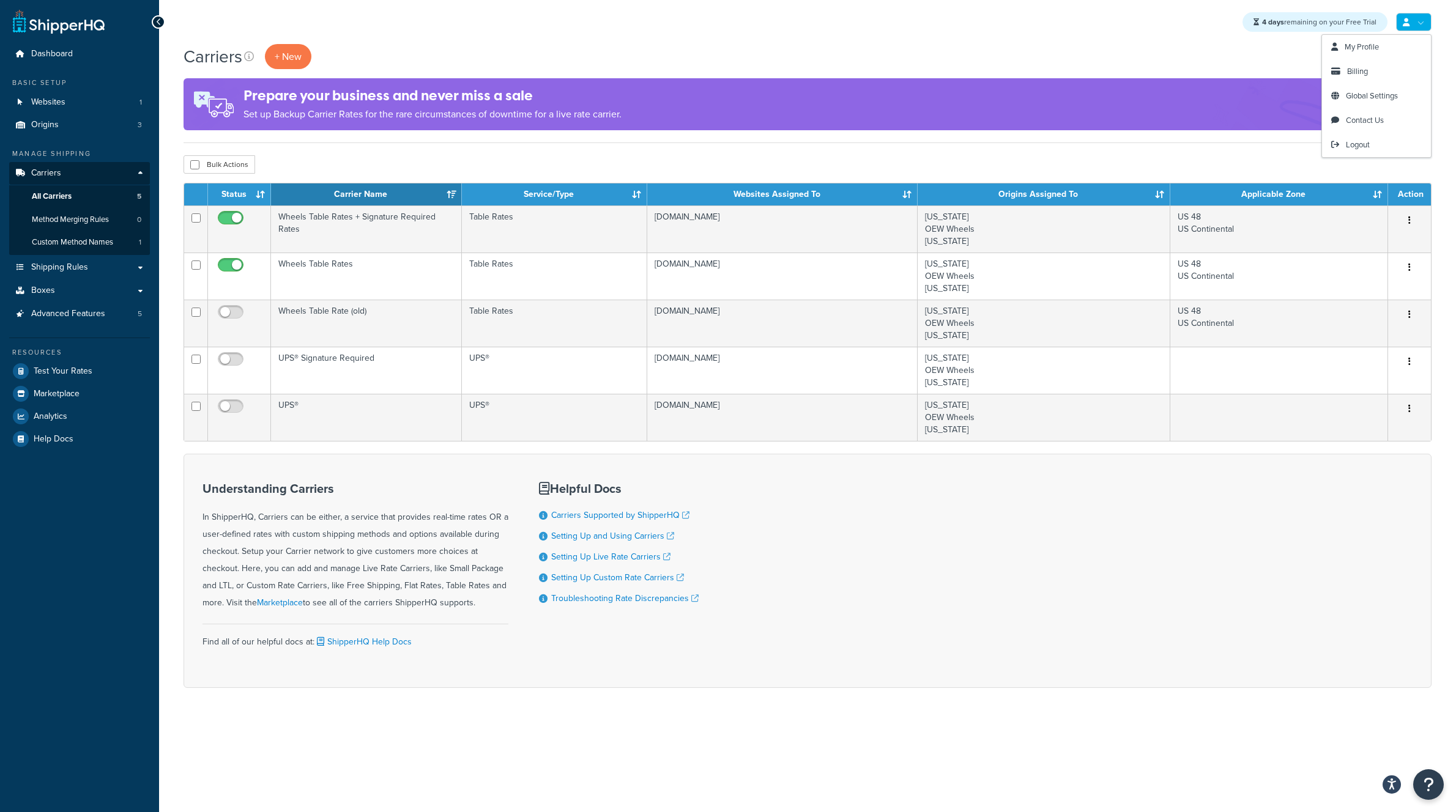
click at [1410, 26] on link at bounding box center [1414, 22] width 35 height 18
click at [1353, 72] on span "Billing" at bounding box center [1357, 71] width 21 height 11
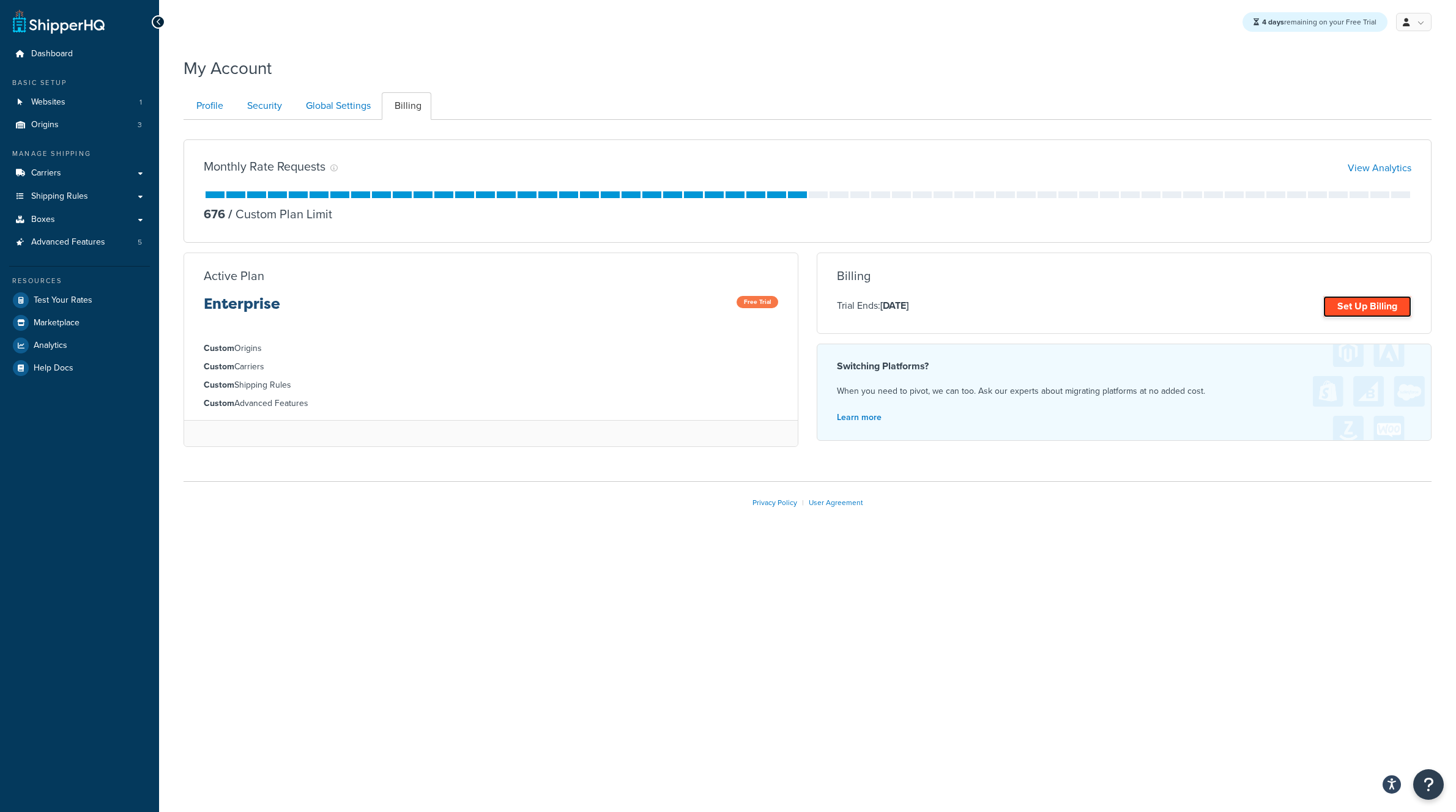
click at [1358, 312] on link "Set Up Billing" at bounding box center [1367, 307] width 88 height 21
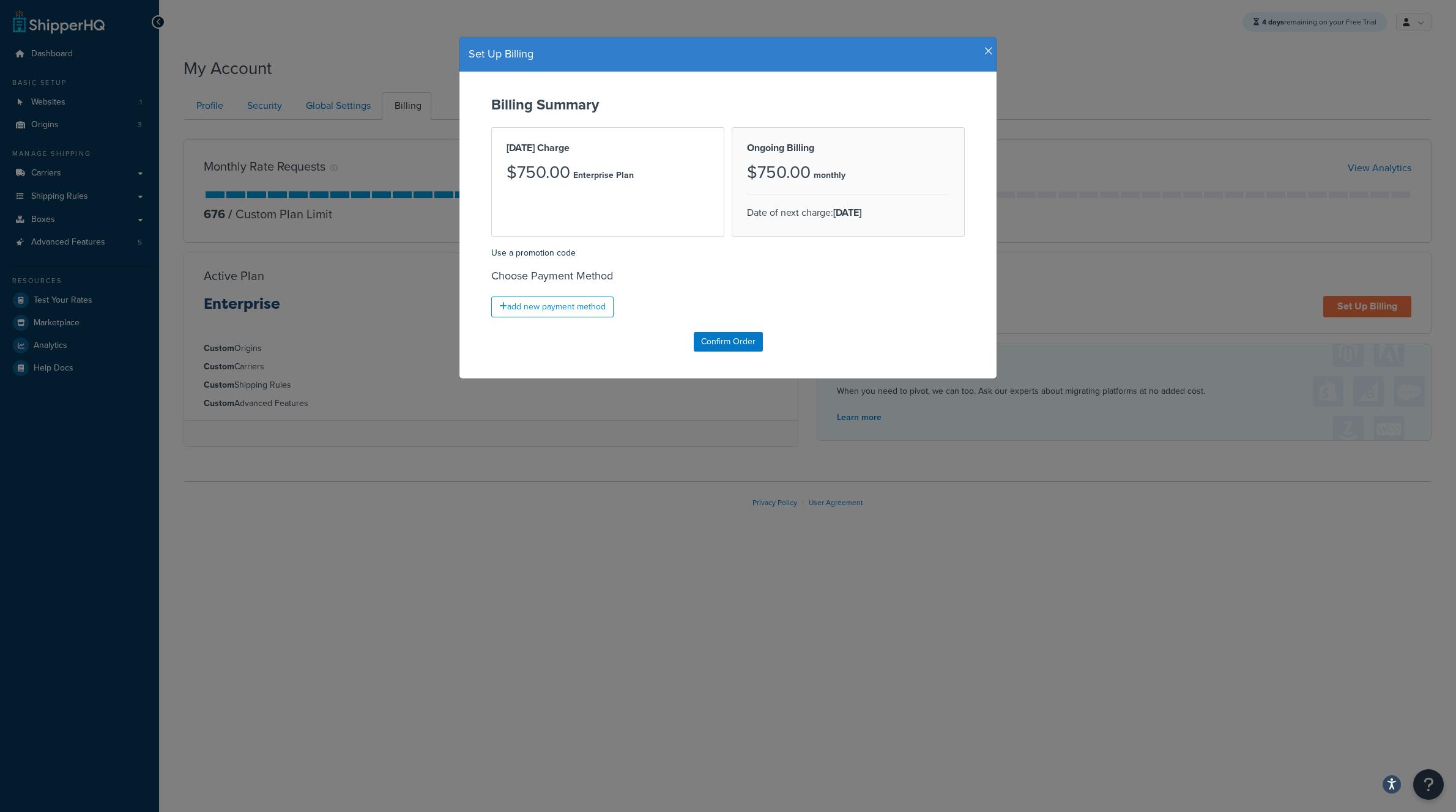
click at [583, 201] on div "Today's Charge $750.00 Enterprise Plan" at bounding box center [608, 182] width 233 height 109
click at [810, 198] on div "Ongoing Billing $750.00 monthly Date of next charge: Sep 15, 2025" at bounding box center [848, 182] width 233 height 109
click at [803, 195] on div "Ongoing Billing $750.00 monthly Date of next charge: Sep 15, 2025" at bounding box center [848, 182] width 233 height 109
click at [582, 310] on link "add new payment method" at bounding box center [553, 306] width 122 height 21
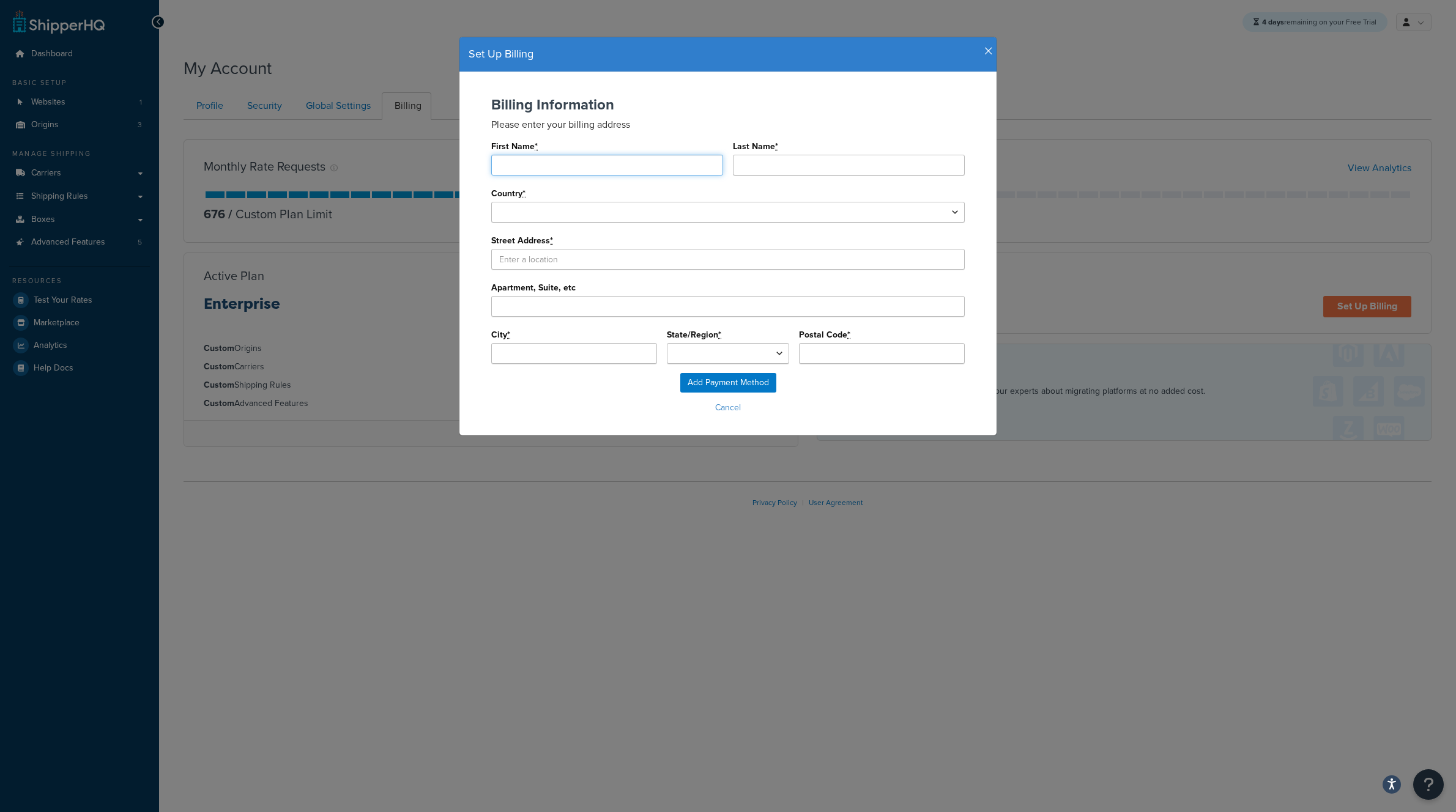
click at [565, 168] on input "First Name *" at bounding box center [607, 165] width 232 height 21
type input "Lance"
type input "Bullock"
select select "1000"
select select
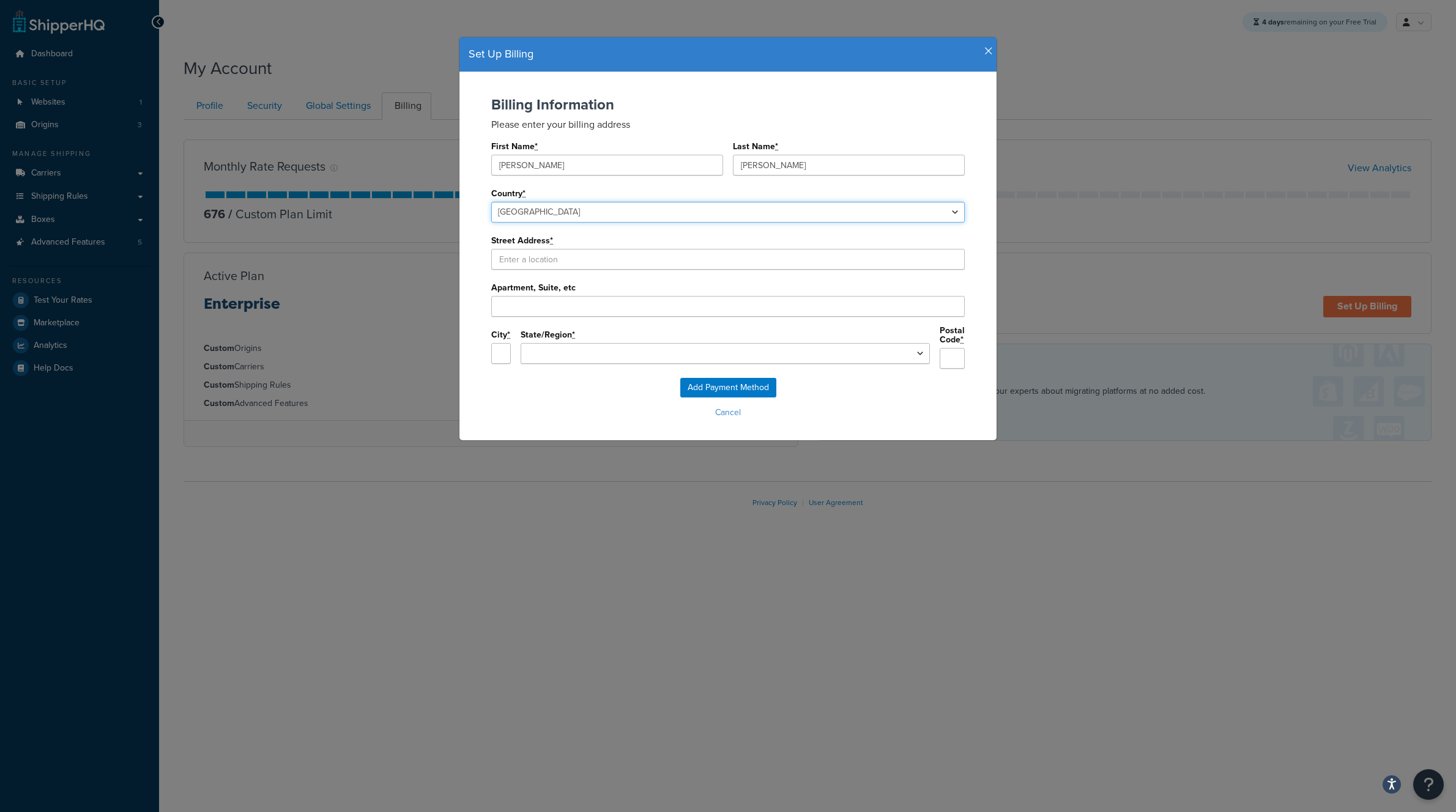
click at [680, 378] on input "Add Payment Method" at bounding box center [728, 388] width 96 height 20
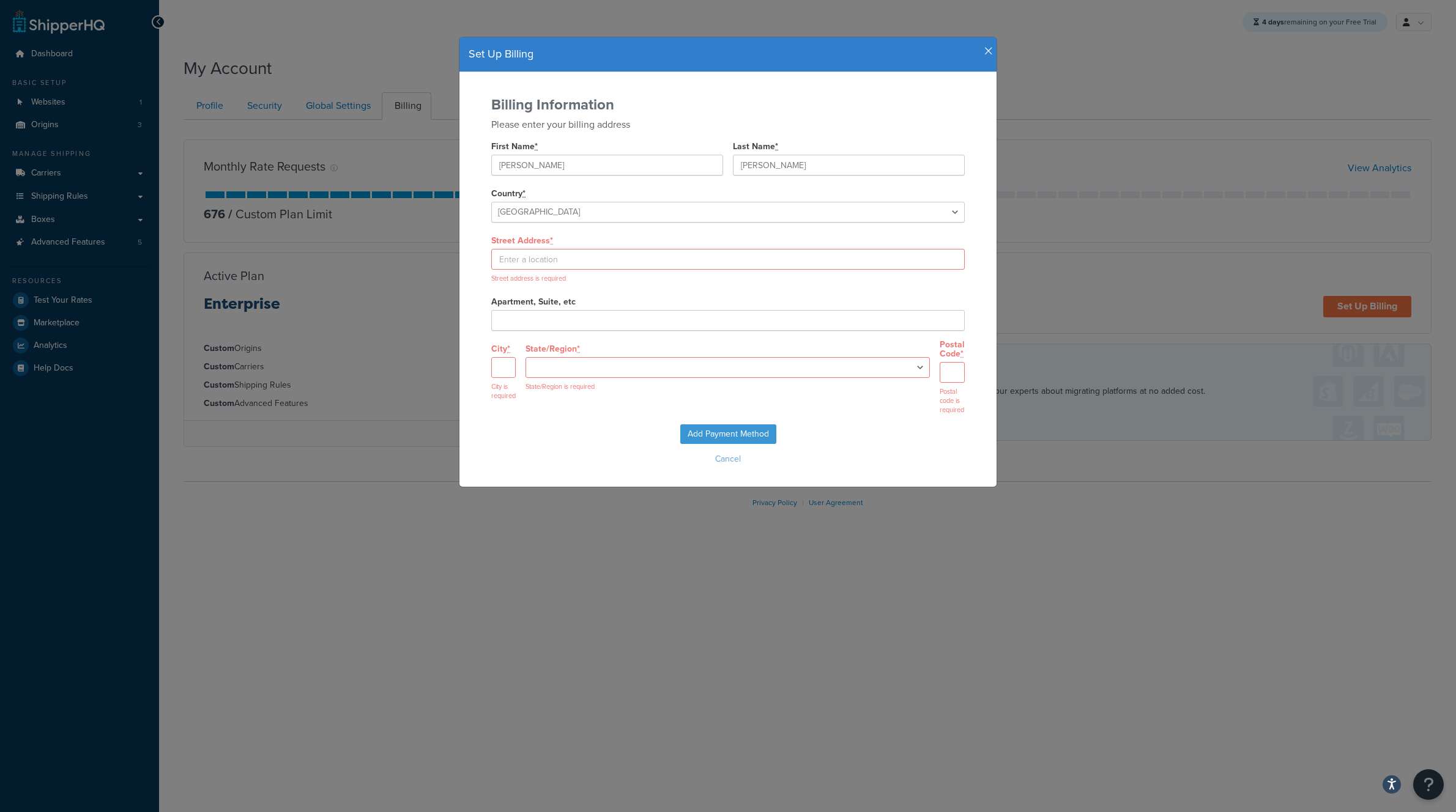
select select
click at [576, 268] on div "Street address is required" at bounding box center [728, 266] width 474 height 34
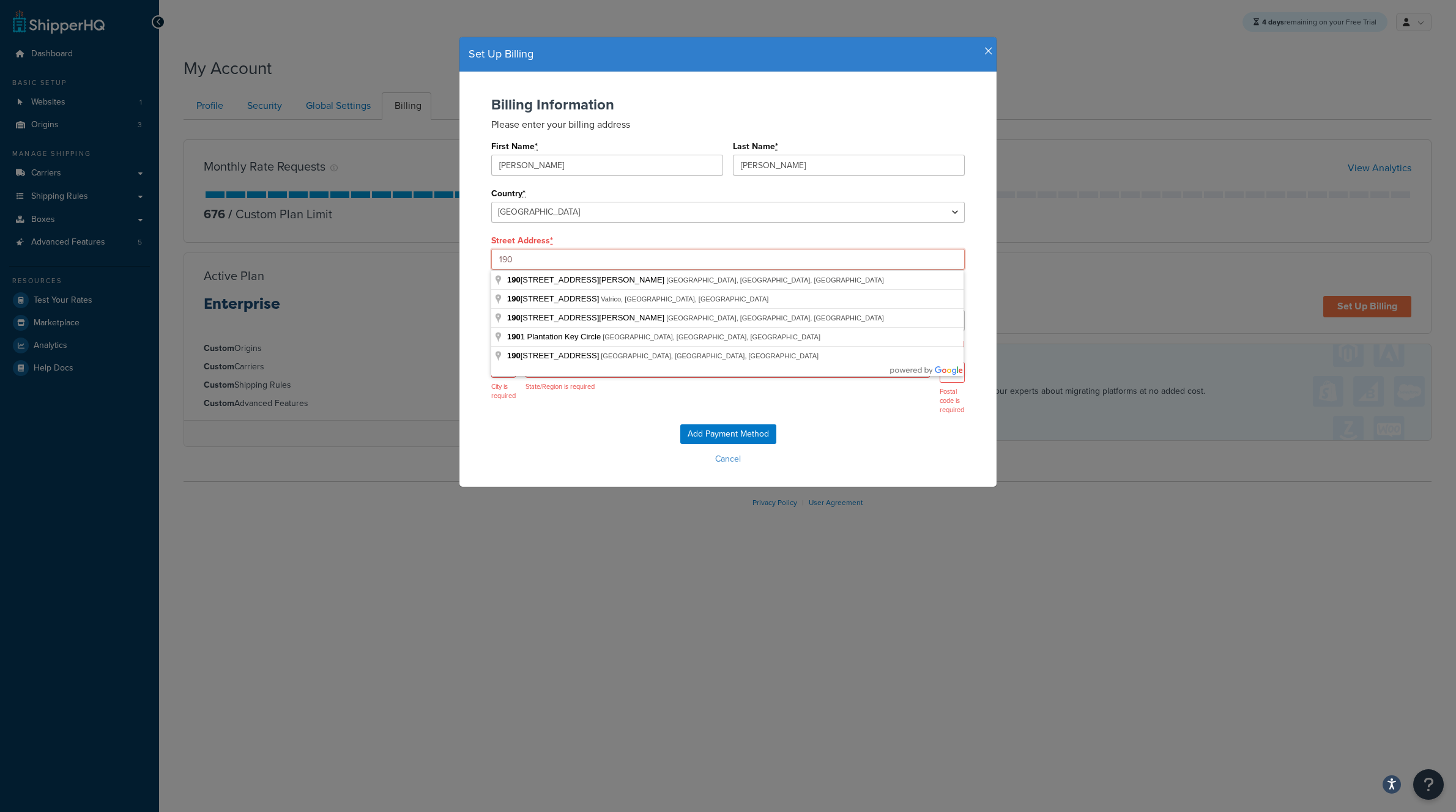
type input "1906 72nd Dr E"
type input "Sarasota"
select select "FL"
type input "34243"
click at [474, 263] on div "Billing Information Please enter your billing address First Name * Lance Last N…" at bounding box center [728, 260] width 513 height 328
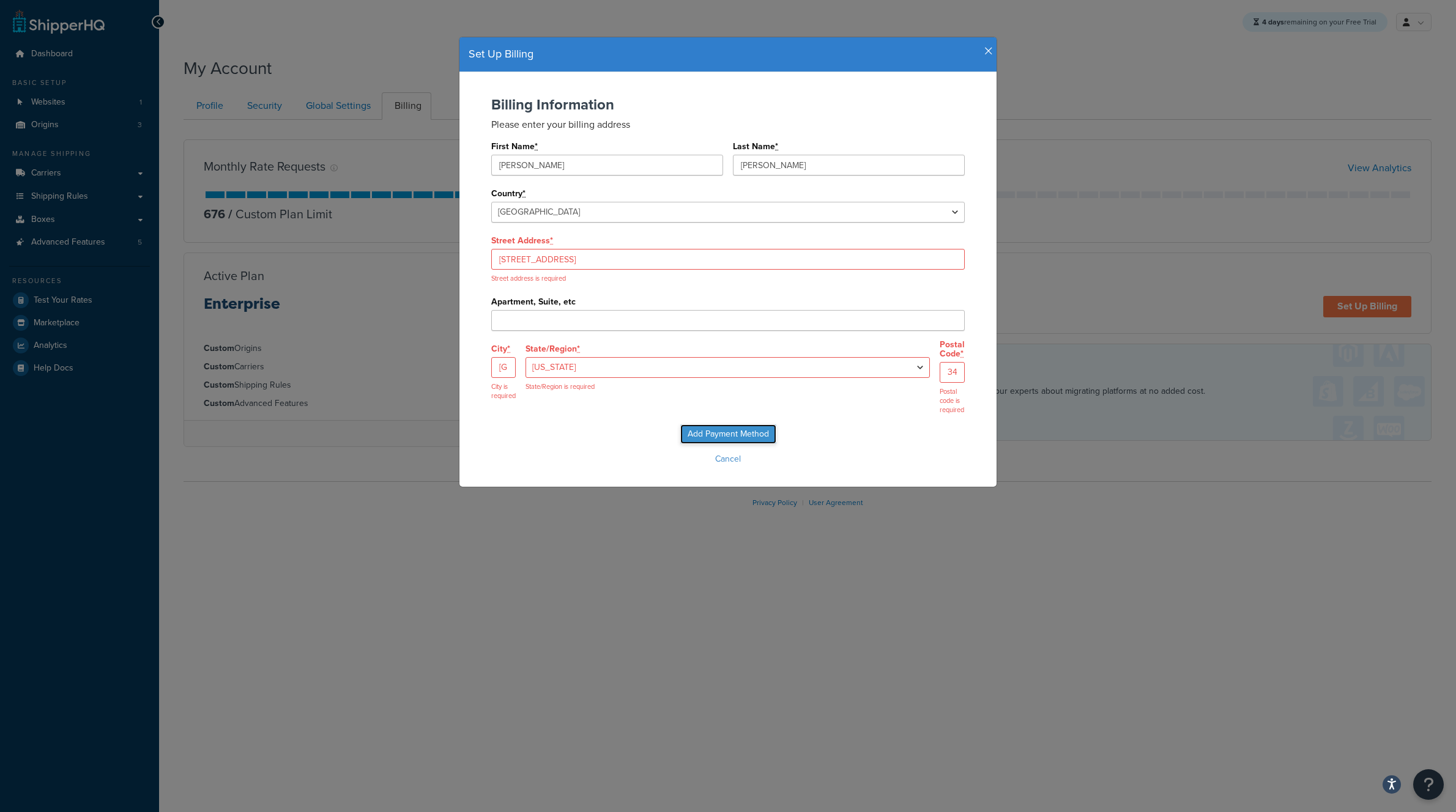
click at [715, 425] on input "Add Payment Method" at bounding box center [728, 435] width 96 height 20
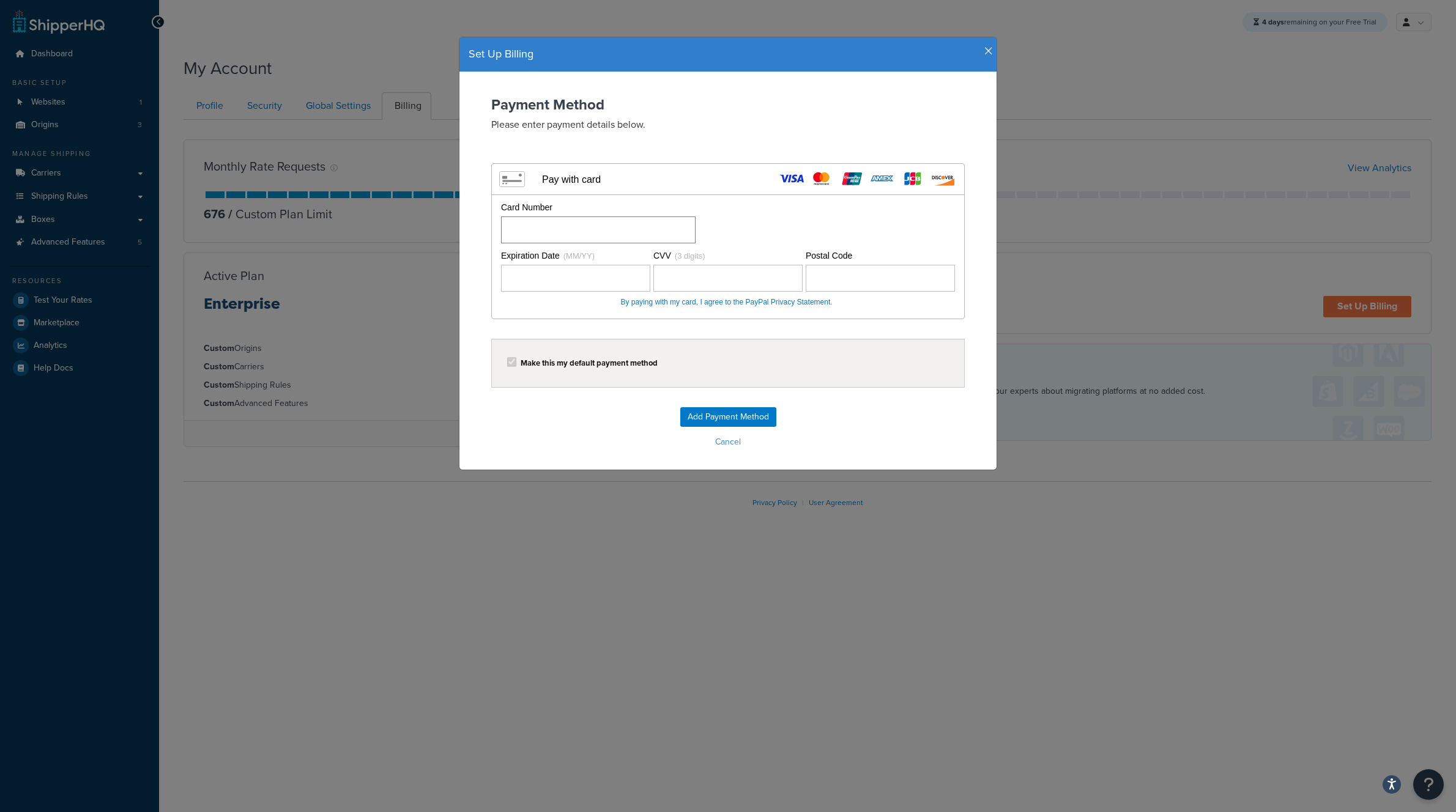
click at [582, 242] on div "Card Number Expiration Date (MM/YY) CVV (3 digits)" at bounding box center [728, 257] width 472 height 124
click at [757, 212] on div "Card Number" at bounding box center [727, 222] width 457 height 42
drag, startPoint x: 902, startPoint y: 228, endPoint x: 908, endPoint y: 230, distance: 6.3
click at [907, 228] on div "Card Number" at bounding box center [727, 222] width 457 height 42
click at [722, 418] on input "Add Payment Method" at bounding box center [728, 417] width 96 height 20
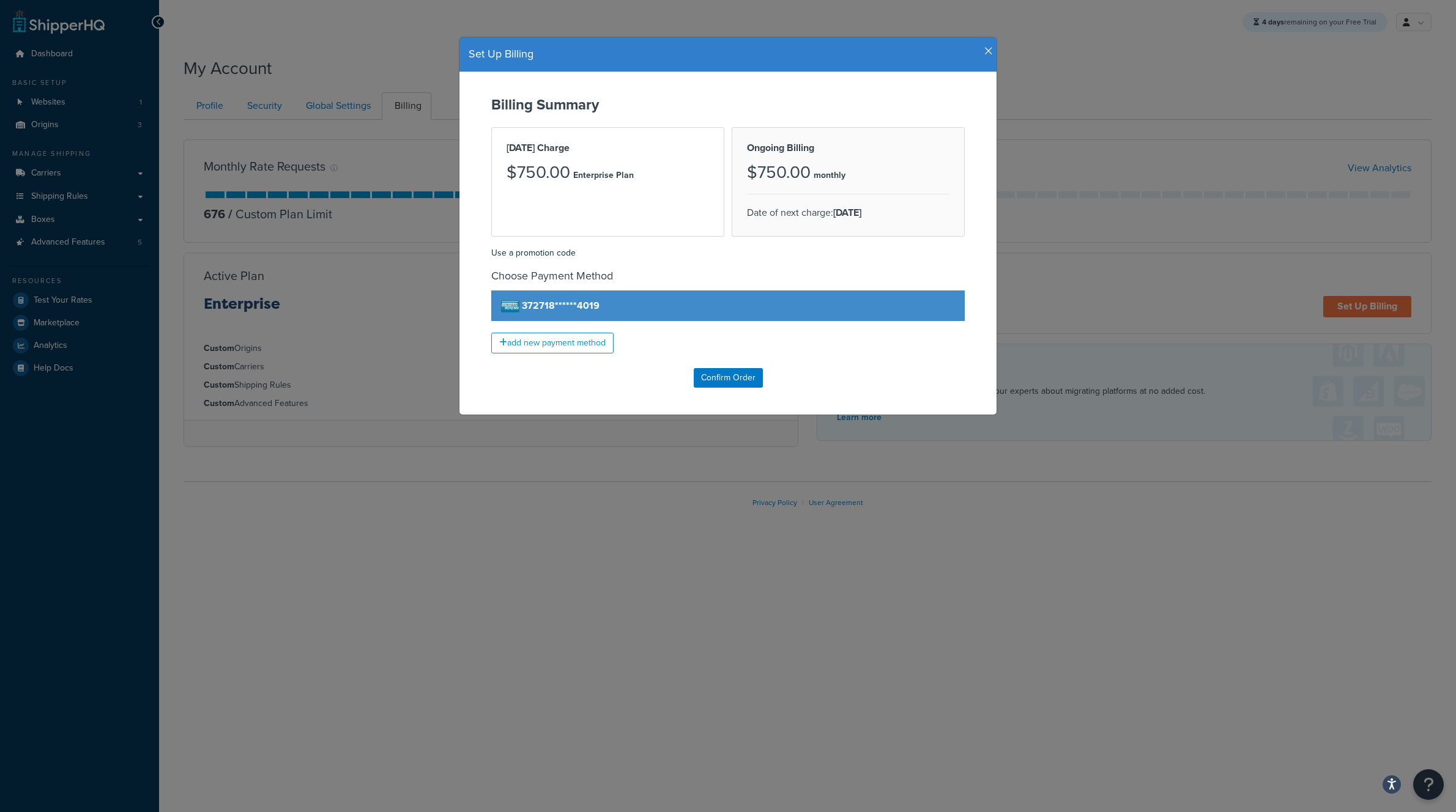
click at [855, 372] on div "Confirm Order" at bounding box center [728, 378] width 513 height 20
click at [721, 379] on input "Confirm Order" at bounding box center [728, 378] width 69 height 20
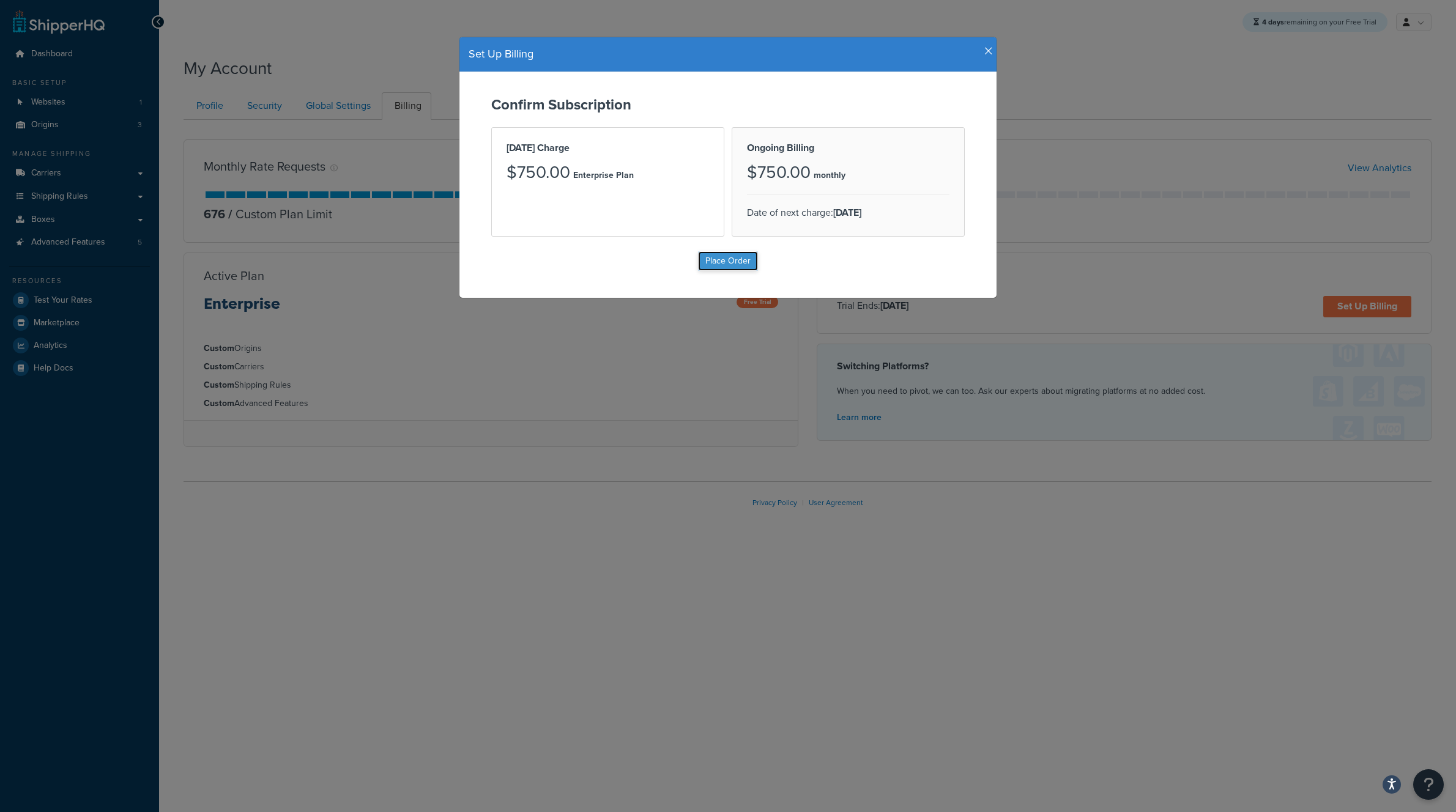
click at [720, 259] on input "Place Order" at bounding box center [728, 261] width 60 height 20
type input "Place Order"
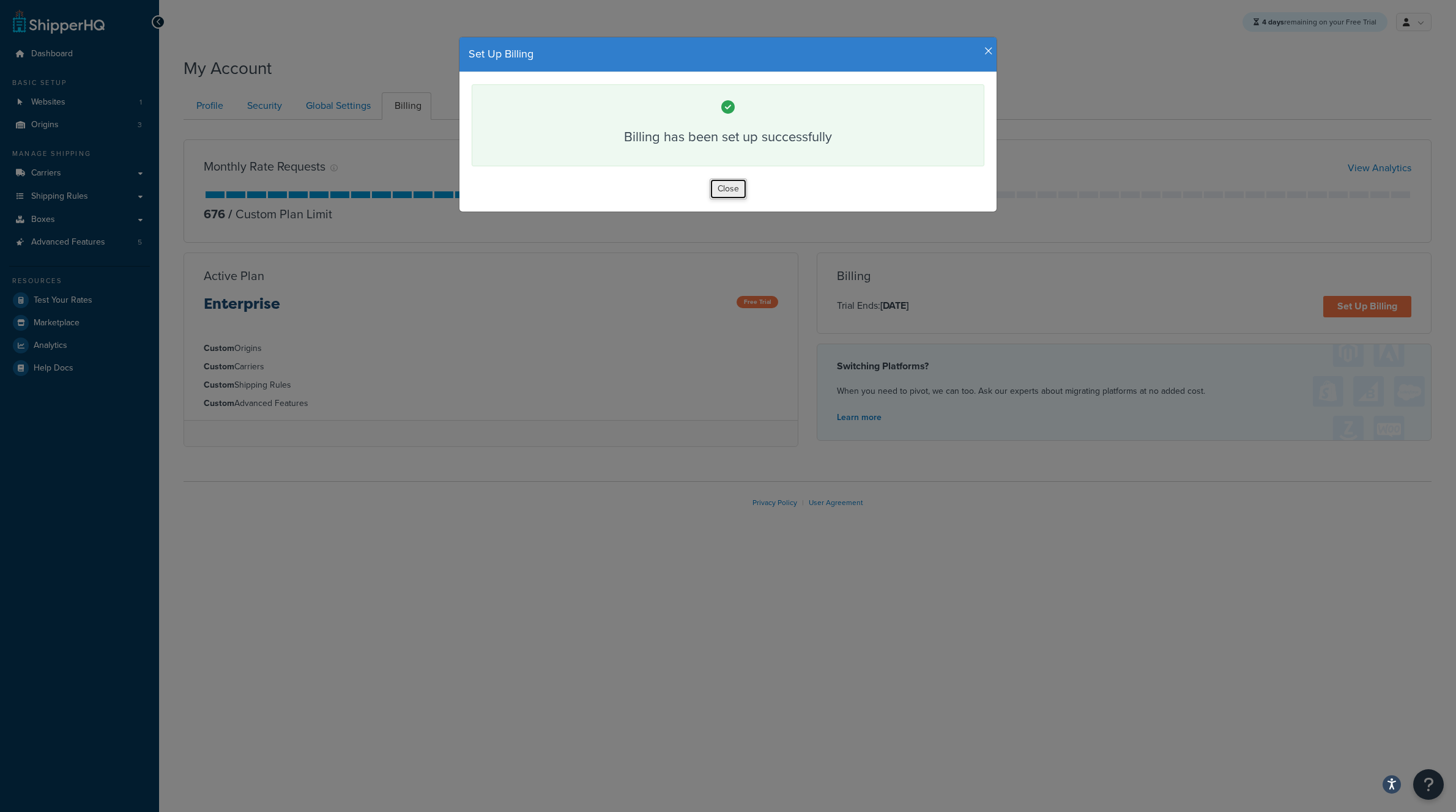
click at [728, 192] on button "Close" at bounding box center [728, 189] width 37 height 21
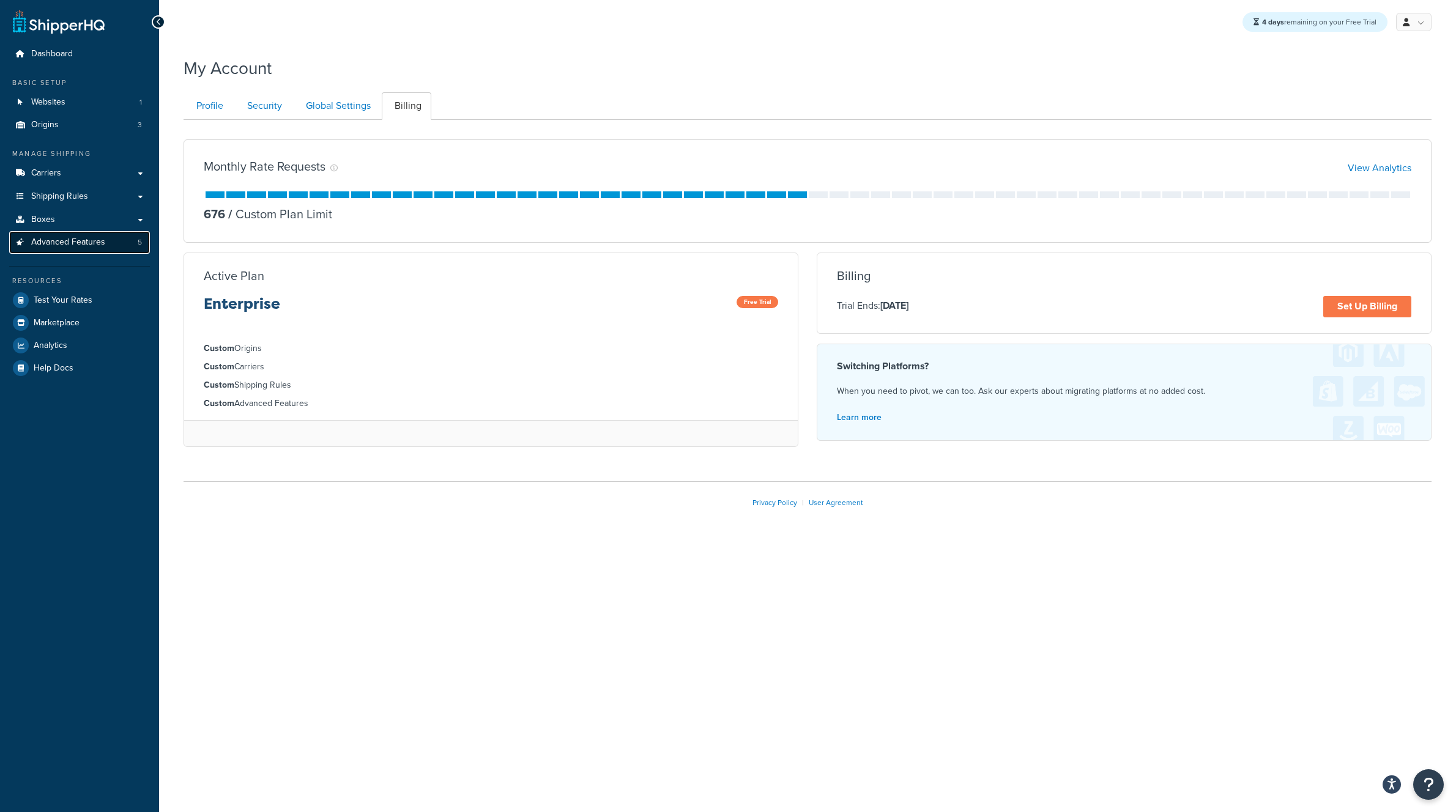
click at [50, 240] on span "Advanced Features" at bounding box center [68, 243] width 74 height 11
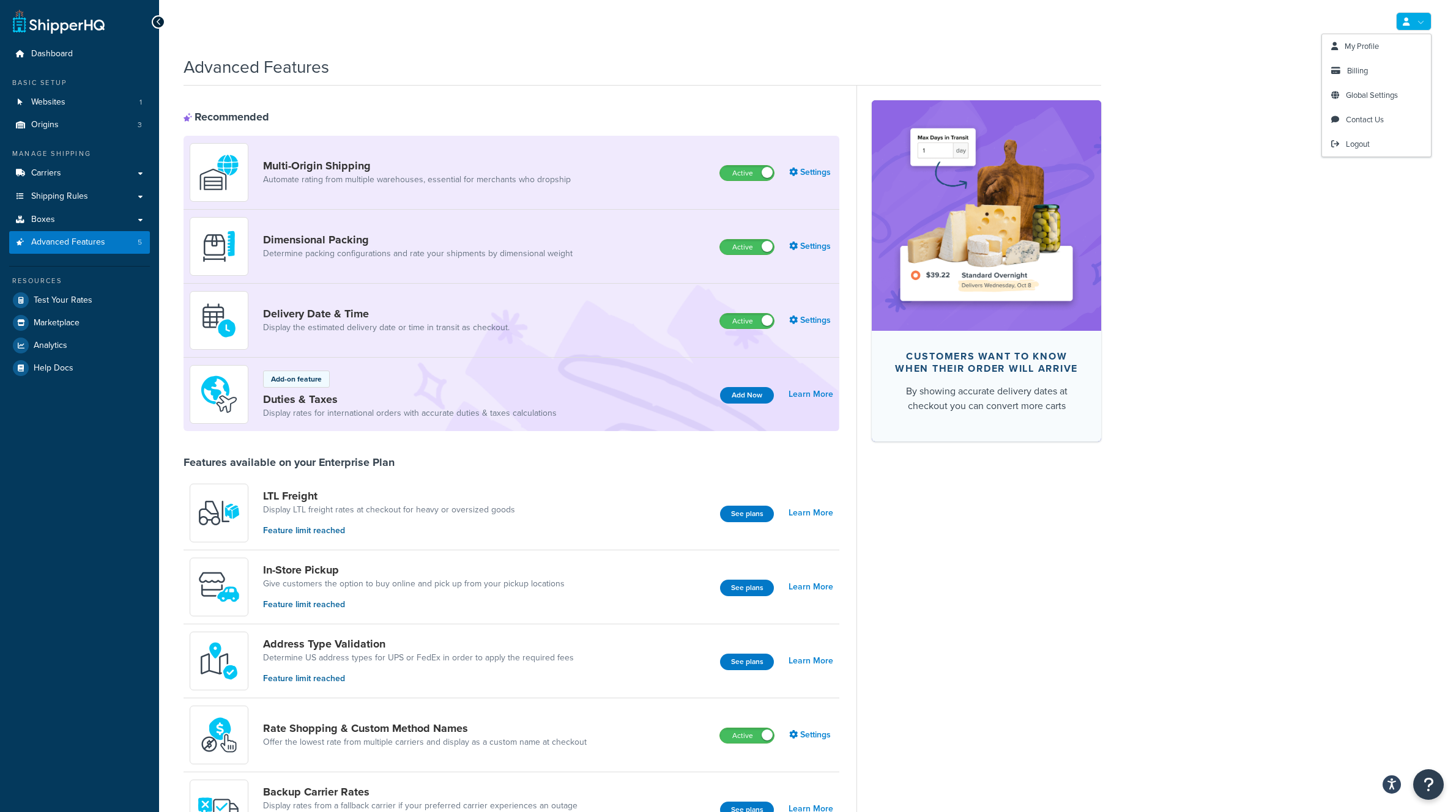
click at [1417, 16] on link at bounding box center [1414, 21] width 35 height 18
click at [1365, 70] on span "Billing" at bounding box center [1357, 70] width 21 height 11
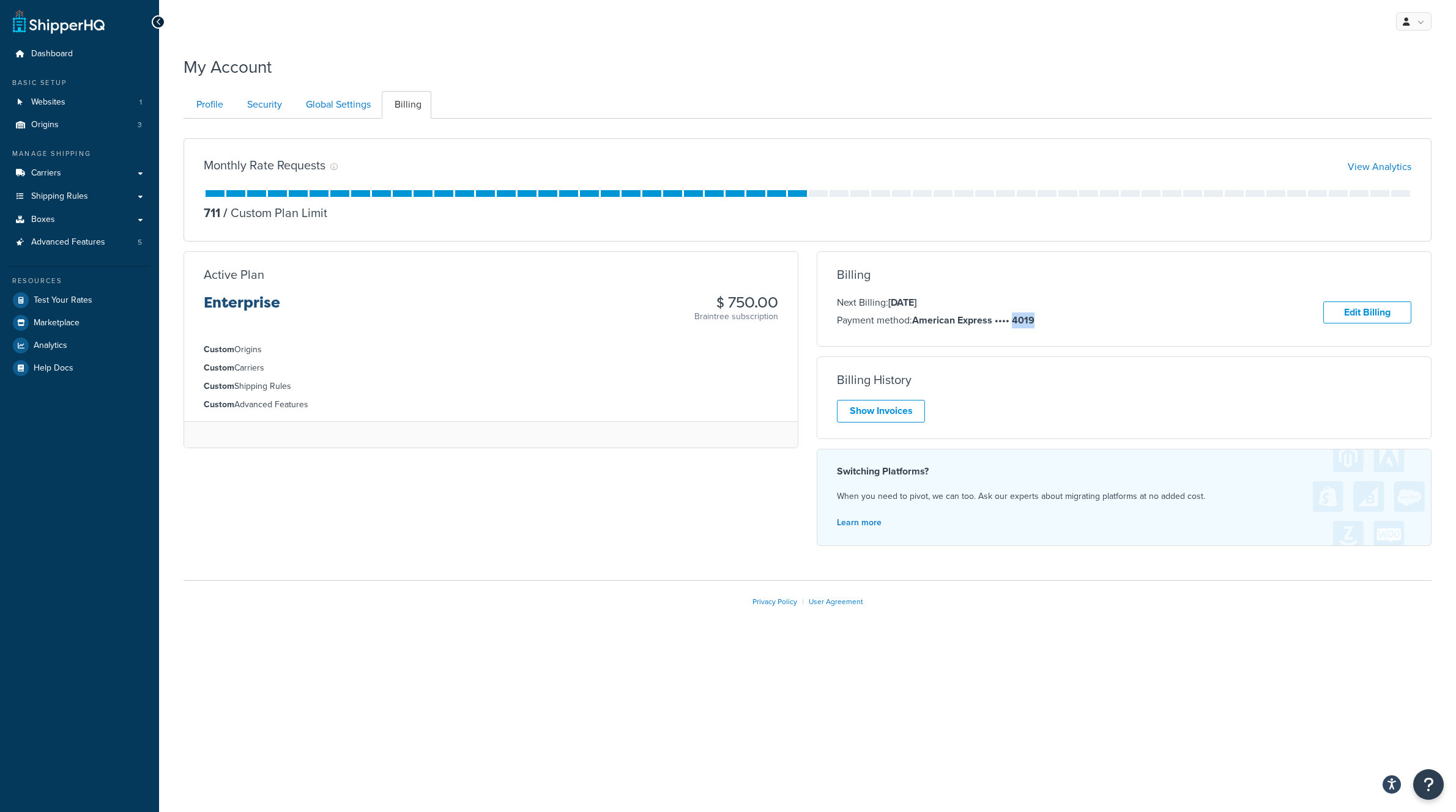
drag, startPoint x: 1030, startPoint y: 322, endPoint x: 1056, endPoint y: 319, distance: 26.2
click at [1053, 318] on div "Next Billing: [DATE] Payment method: American Express •••• 4019 Edit Billing" at bounding box center [1124, 312] width 575 height 35
copy strong "4019"
click at [58, 244] on span "Advanced Features" at bounding box center [68, 243] width 74 height 11
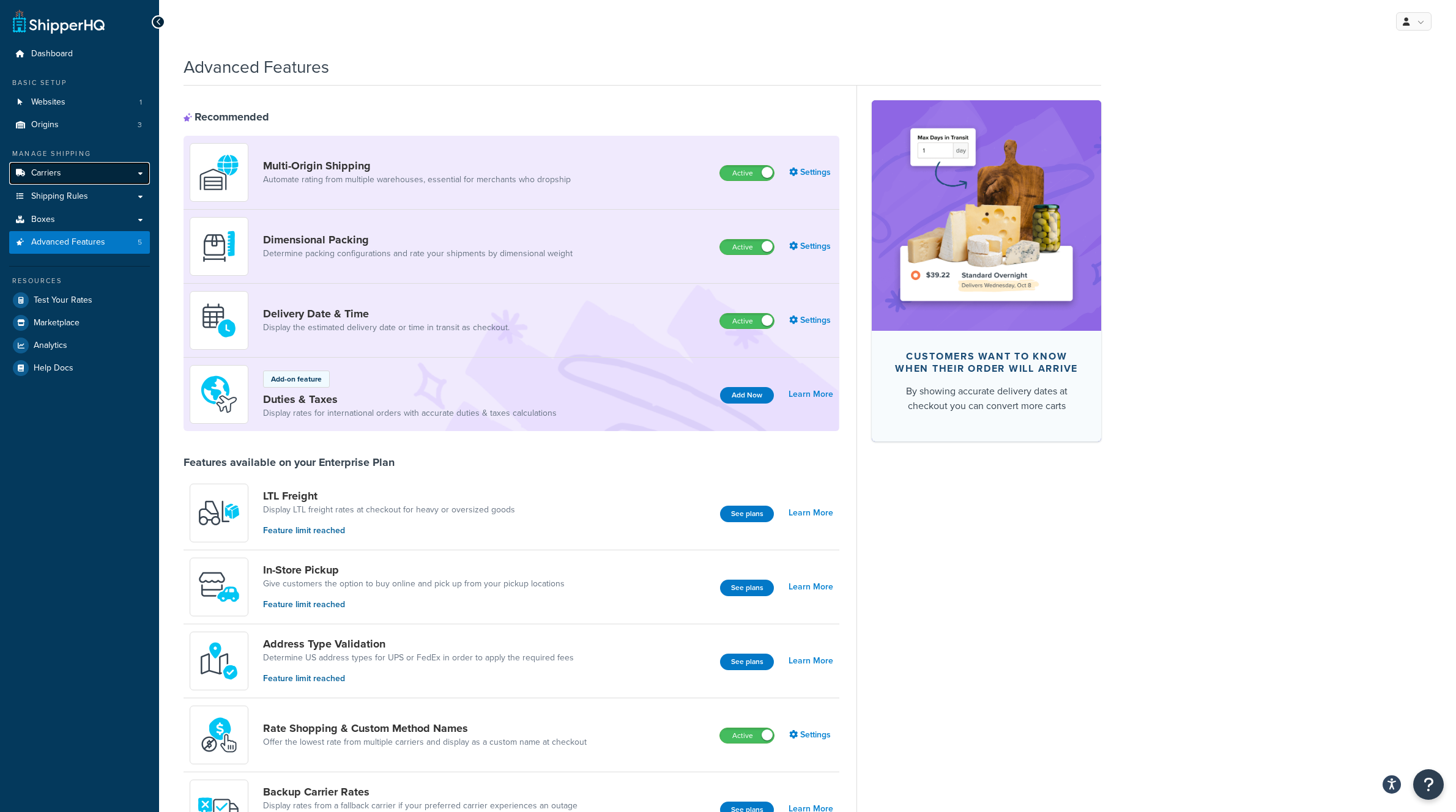
click at [84, 174] on link "Carriers" at bounding box center [79, 173] width 141 height 23
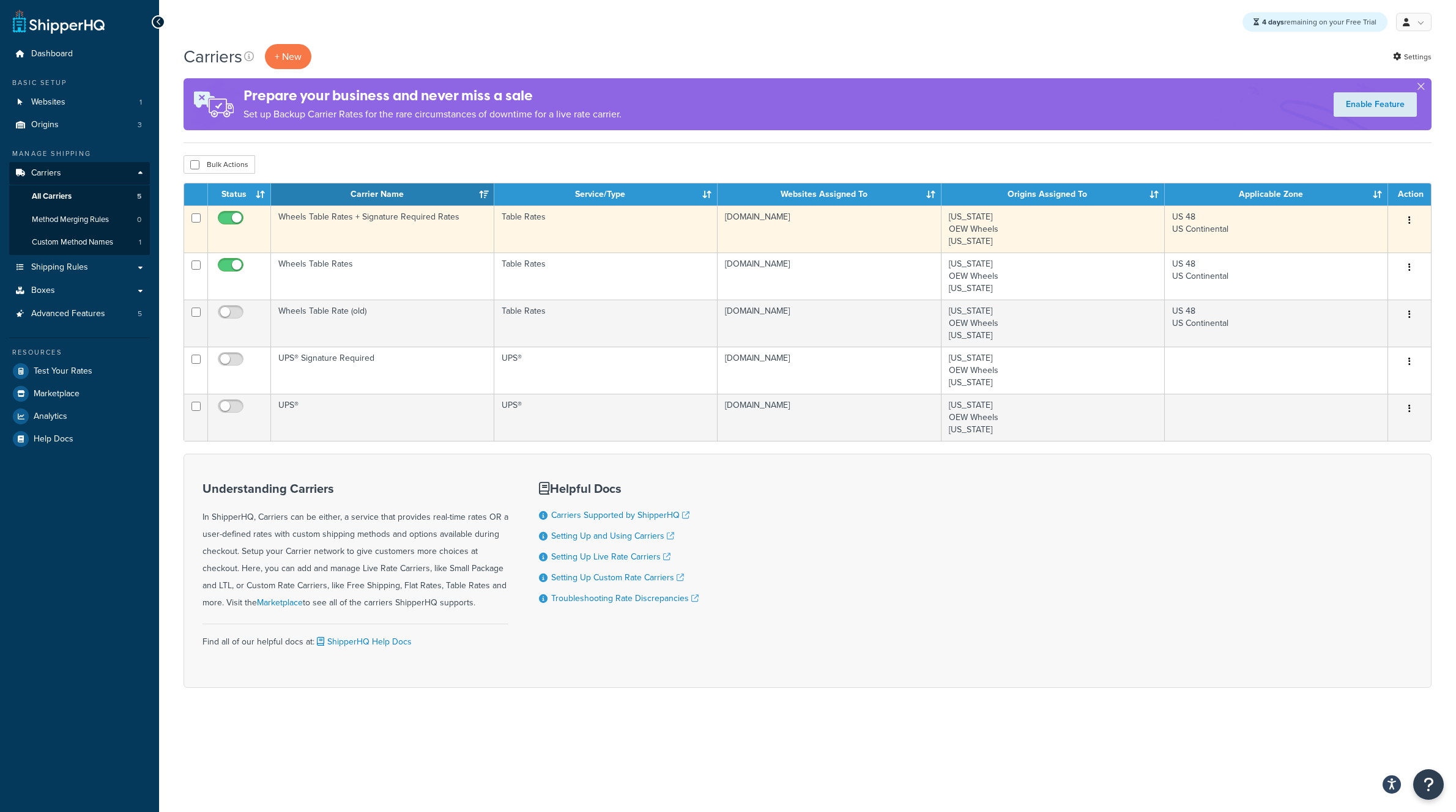
click at [355, 218] on td "Wheels Table Rates + Signature Required Rates" at bounding box center [383, 229] width 223 height 47
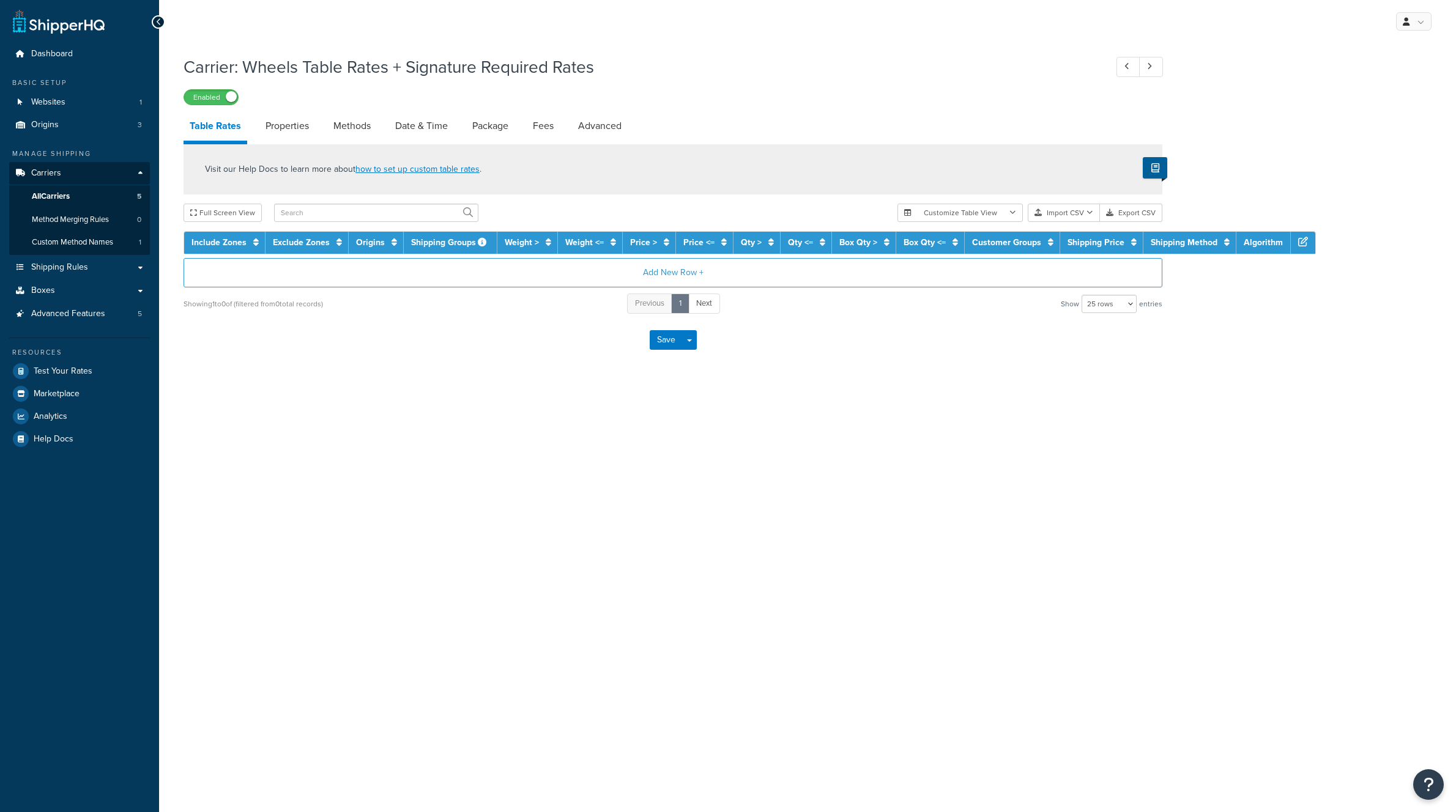
select select "25"
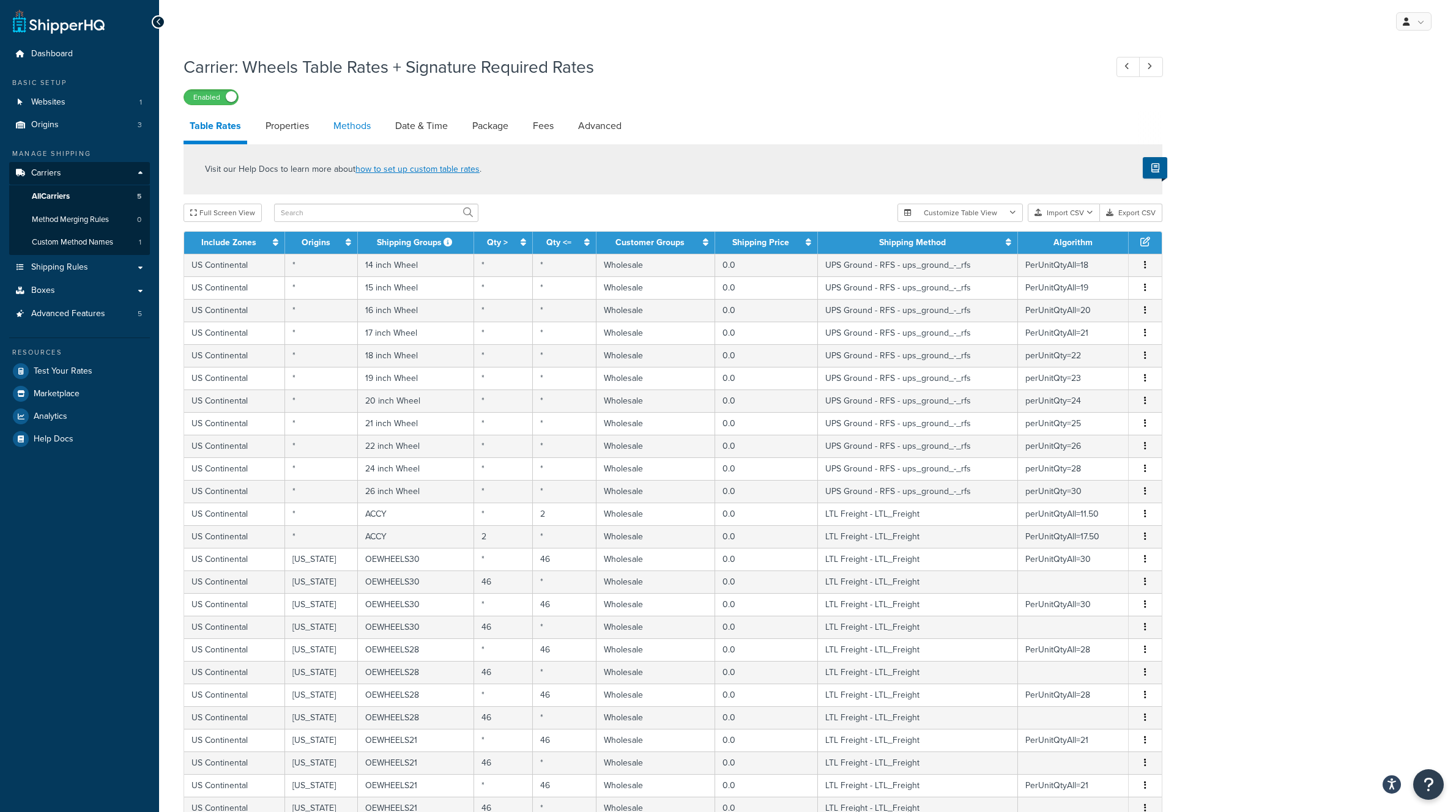
click at [342, 129] on link "Methods" at bounding box center [352, 126] width 50 height 29
select select "25"
